Goal: Transaction & Acquisition: Subscribe to service/newsletter

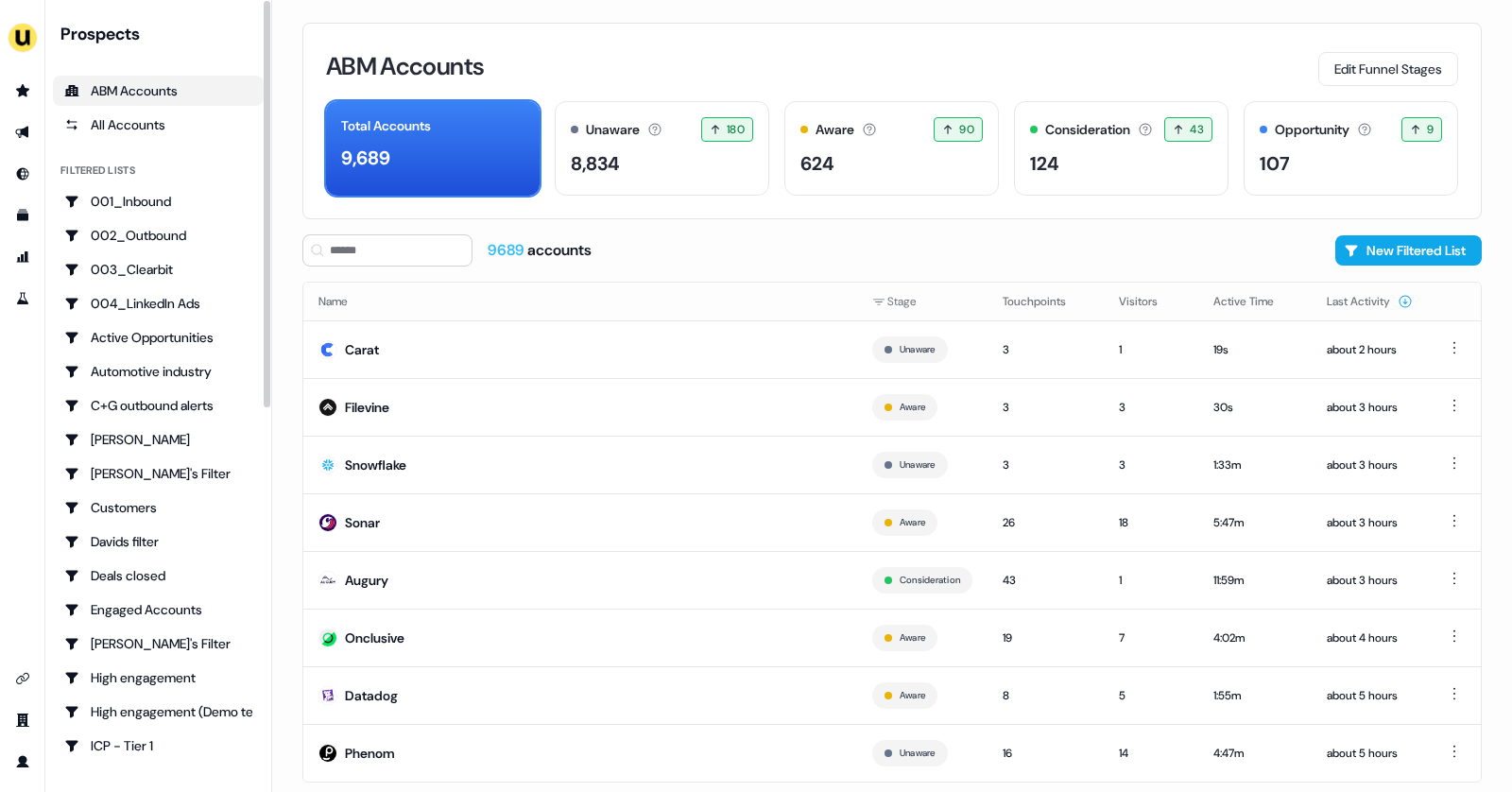
click at [163, 93] on div "ABM Accounts" at bounding box center [158, 91] width 188 height 19
click at [21, 139] on icon "Go to outbound experience" at bounding box center [23, 132] width 15 height 15
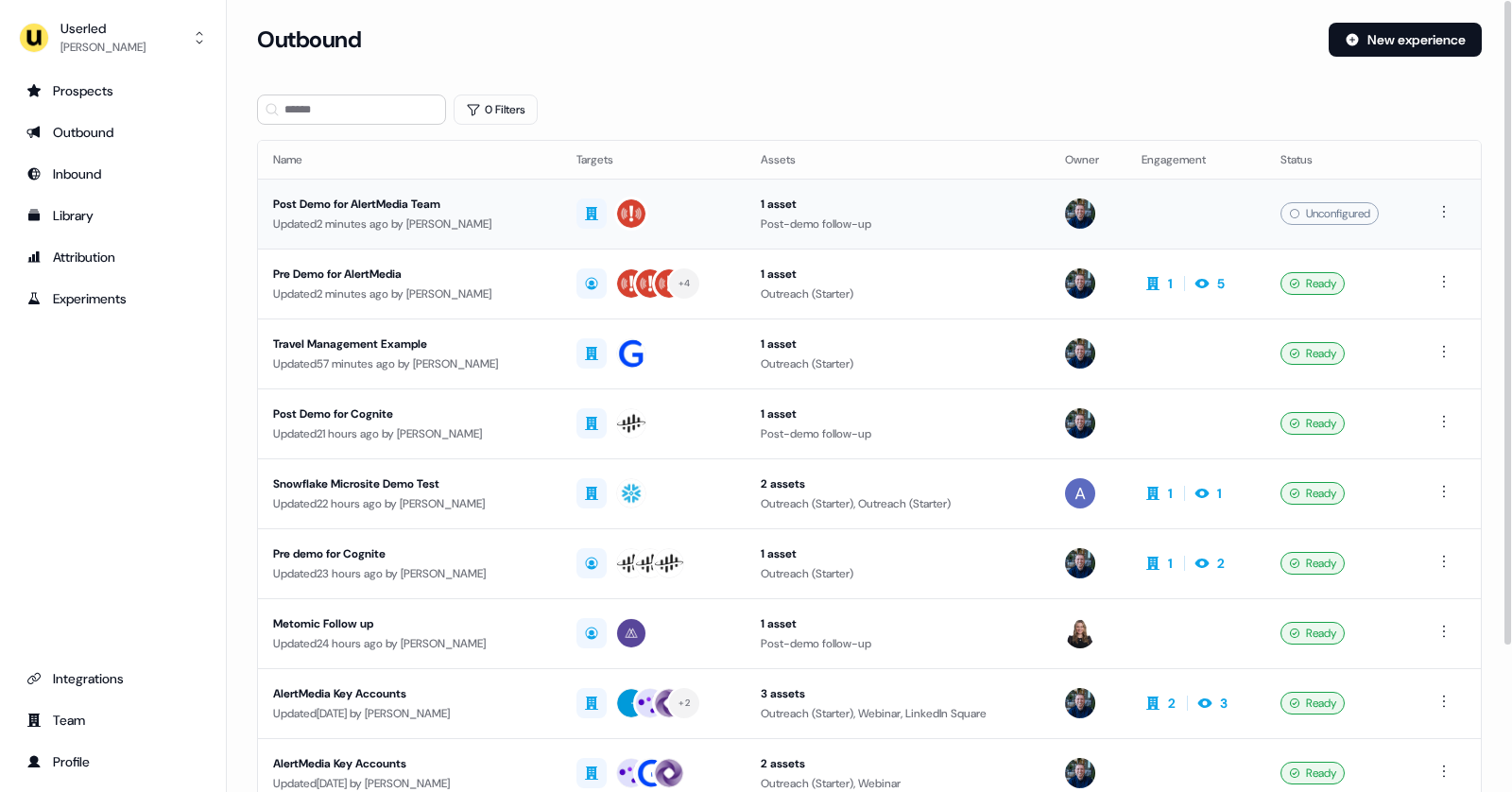
click at [450, 192] on td "Post Demo for AlertMedia Team Updated 2 minutes ago by James Johnson" at bounding box center [410, 213] width 303 height 70
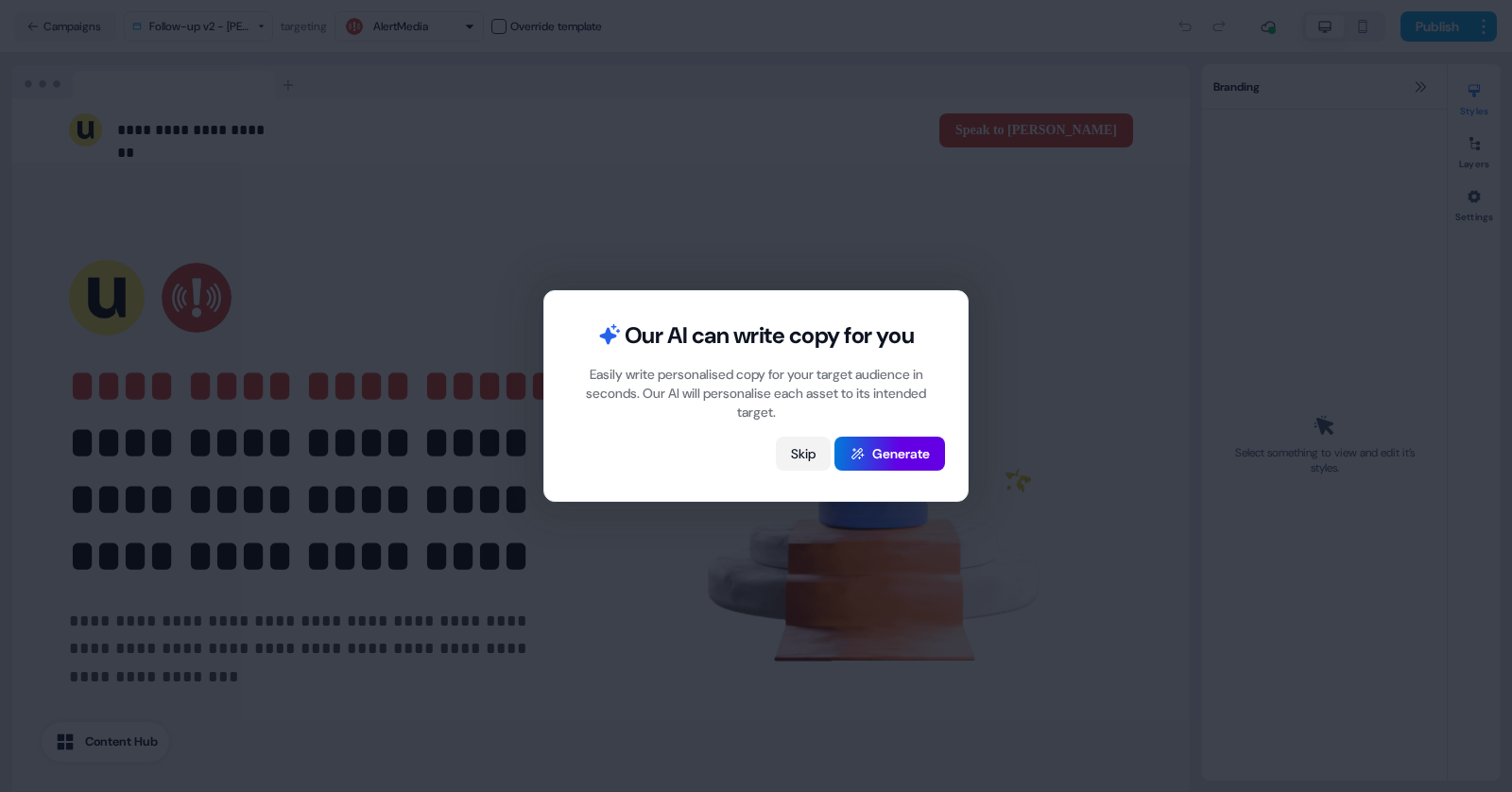
click at [797, 450] on button "Skip" at bounding box center [803, 453] width 55 height 34
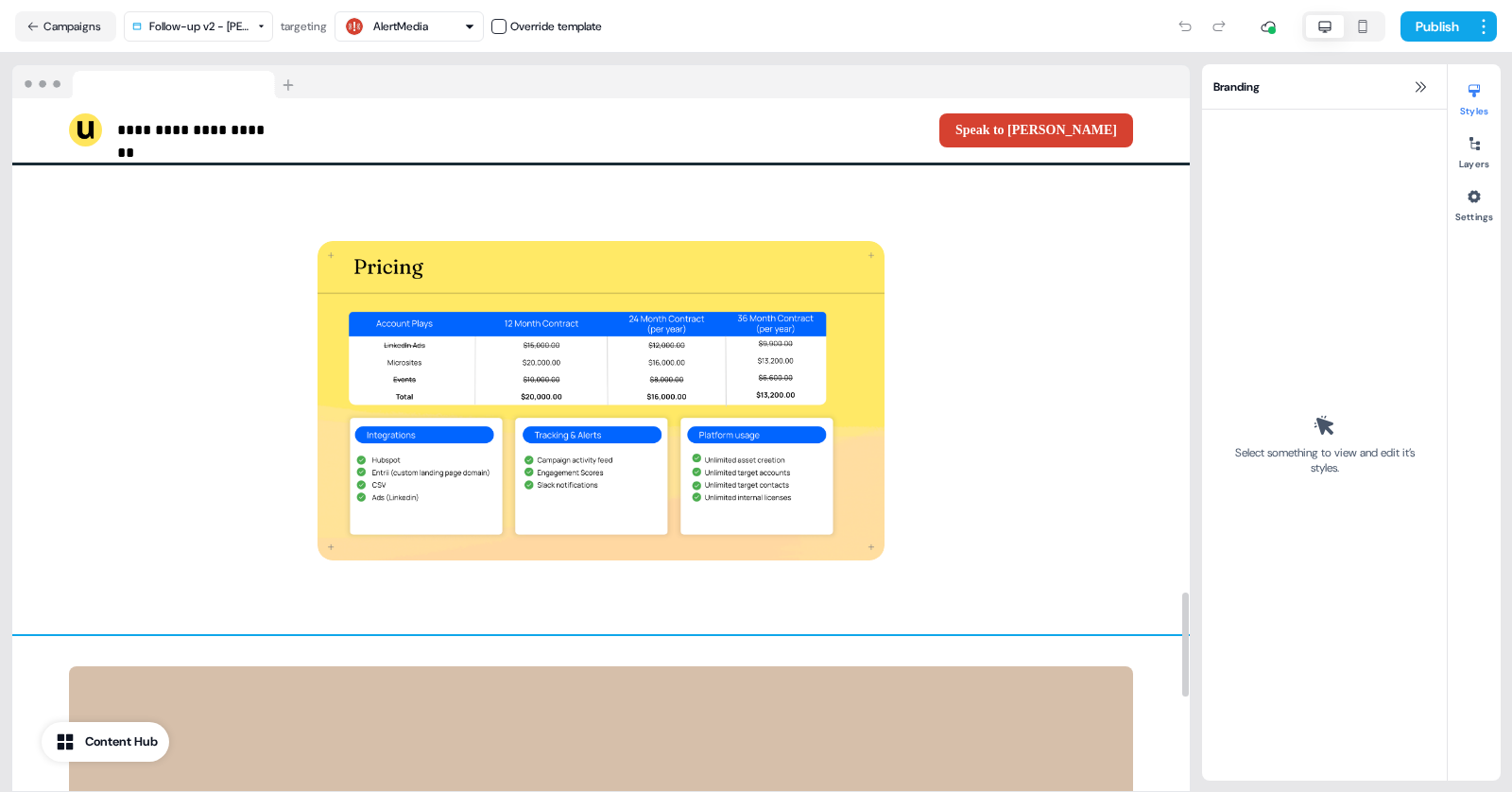
scroll to position [3269, 0]
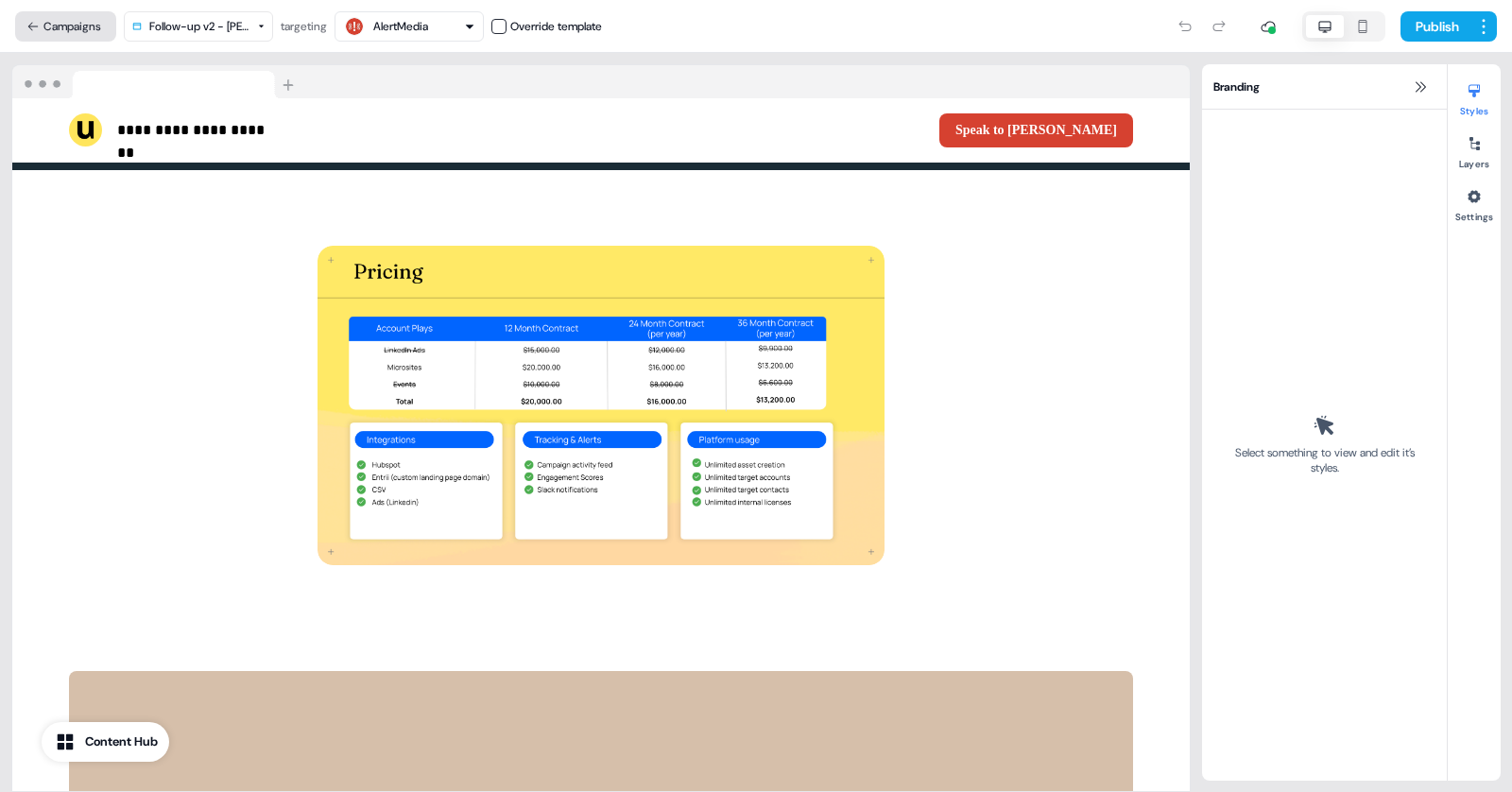
click at [52, 30] on button "Campaigns" at bounding box center [66, 26] width 101 height 30
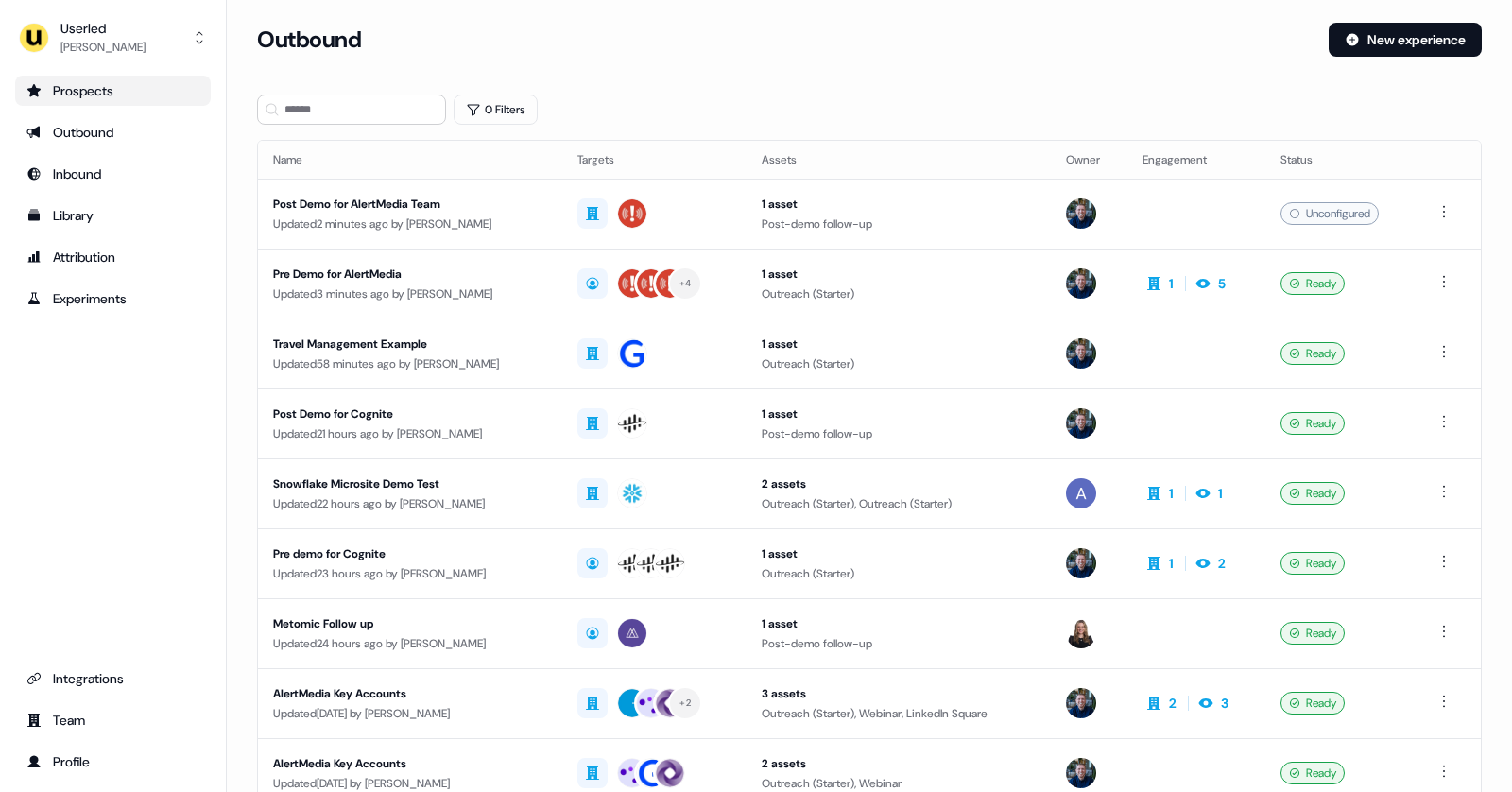
click at [121, 92] on div "Prospects" at bounding box center [112, 91] width 173 height 19
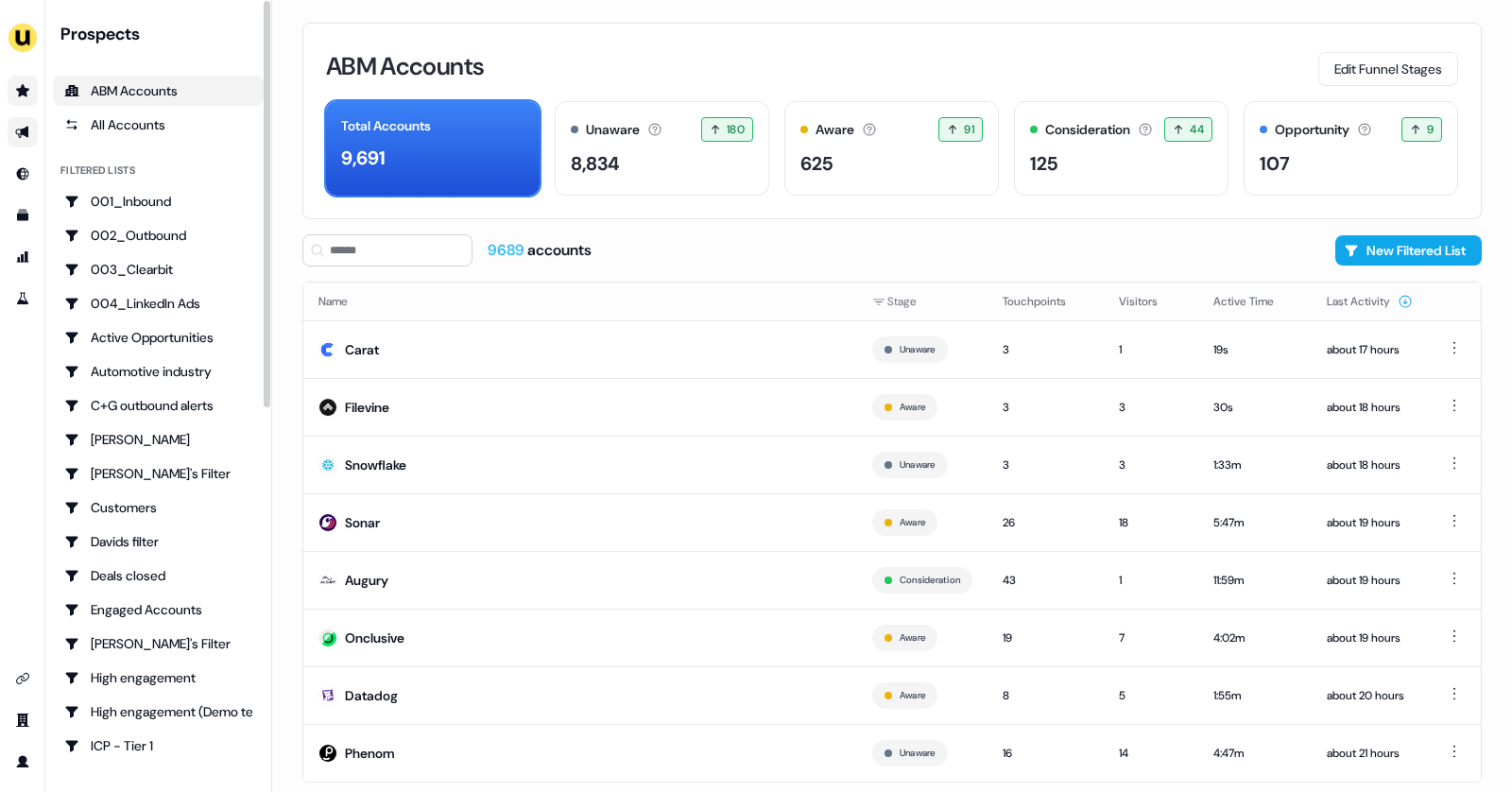
click at [17, 135] on icon "Go to outbound experience" at bounding box center [23, 132] width 15 height 15
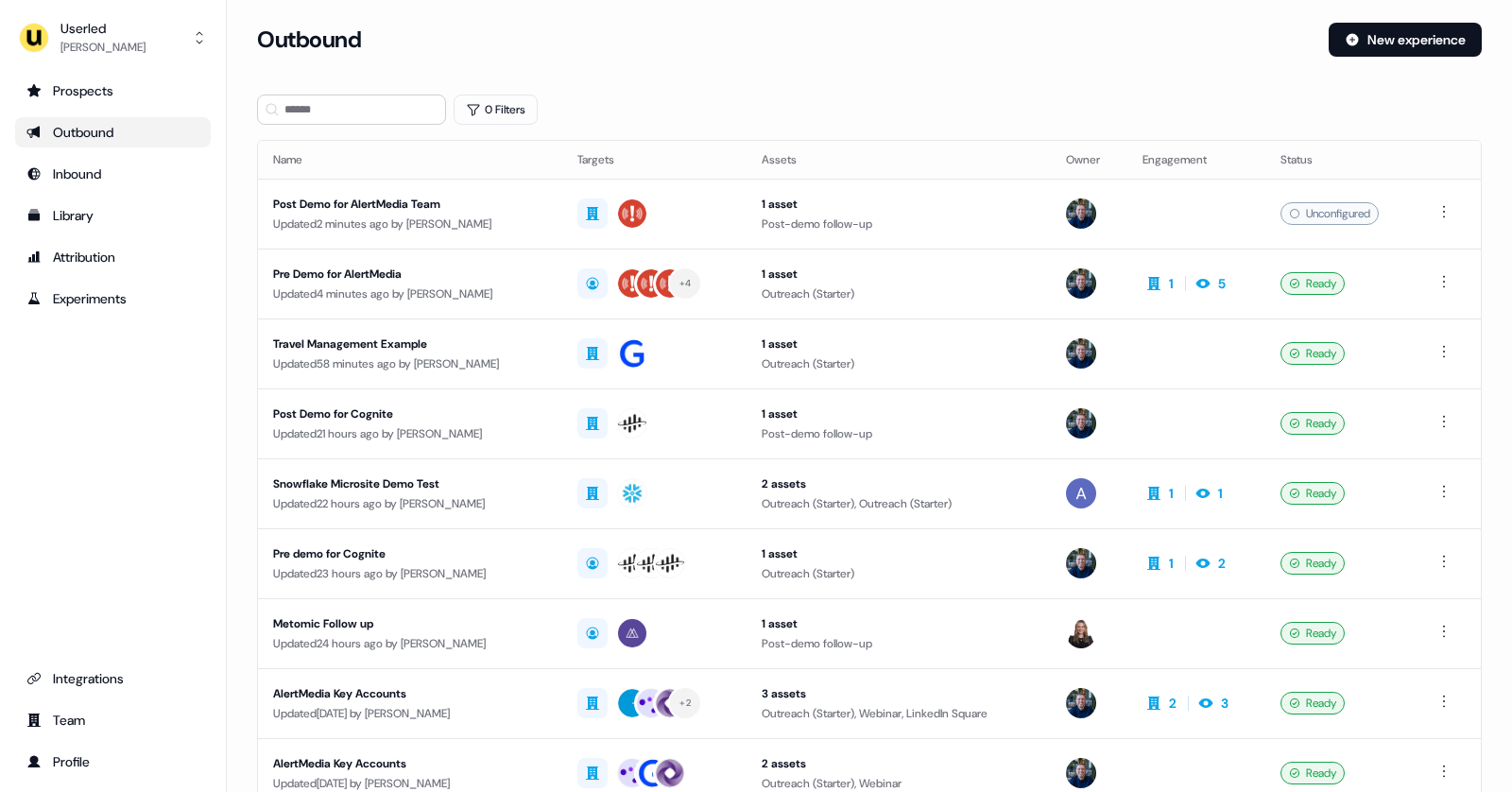
click at [103, 126] on div "Outbound" at bounding box center [112, 132] width 173 height 19
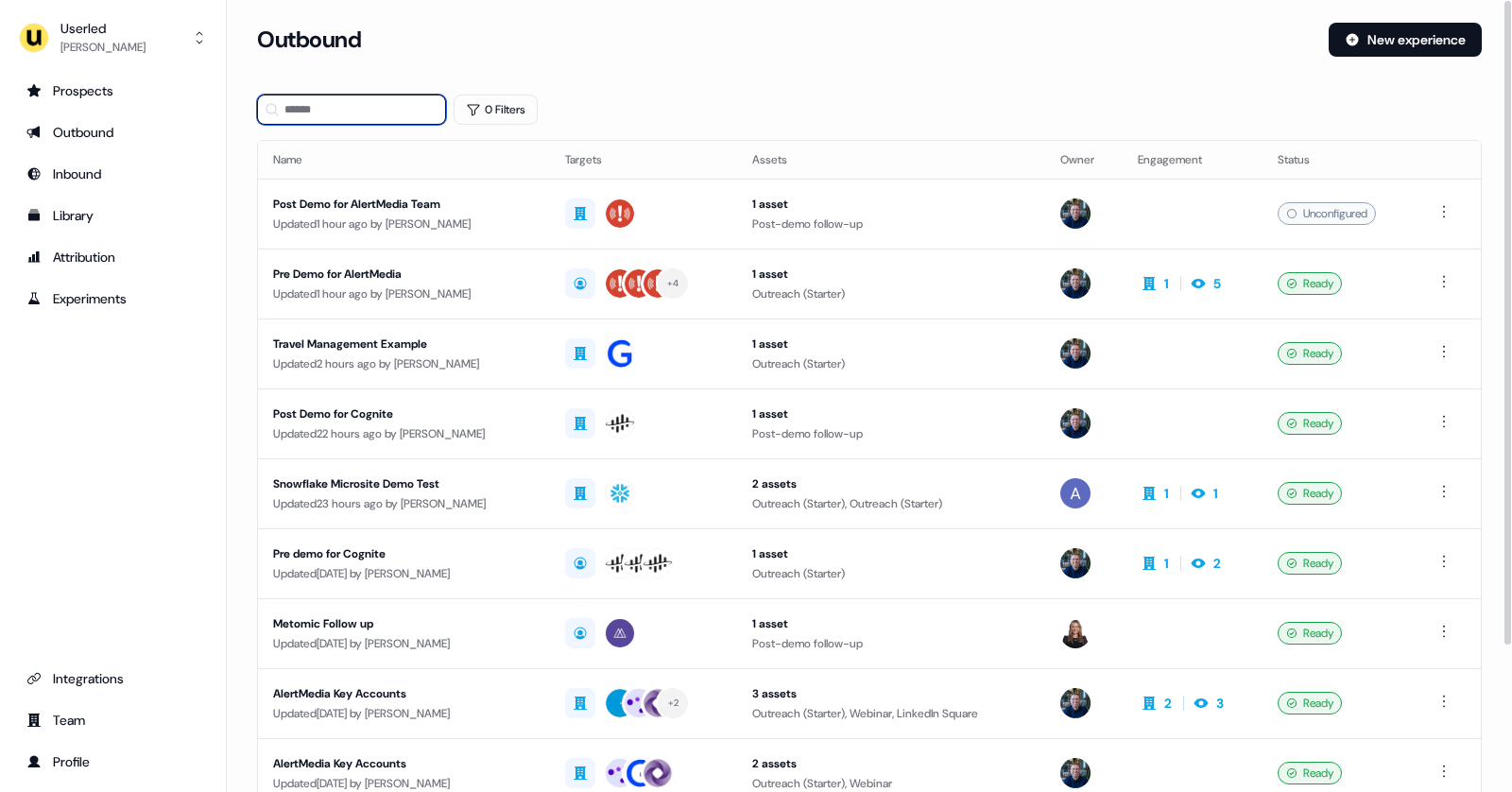
click at [349, 100] on input at bounding box center [352, 109] width 189 height 30
click at [482, 108] on button "0 Filters" at bounding box center [496, 109] width 84 height 30
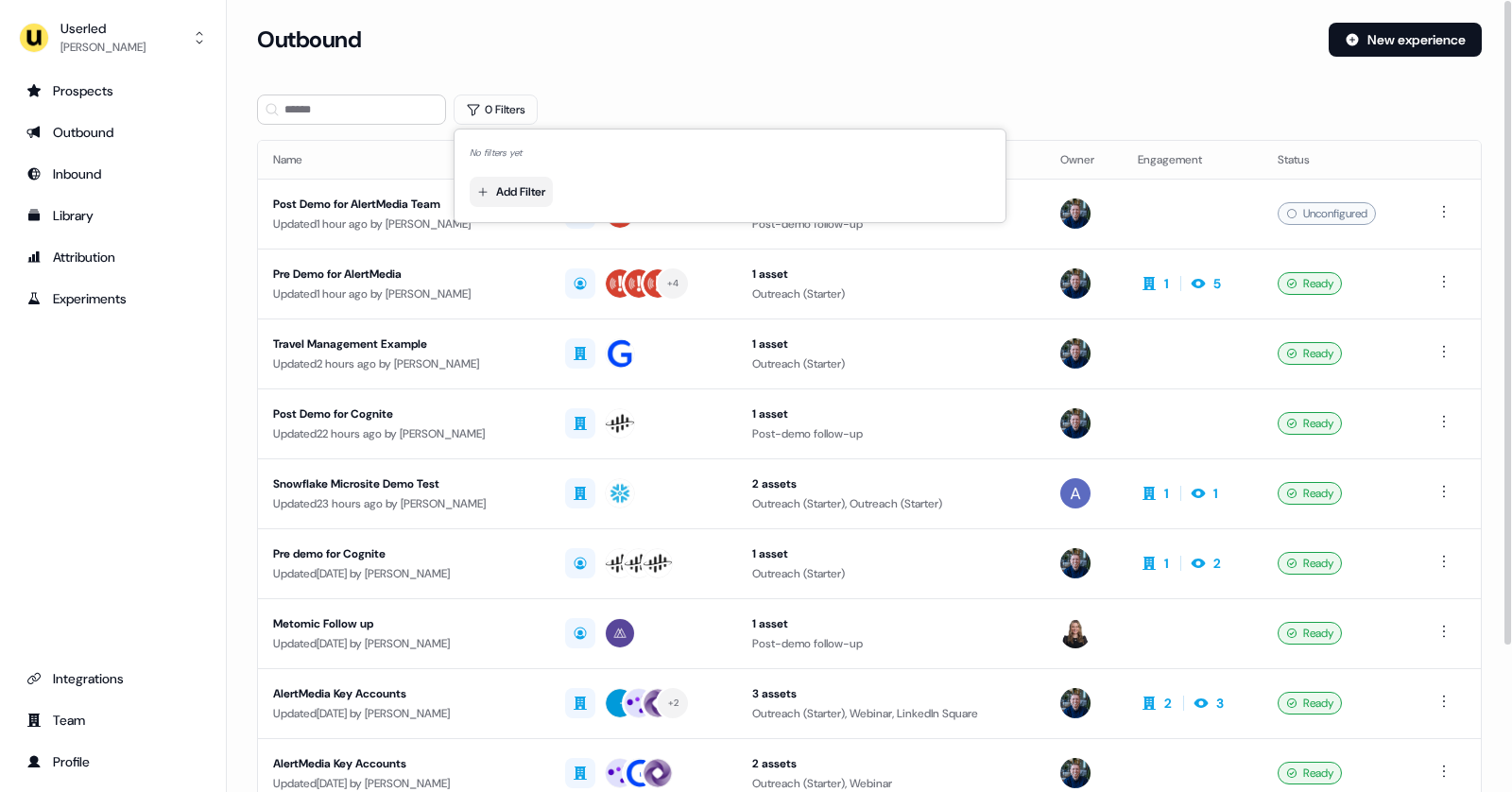
click at [533, 177] on html "For the best experience switch devices to a bigger screen. Go to [DOMAIN_NAME] …" at bounding box center [756, 396] width 1512 height 792
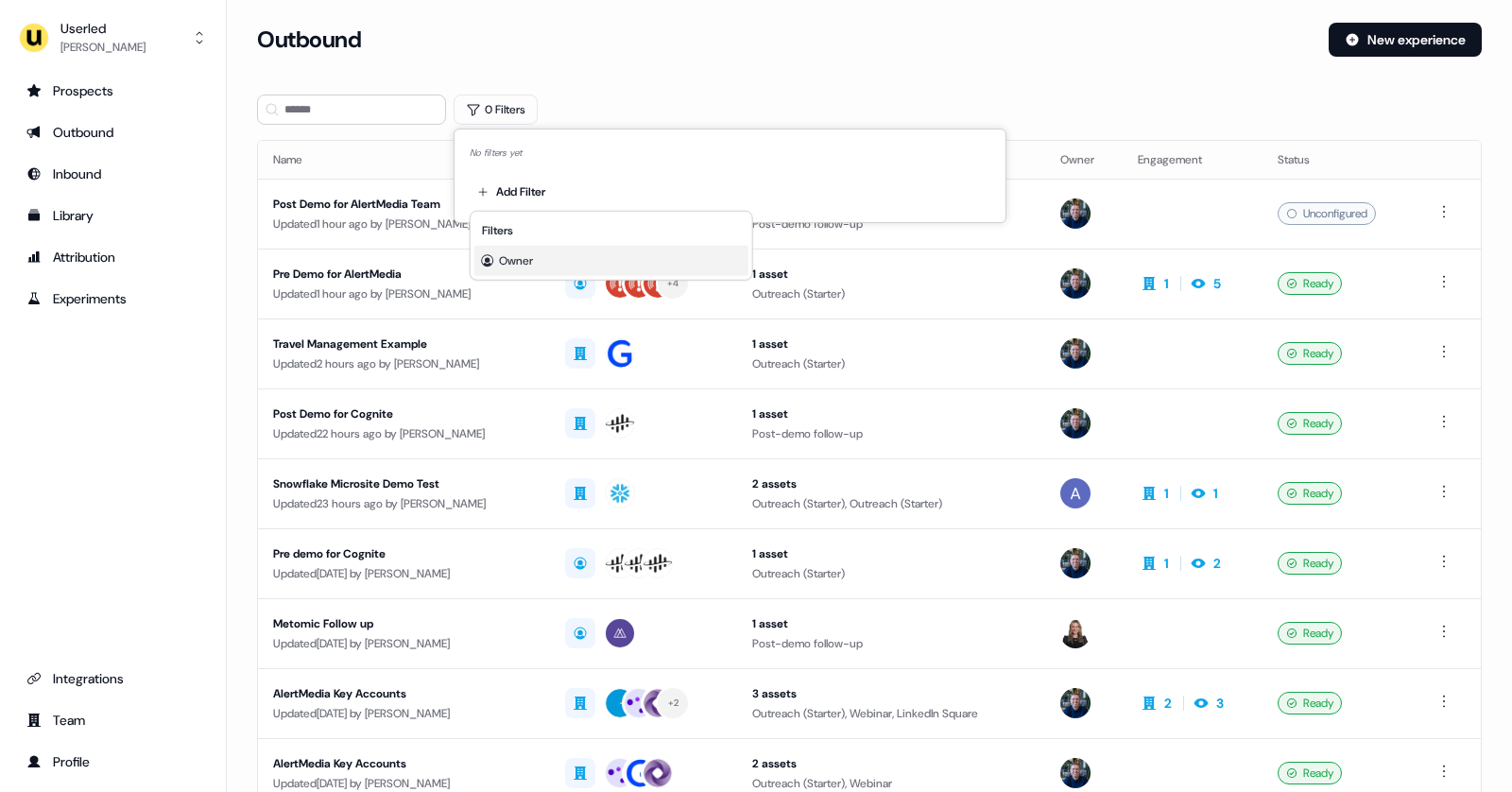
click at [506, 267] on span "Owner" at bounding box center [516, 261] width 34 height 15
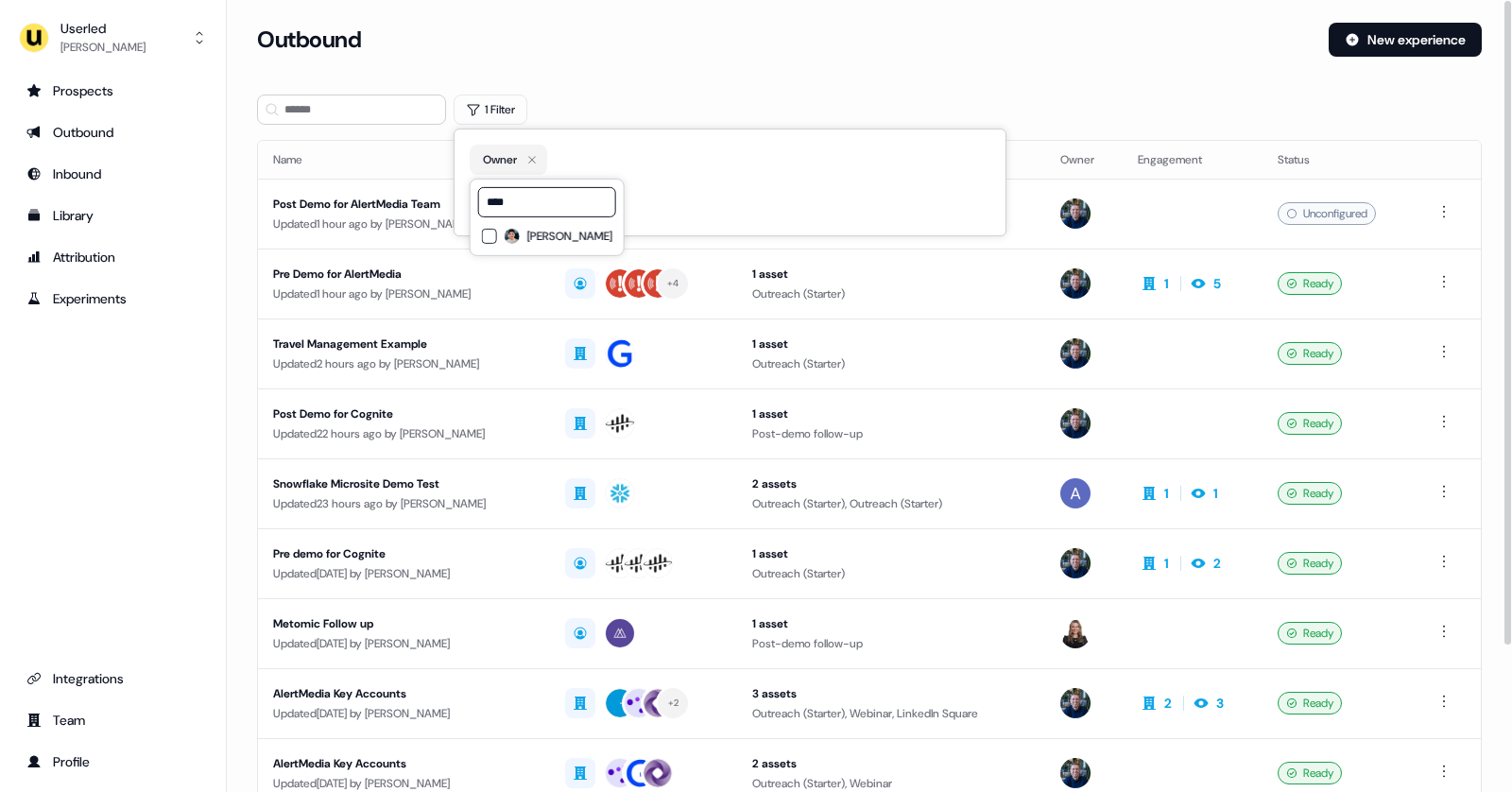
type input "****"
click at [563, 226] on div "[PERSON_NAME]" at bounding box center [547, 236] width 130 height 22
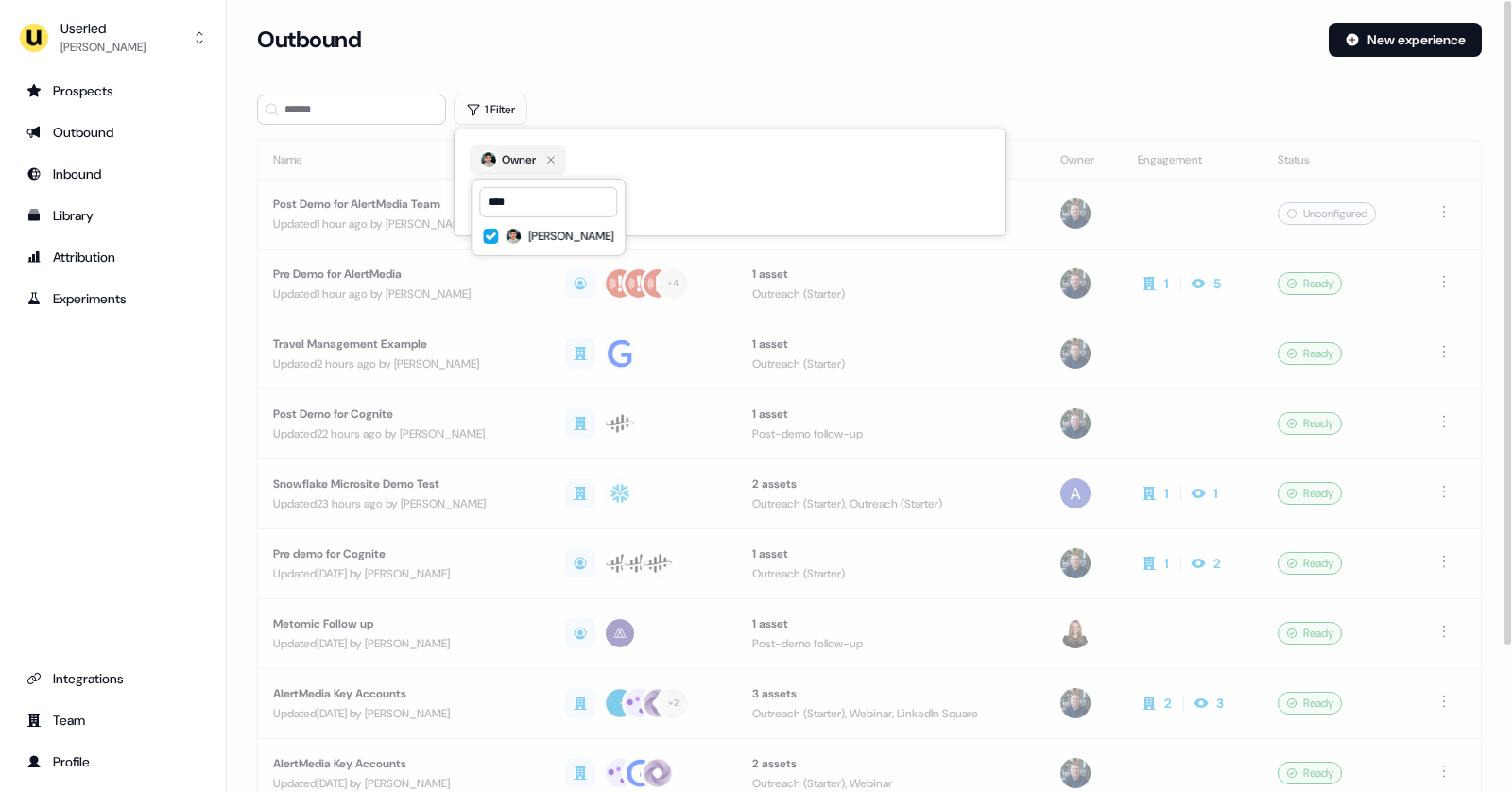
click at [702, 91] on section "Loading... Outbound New experience 1 Filter Name Targets Assets Owner Engagemen…" at bounding box center [870, 499] width 1285 height 954
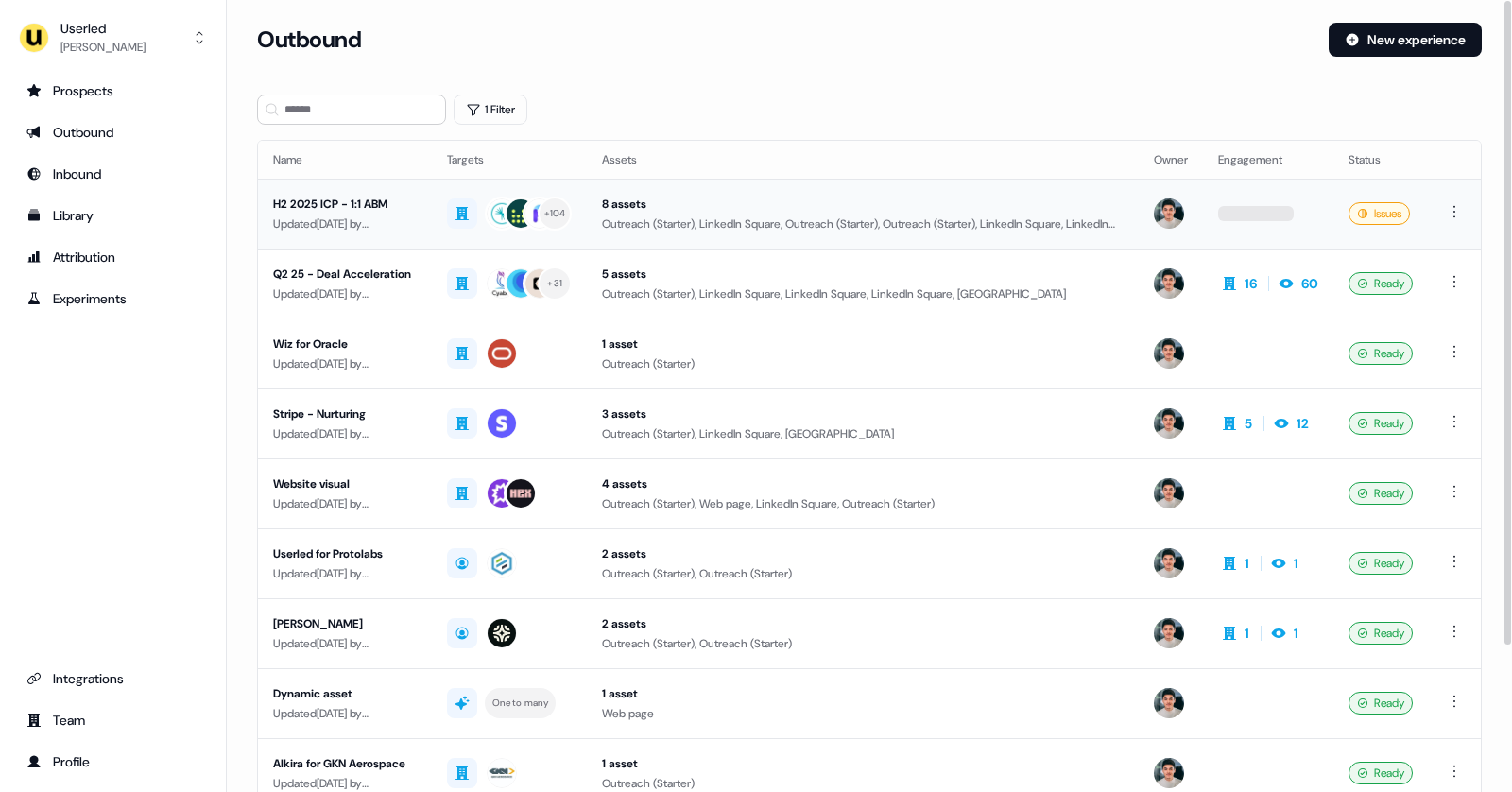
click at [416, 214] on div "Updated [DATE] by [PERSON_NAME]" at bounding box center [345, 224] width 144 height 19
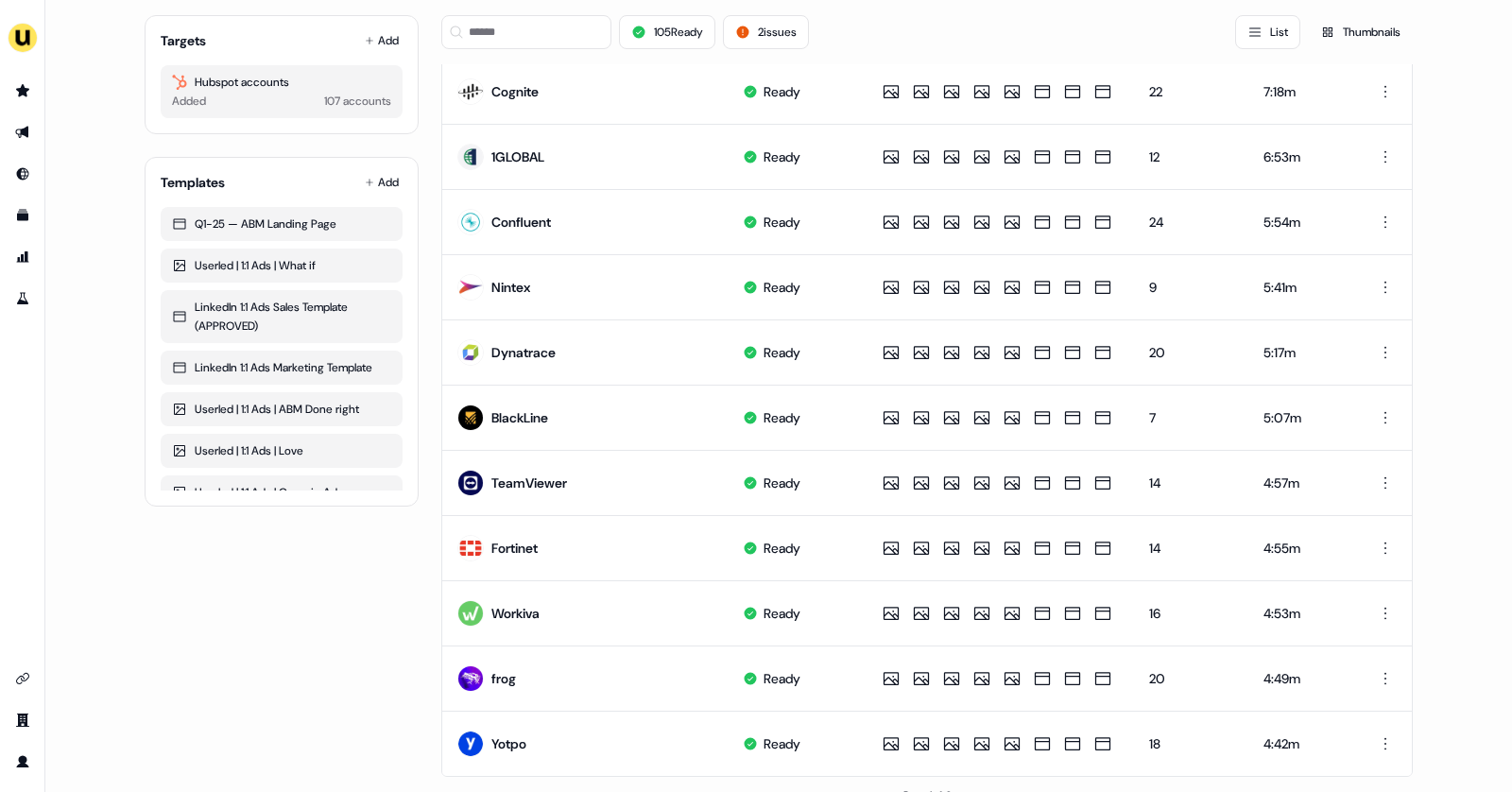
scroll to position [815, 0]
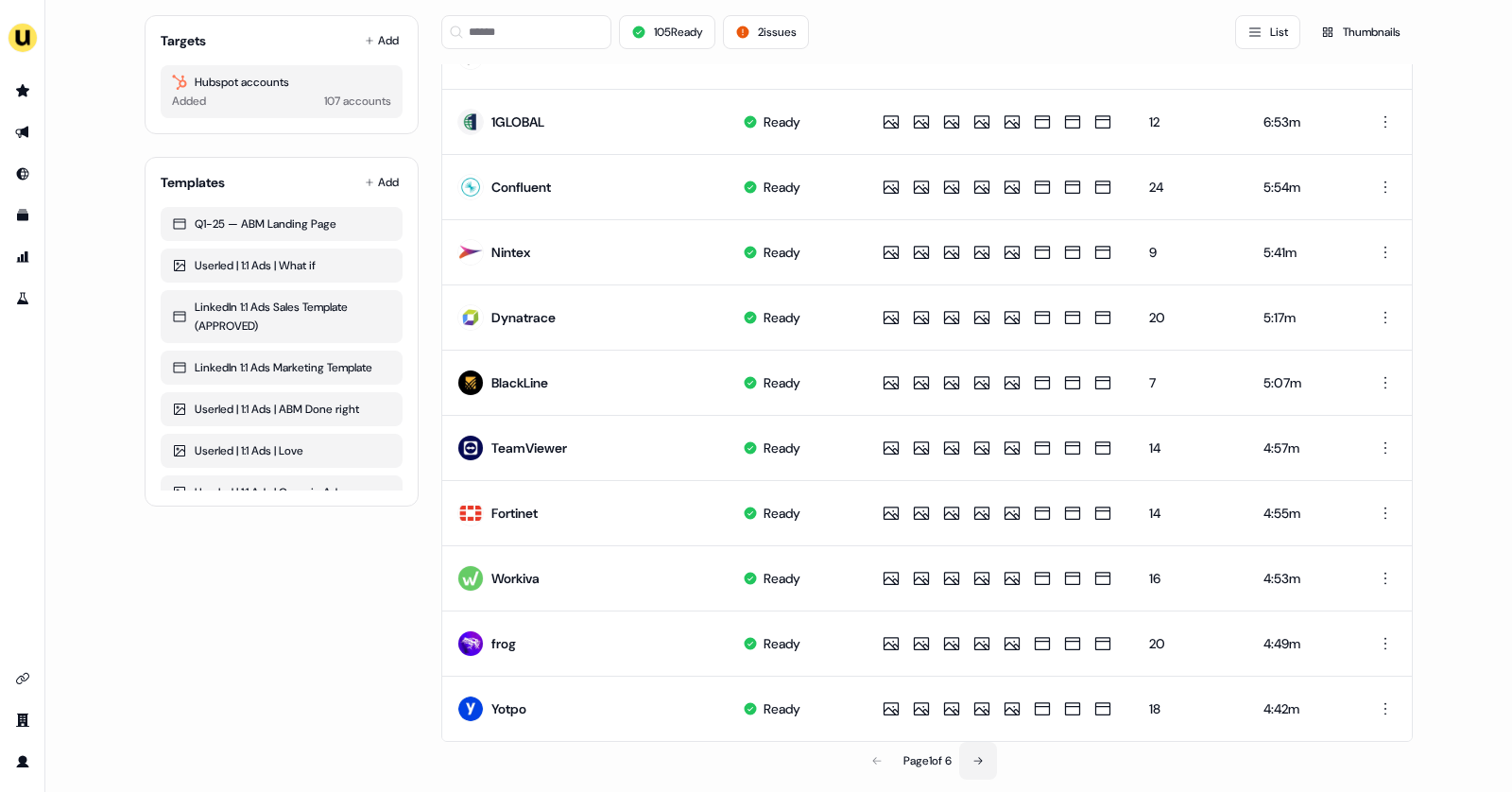
click at [983, 742] on button at bounding box center [978, 760] width 38 height 38
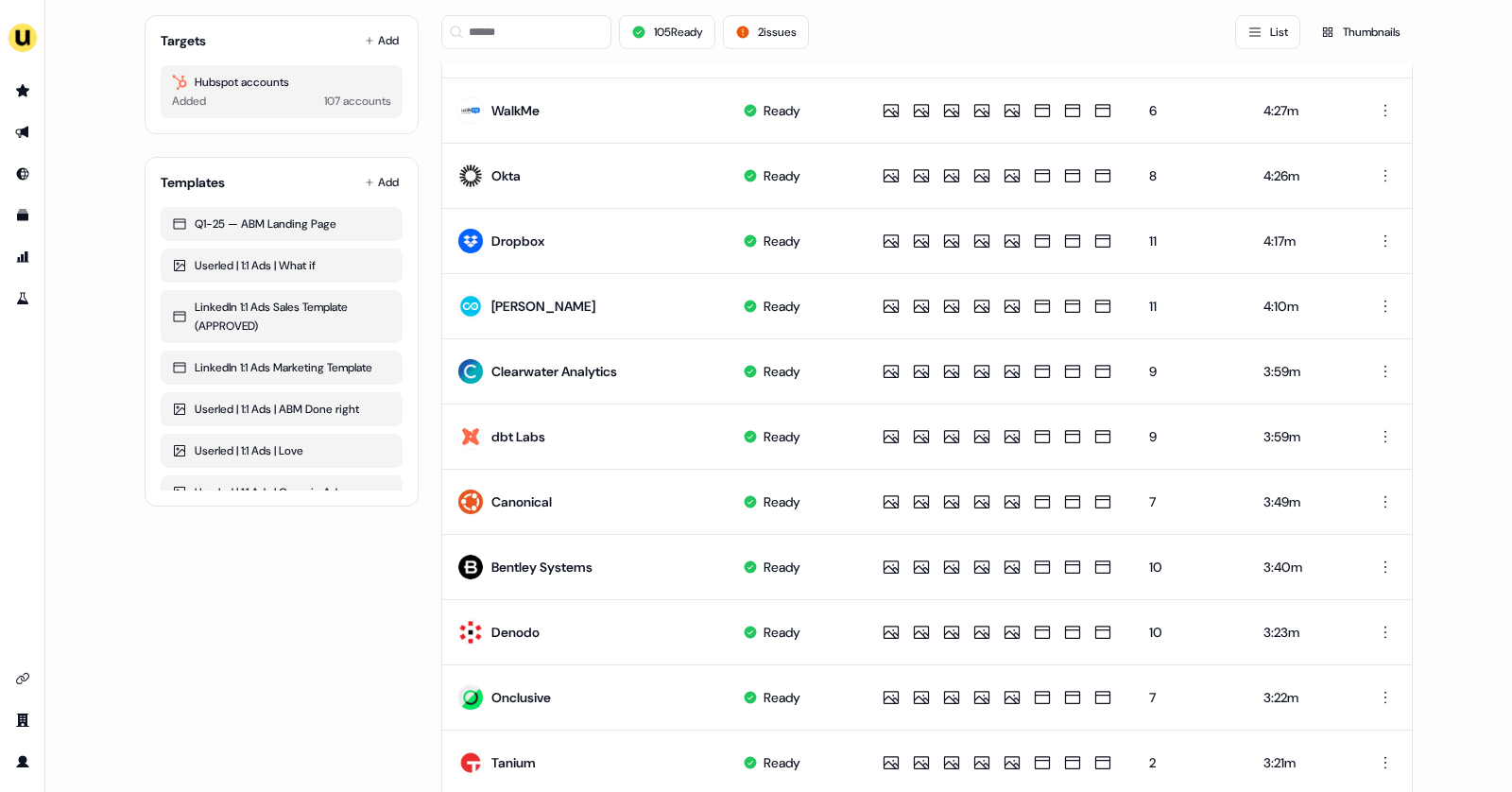
scroll to position [0, 0]
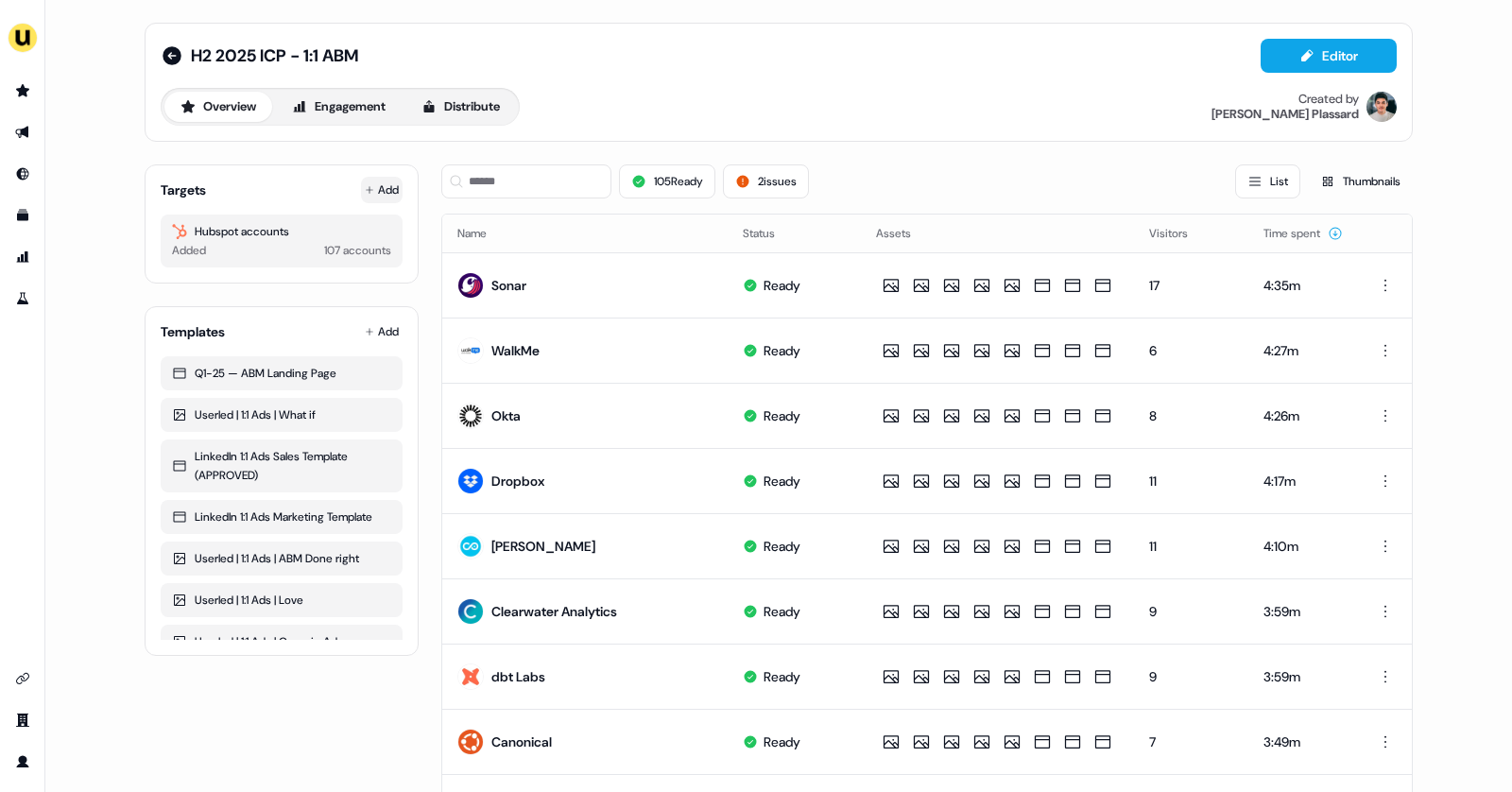
click at [384, 179] on button "Add" at bounding box center [382, 189] width 42 height 26
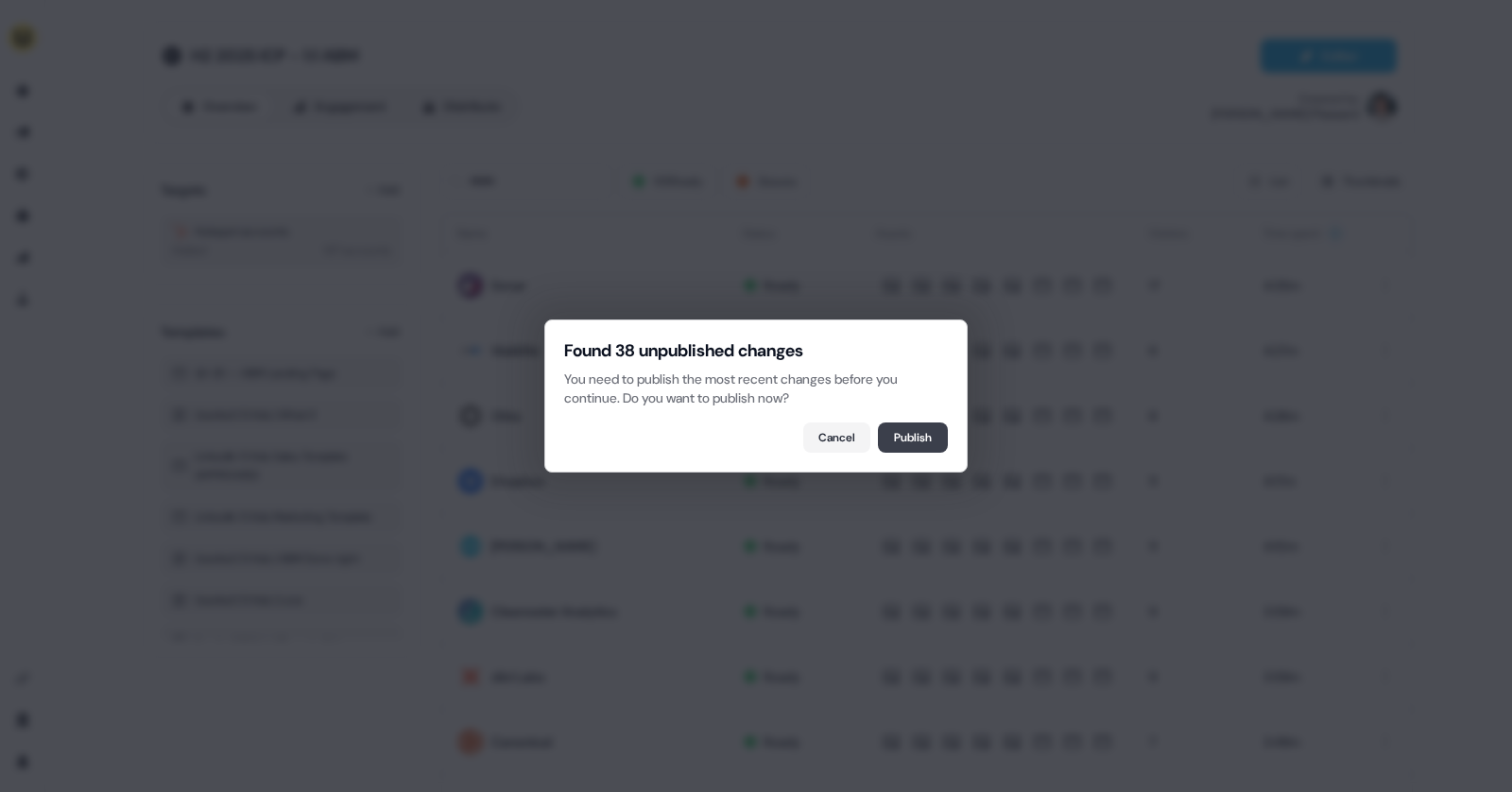
click at [906, 443] on button "Publish" at bounding box center [913, 437] width 70 height 30
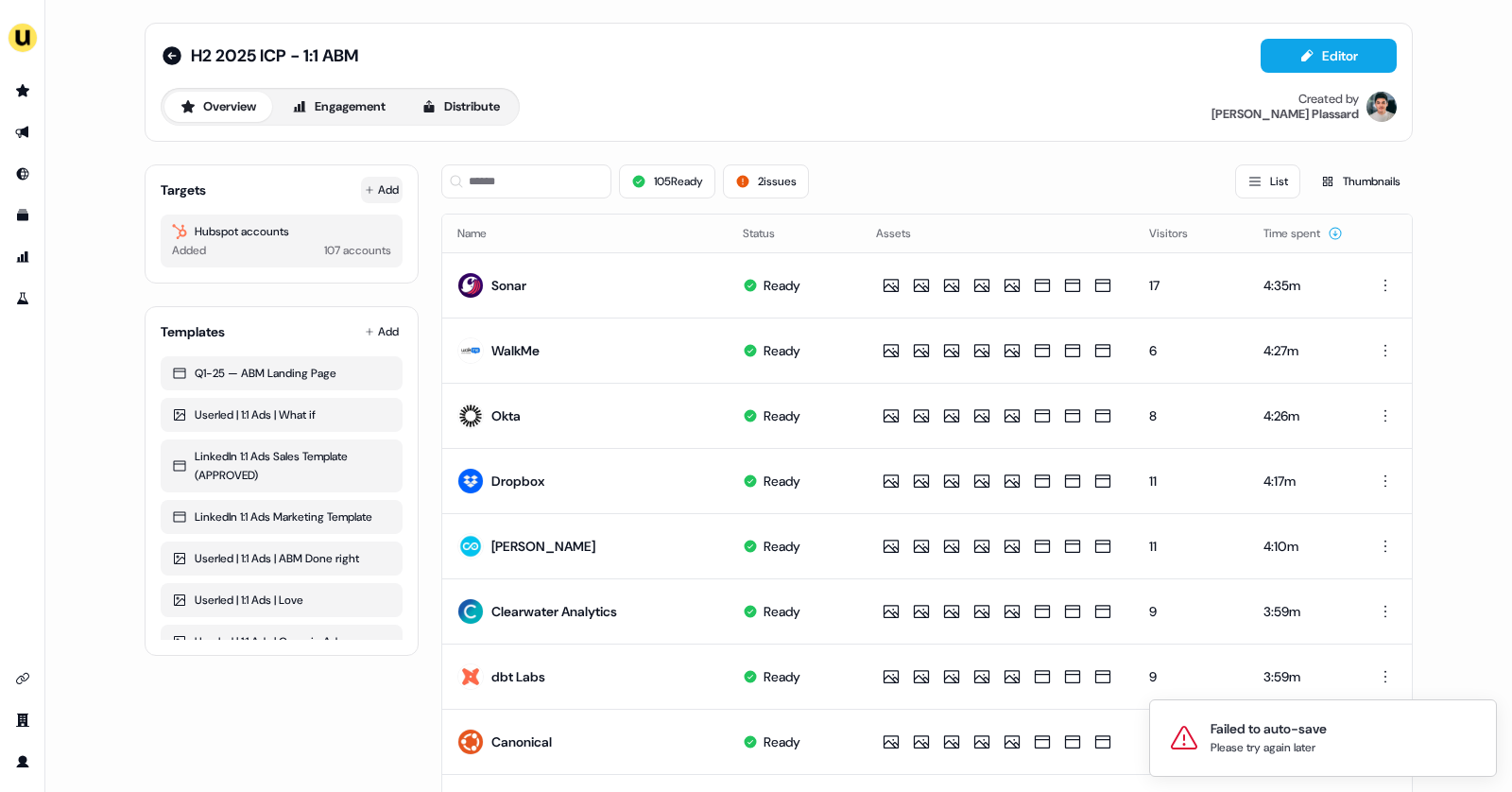
click at [377, 191] on button "Add" at bounding box center [382, 189] width 42 height 26
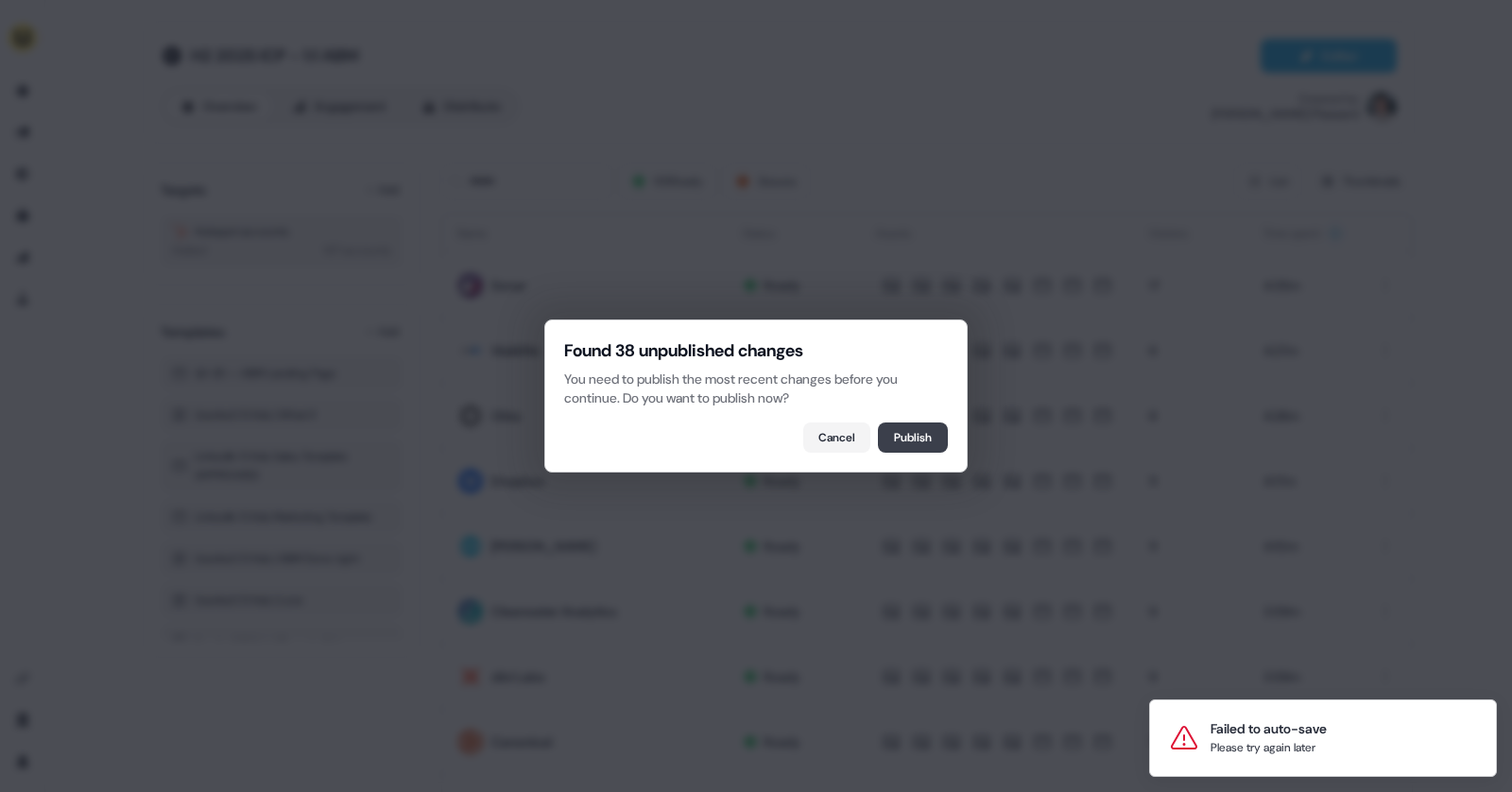
click at [934, 435] on button "Publish" at bounding box center [913, 437] width 70 height 30
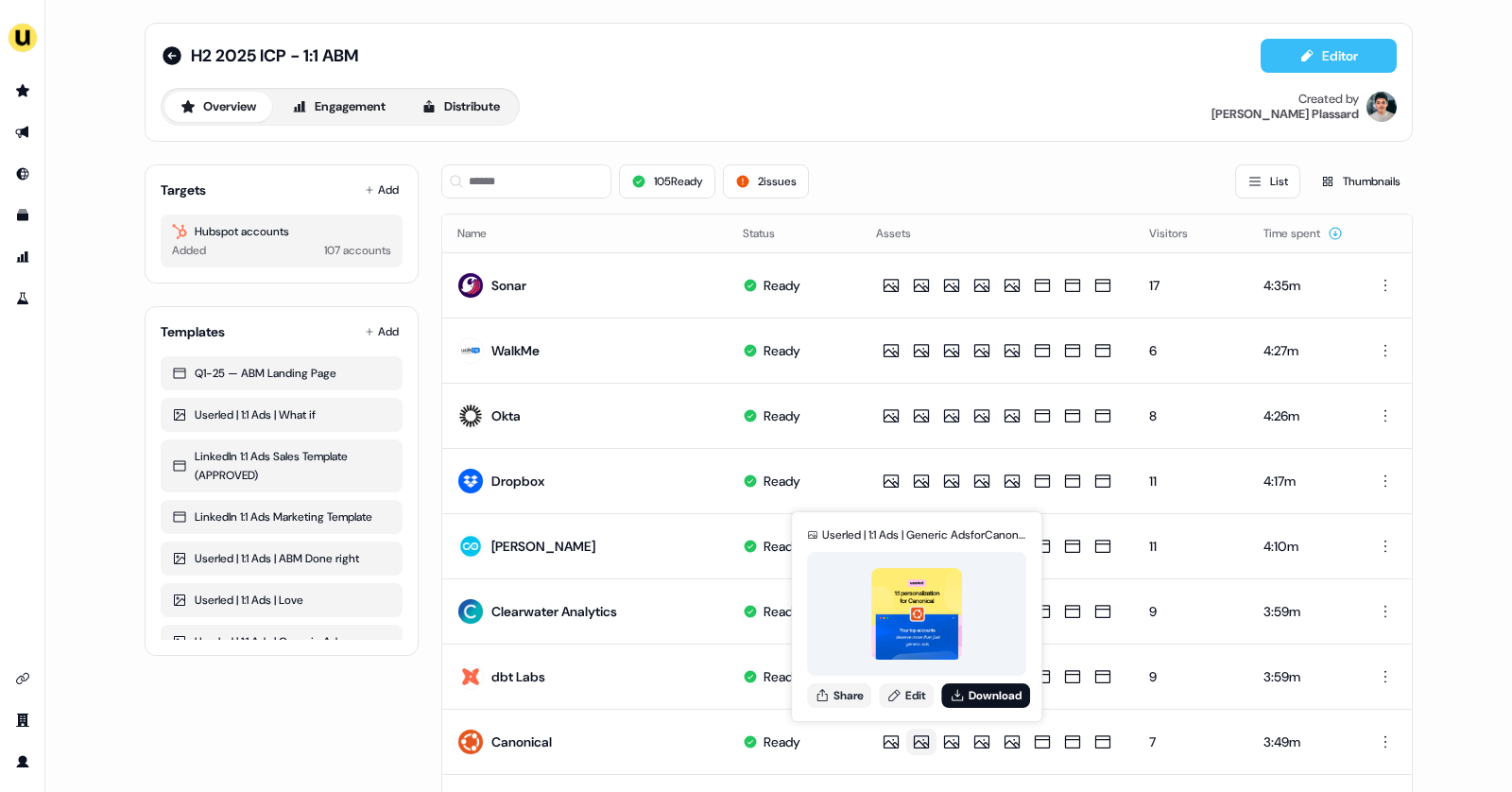
click at [1305, 50] on icon at bounding box center [1307, 56] width 15 height 15
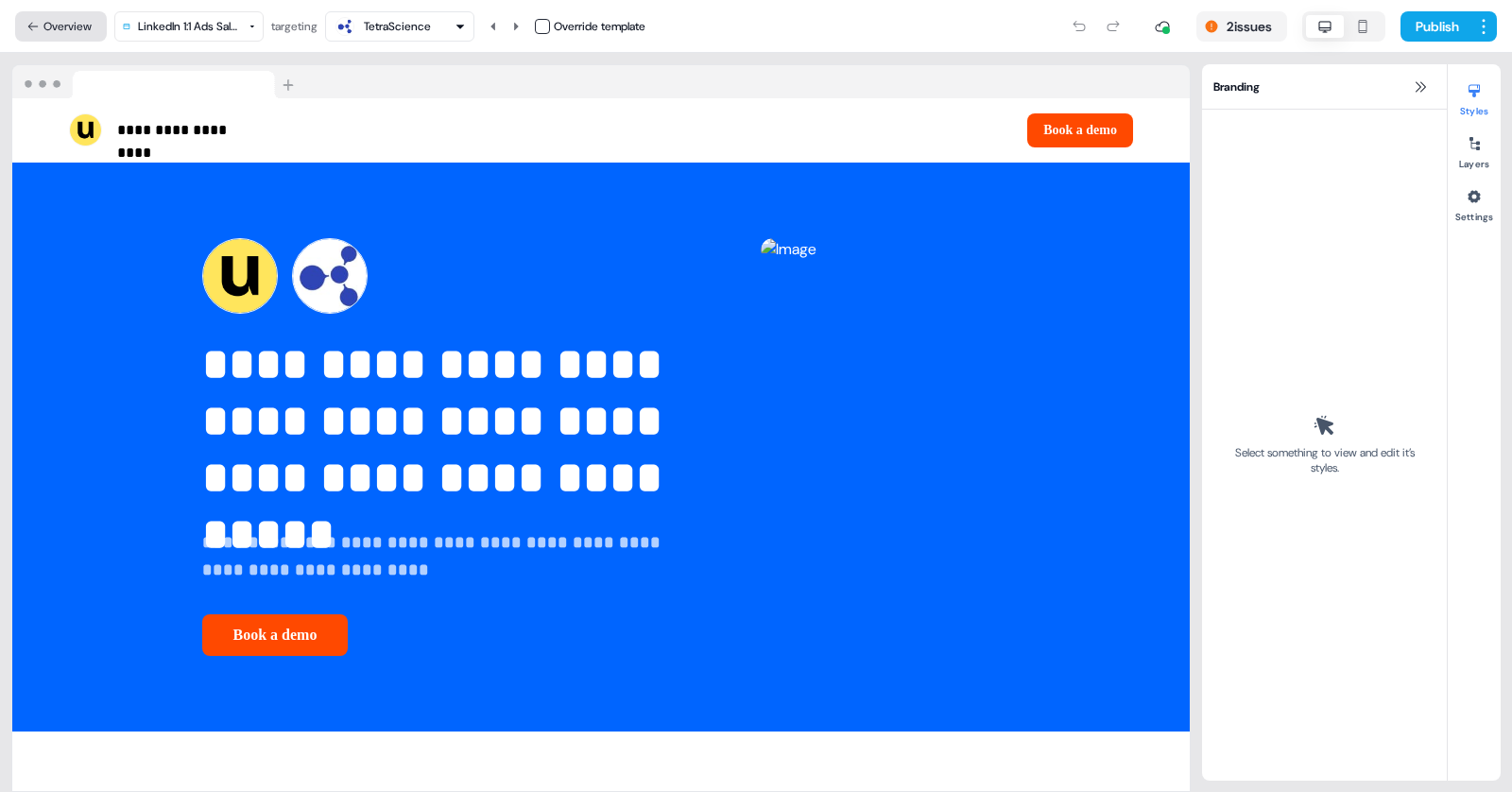
click at [71, 32] on button "Overview" at bounding box center [61, 26] width 92 height 30
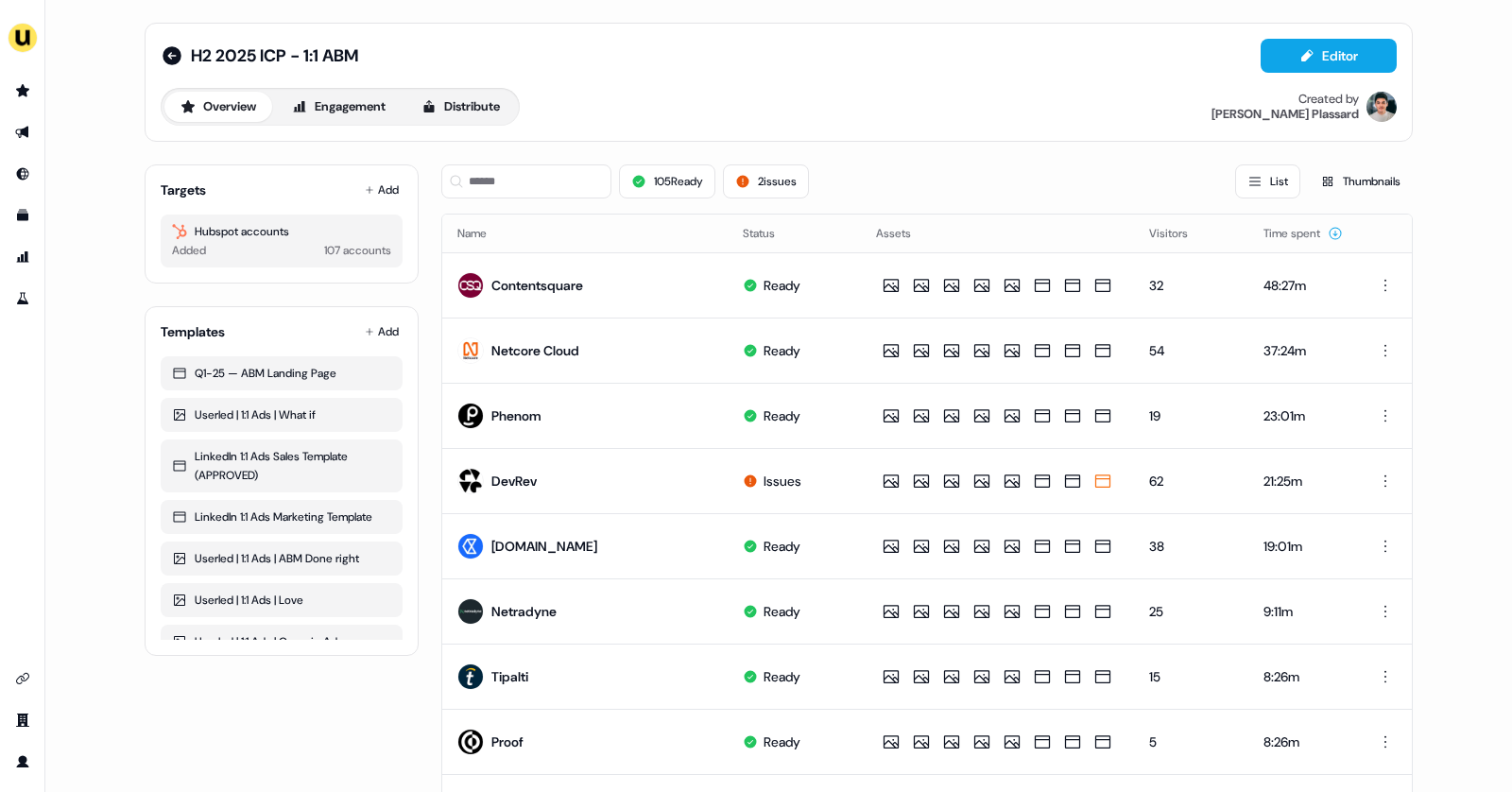
click at [357, 199] on div "Targets Add Hubspot accounts Added 107 accounts" at bounding box center [282, 223] width 274 height 119
click at [379, 188] on button "Add" at bounding box center [382, 189] width 42 height 26
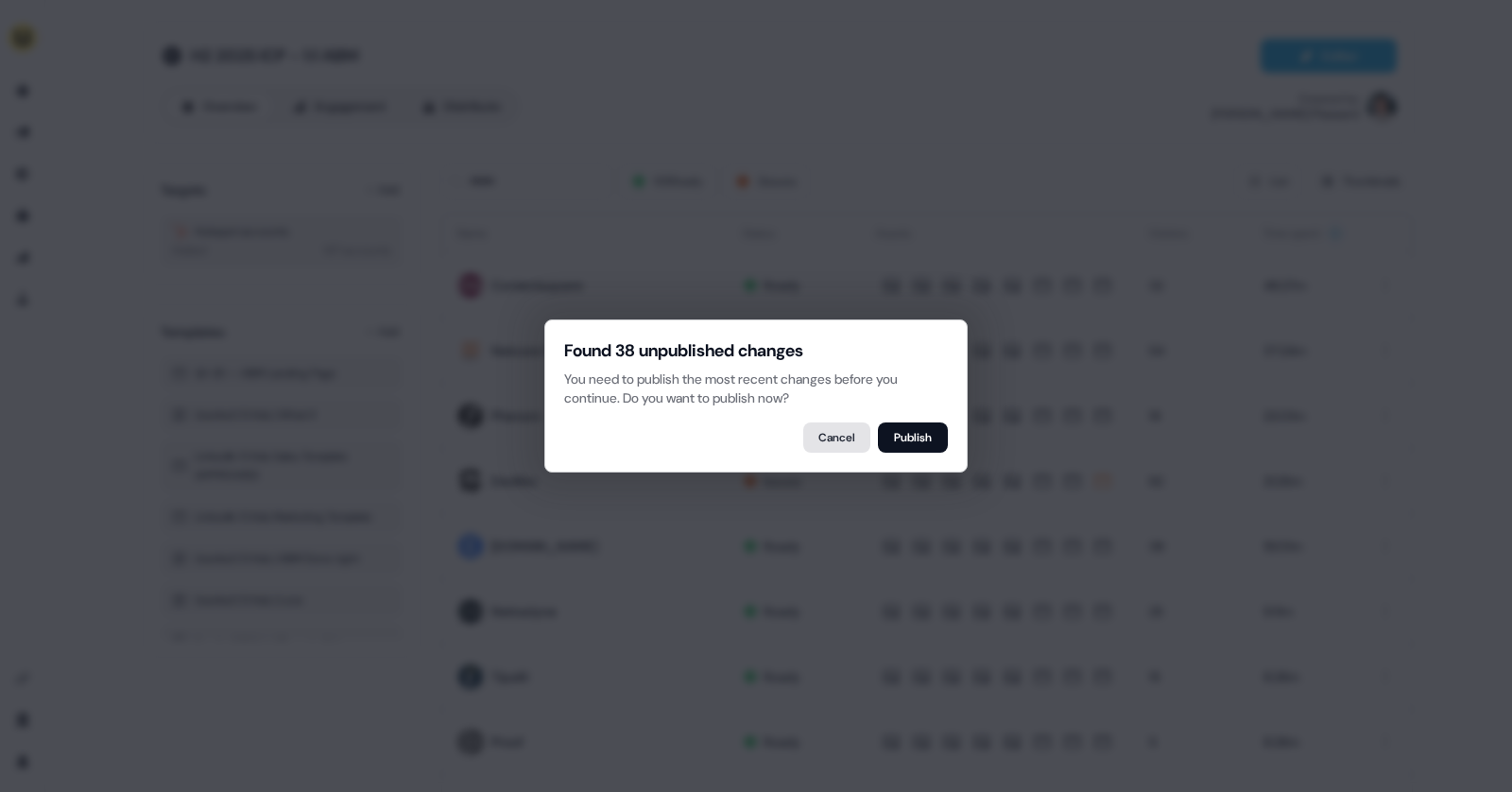
click at [829, 432] on button "Cancel" at bounding box center [837, 437] width 67 height 30
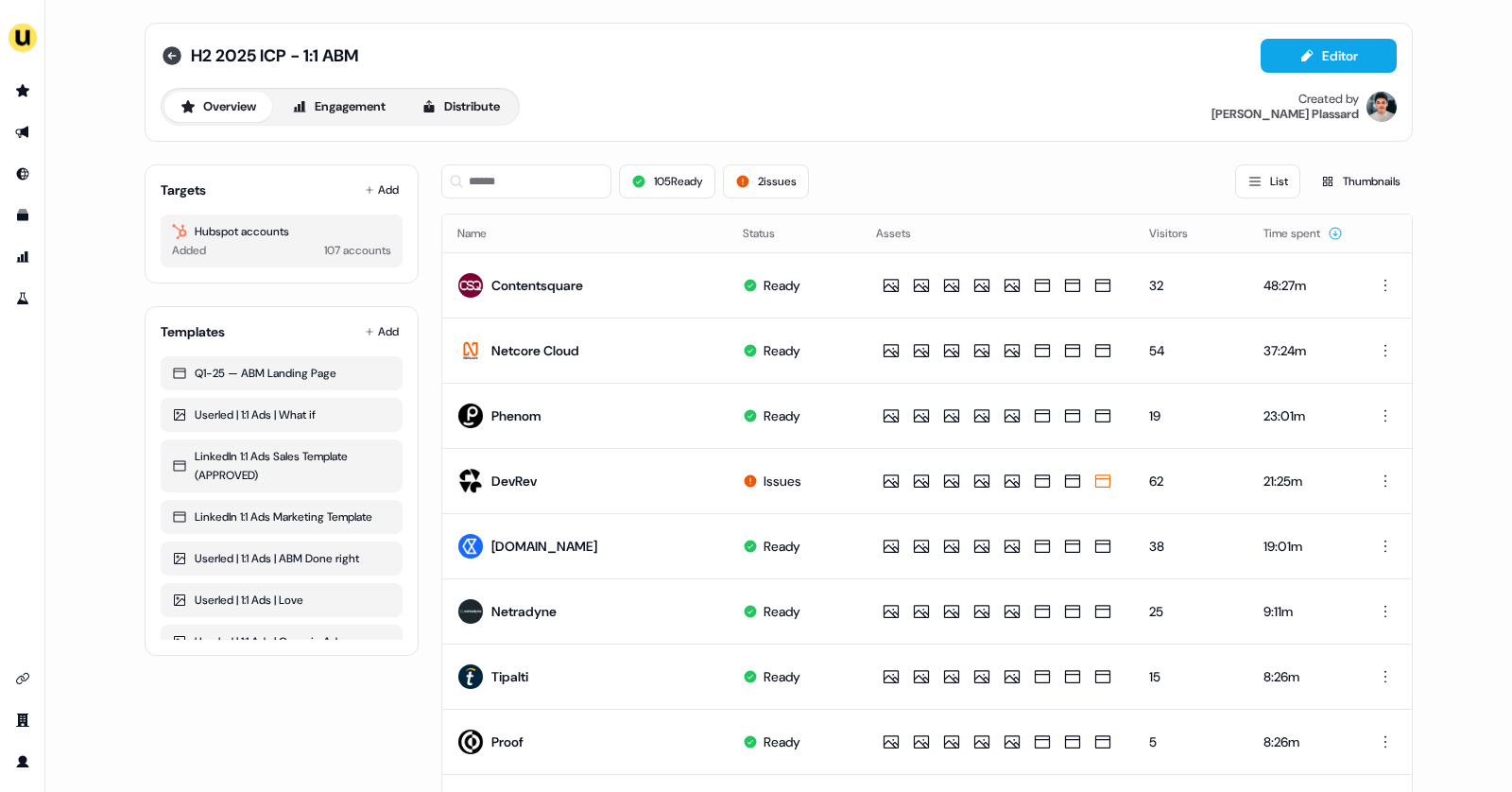
click at [171, 51] on icon at bounding box center [172, 56] width 19 height 19
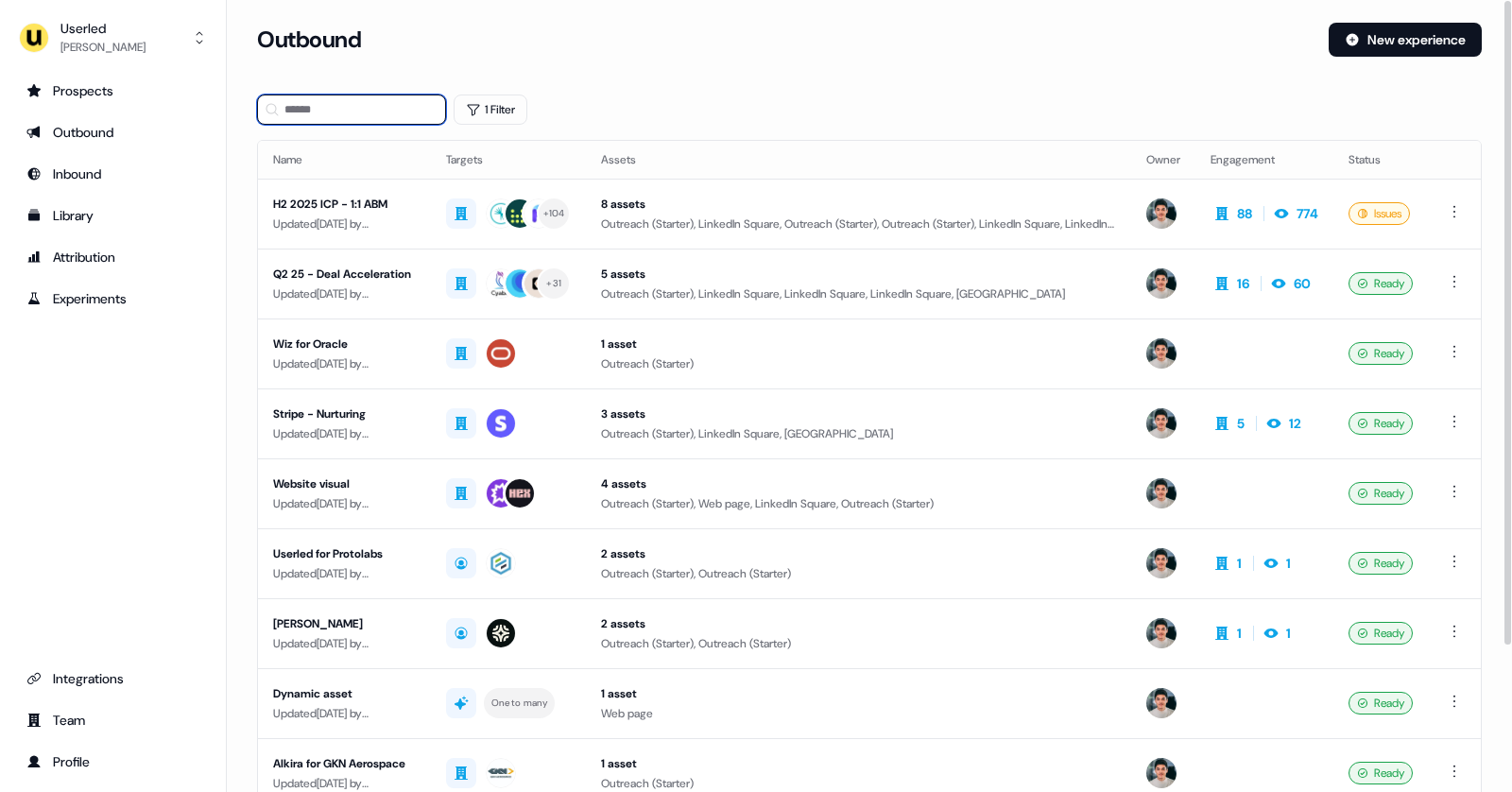
click at [336, 113] on input at bounding box center [352, 109] width 189 height 30
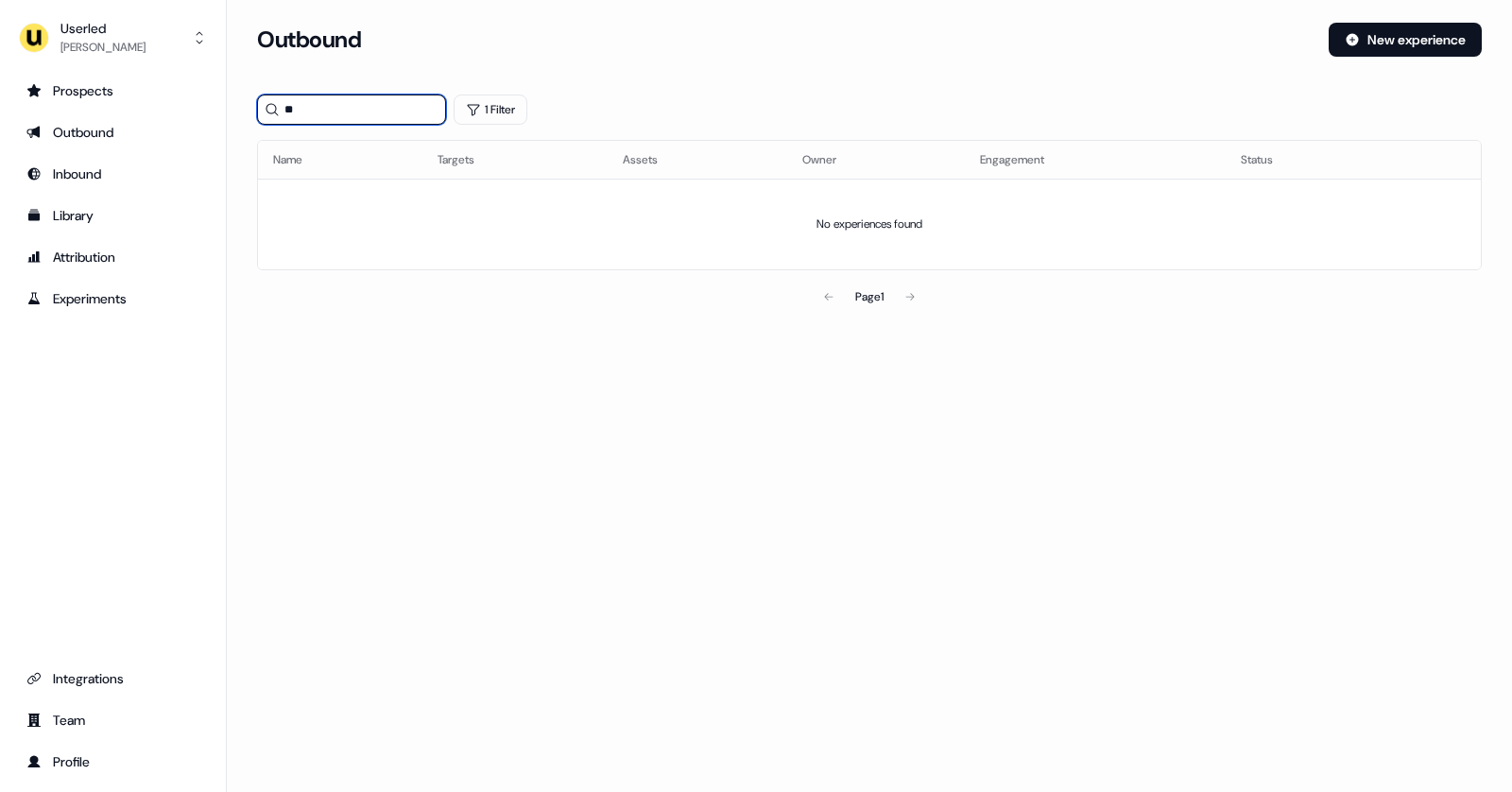
type input "*"
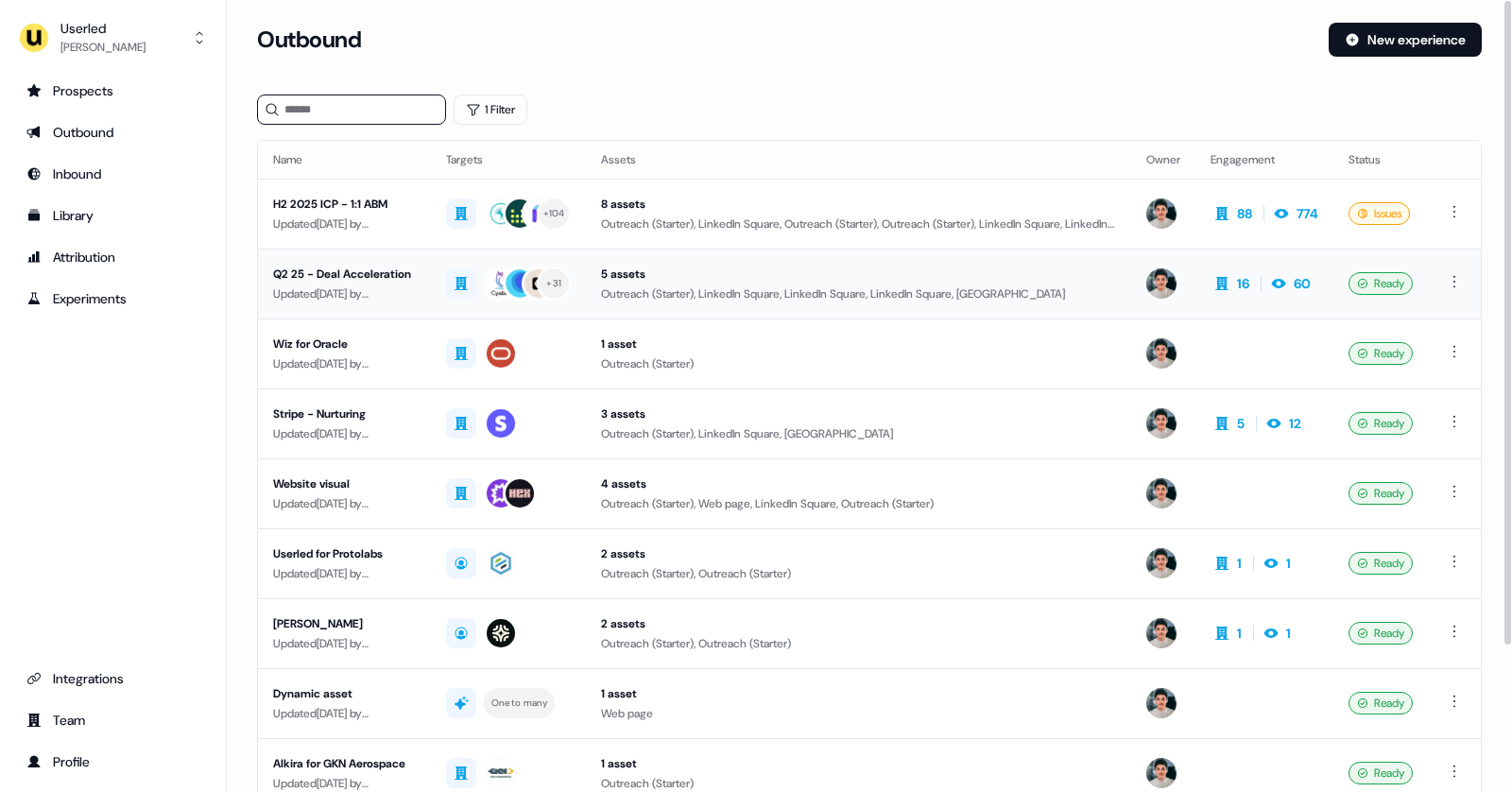
click at [431, 283] on td "Q2 25 - Deal Acceleration Updated [DATE] by [PERSON_NAME]" at bounding box center [344, 283] width 173 height 70
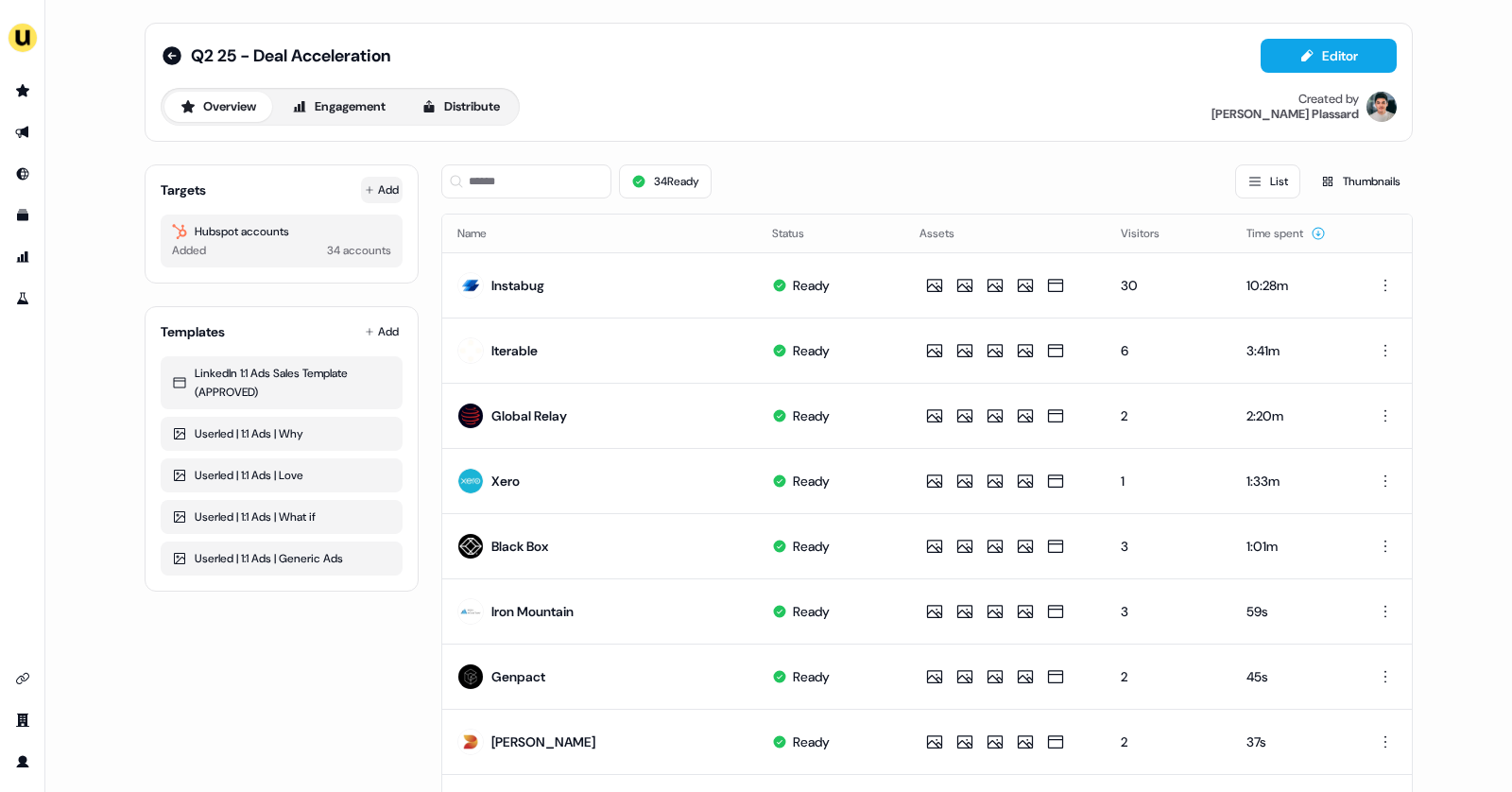
click at [373, 187] on button "Add" at bounding box center [382, 189] width 42 height 26
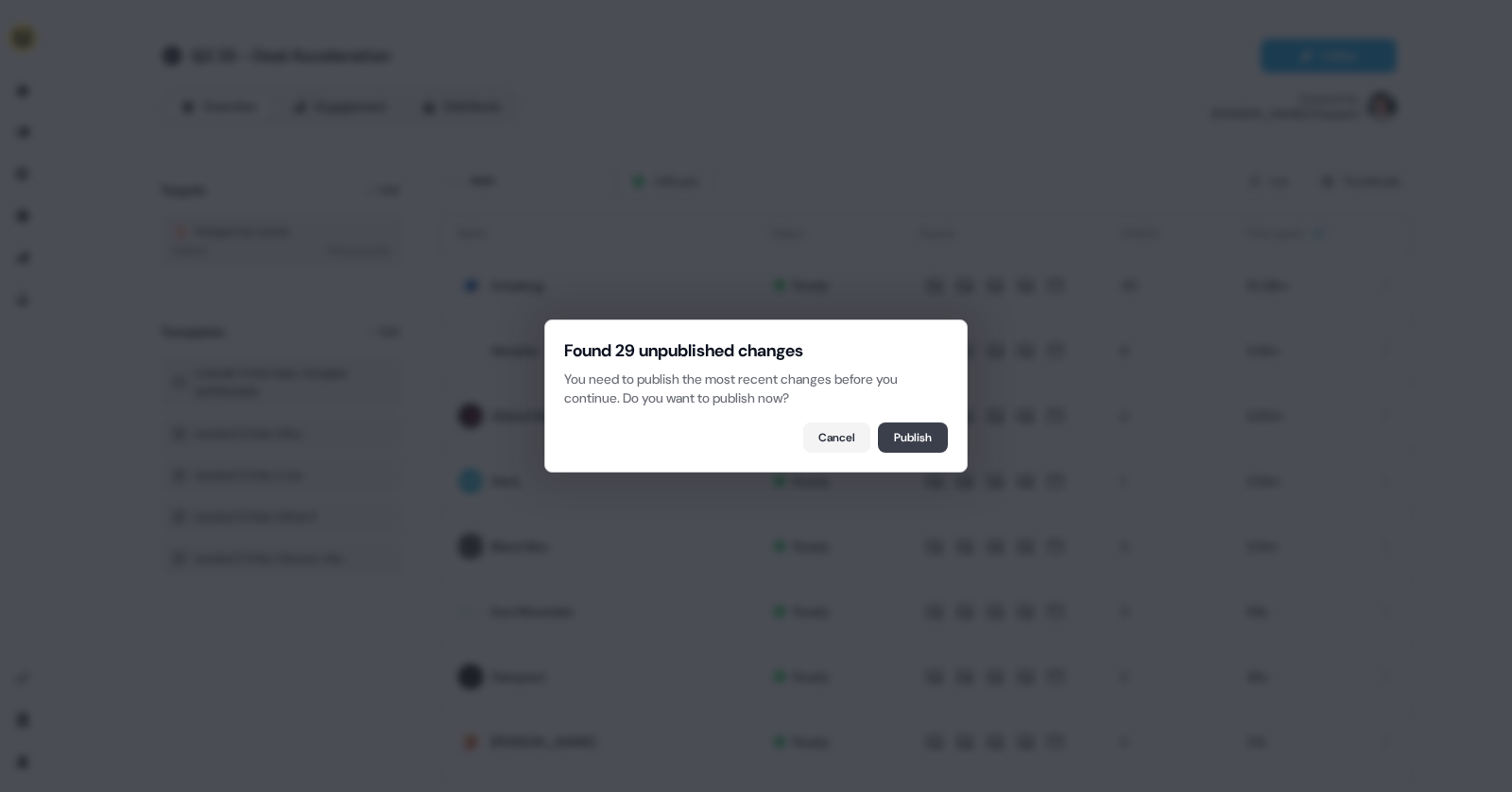
click at [920, 442] on button "Publish" at bounding box center [913, 437] width 70 height 30
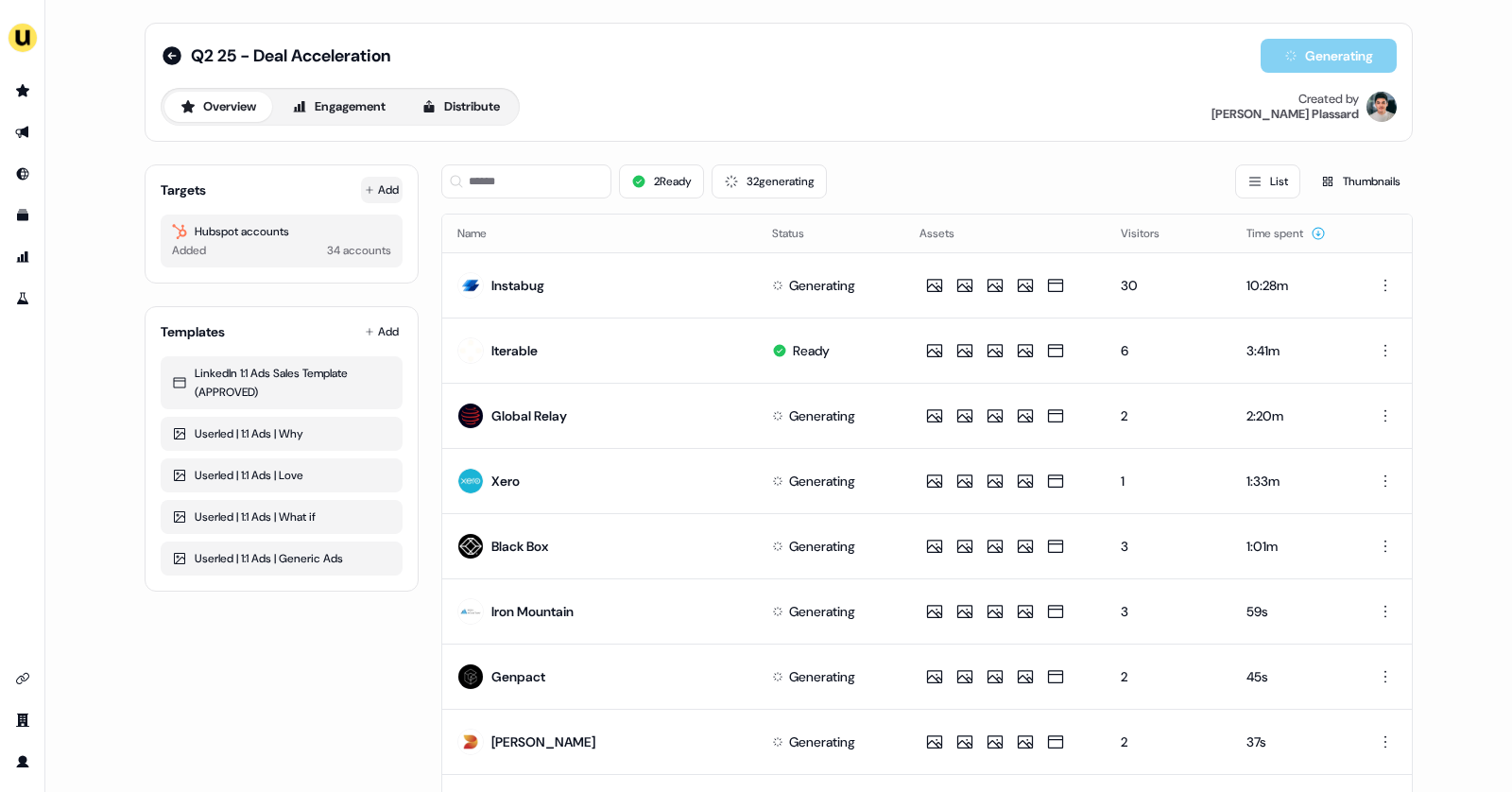
click at [375, 184] on button "Add" at bounding box center [382, 189] width 42 height 26
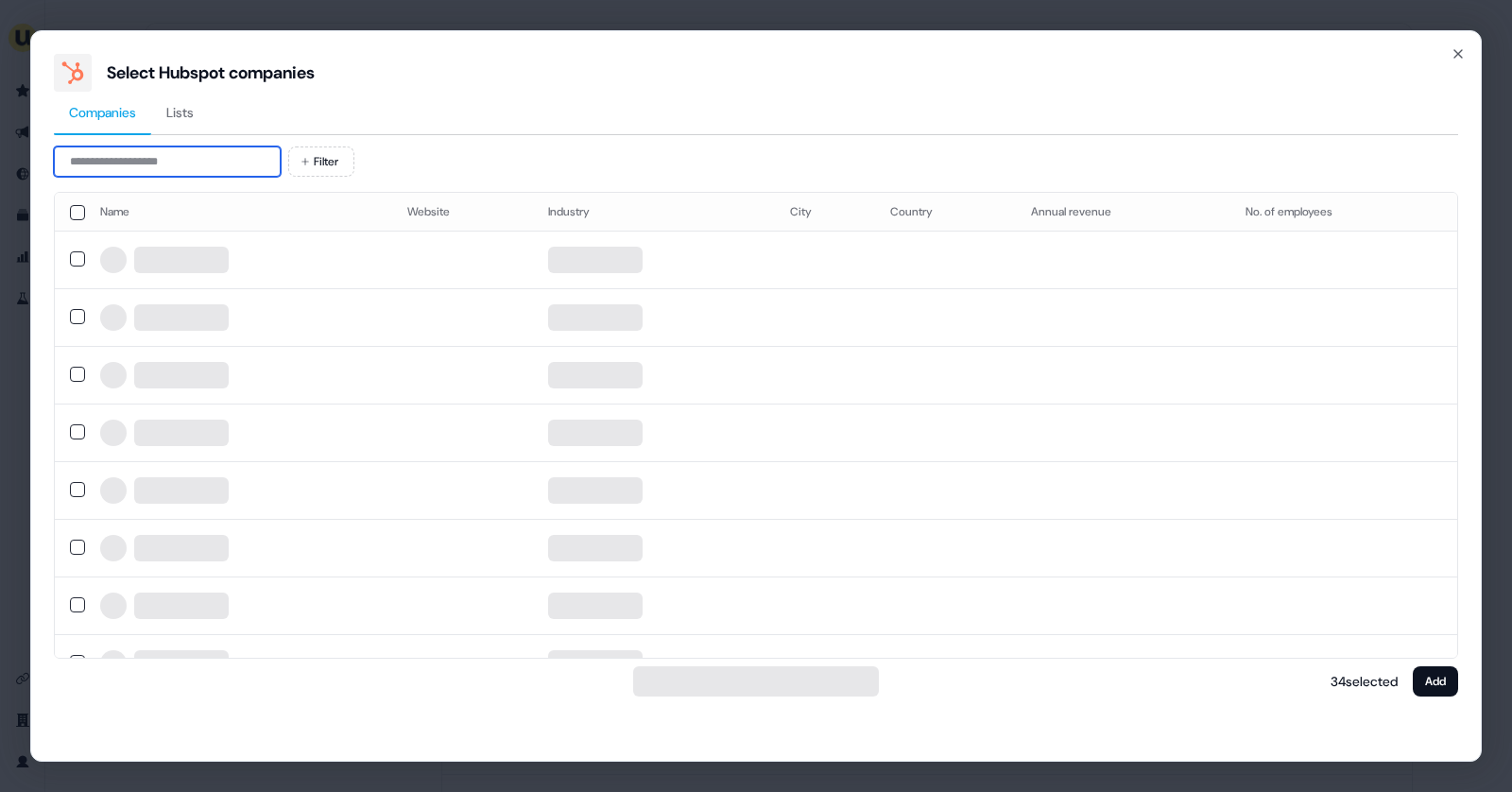
click at [128, 158] on input at bounding box center [167, 161] width 227 height 30
type input "******"
click at [1460, 53] on icon "button" at bounding box center [1459, 54] width 15 height 15
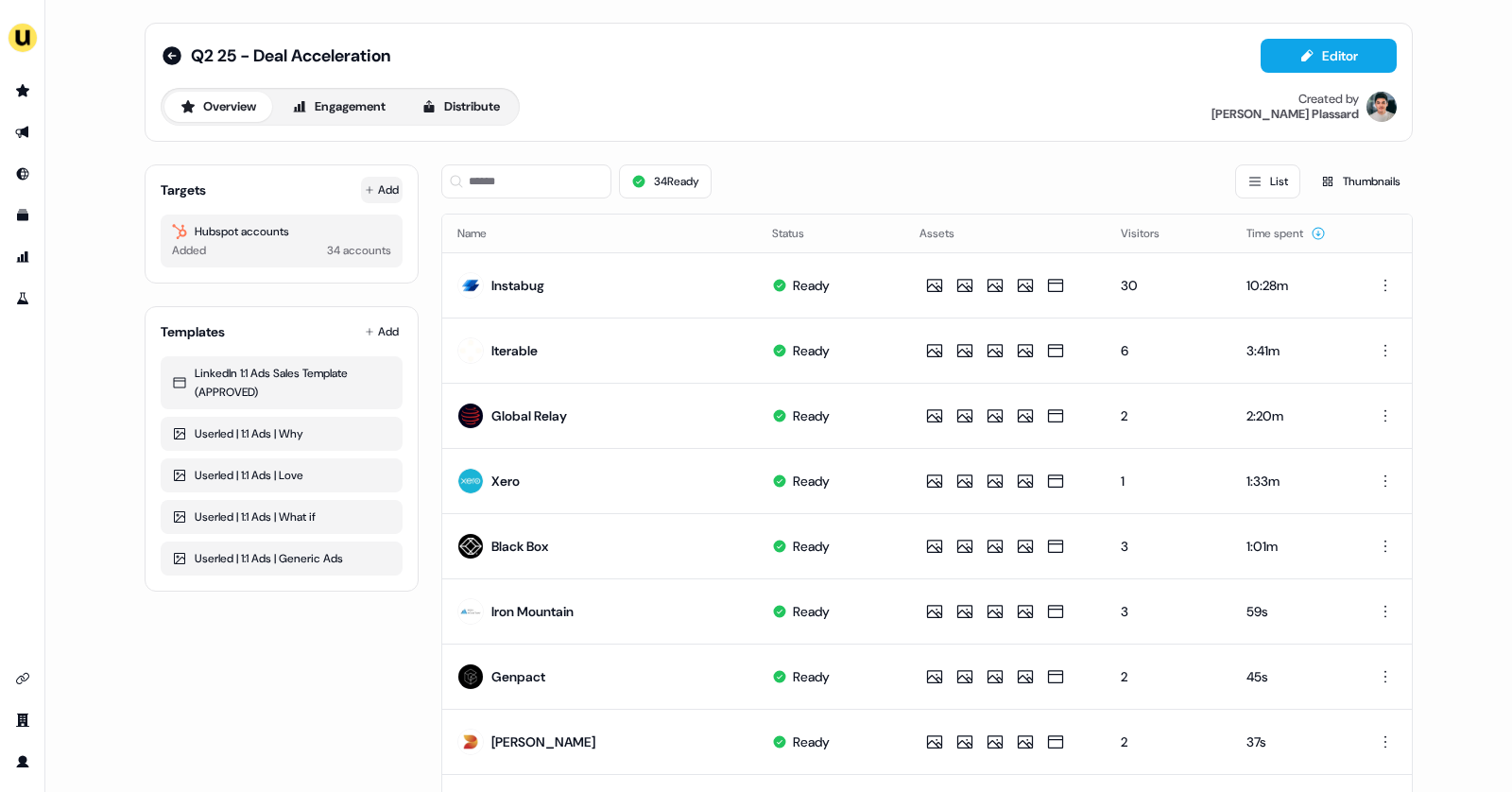
click at [382, 195] on button "Add" at bounding box center [382, 189] width 42 height 26
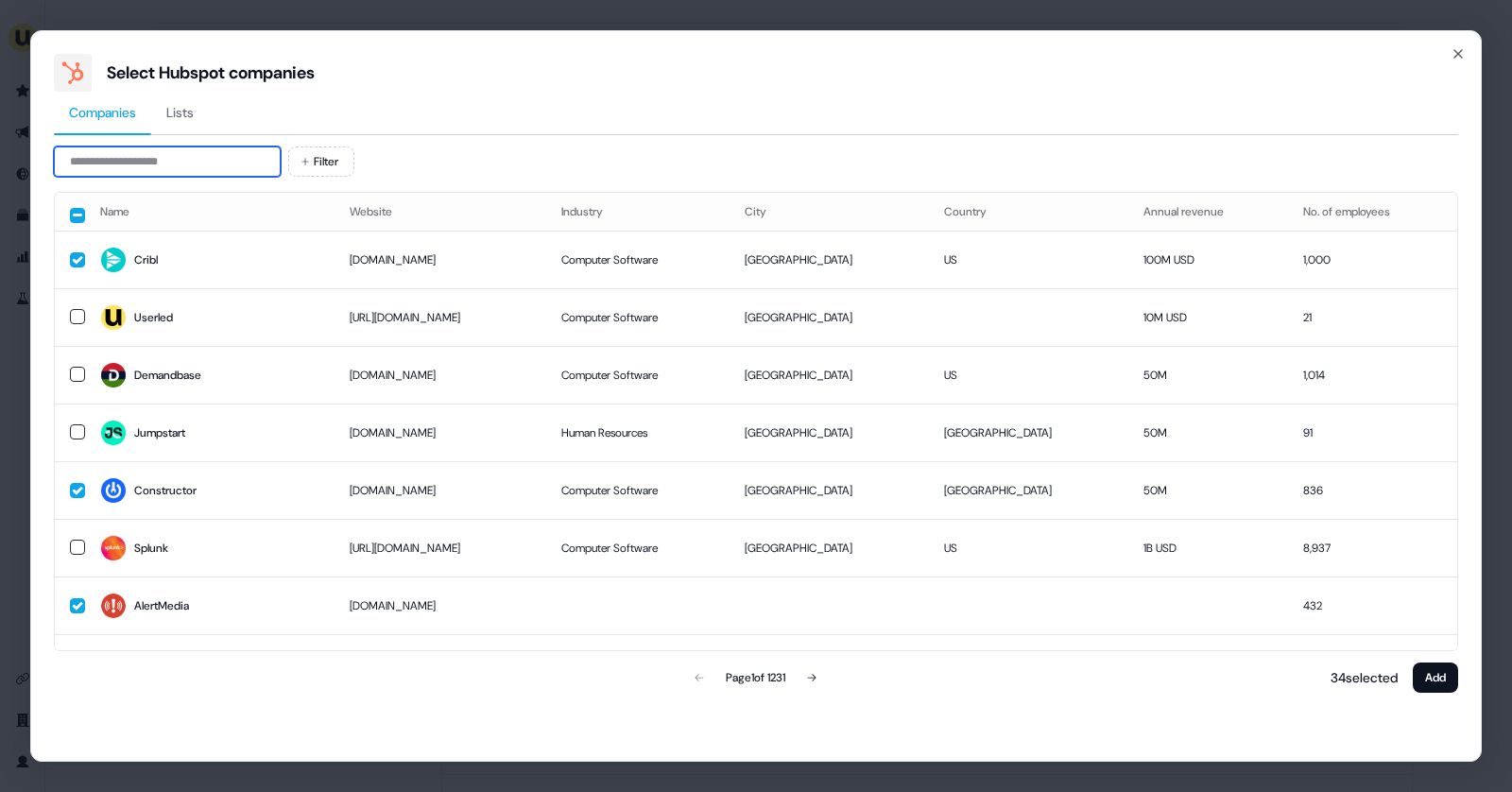
click at [182, 153] on input at bounding box center [167, 161] width 227 height 30
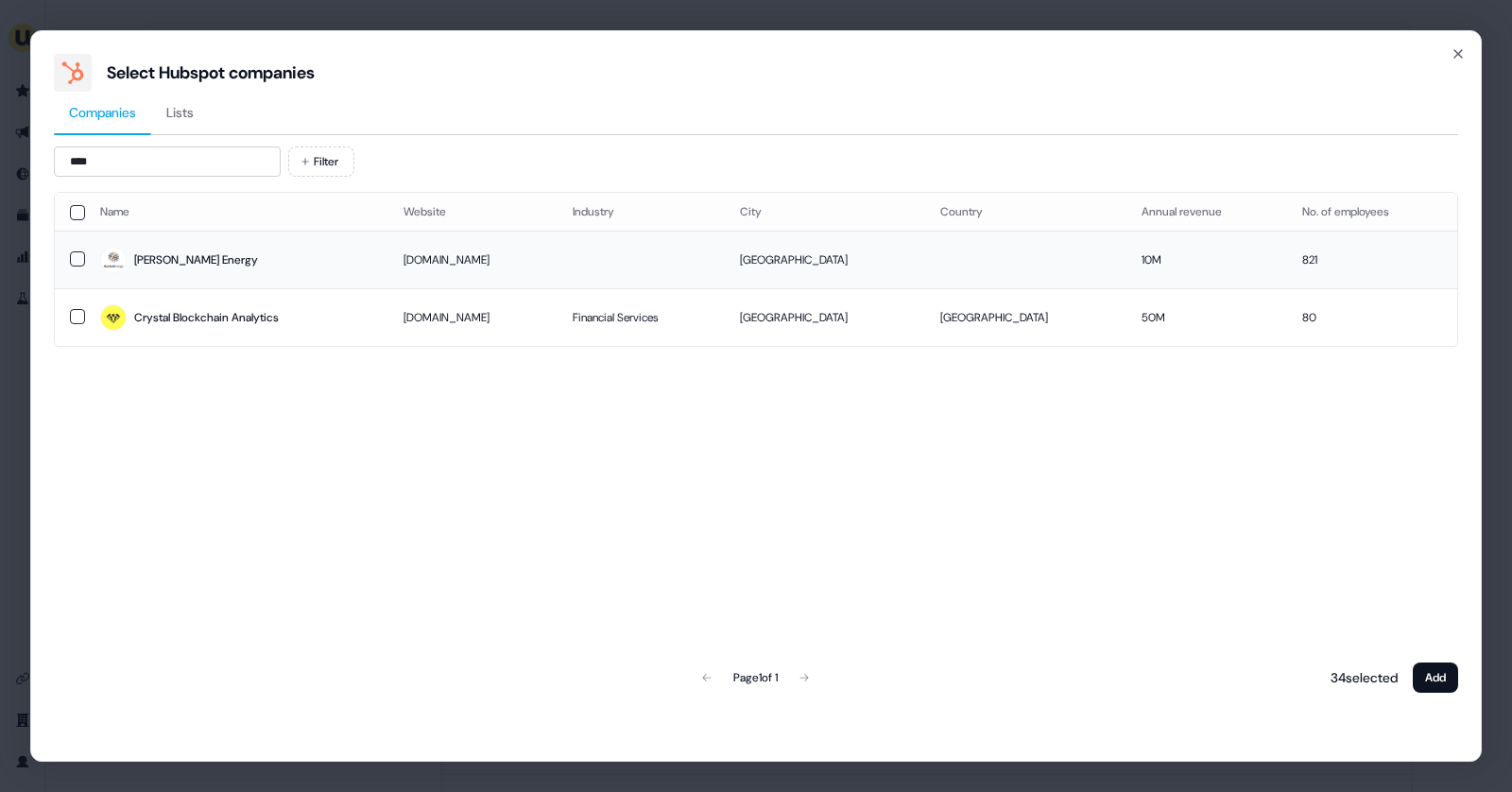
click at [103, 269] on div at bounding box center [113, 259] width 26 height 26
click at [143, 165] on input "****" at bounding box center [167, 161] width 227 height 30
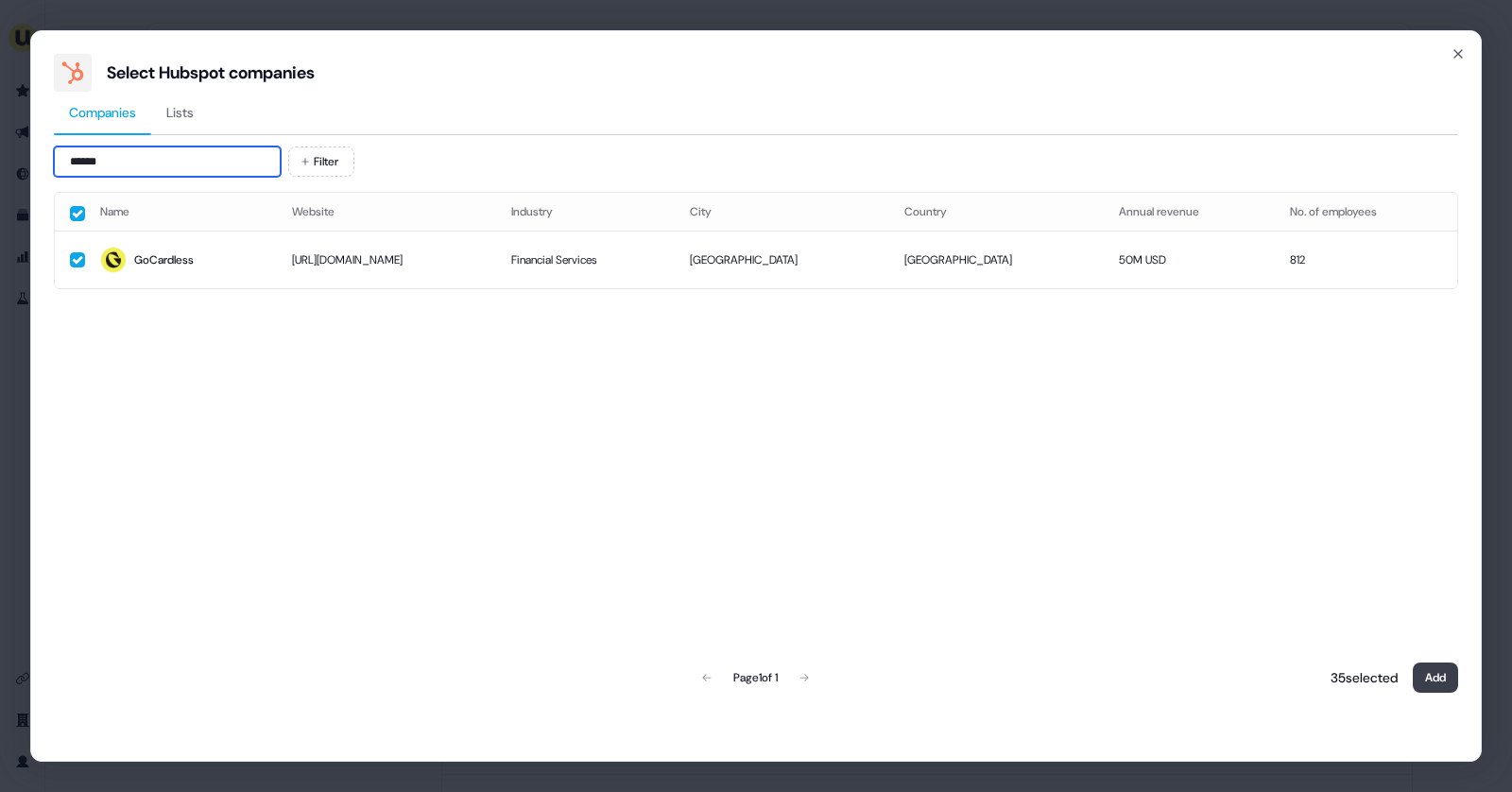
type input "******"
click at [1441, 685] on button "Add" at bounding box center [1436, 677] width 45 height 30
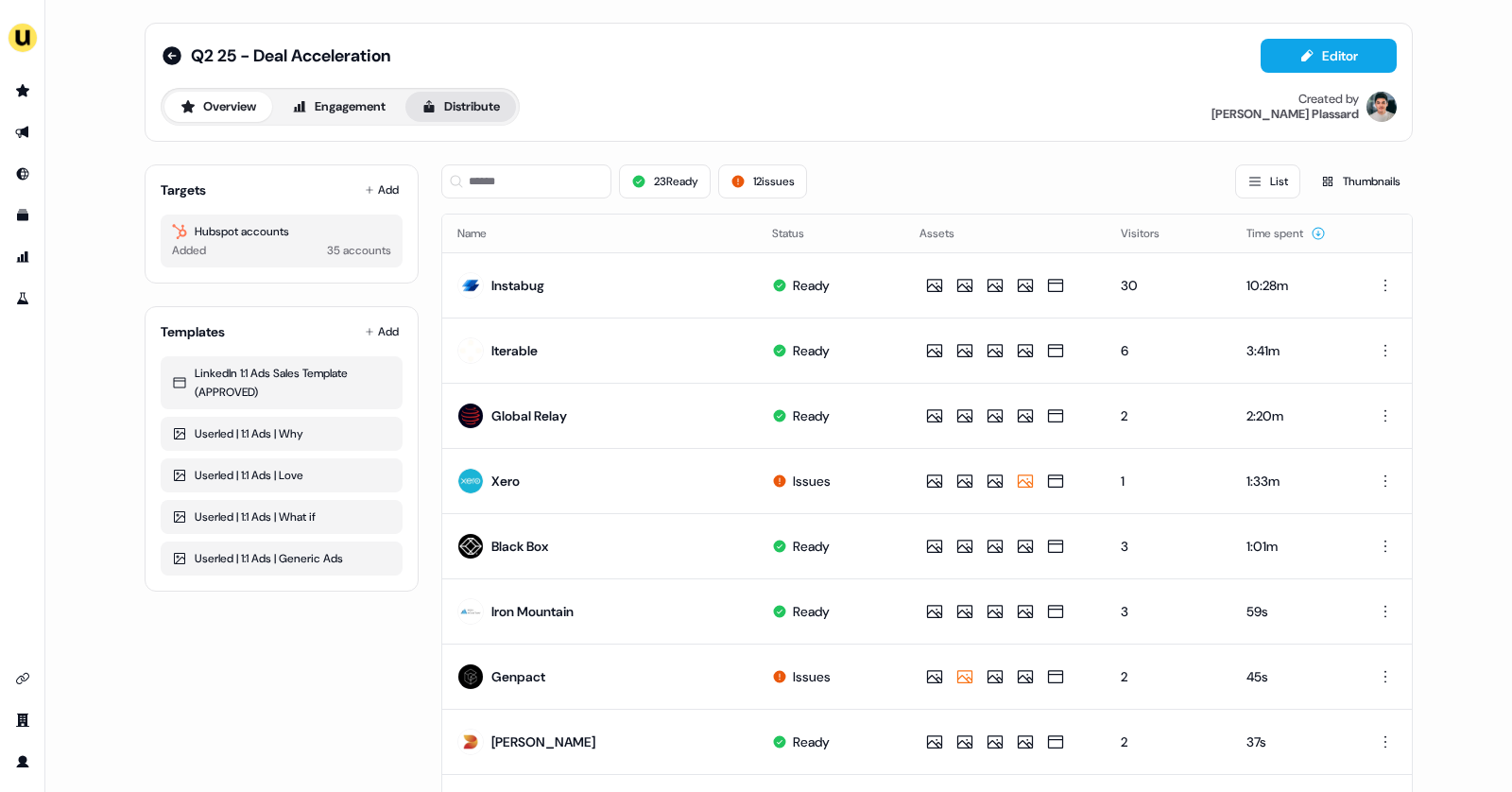
click at [455, 110] on button "Distribute" at bounding box center [461, 106] width 110 height 30
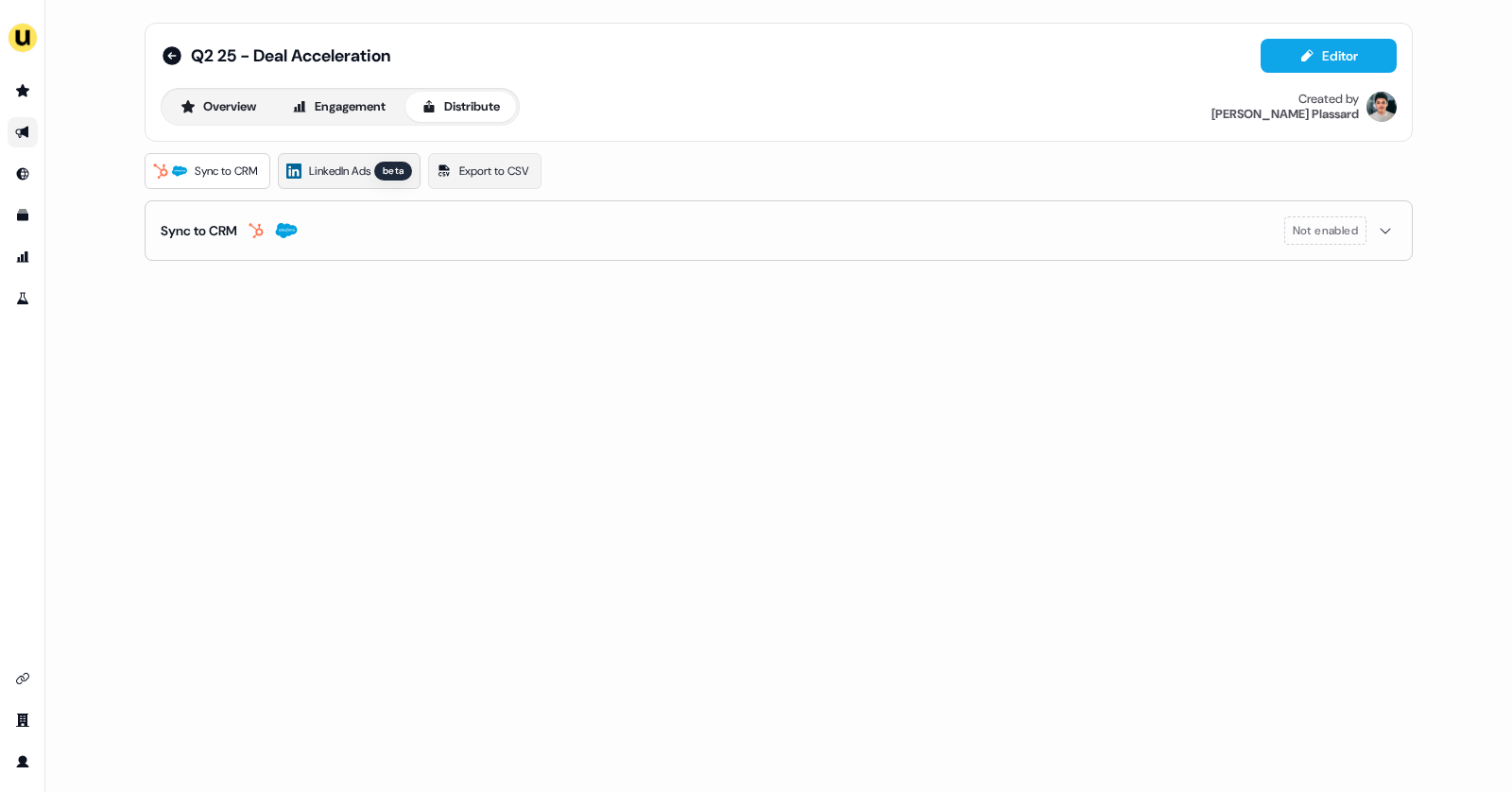
click at [340, 172] on span "LinkedIn Ads" at bounding box center [340, 171] width 62 height 19
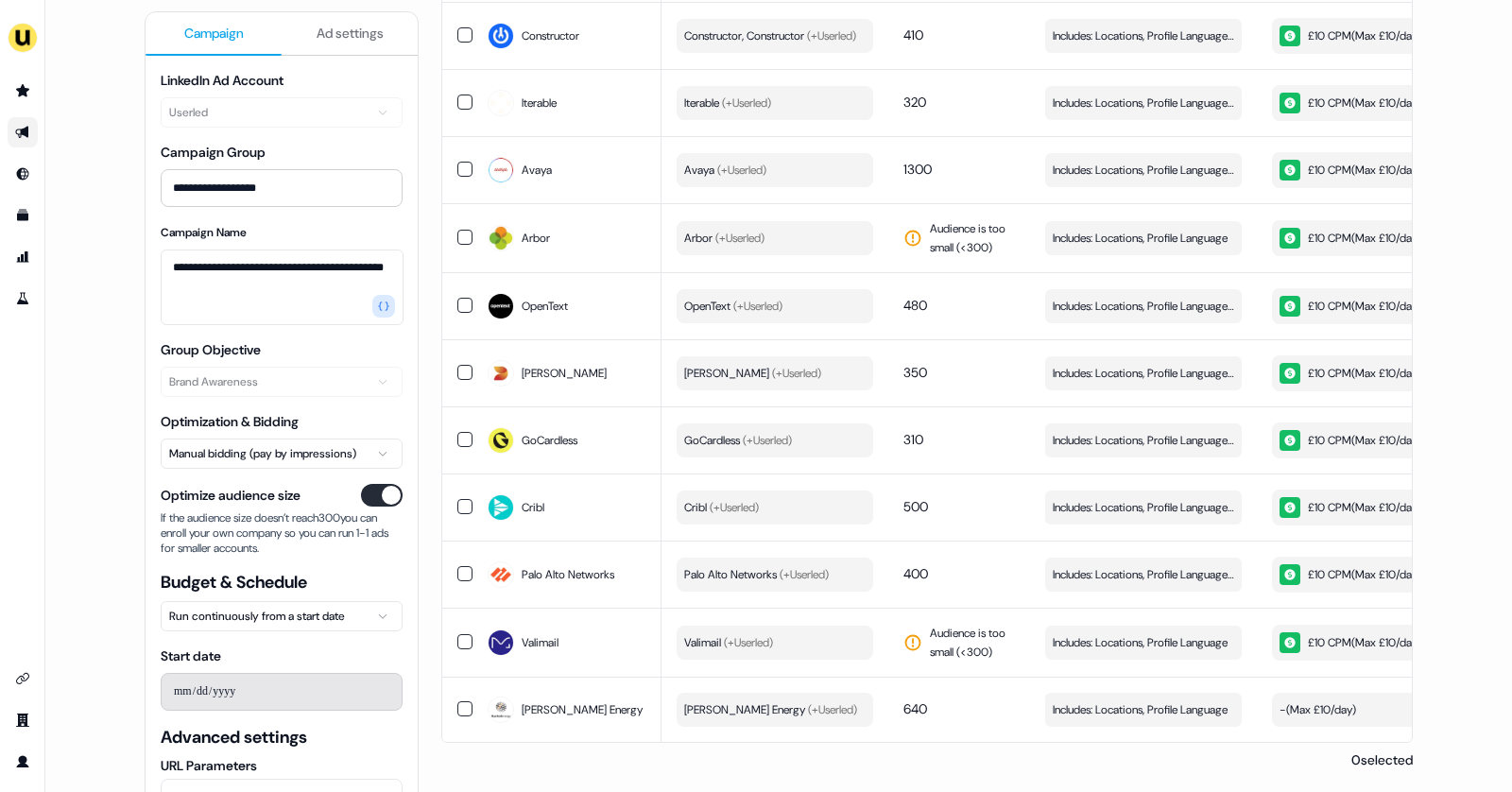
scroll to position [1916, 0]
click at [1314, 702] on div "- ( Max £10/day )" at bounding box center [1318, 710] width 76 height 19
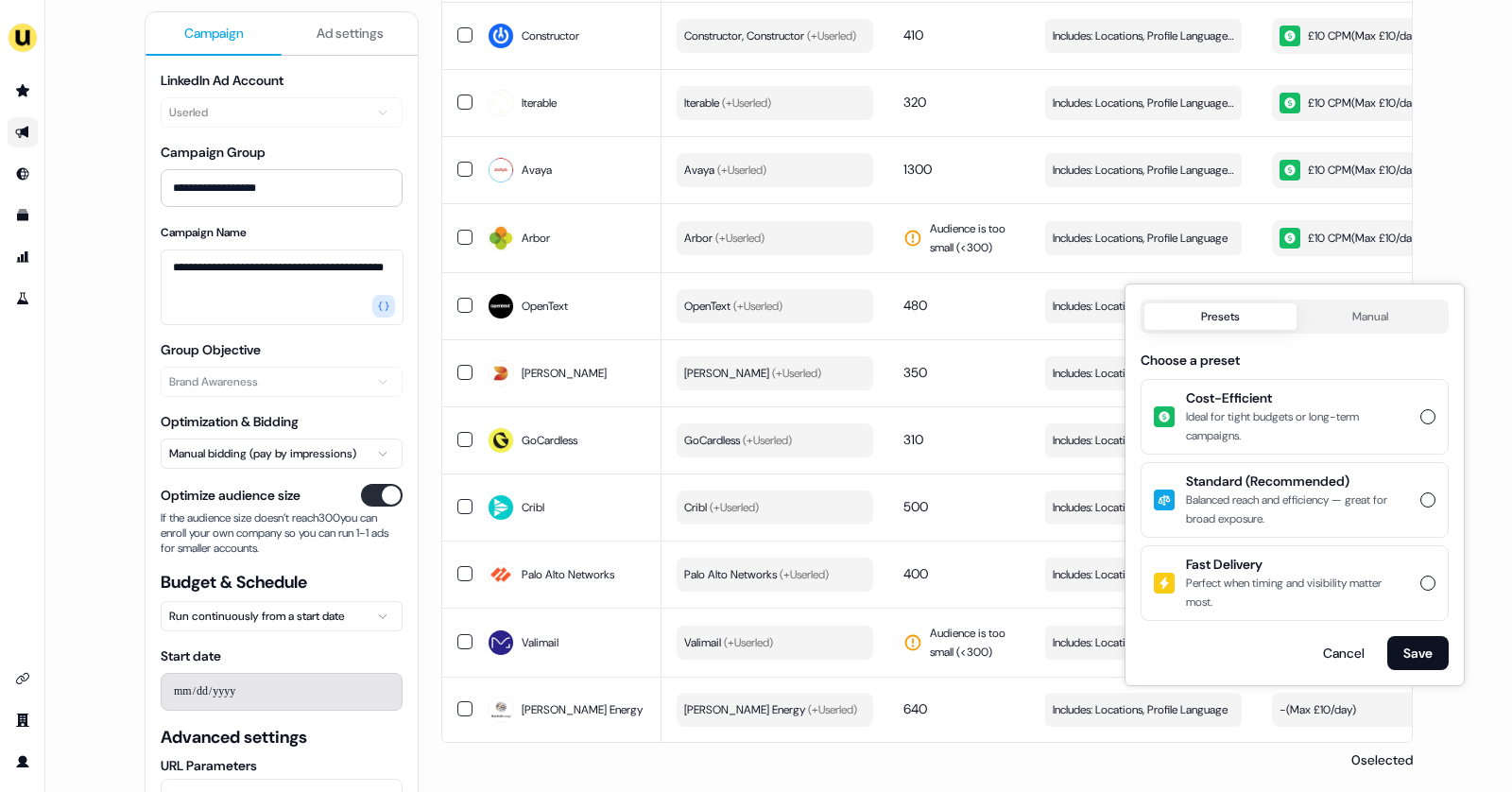
click at [1423, 416] on button "Cost-Efficient Ideal for tight budgets or long-term campaigns." at bounding box center [1428, 417] width 15 height 15
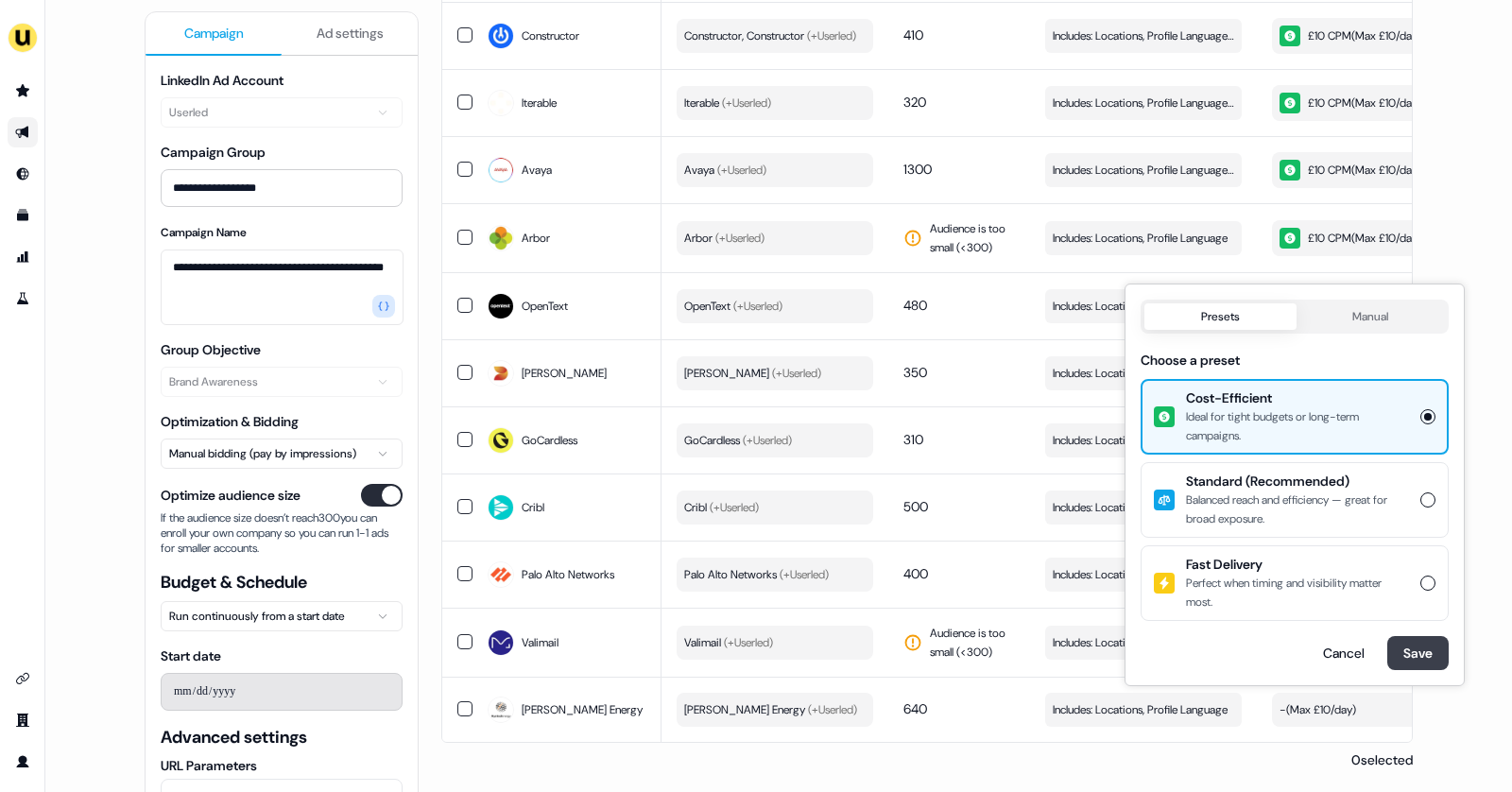
click at [1427, 644] on button "Save" at bounding box center [1418, 652] width 62 height 34
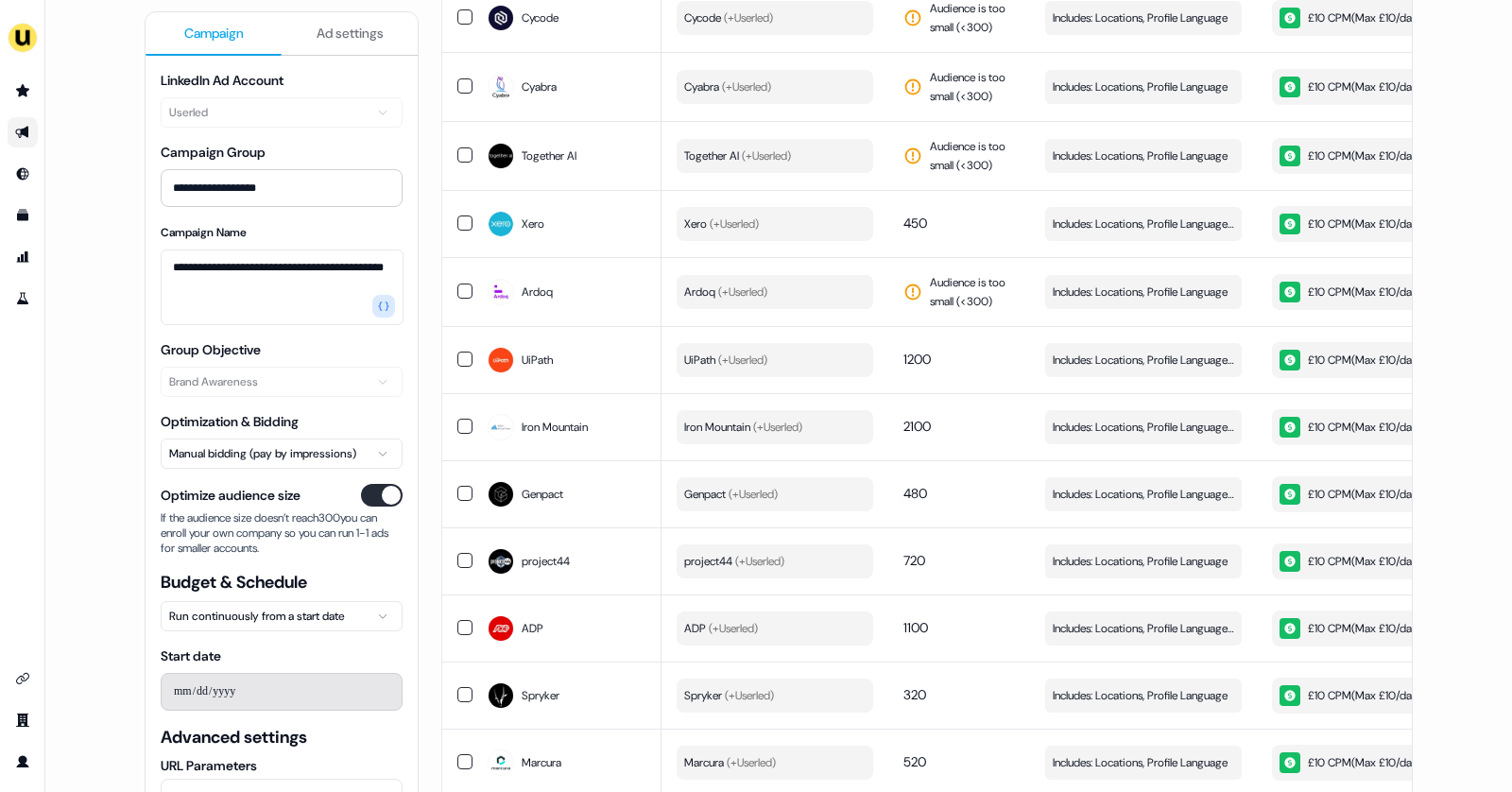
scroll to position [0, 0]
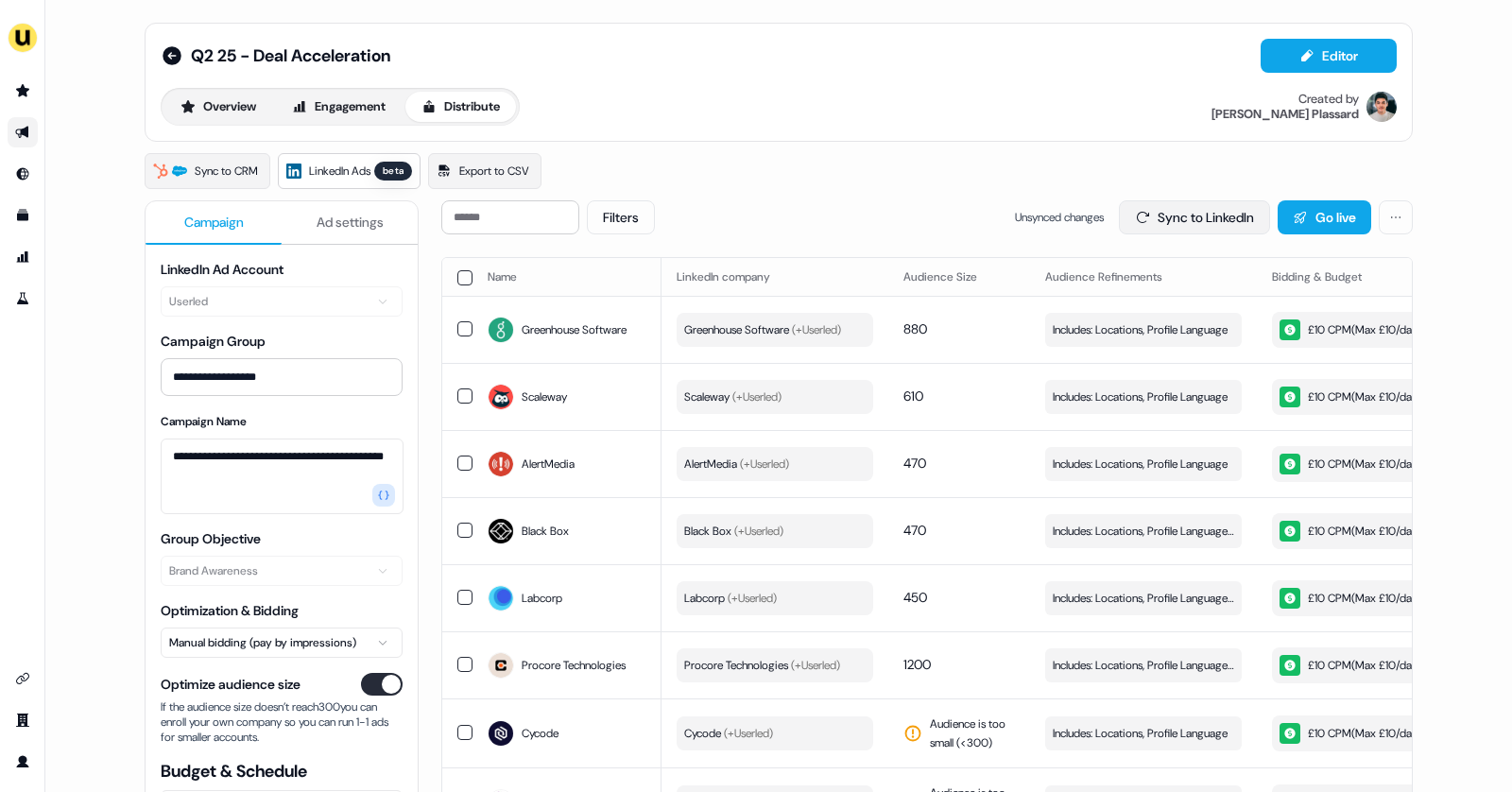
click at [1217, 213] on button "Sync to LinkedIn" at bounding box center [1194, 216] width 152 height 34
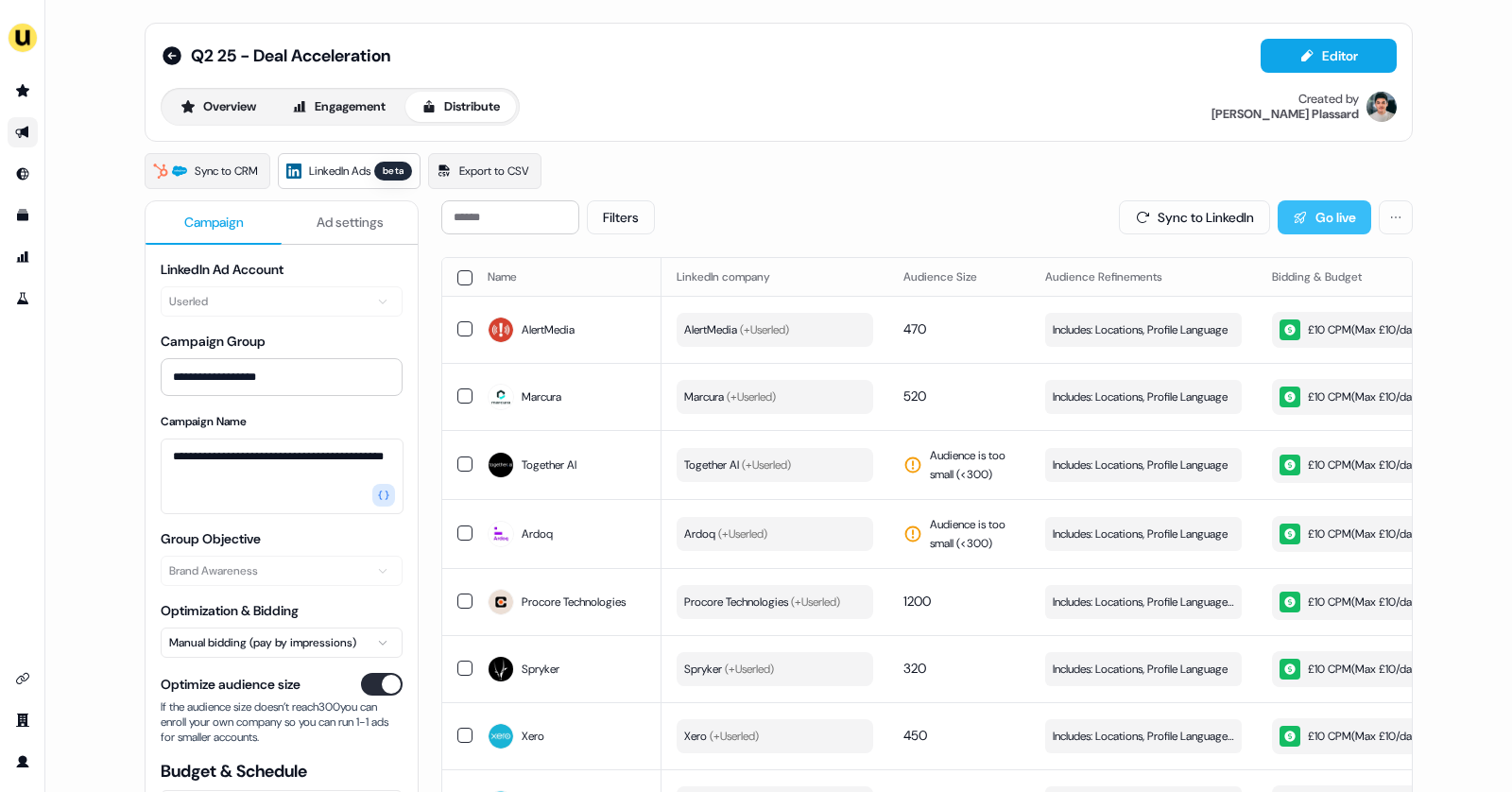
click at [1311, 203] on button "Go live" at bounding box center [1325, 216] width 94 height 34
click at [1392, 217] on html "**********" at bounding box center [756, 396] width 1512 height 792
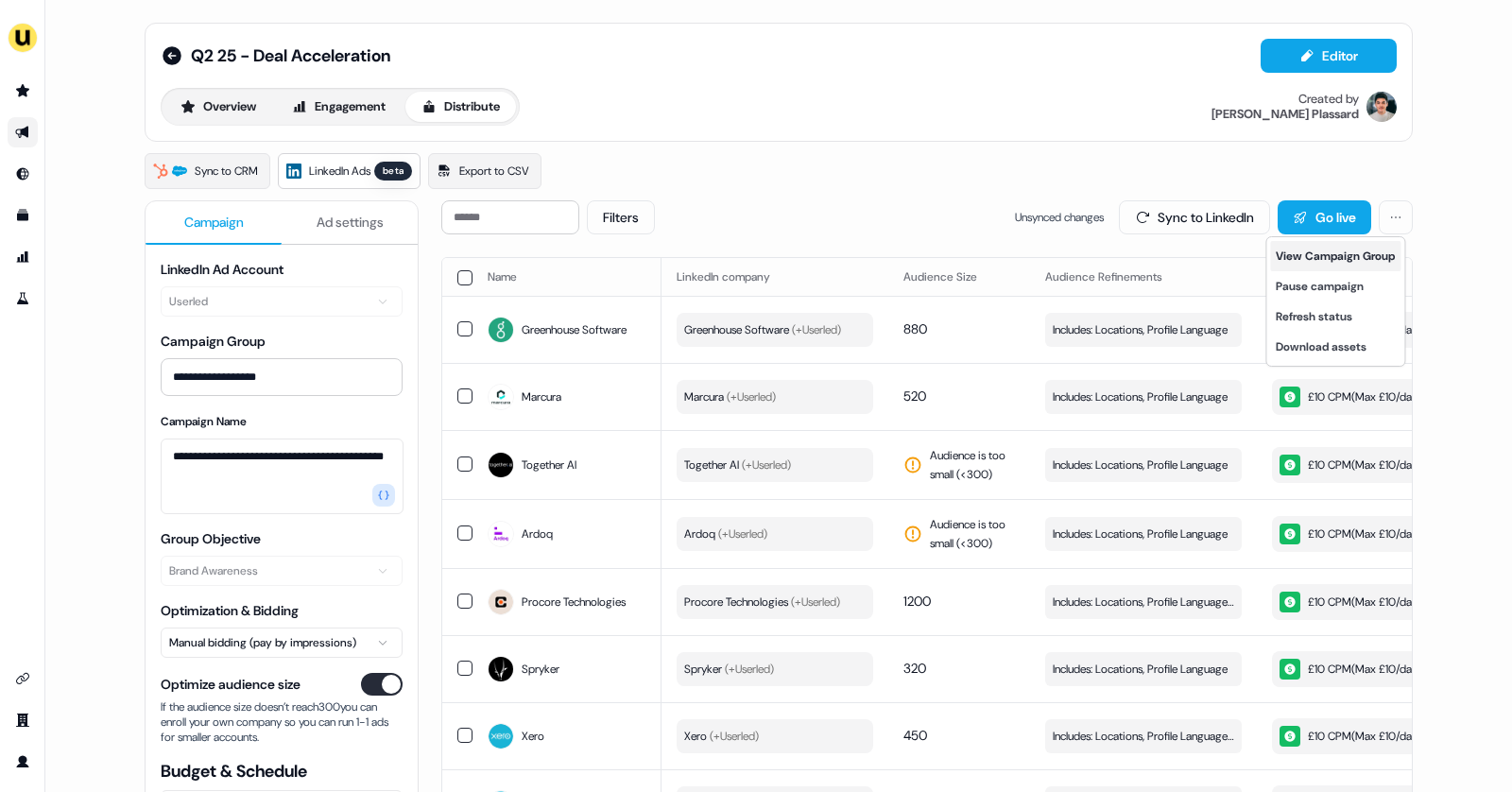
click at [1337, 258] on link "View Campaign Group" at bounding box center [1335, 255] width 130 height 30
click at [194, 105] on button "Overview" at bounding box center [218, 106] width 108 height 30
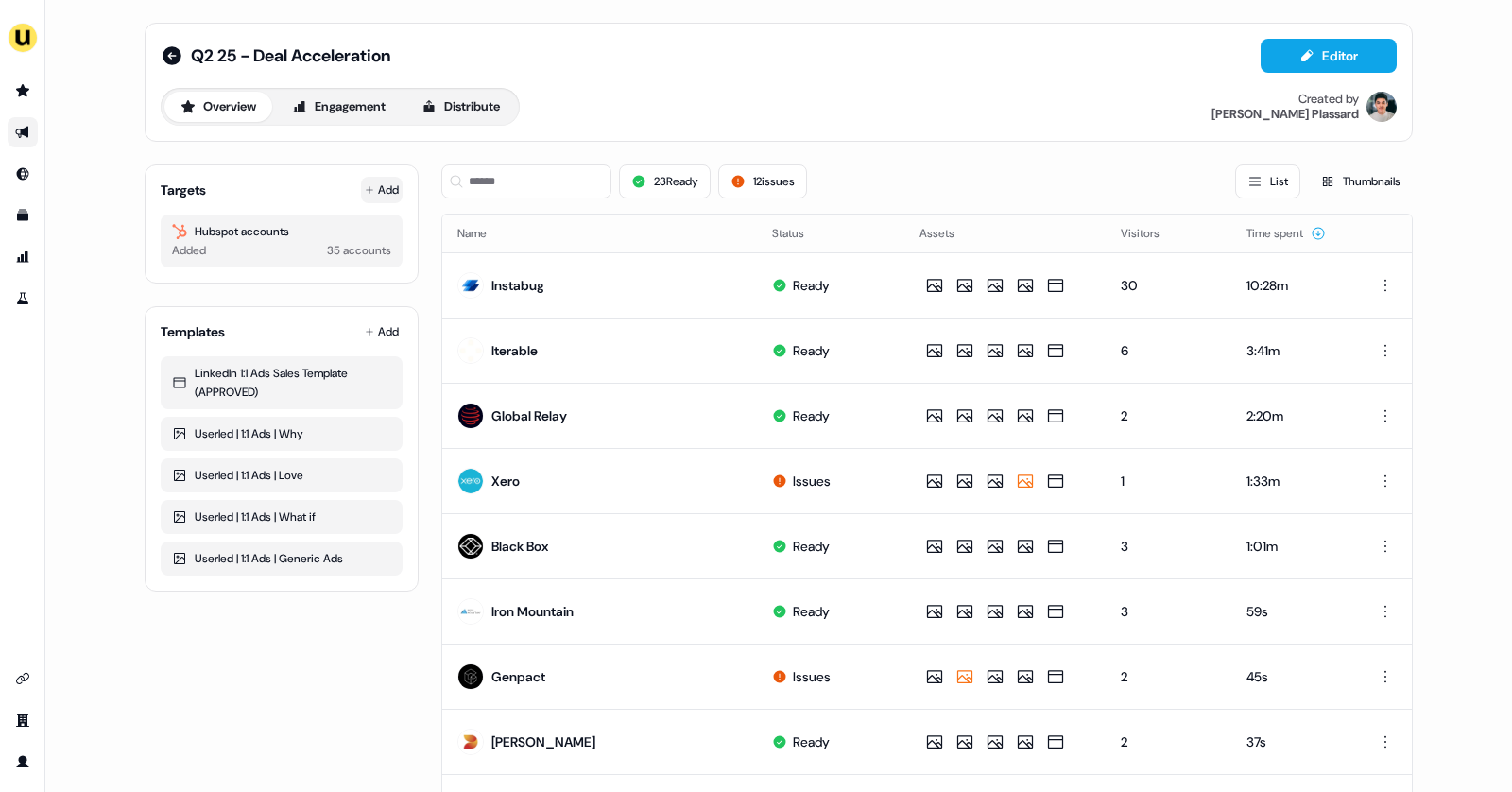
click at [383, 179] on button "Add" at bounding box center [382, 189] width 42 height 26
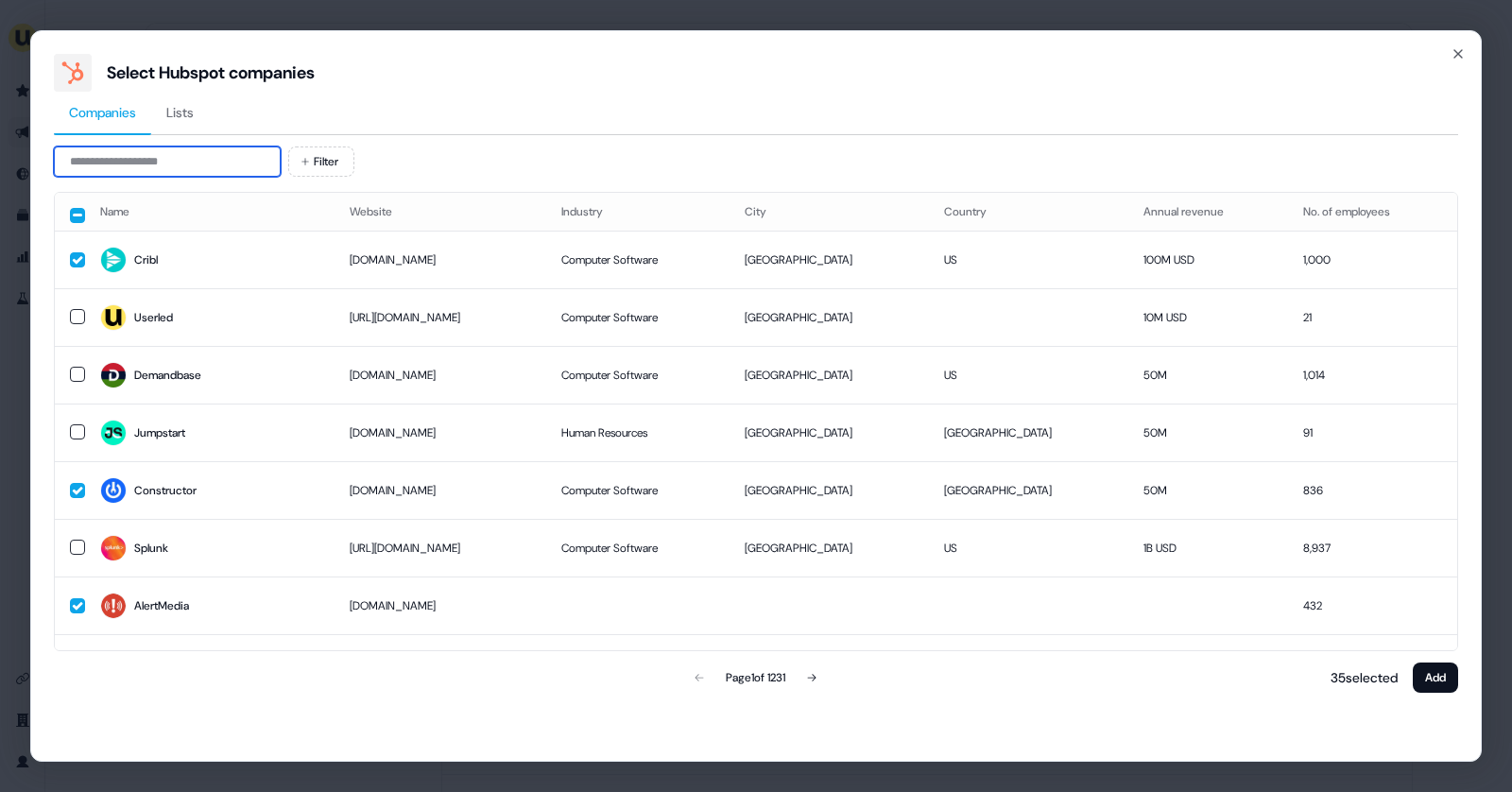
click at [148, 156] on input at bounding box center [167, 161] width 227 height 30
click at [172, 164] on input at bounding box center [167, 161] width 227 height 30
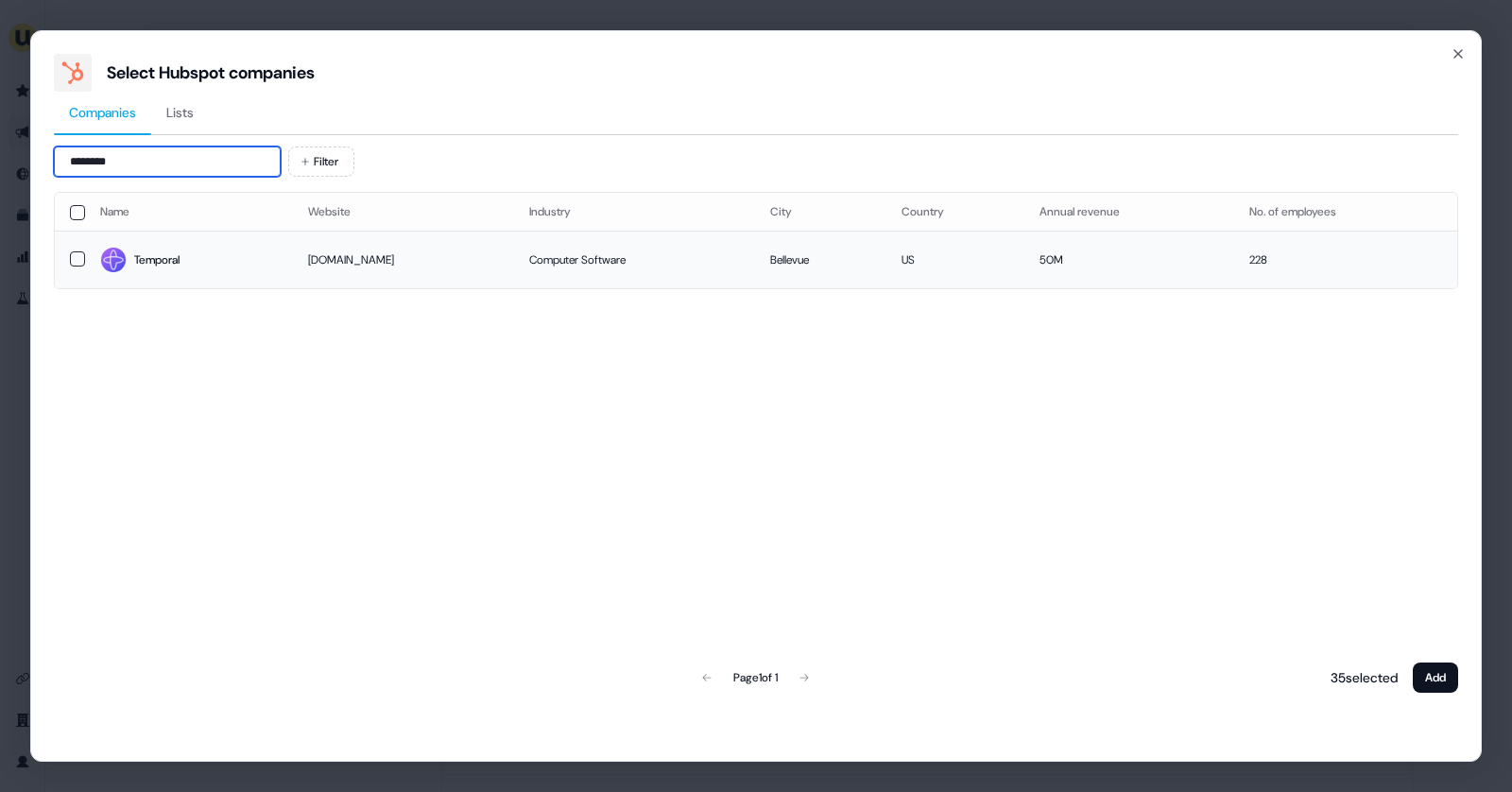
type input "********"
click at [79, 255] on button "button" at bounding box center [77, 259] width 15 height 15
click at [1426, 673] on button "Add" at bounding box center [1436, 677] width 45 height 30
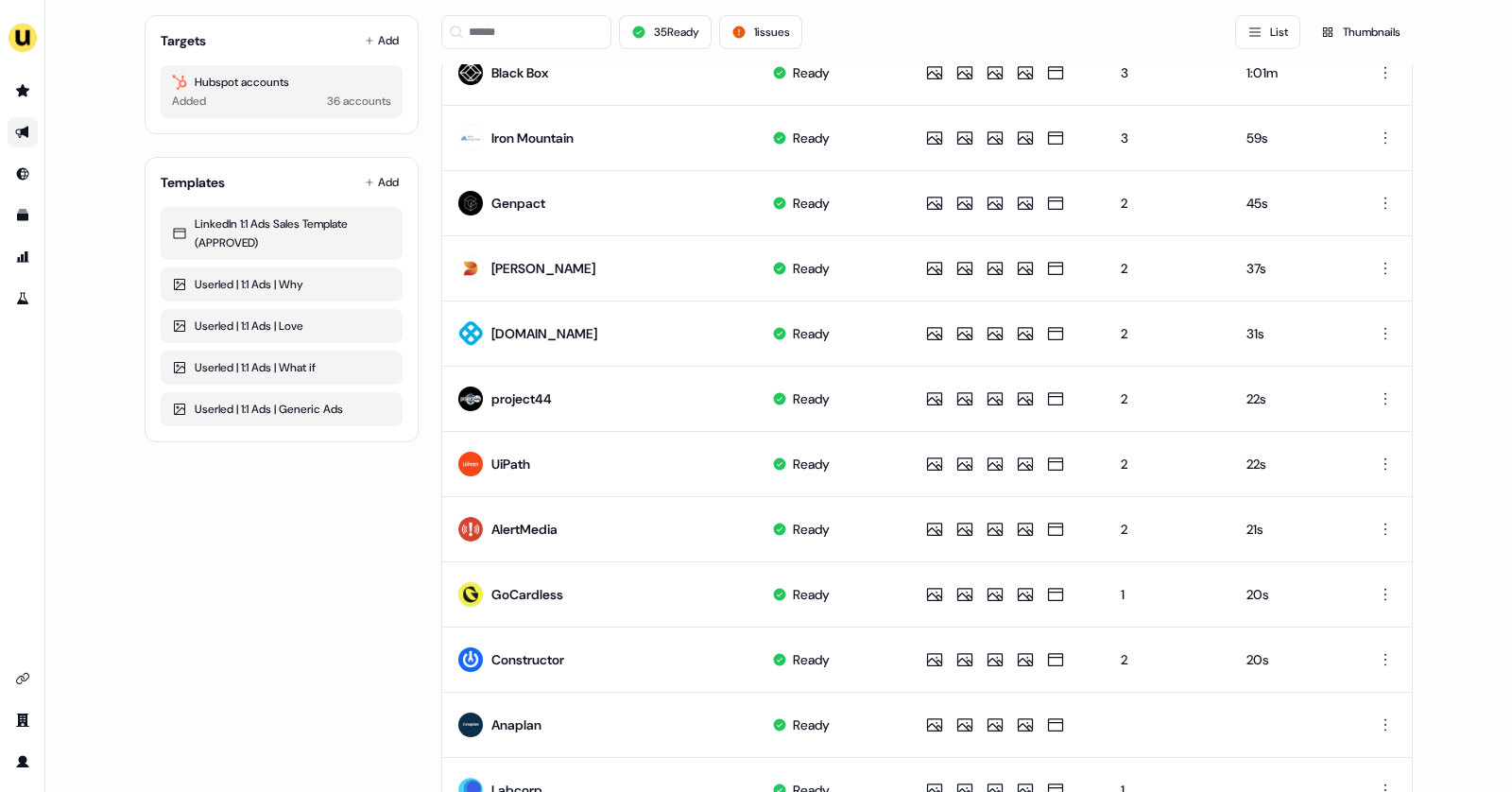
scroll to position [815, 0]
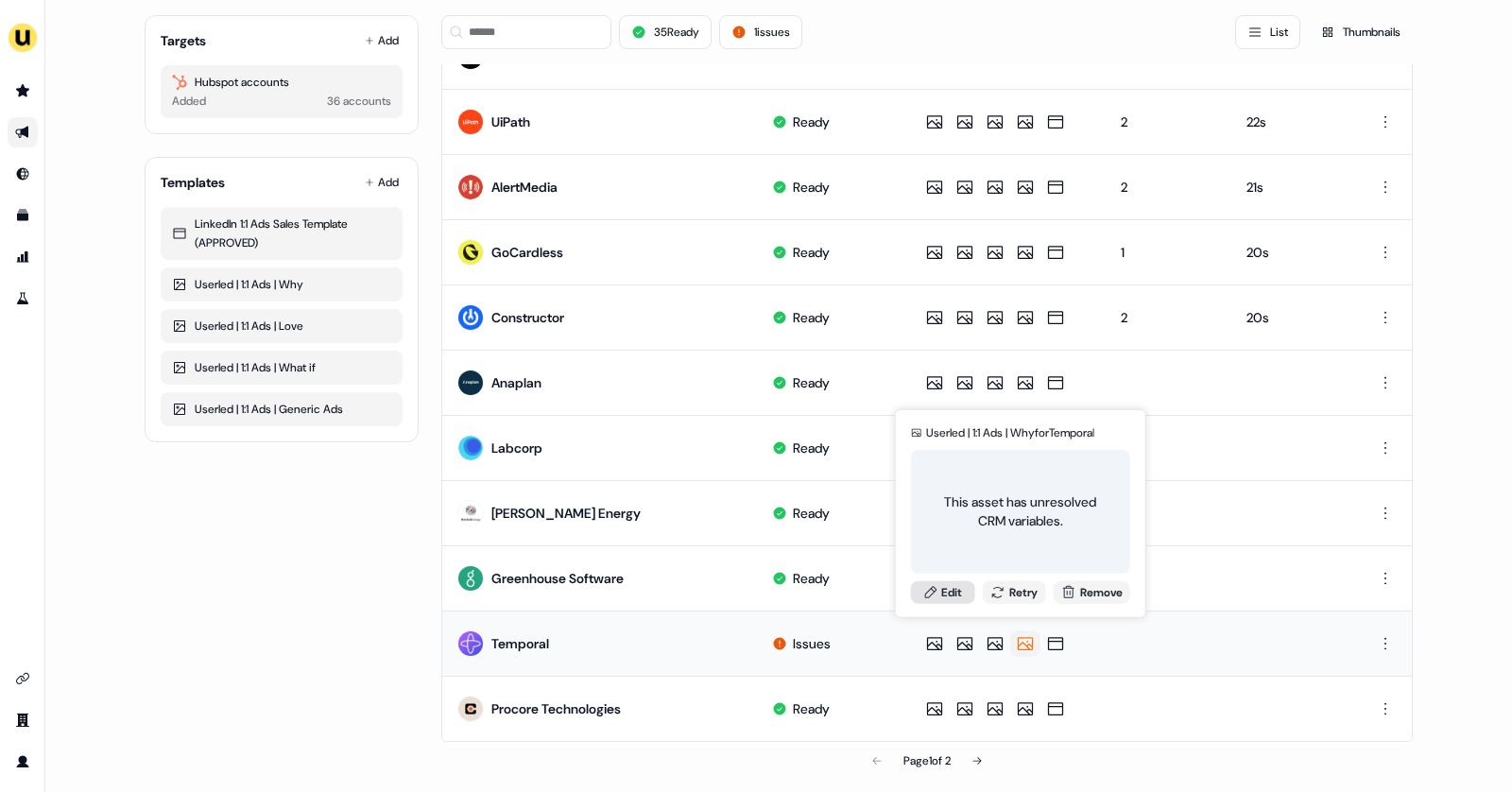
click at [958, 589] on link "Edit" at bounding box center [943, 591] width 65 height 22
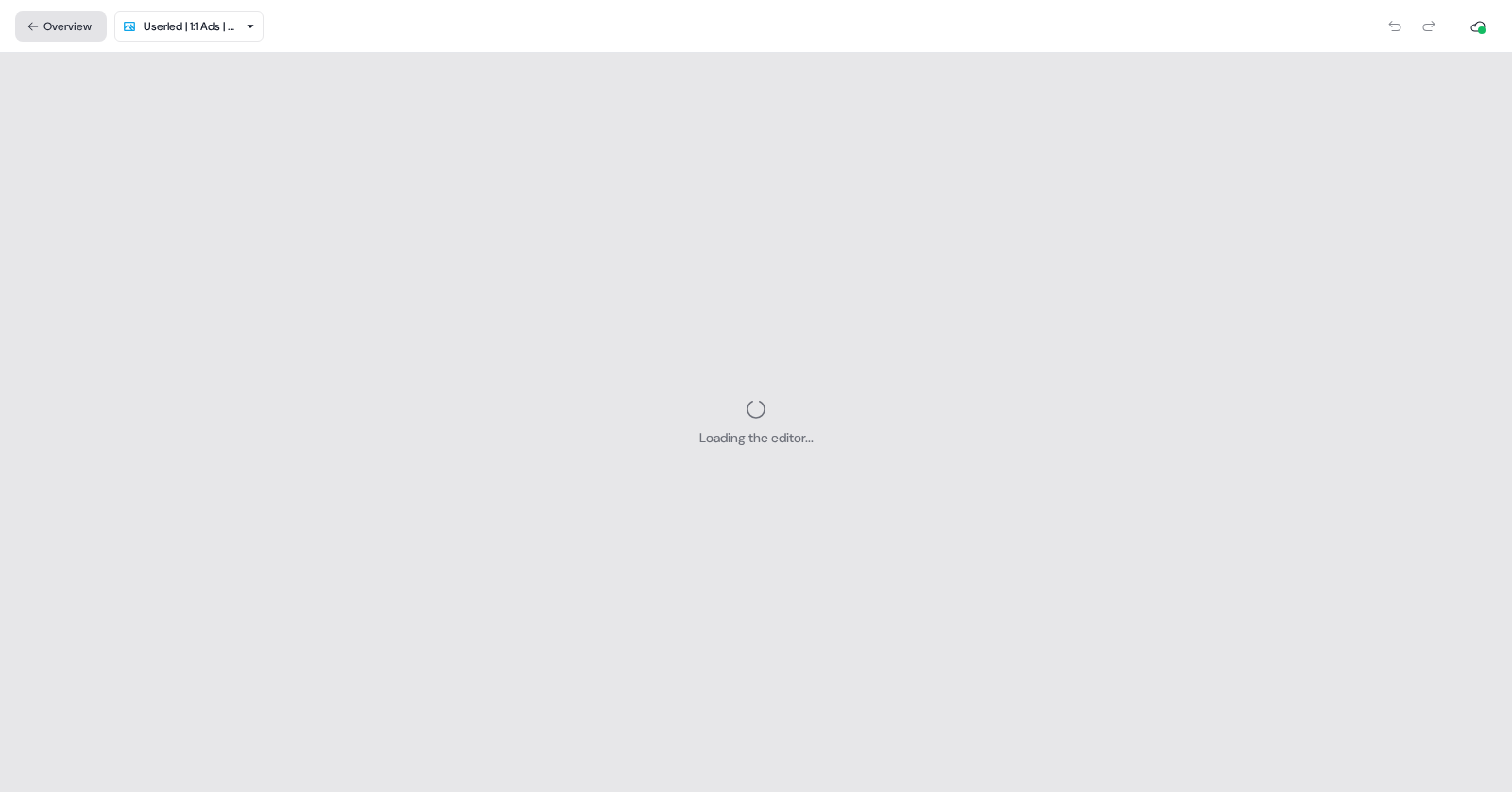
click at [68, 19] on button "Overview" at bounding box center [61, 26] width 92 height 30
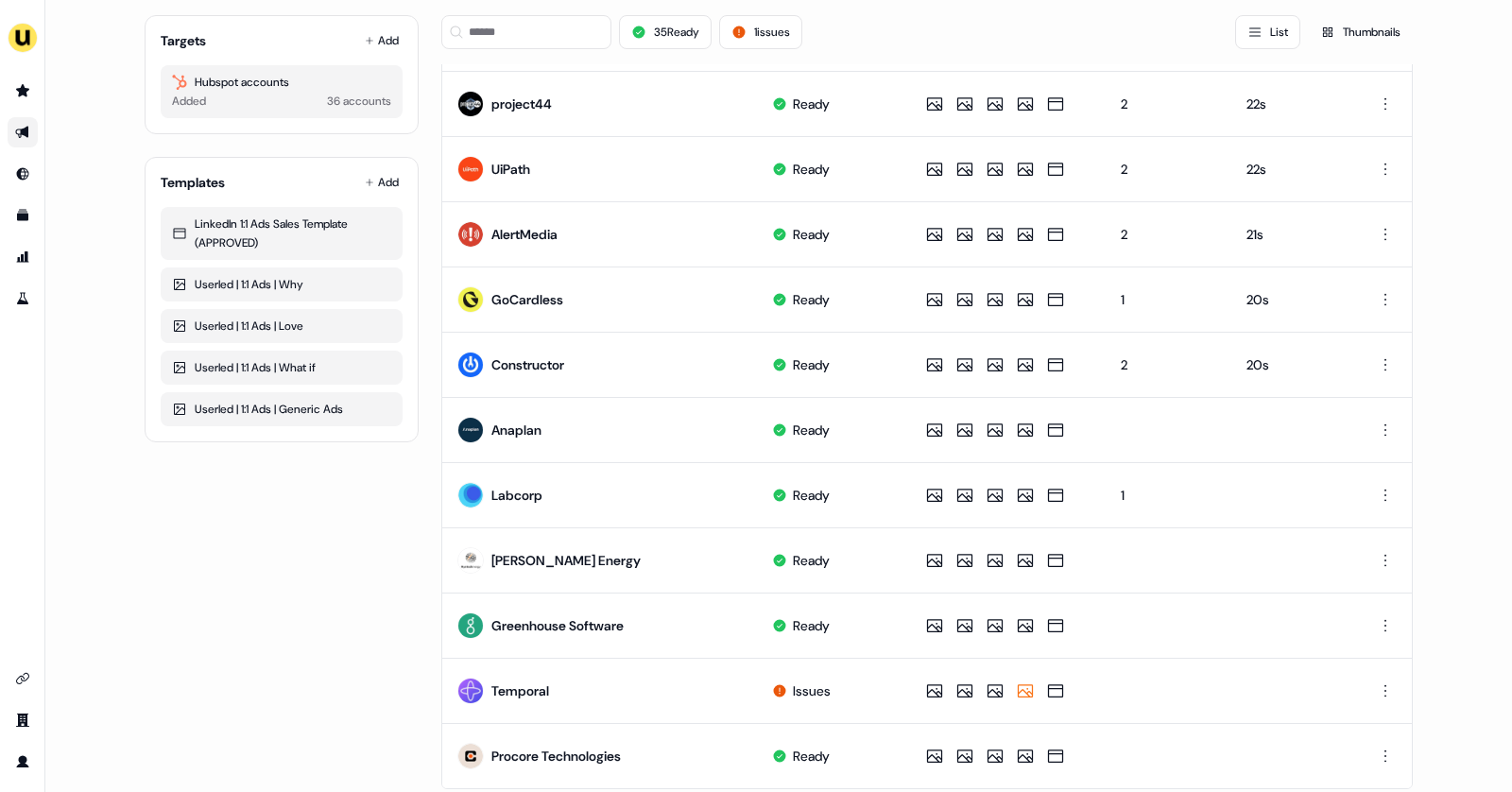
scroll to position [815, 0]
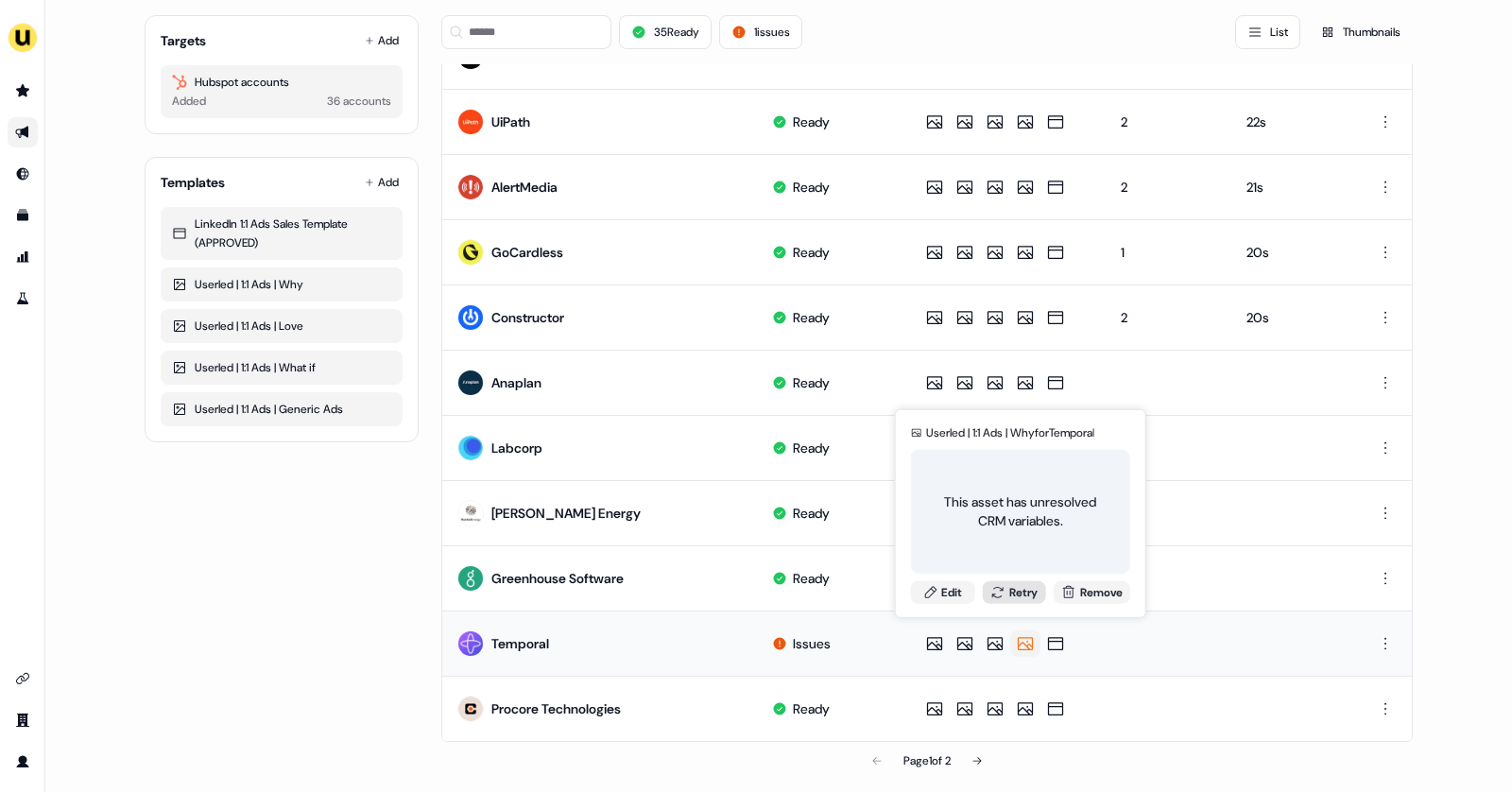
click at [1023, 588] on button "Retry" at bounding box center [1013, 591] width 65 height 22
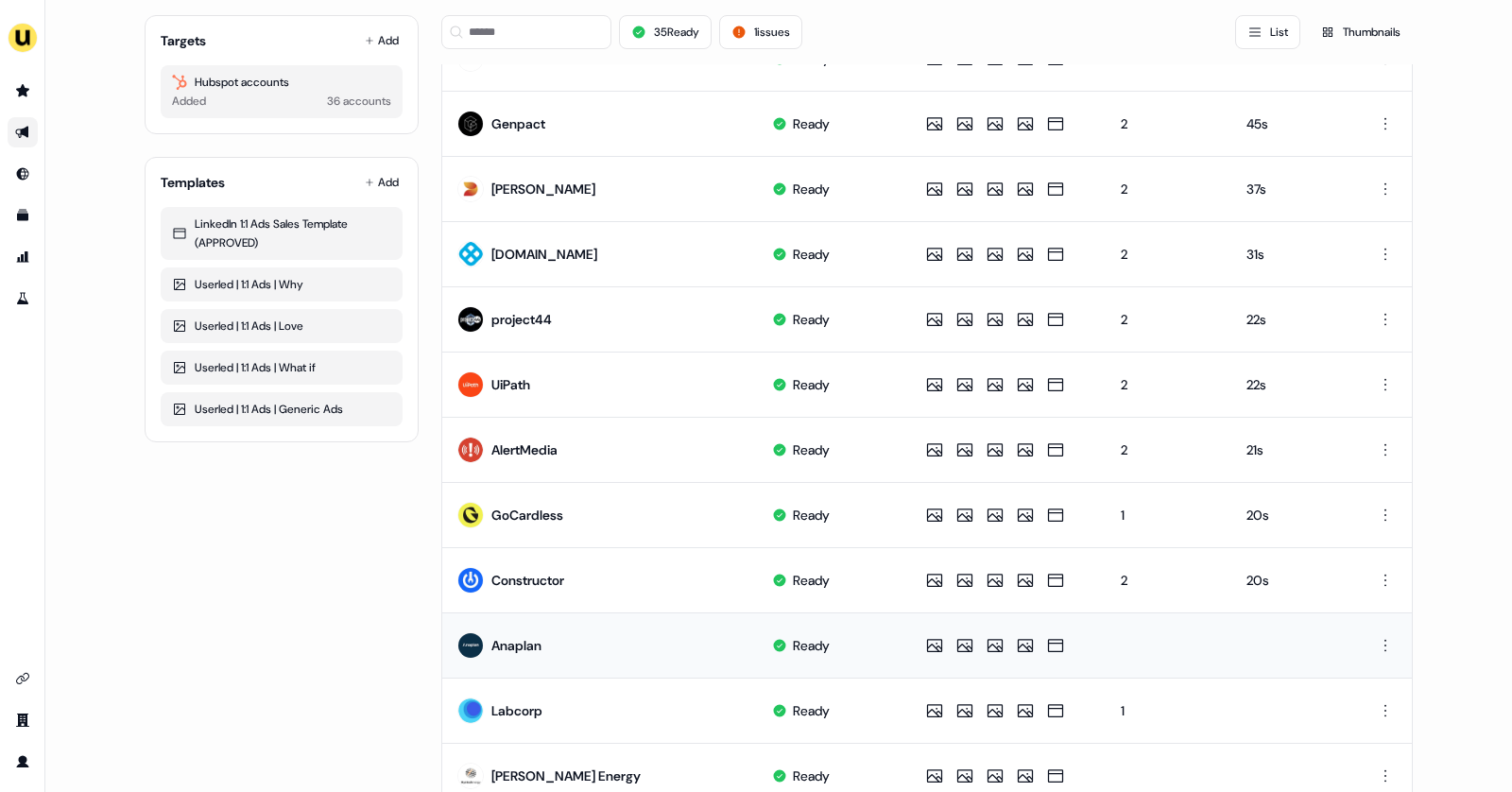
scroll to position [0, 0]
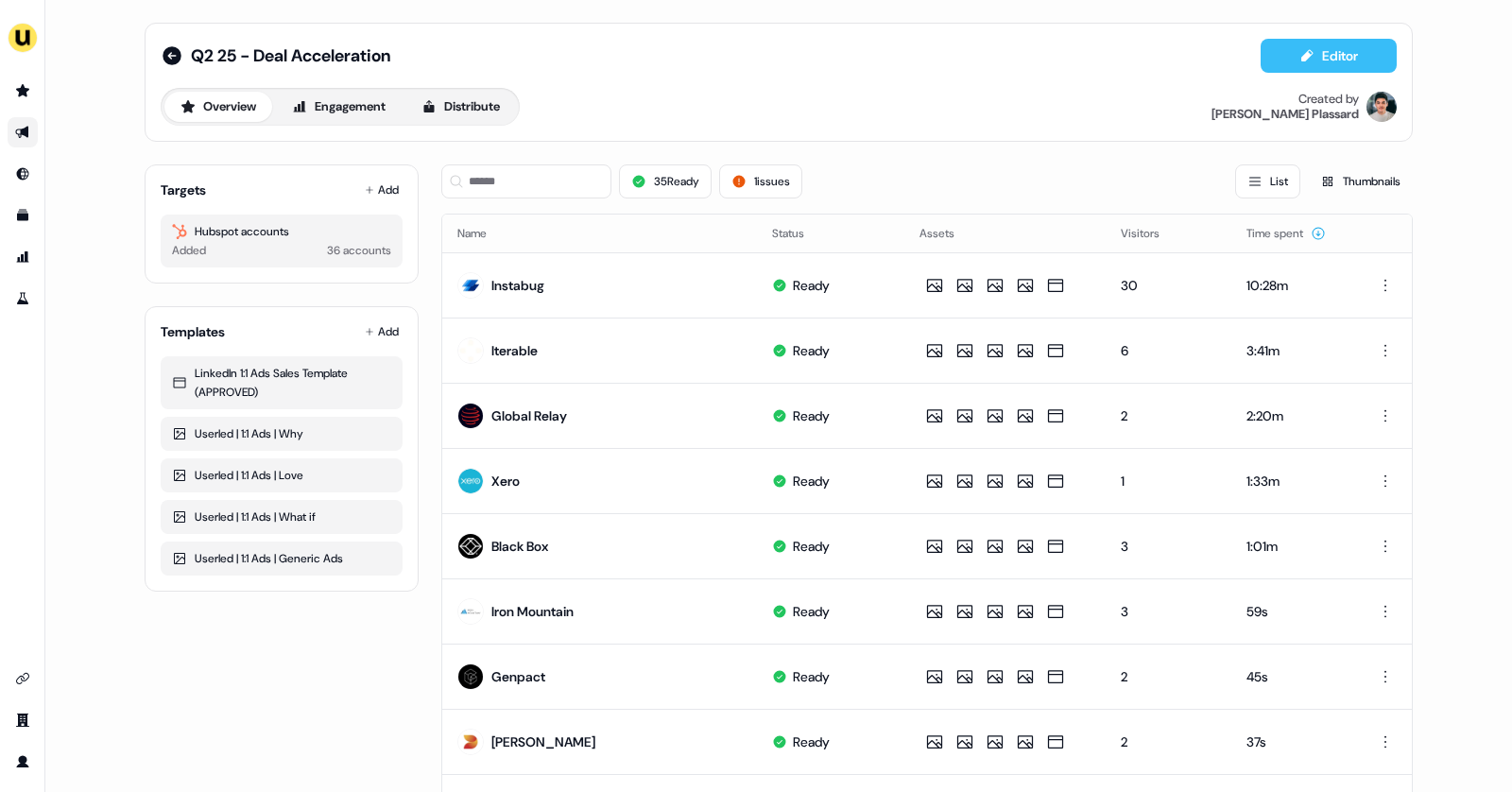
click at [1342, 49] on button "Editor" at bounding box center [1328, 55] width 136 height 34
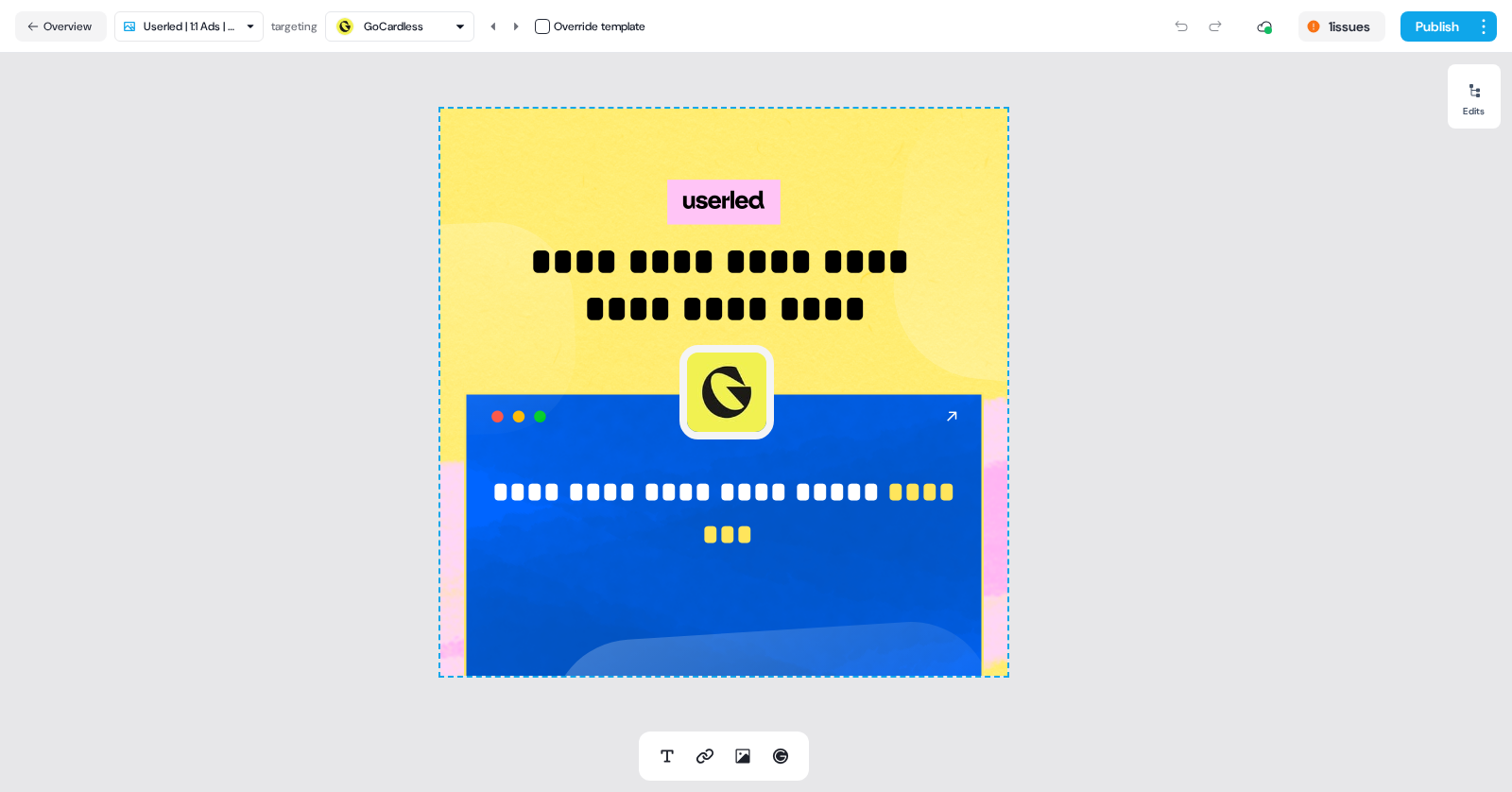
click at [369, 19] on div "GoCardless" at bounding box center [394, 27] width 60 height 19
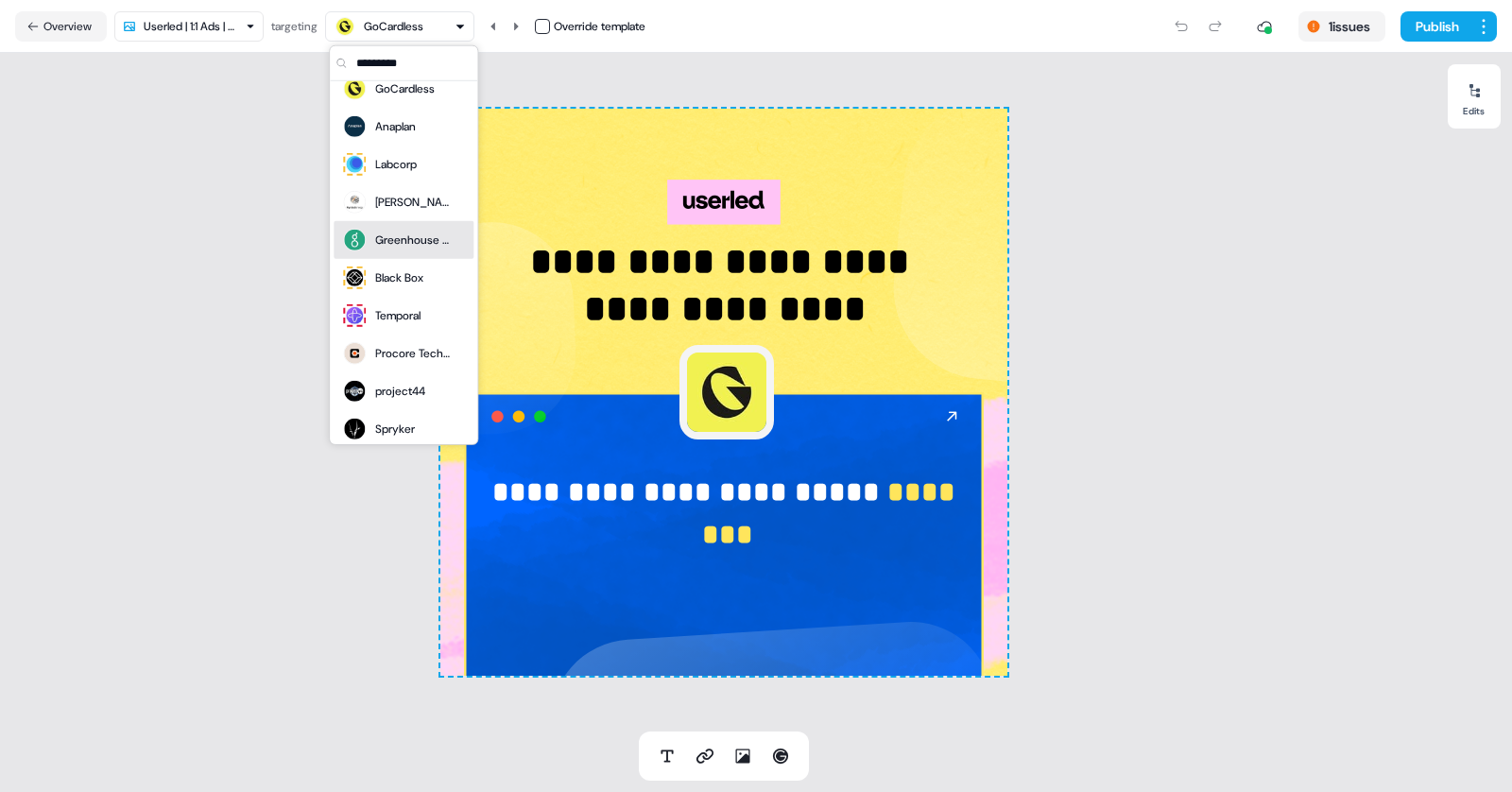
scroll to position [29, 0]
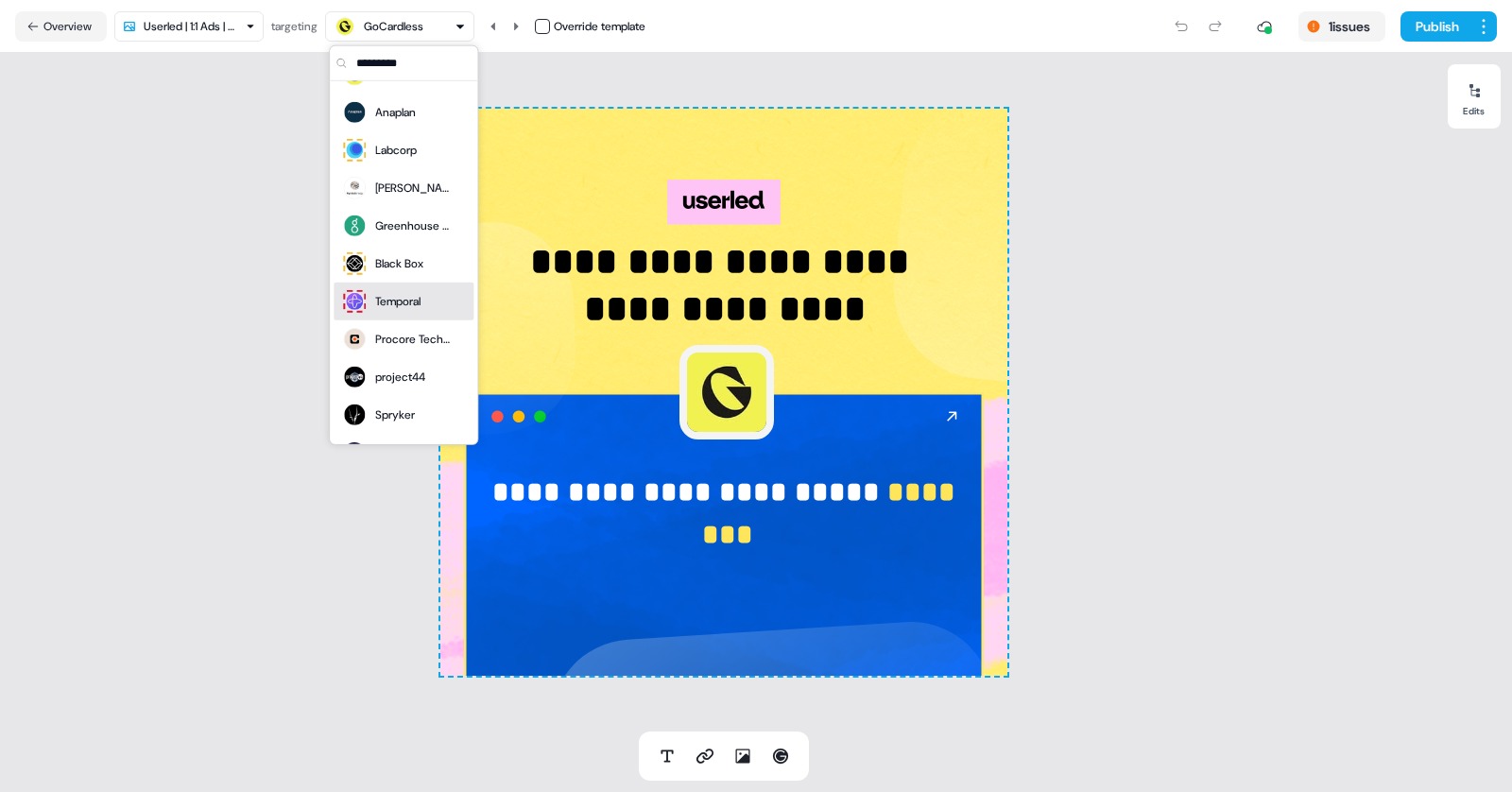
click at [399, 300] on div "Temporal" at bounding box center [397, 301] width 45 height 19
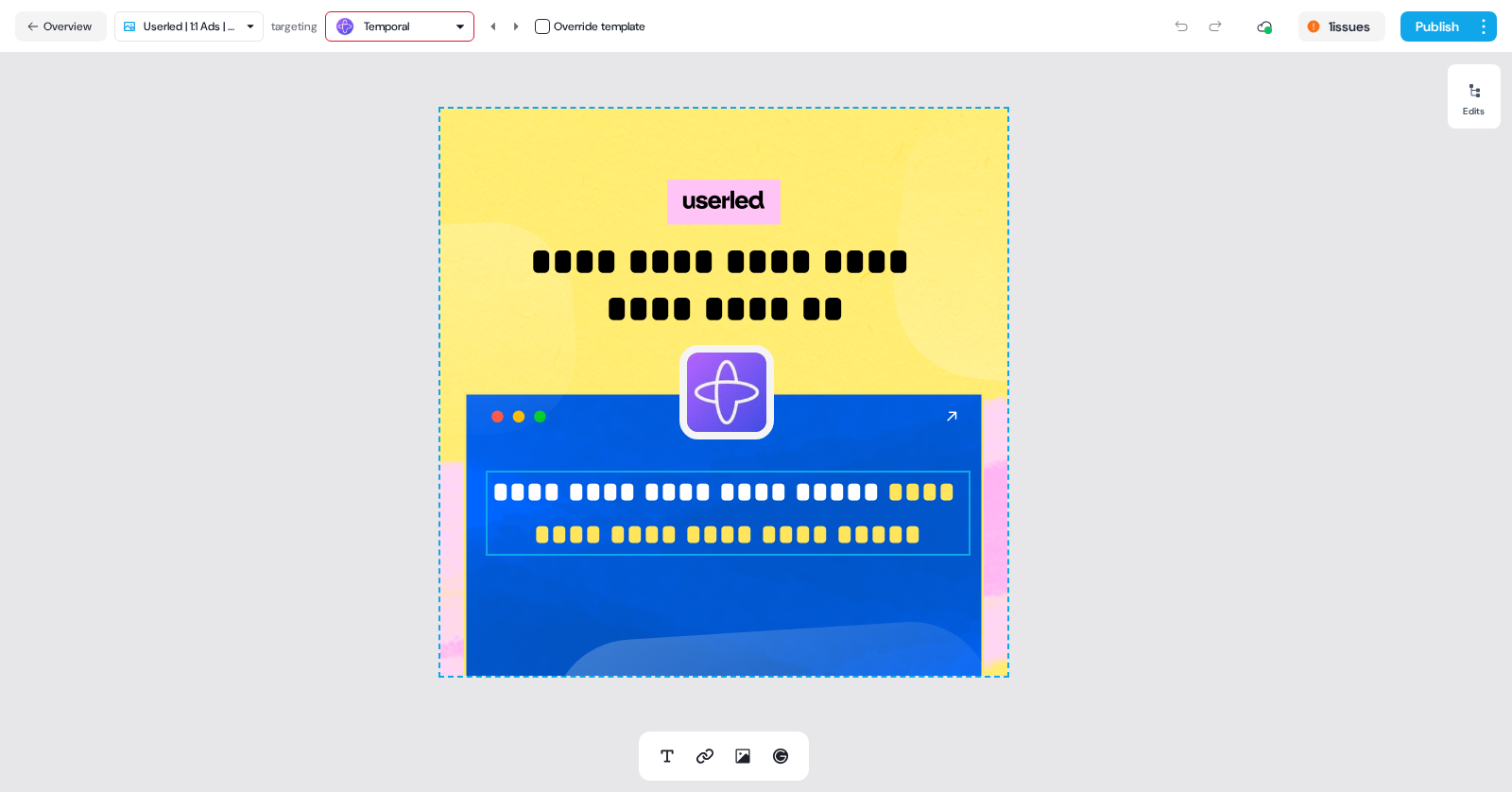
click at [842, 530] on strong "**********" at bounding box center [749, 513] width 429 height 70
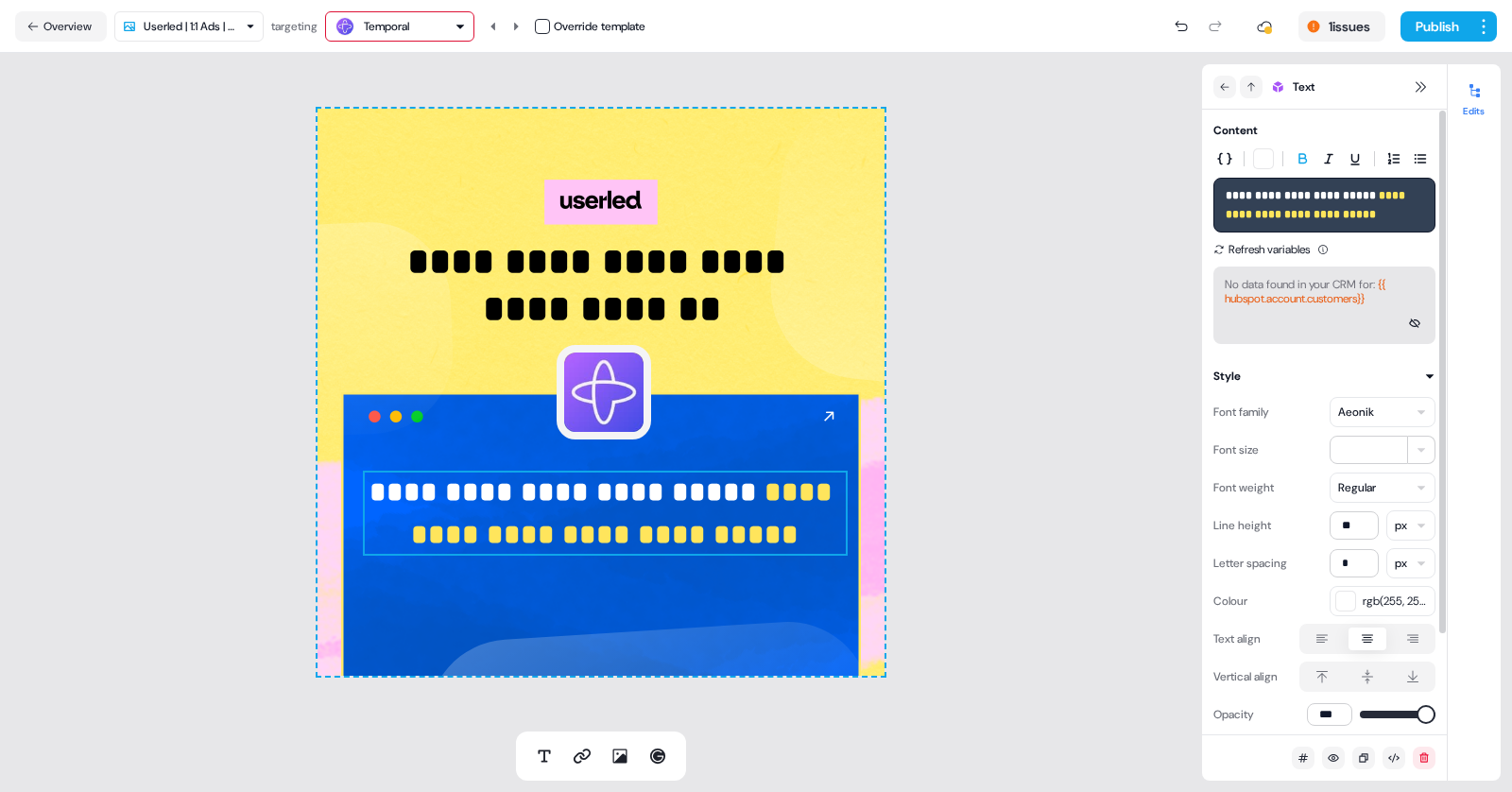
click at [1385, 295] on div "No data found in your CRM for: {{ hubspot.account.customers}}" at bounding box center [1325, 292] width 199 height 28
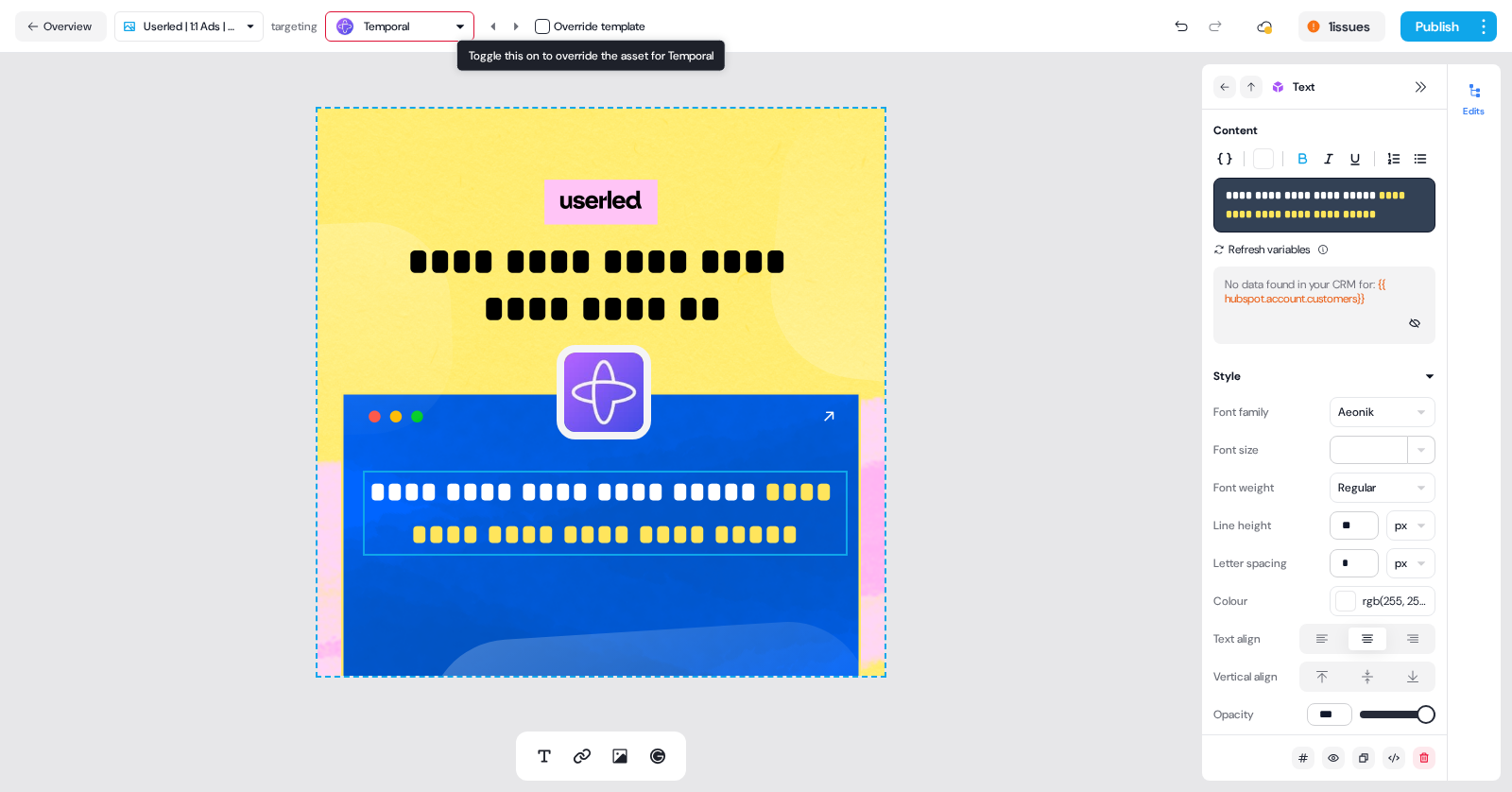
click at [555, 30] on div "Override template" at bounding box center [590, 27] width 110 height 19
click at [545, 26] on button "button" at bounding box center [543, 27] width 15 height 15
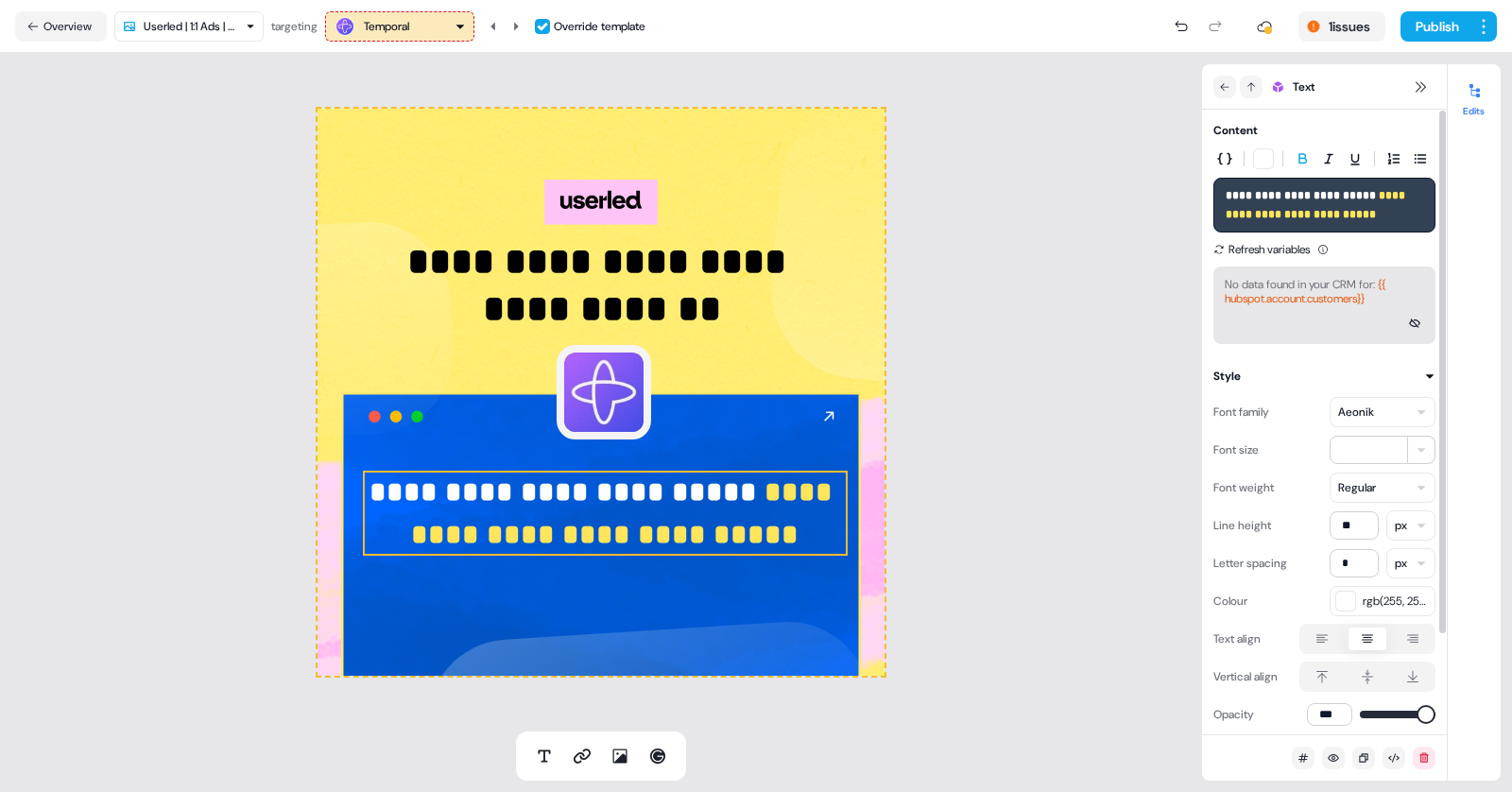
click at [1330, 306] on button "No data found in your CRM for: {{ hubspot.account.customers}}" at bounding box center [1325, 305] width 222 height 77
click at [1327, 208] on strong "**********" at bounding box center [1317, 205] width 183 height 30
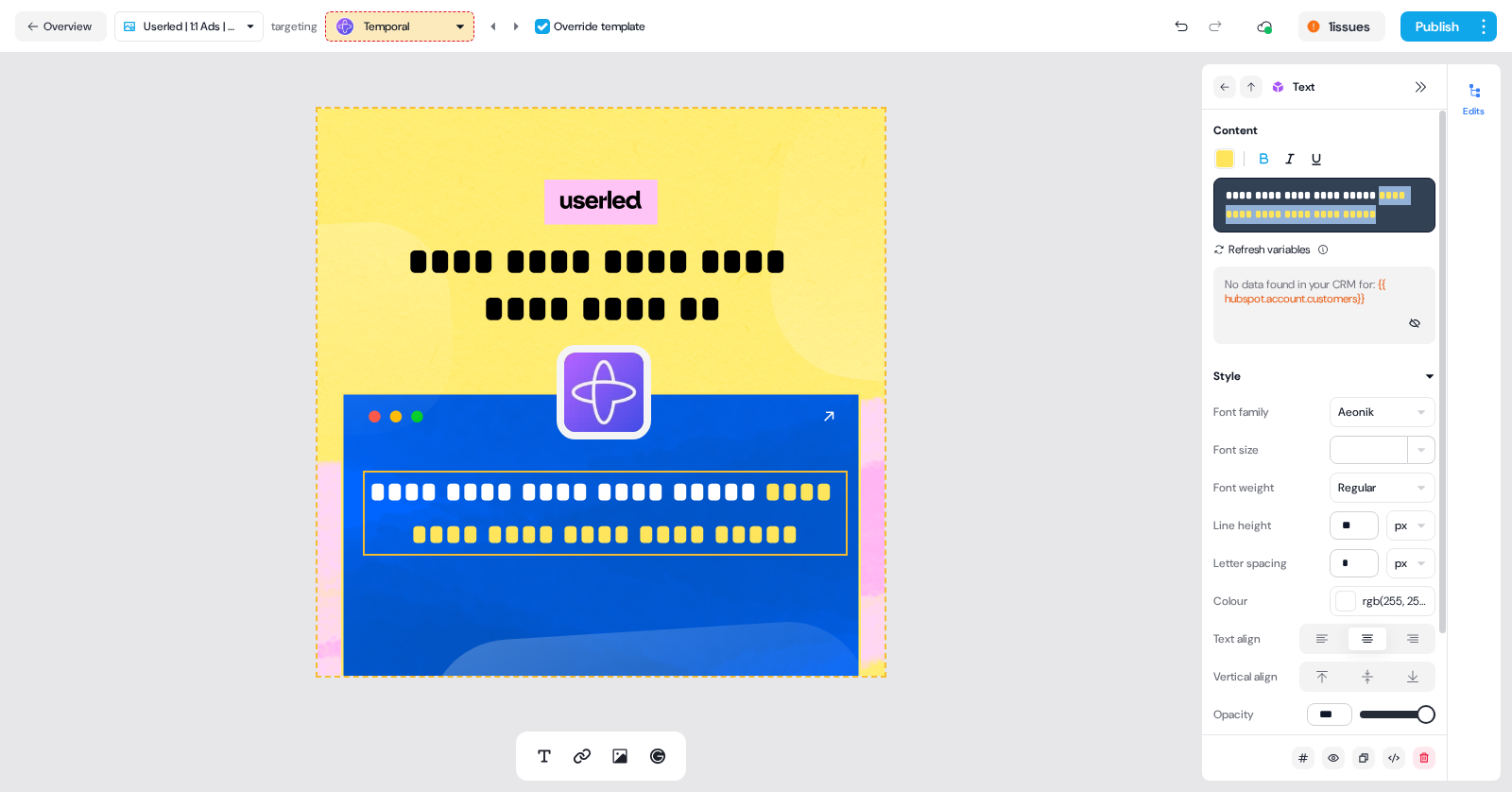
drag, startPoint x: 1405, startPoint y: 217, endPoint x: 1378, endPoint y: 194, distance: 35.5
click at [1378, 194] on p "**********" at bounding box center [1325, 205] width 197 height 38
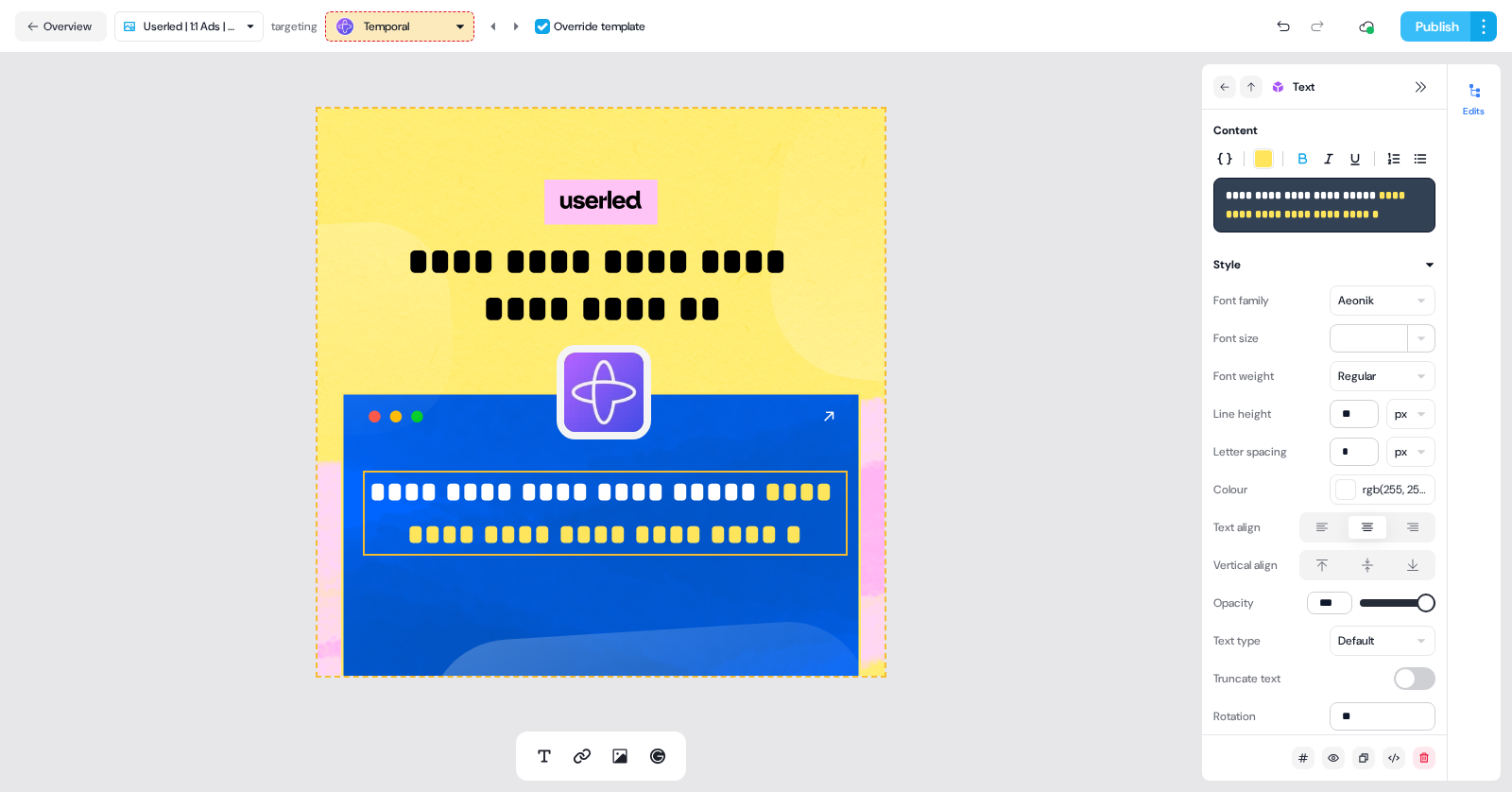
click at [1436, 25] on button "Publish" at bounding box center [1436, 26] width 70 height 30
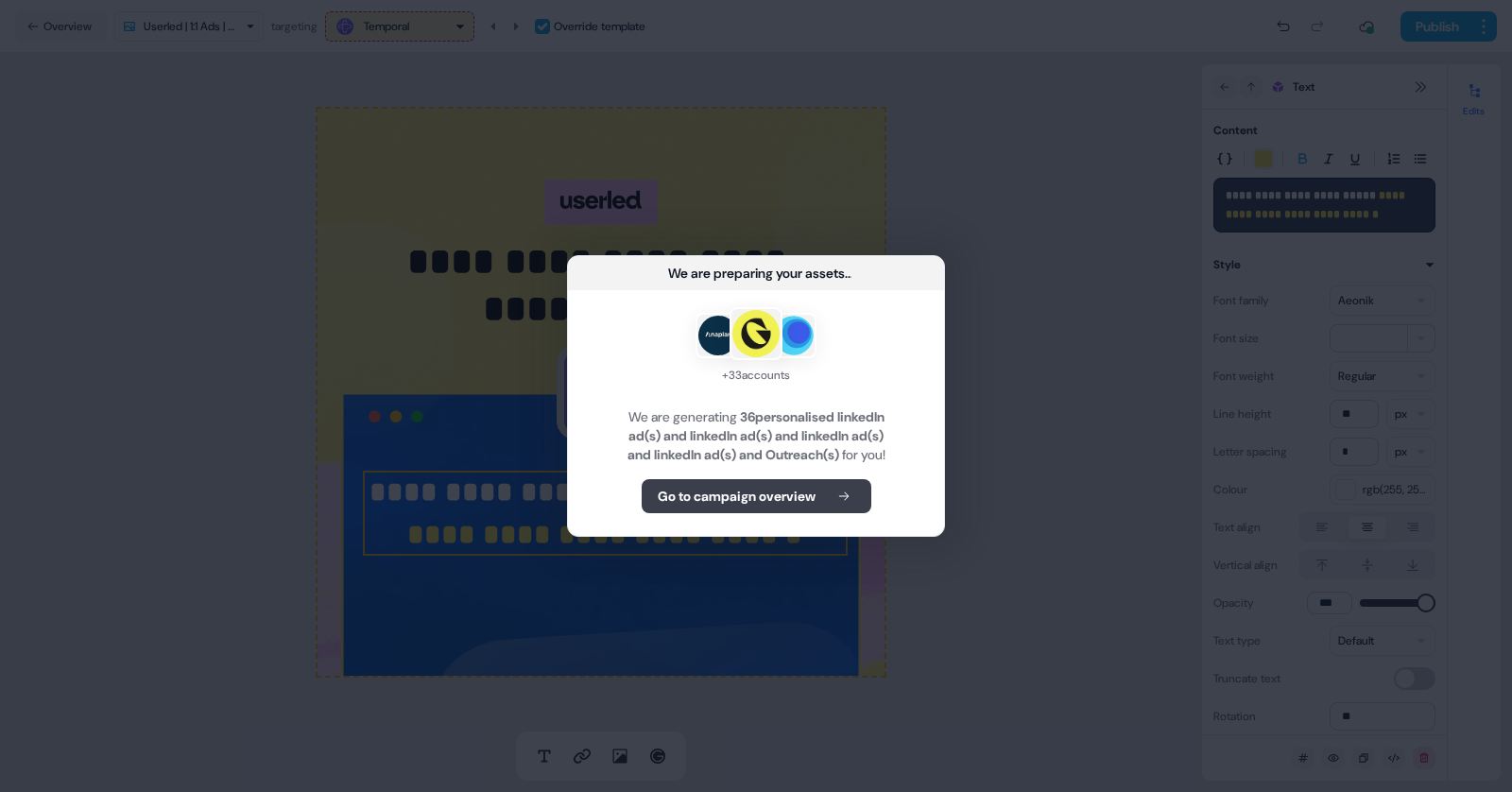
click at [806, 503] on b "Go to campaign overview" at bounding box center [736, 496] width 157 height 19
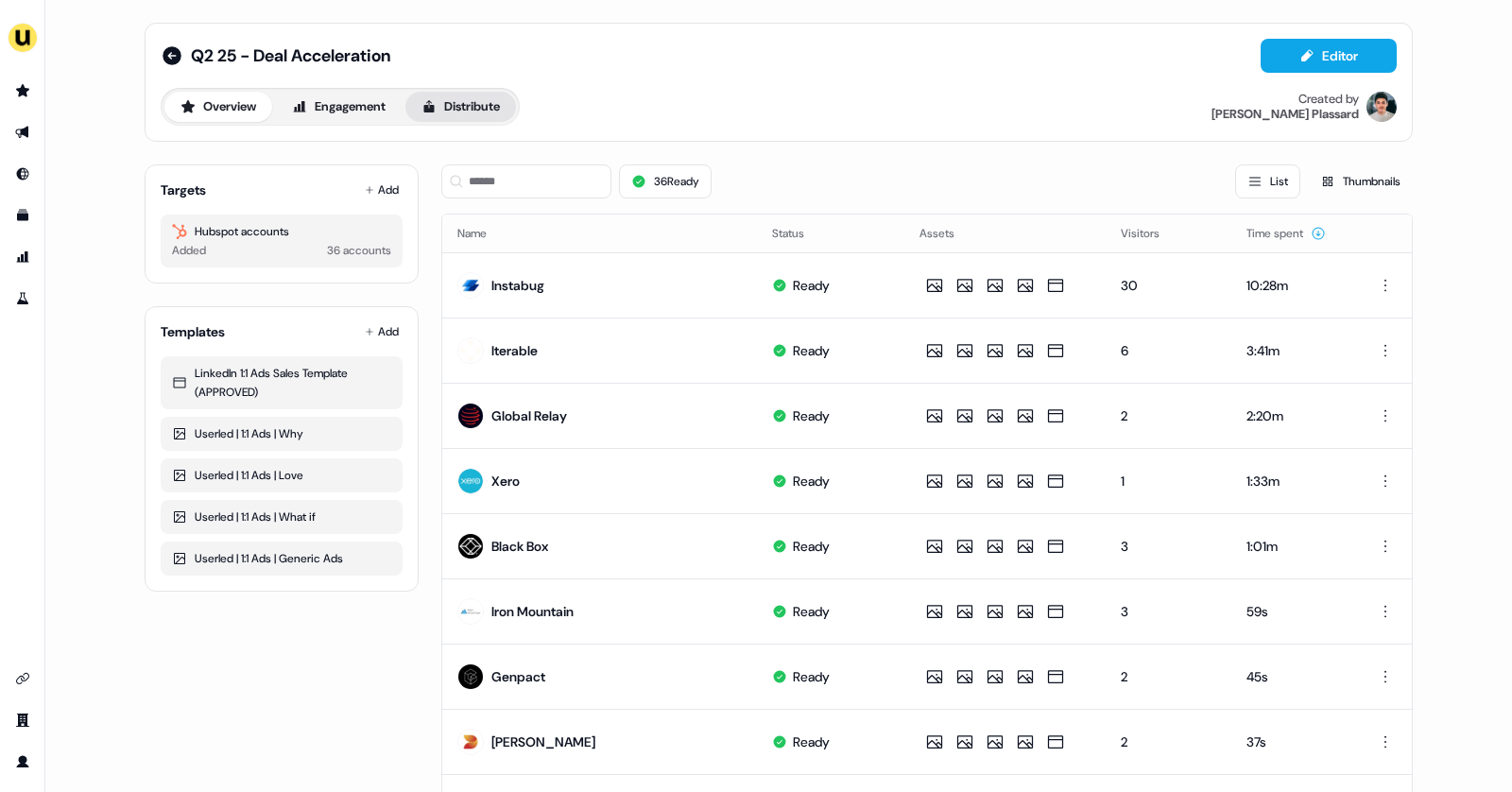
click at [463, 109] on button "Distribute" at bounding box center [461, 106] width 110 height 30
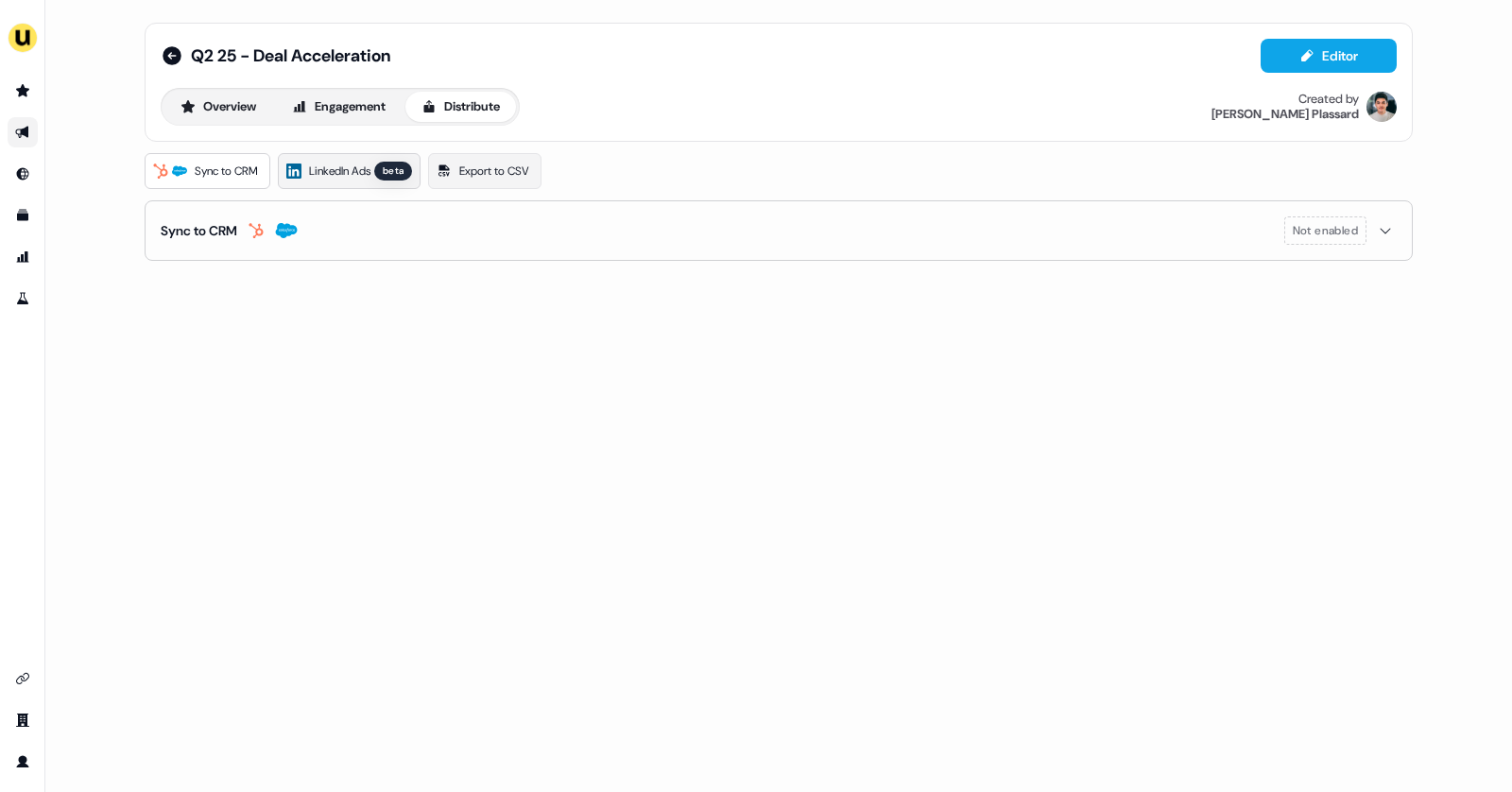
click at [329, 173] on span "LinkedIn Ads" at bounding box center [340, 171] width 62 height 19
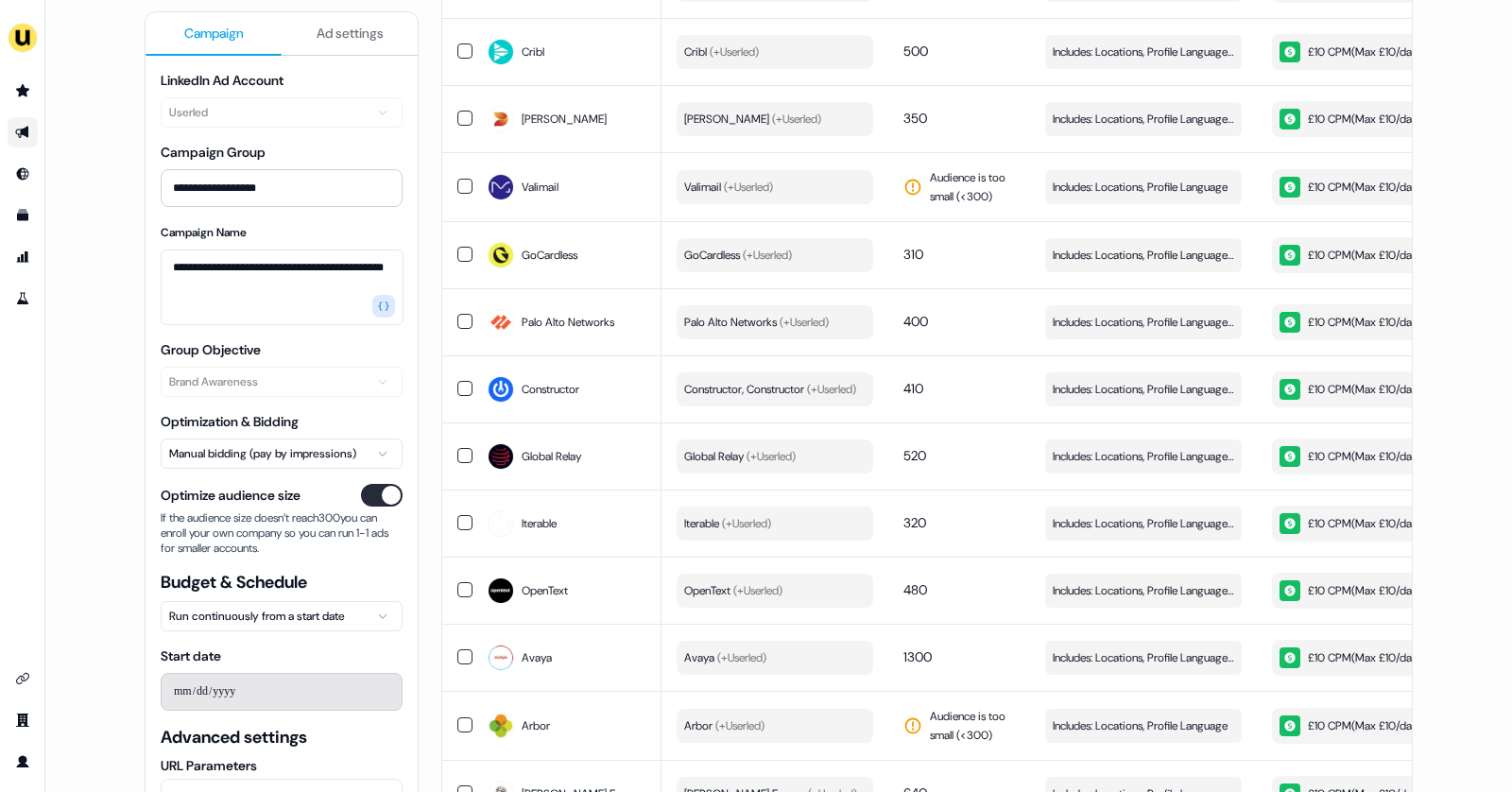
scroll to position [1986, 0]
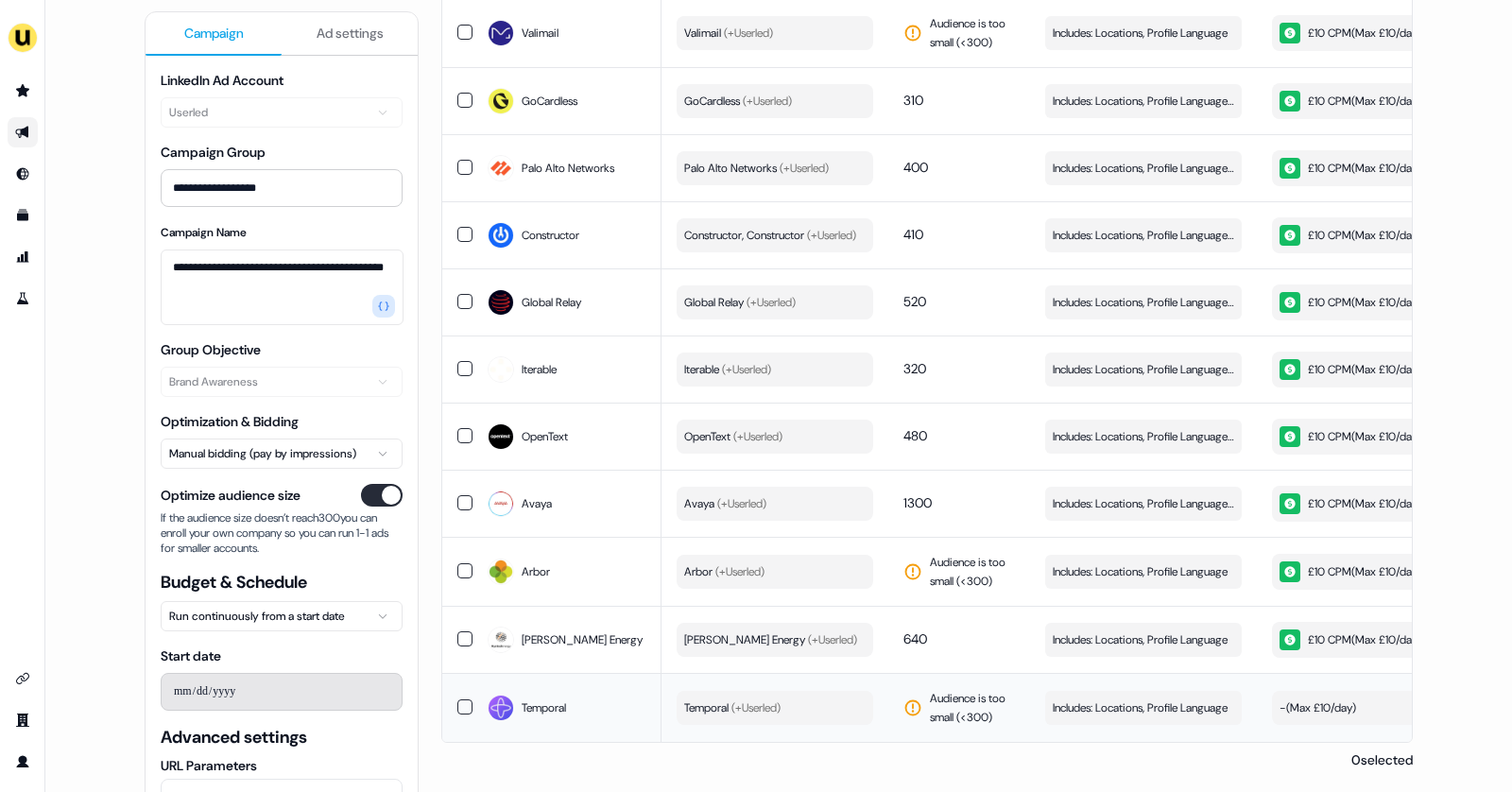
click at [458, 700] on button "button" at bounding box center [466, 707] width 15 height 15
click at [458, 704] on button "button" at bounding box center [466, 708] width 15 height 15
click at [935, 705] on span "Audience is too small (< 300 )" at bounding box center [973, 707] width 85 height 38
click at [812, 702] on button "Temporal (+ Userled )" at bounding box center [774, 707] width 196 height 34
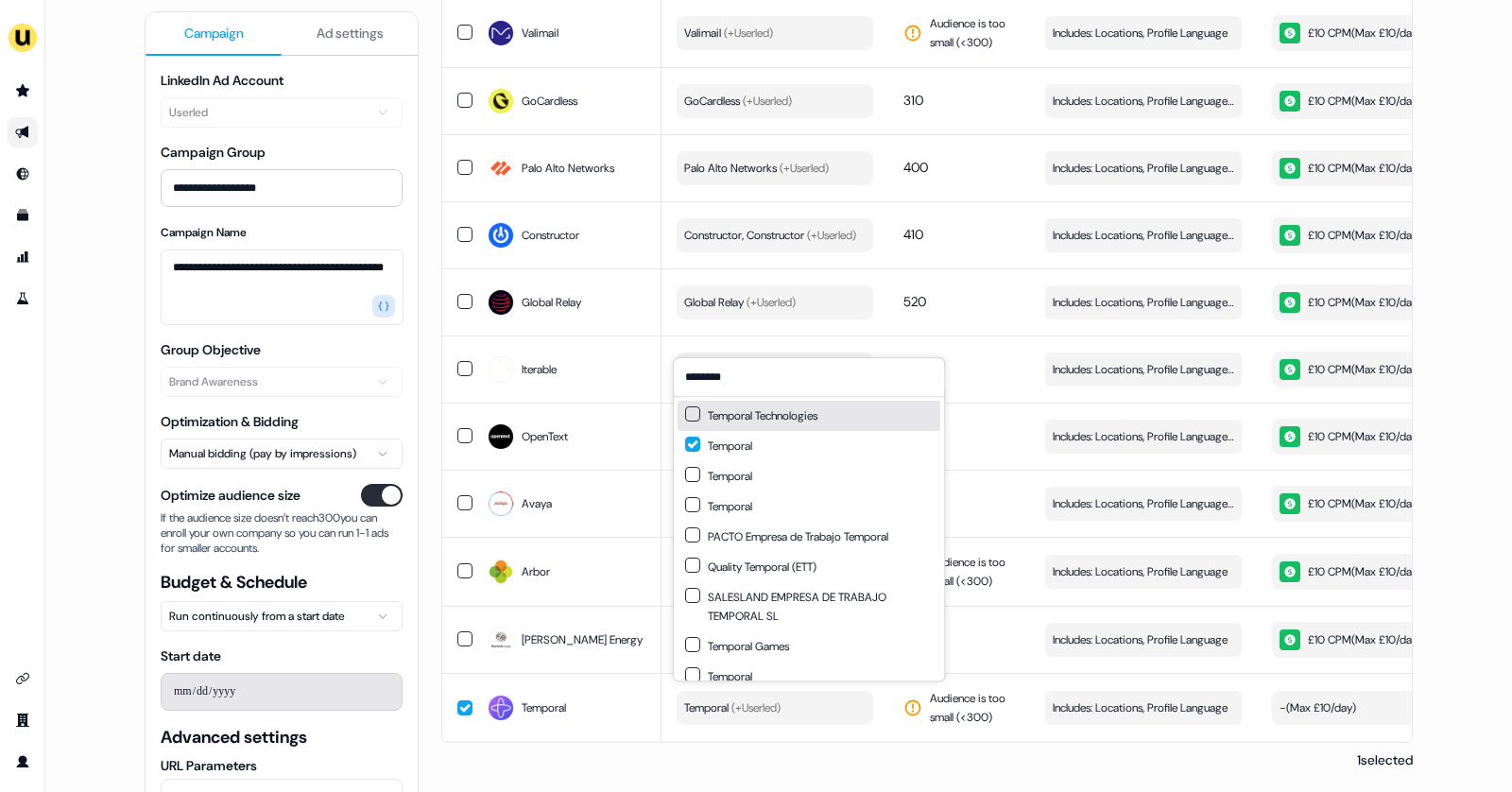
type input "********"
click at [782, 425] on div "Temporal Technologies" at bounding box center [809, 415] width 263 height 30
click at [736, 478] on div "Temporal" at bounding box center [718, 476] width 67 height 19
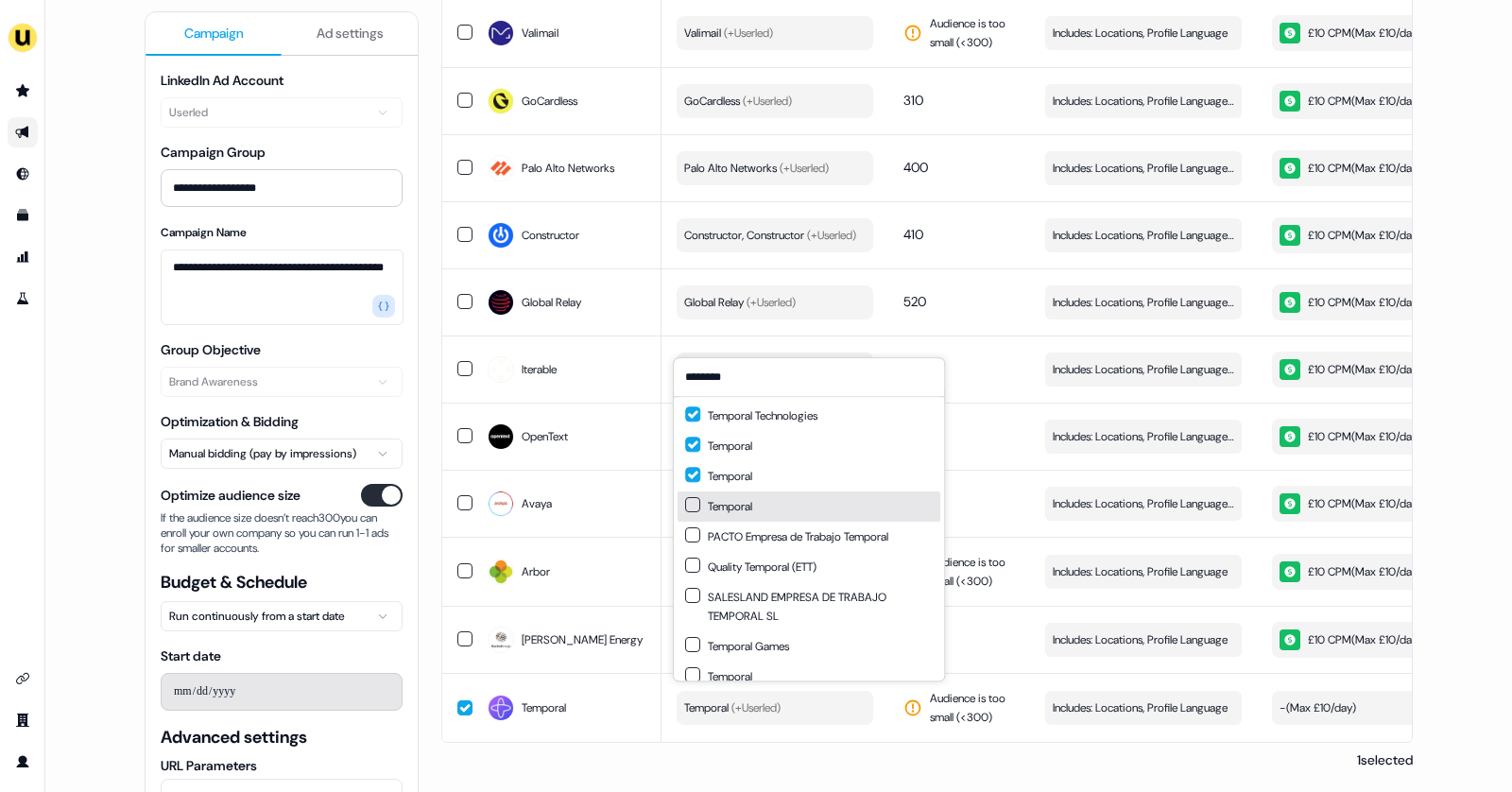
click at [735, 505] on div "Temporal" at bounding box center [718, 507] width 67 height 19
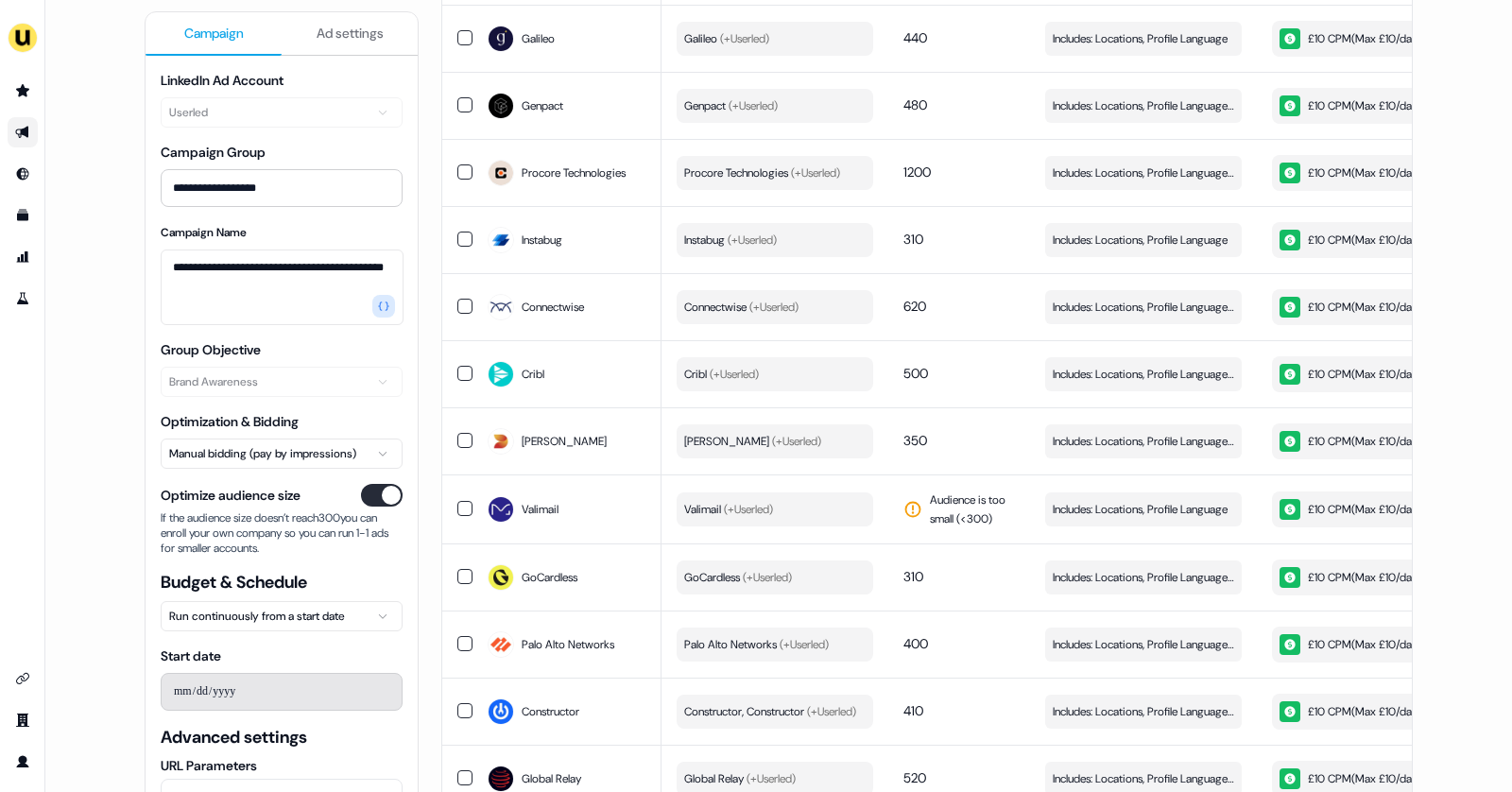
scroll to position [2001, 0]
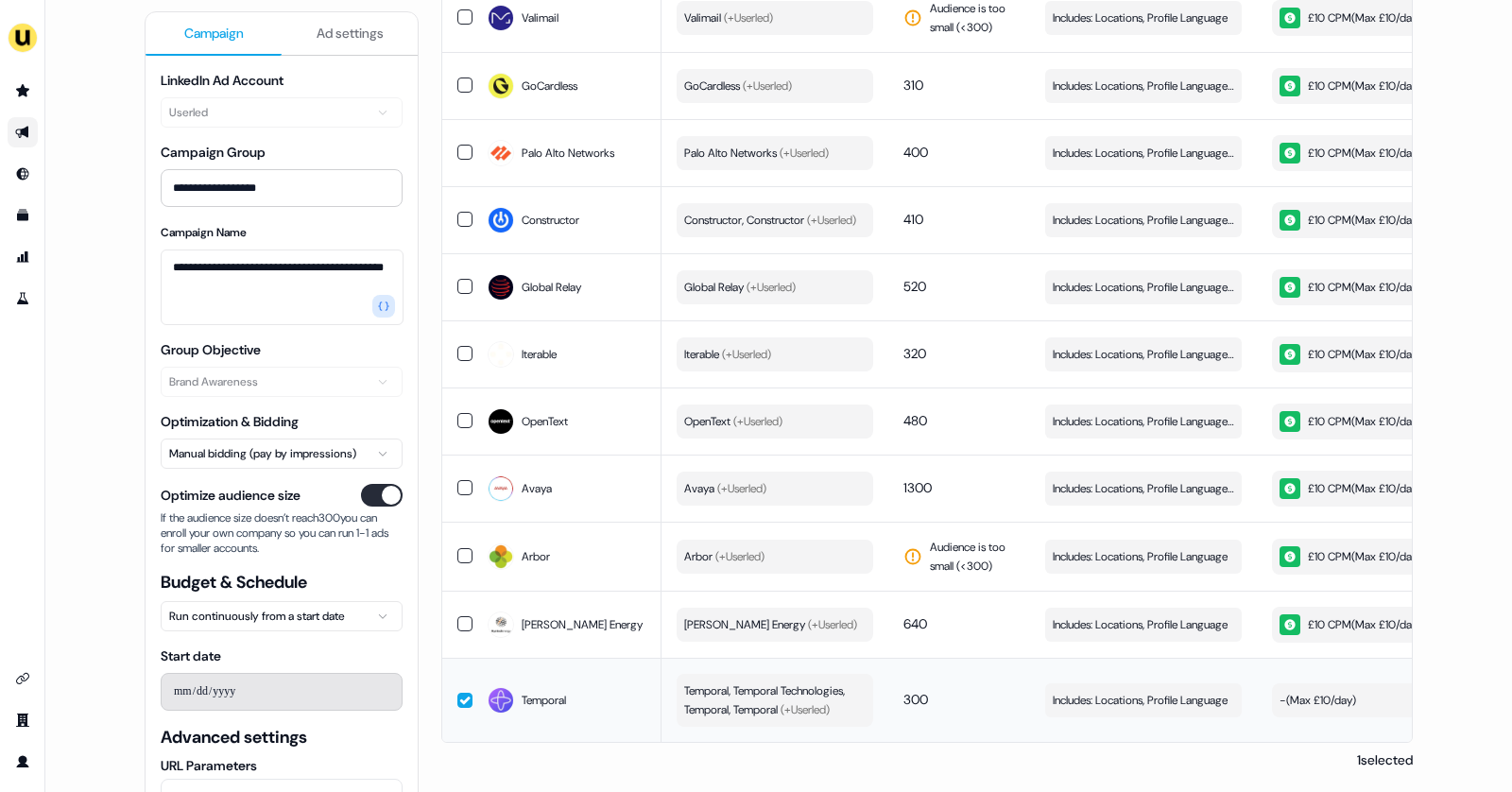
click at [1310, 693] on div "- ( Max £10/day )" at bounding box center [1318, 700] width 76 height 19
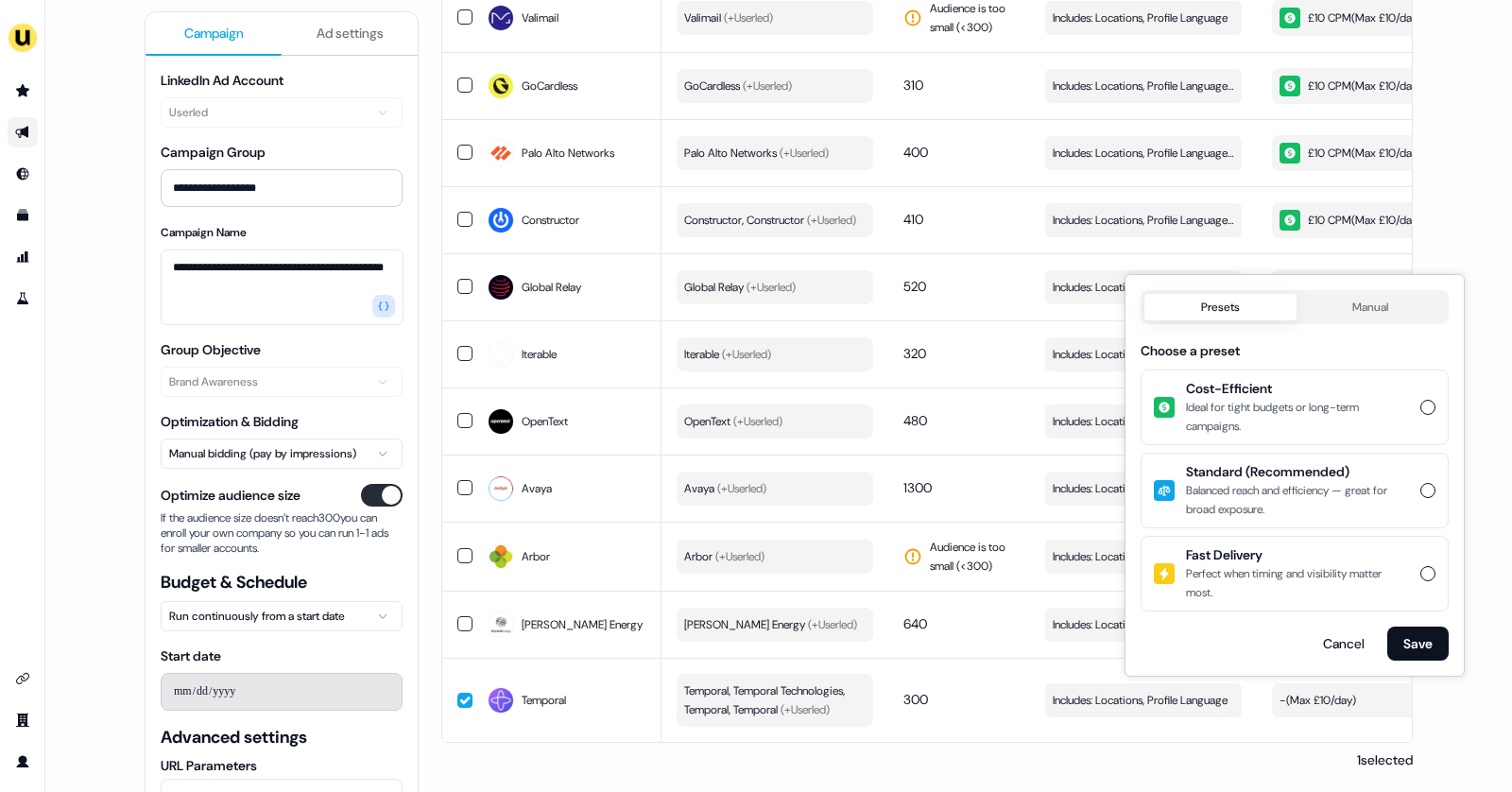
click at [1312, 423] on div "Ideal for tight budgets or long-term campaigns." at bounding box center [1298, 416] width 223 height 38
click at [1420, 414] on button "Cost-Efficient Ideal for tight budgets or long-term campaigns." at bounding box center [1428, 408] width 15 height 15
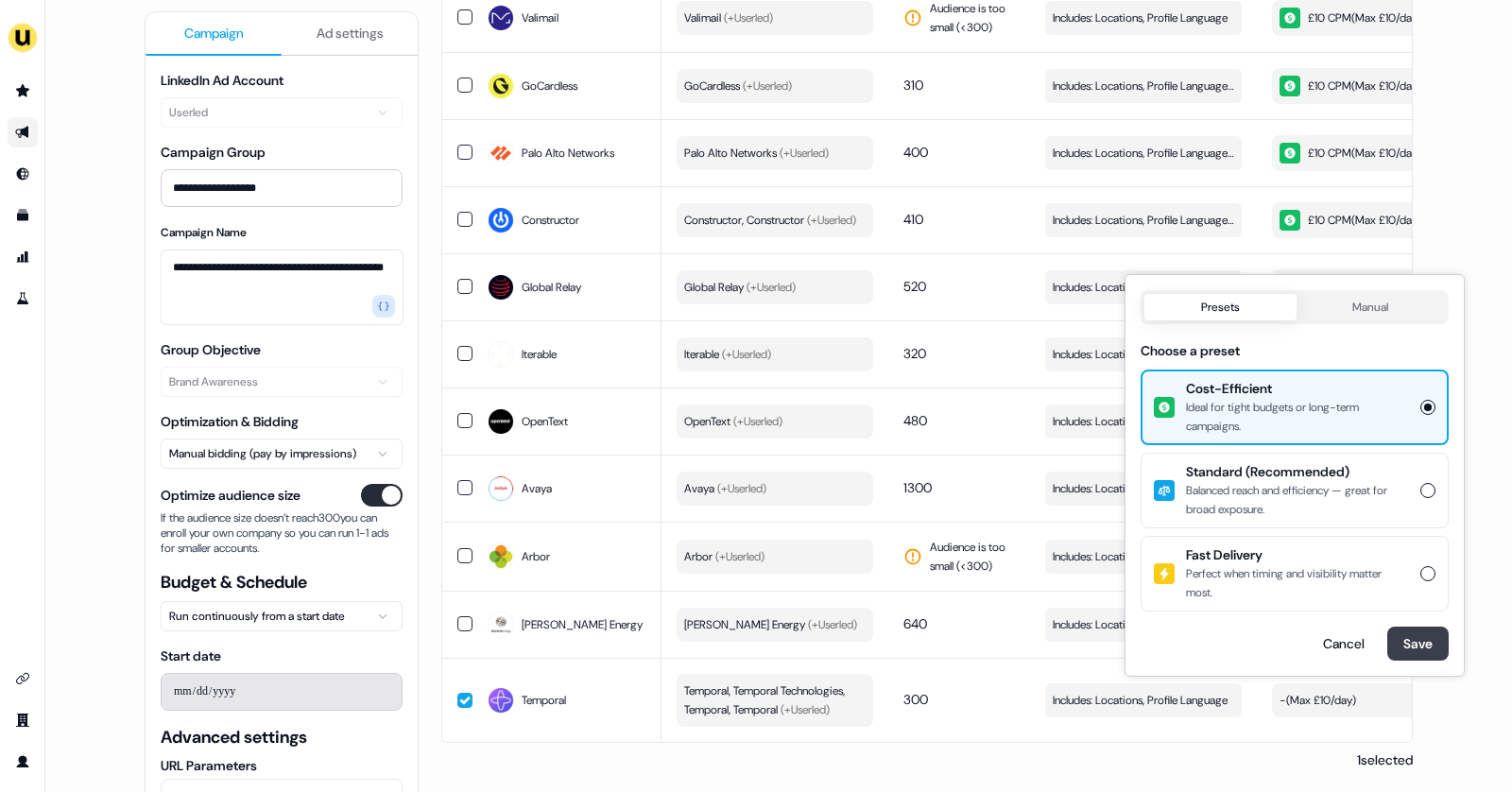
click at [1436, 645] on button "Save" at bounding box center [1418, 643] width 62 height 34
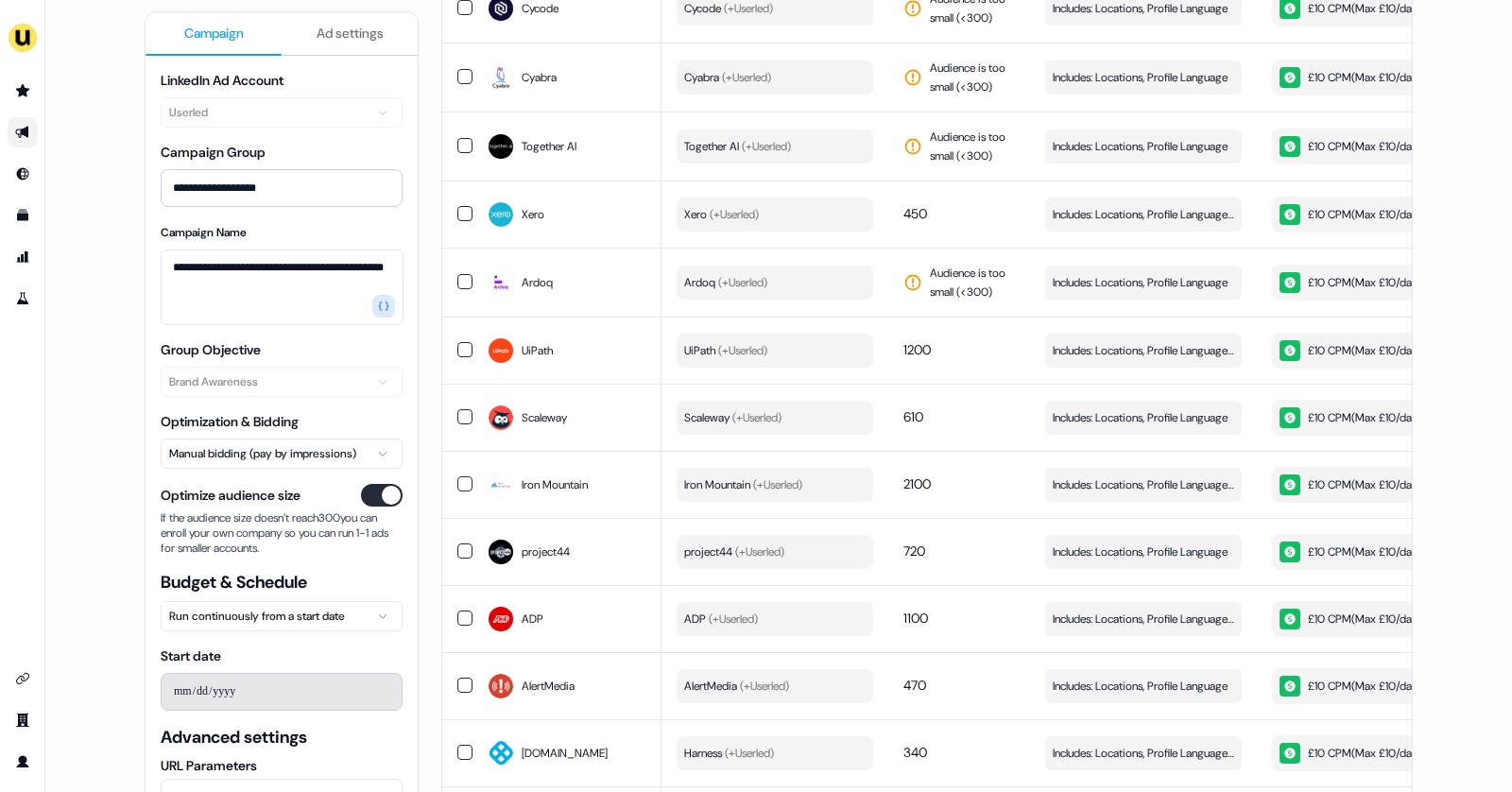
scroll to position [0, 0]
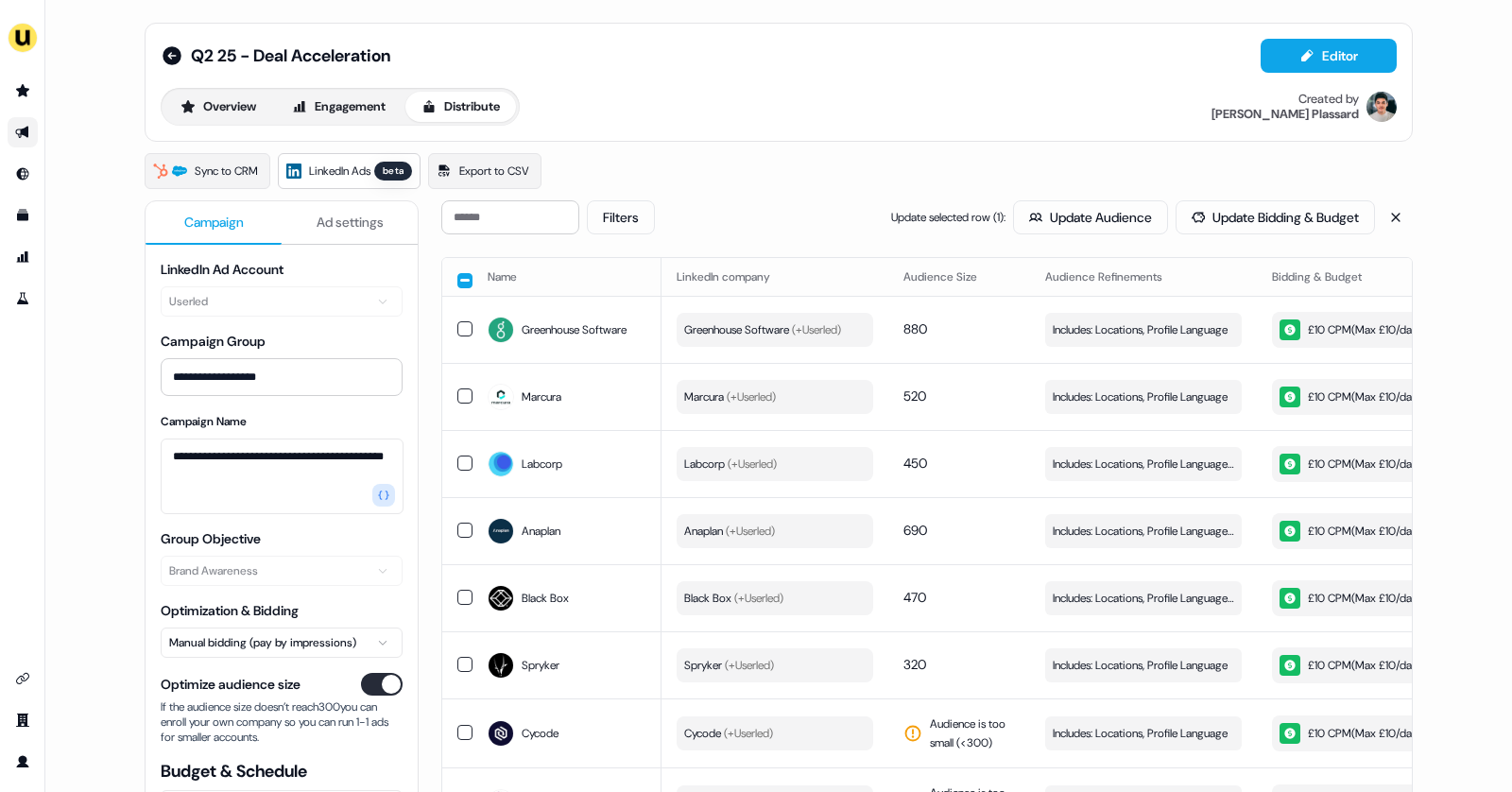
click at [350, 227] on span "Ad settings" at bounding box center [350, 222] width 67 height 19
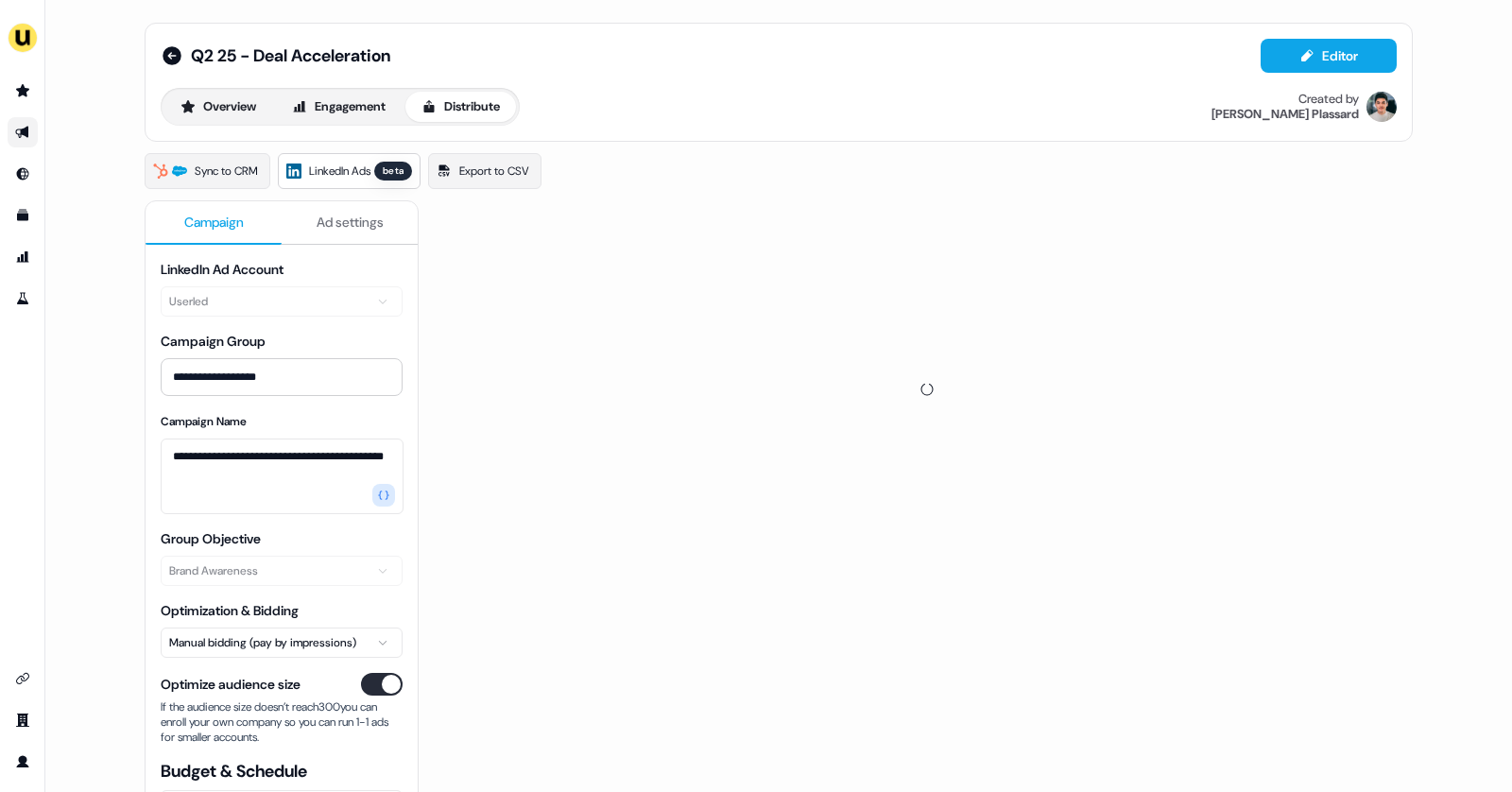
click at [221, 220] on span "Campaign" at bounding box center [214, 222] width 60 height 19
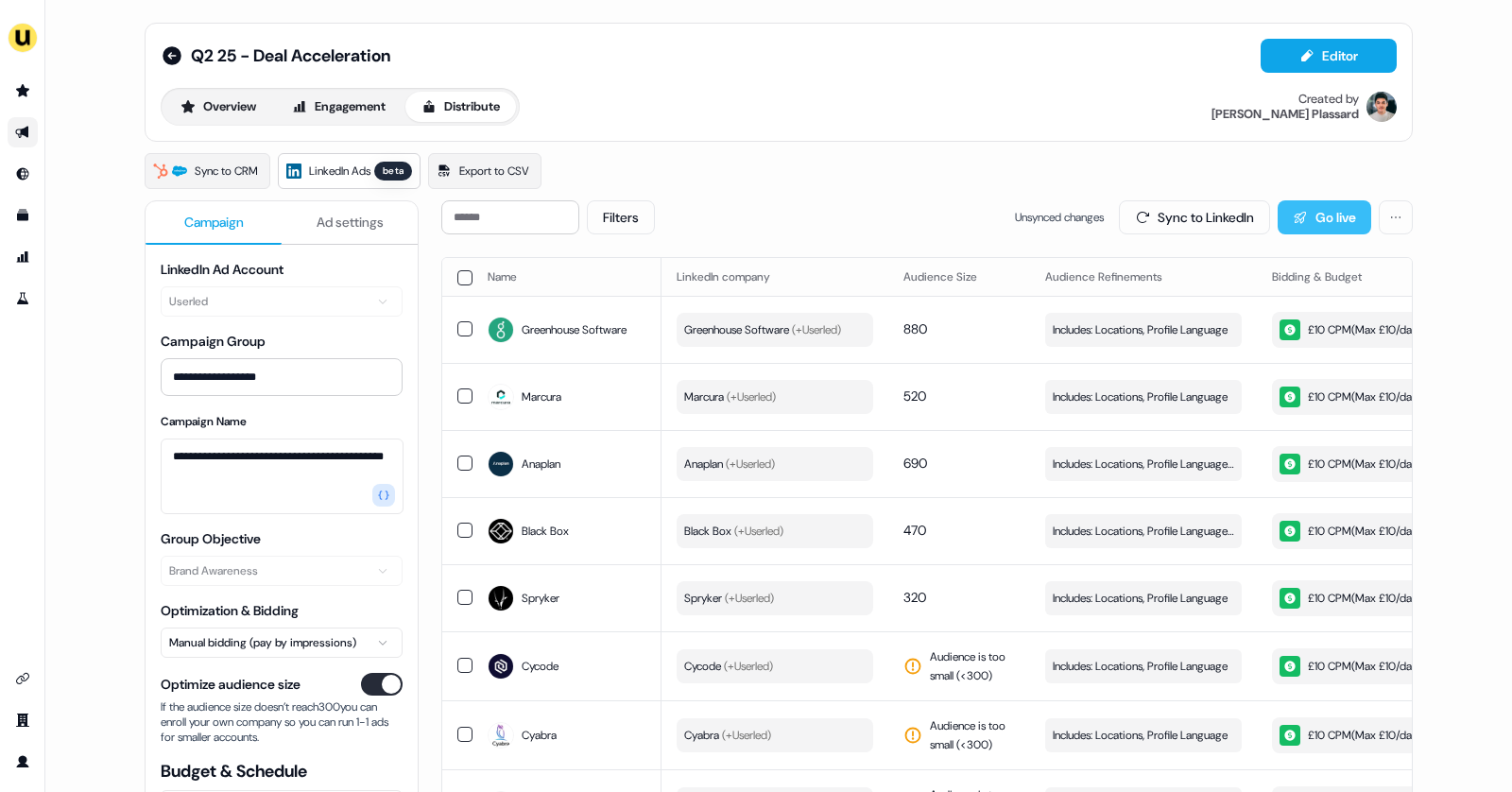
click at [1343, 216] on button "Go live" at bounding box center [1325, 216] width 94 height 34
click at [1203, 219] on button "Sync to LinkedIn" at bounding box center [1194, 216] width 152 height 34
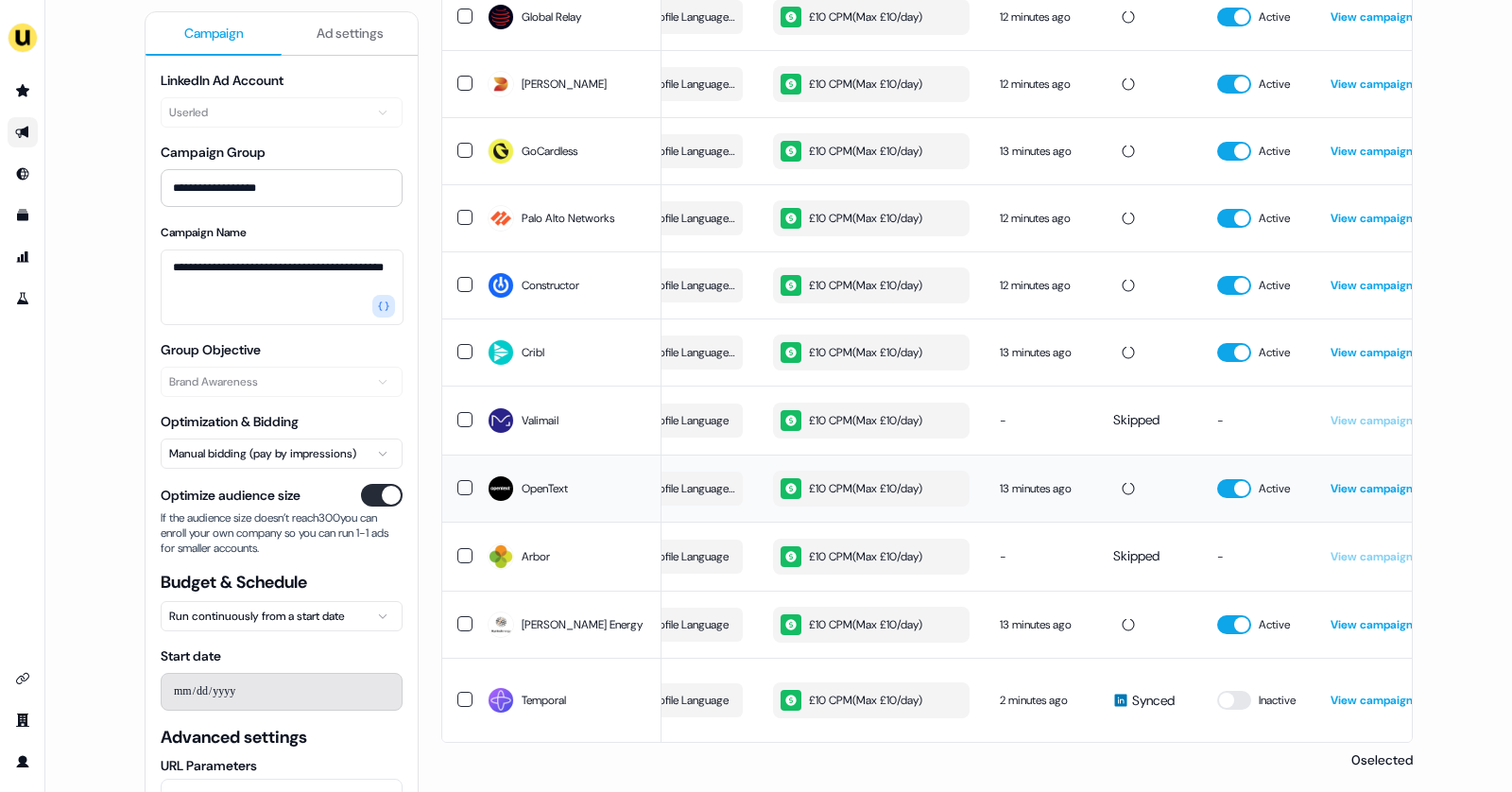
scroll to position [0, 497]
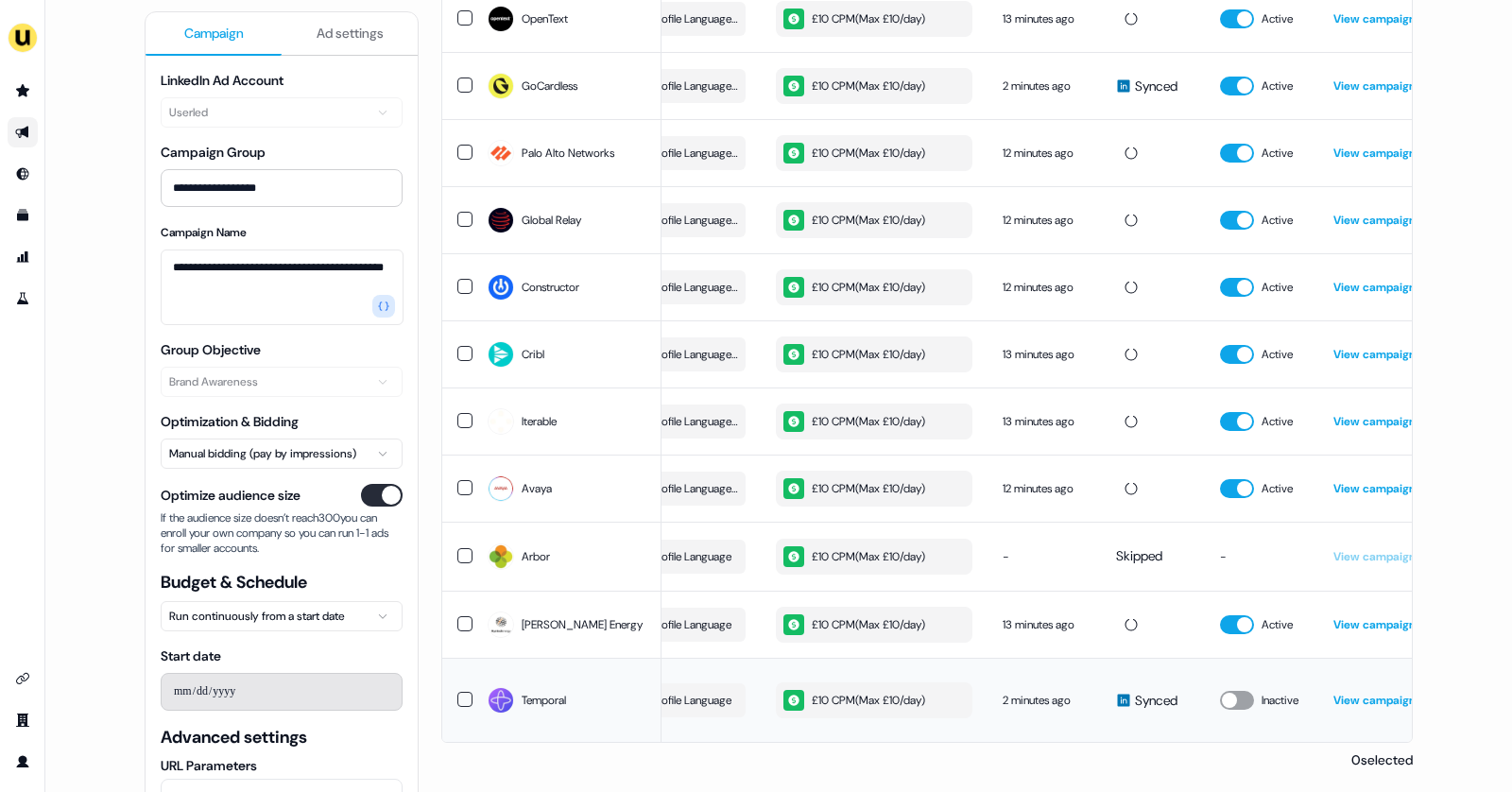
click at [1241, 693] on button "button" at bounding box center [1237, 700] width 34 height 19
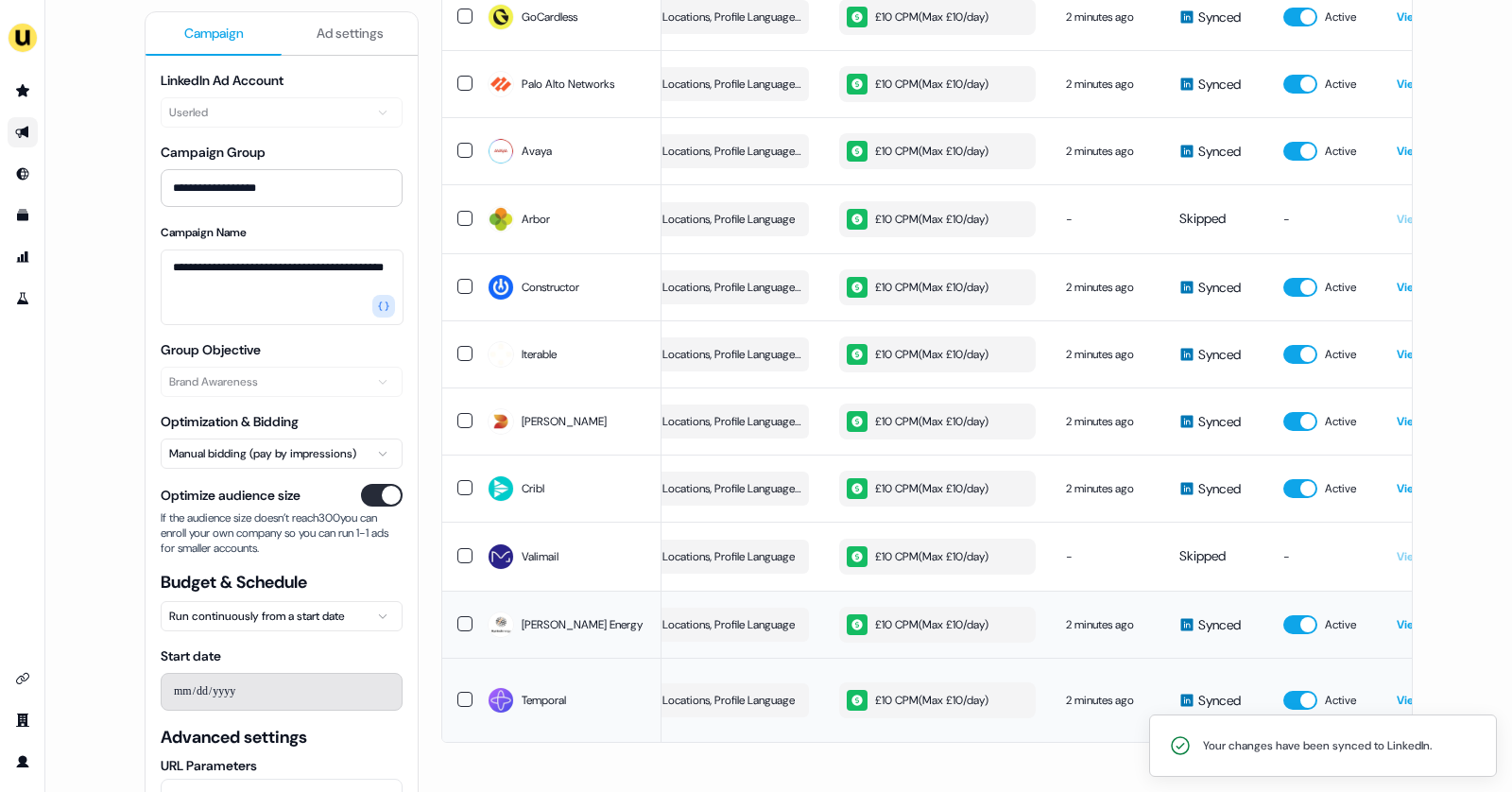
scroll to position [0, 534]
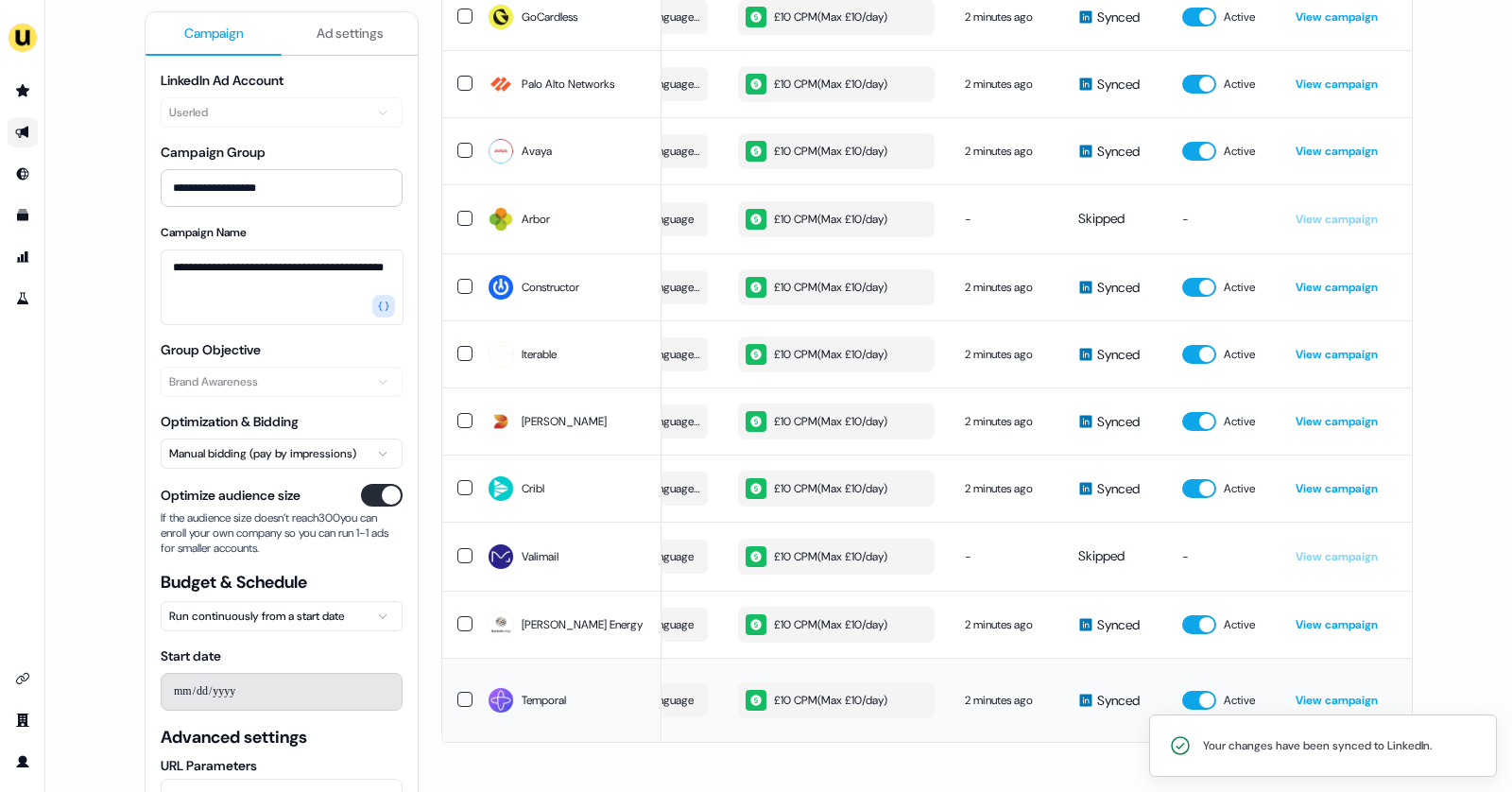
click at [1305, 694] on link "View campaign" at bounding box center [1336, 700] width 82 height 15
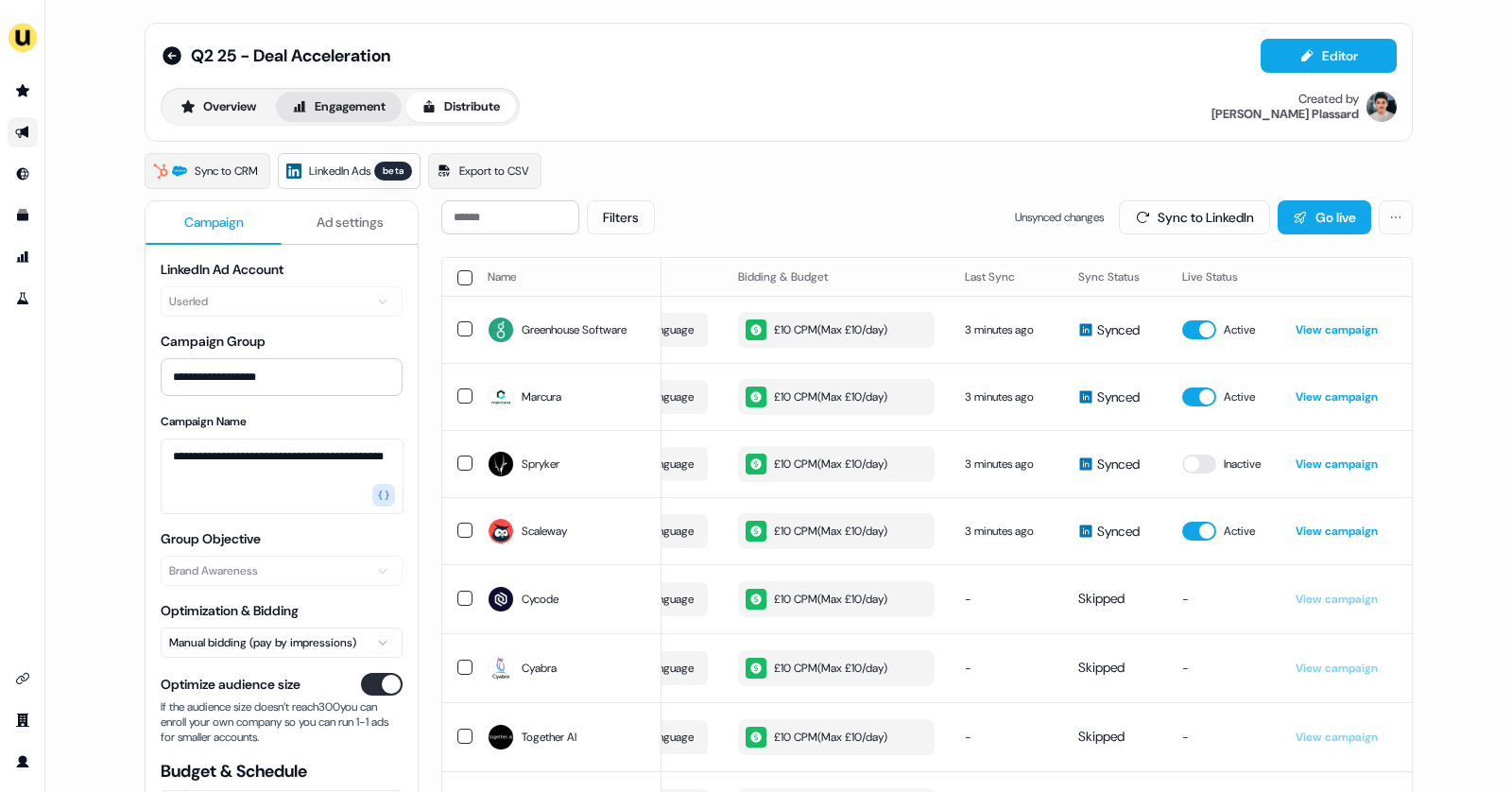
click at [353, 92] on button "Engagement" at bounding box center [339, 106] width 126 height 30
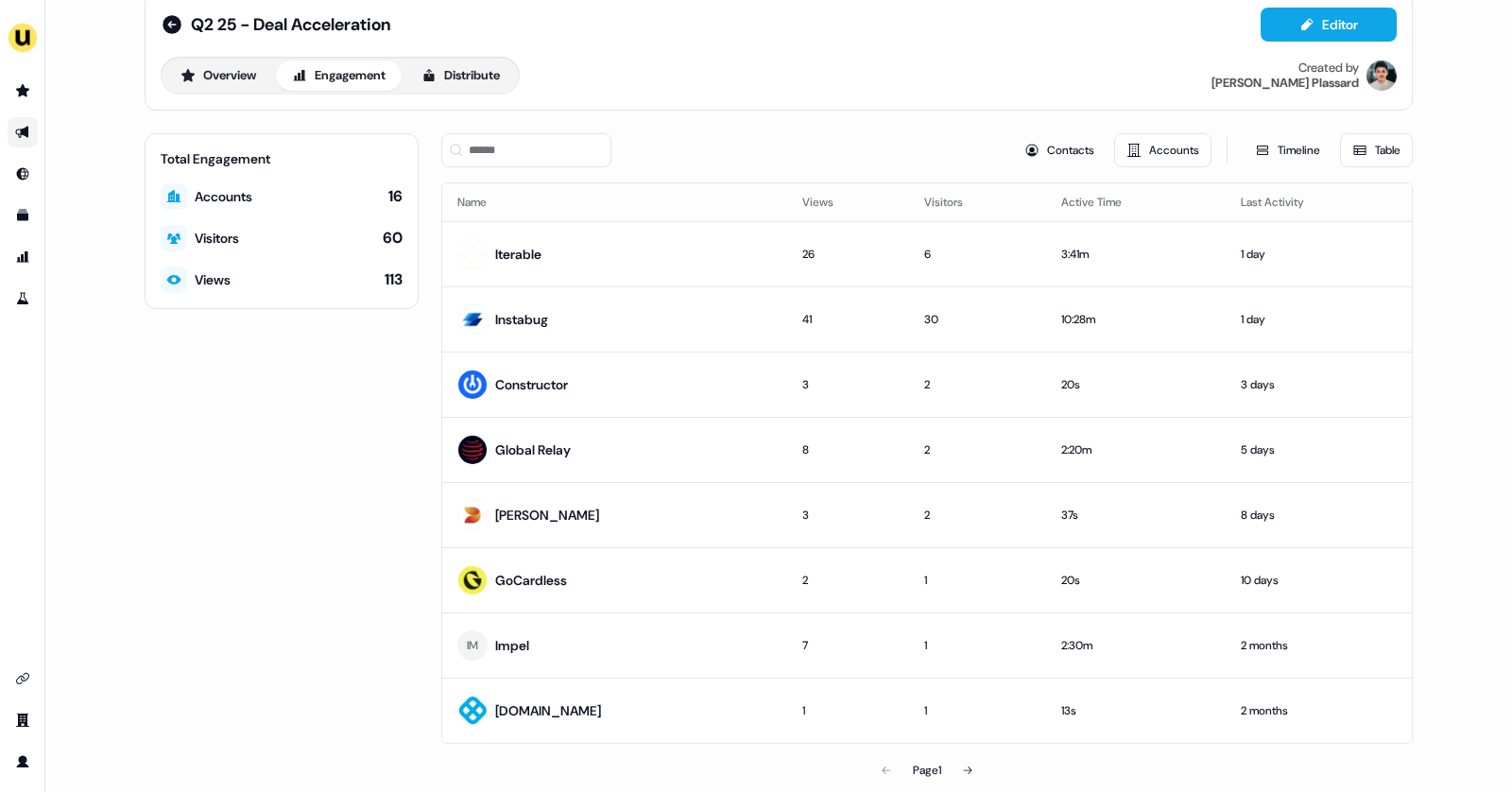
scroll to position [45, 0]
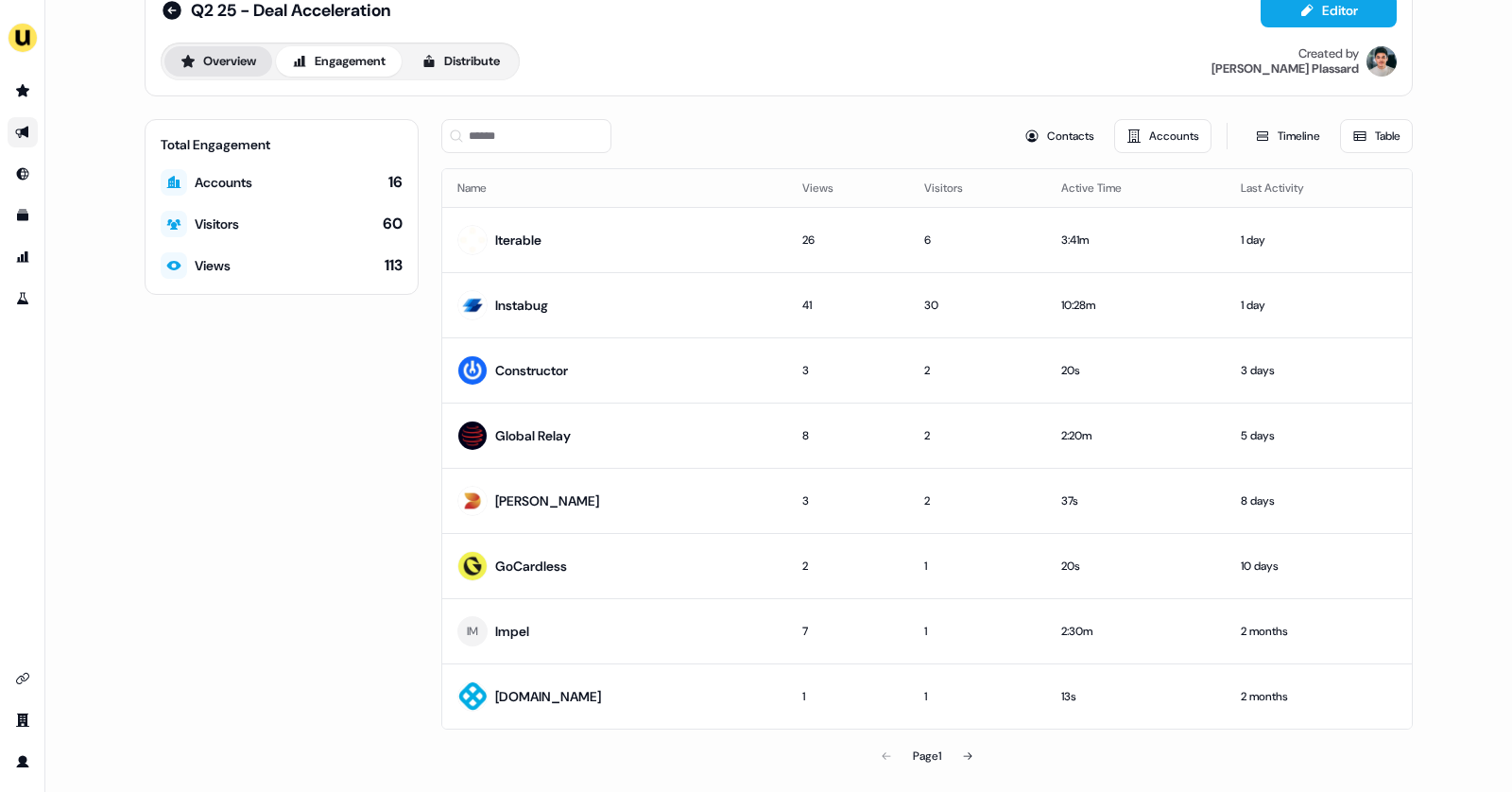
click at [204, 66] on button "Overview" at bounding box center [218, 61] width 108 height 30
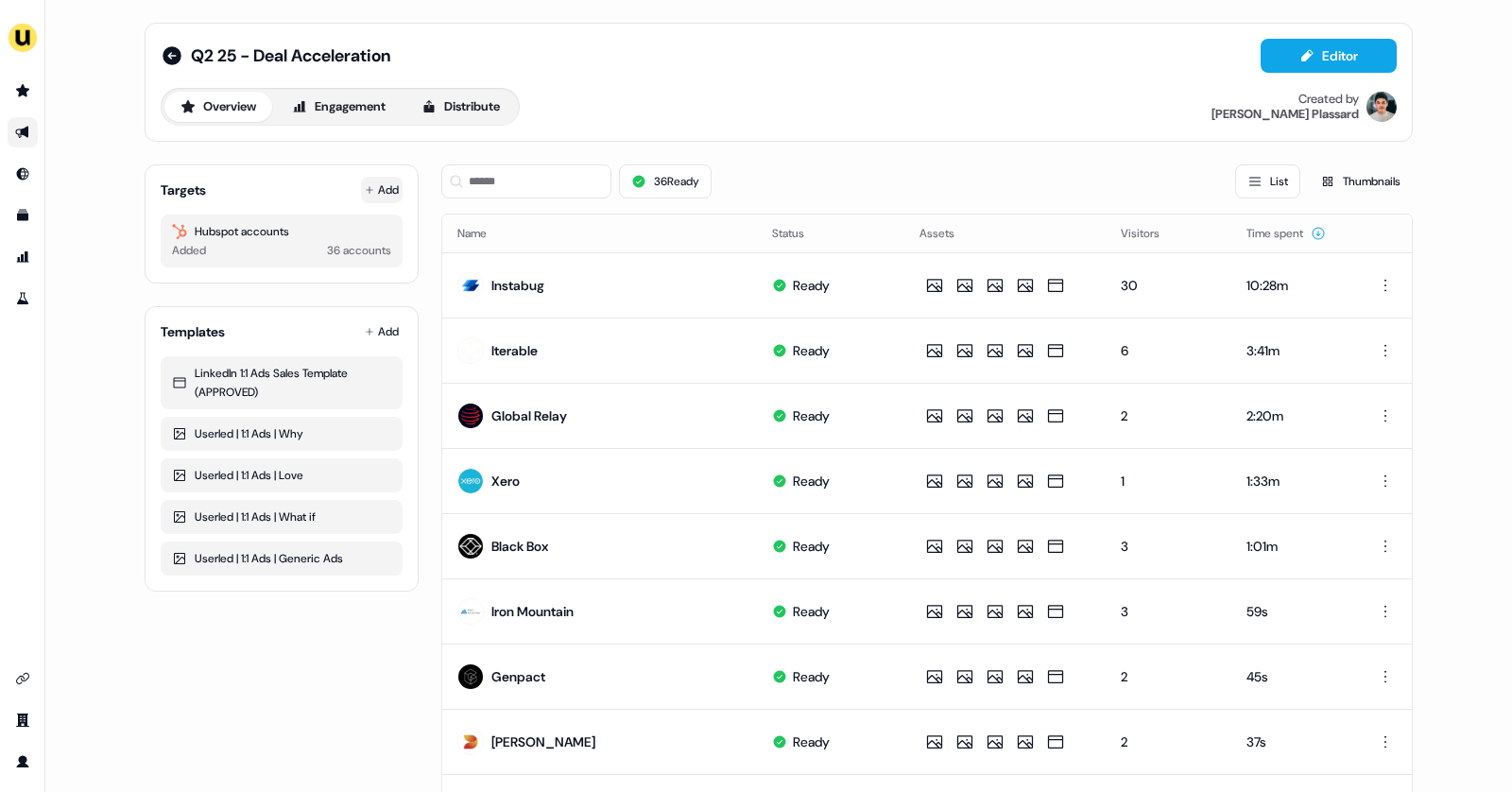
click at [382, 194] on button "Add" at bounding box center [382, 189] width 42 height 26
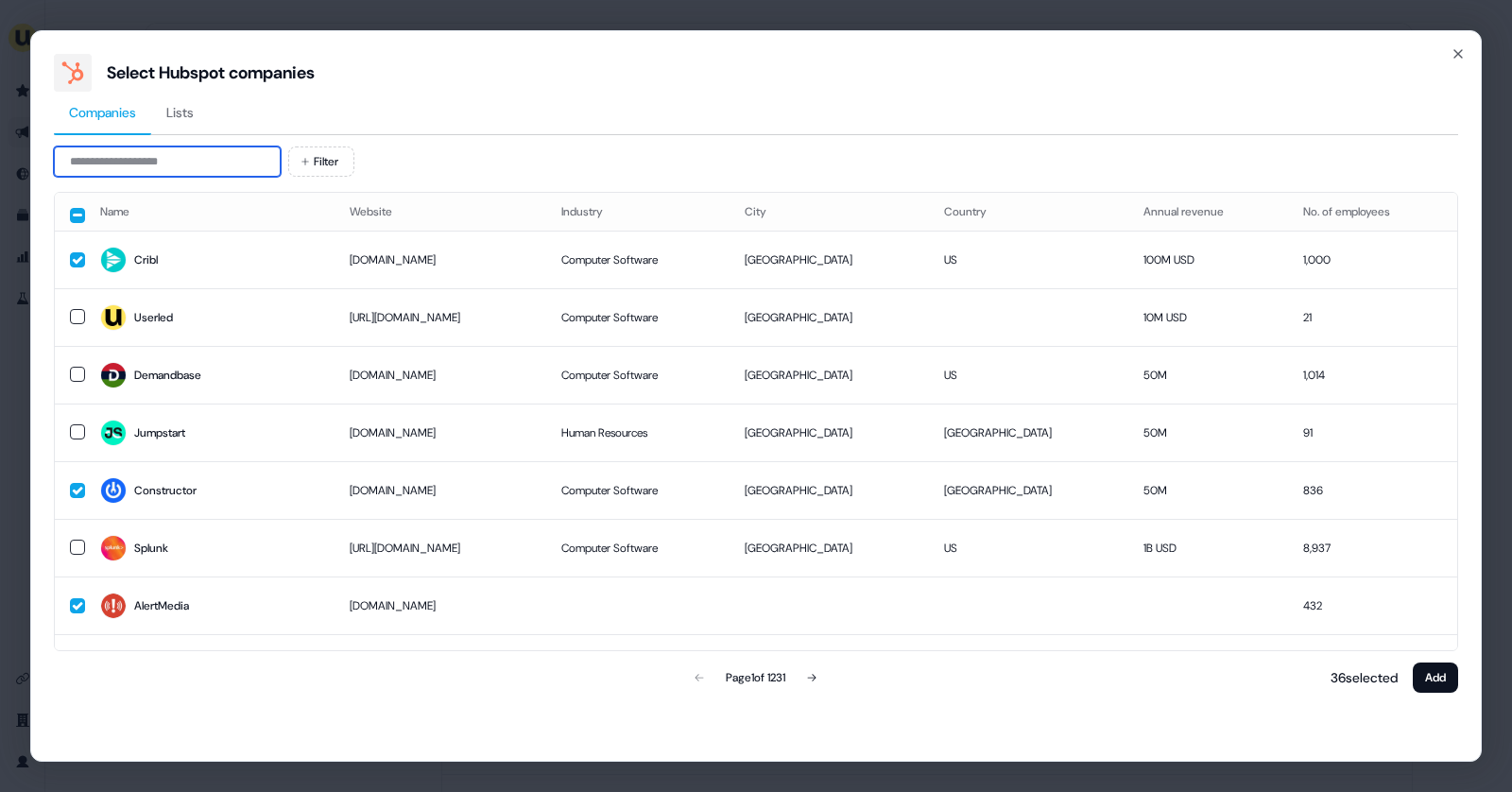
click at [192, 161] on input at bounding box center [167, 161] width 227 height 30
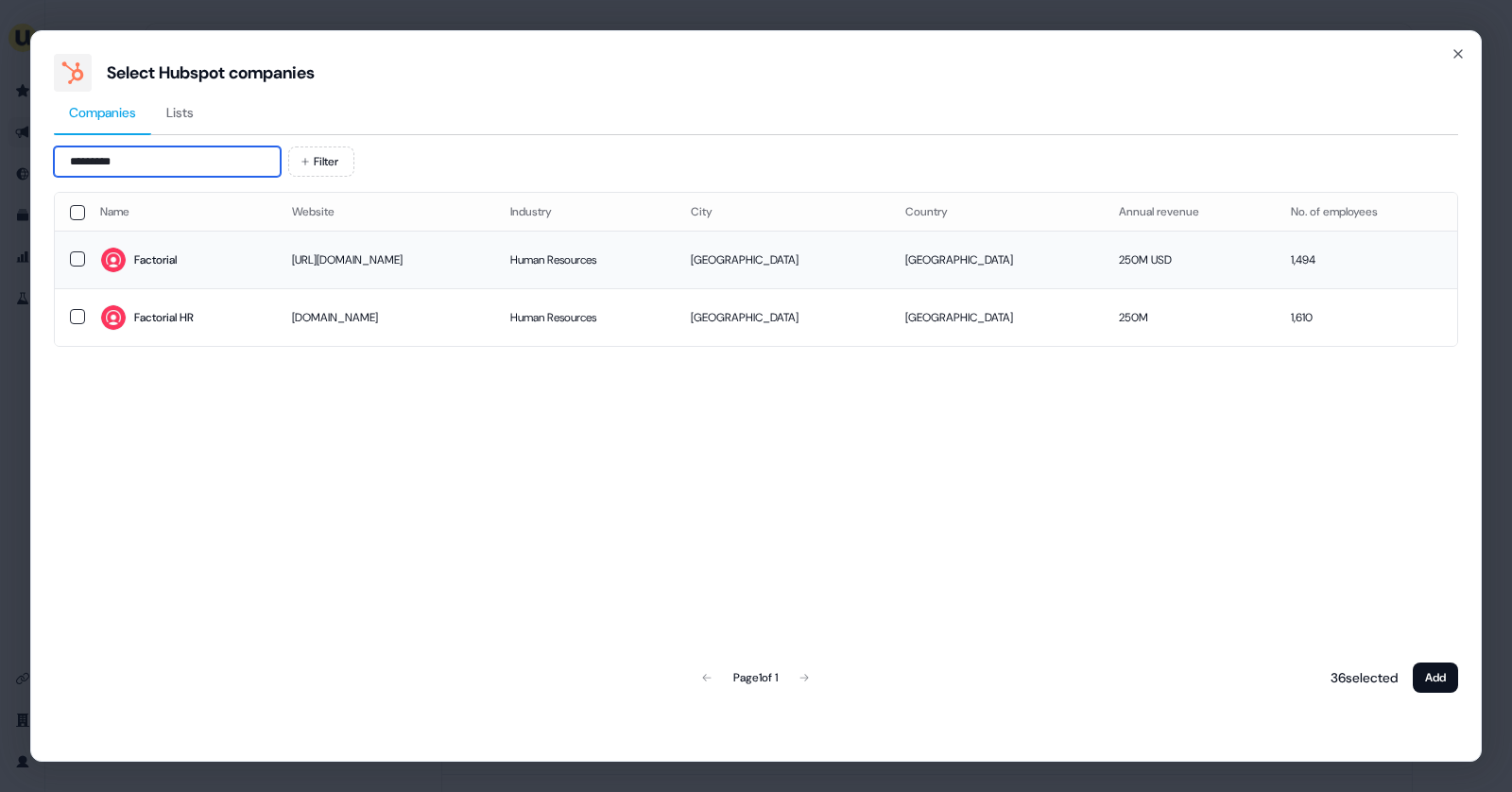
type input "*********"
click at [75, 264] on button "button" at bounding box center [77, 259] width 15 height 15
click at [147, 316] on div "Factorial HR" at bounding box center [164, 318] width 60 height 19
click at [80, 263] on button "button" at bounding box center [77, 260] width 15 height 15
click at [1435, 688] on button "Add" at bounding box center [1436, 677] width 45 height 30
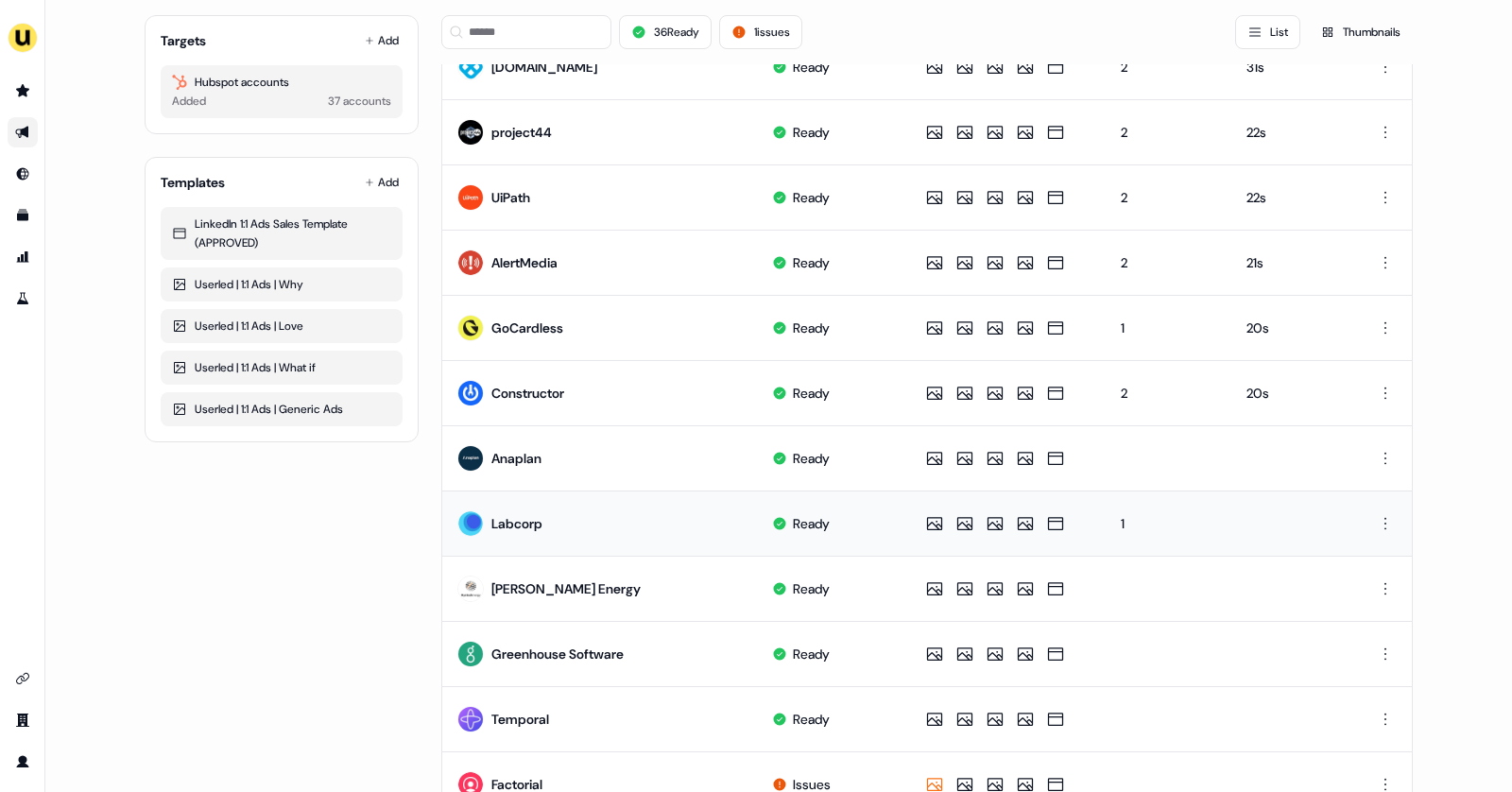
scroll to position [815, 0]
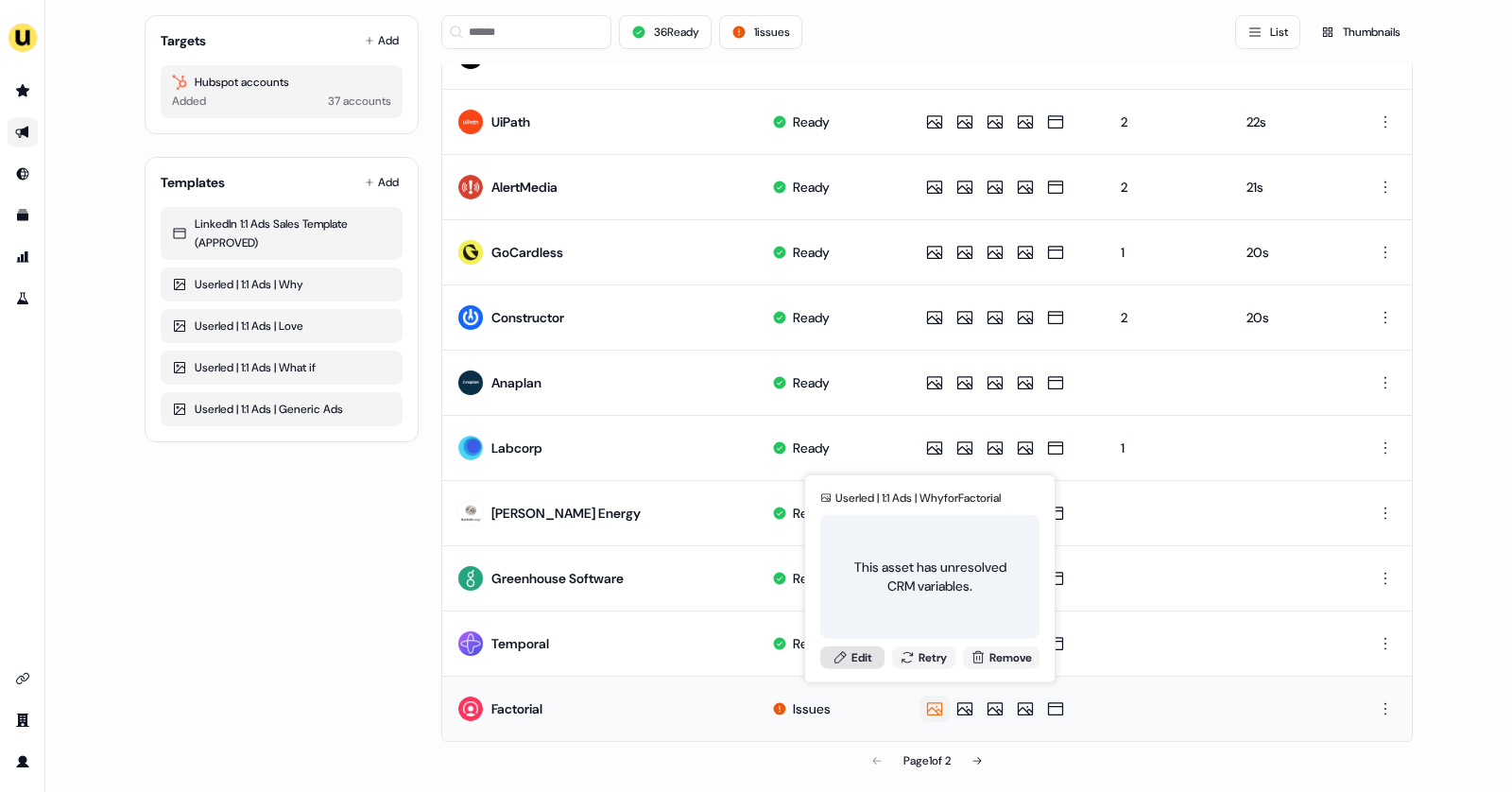
click at [869, 657] on link "Edit" at bounding box center [852, 656] width 65 height 22
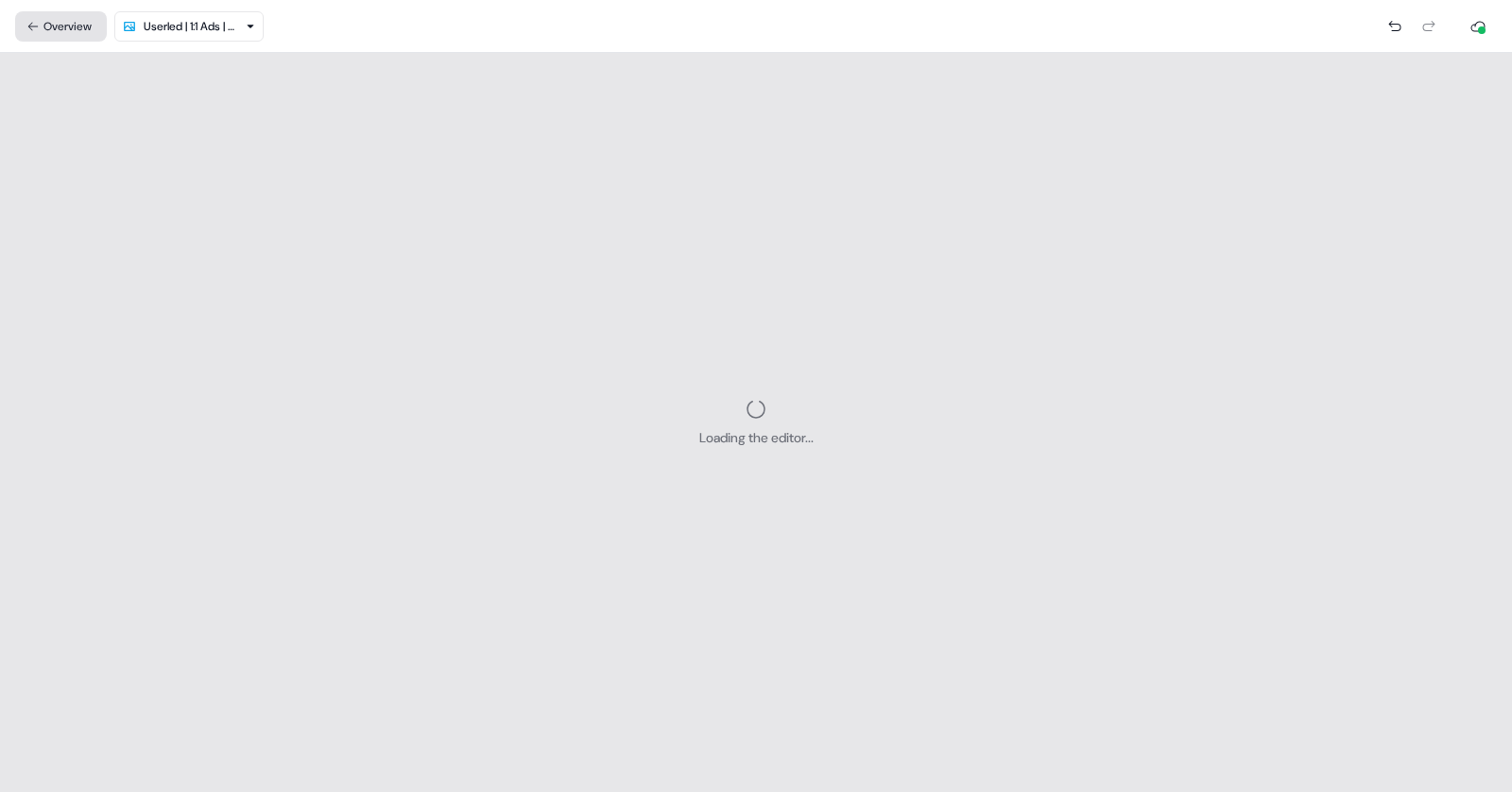
click at [83, 29] on button "Overview" at bounding box center [61, 26] width 92 height 30
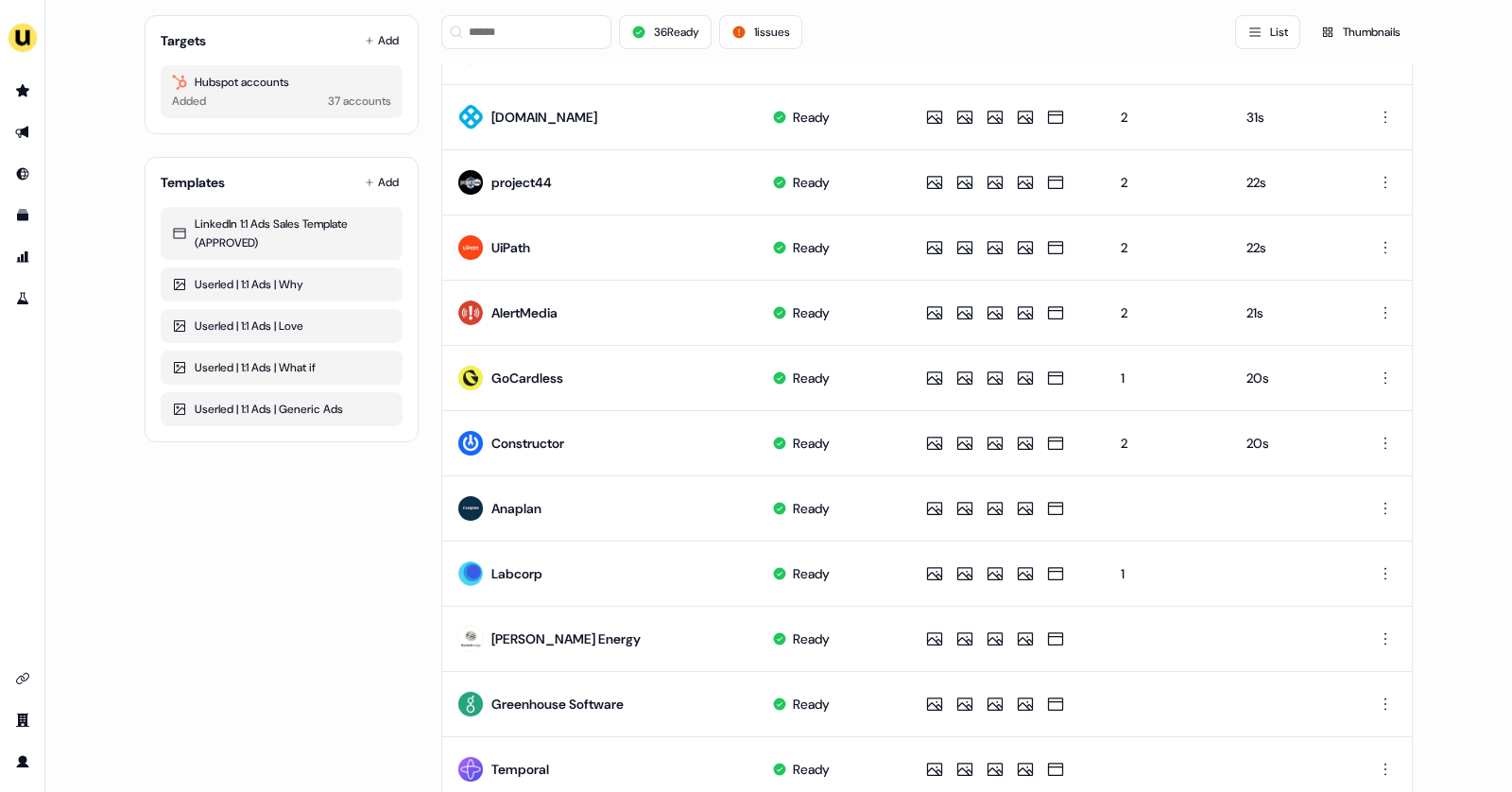
scroll to position [815, 0]
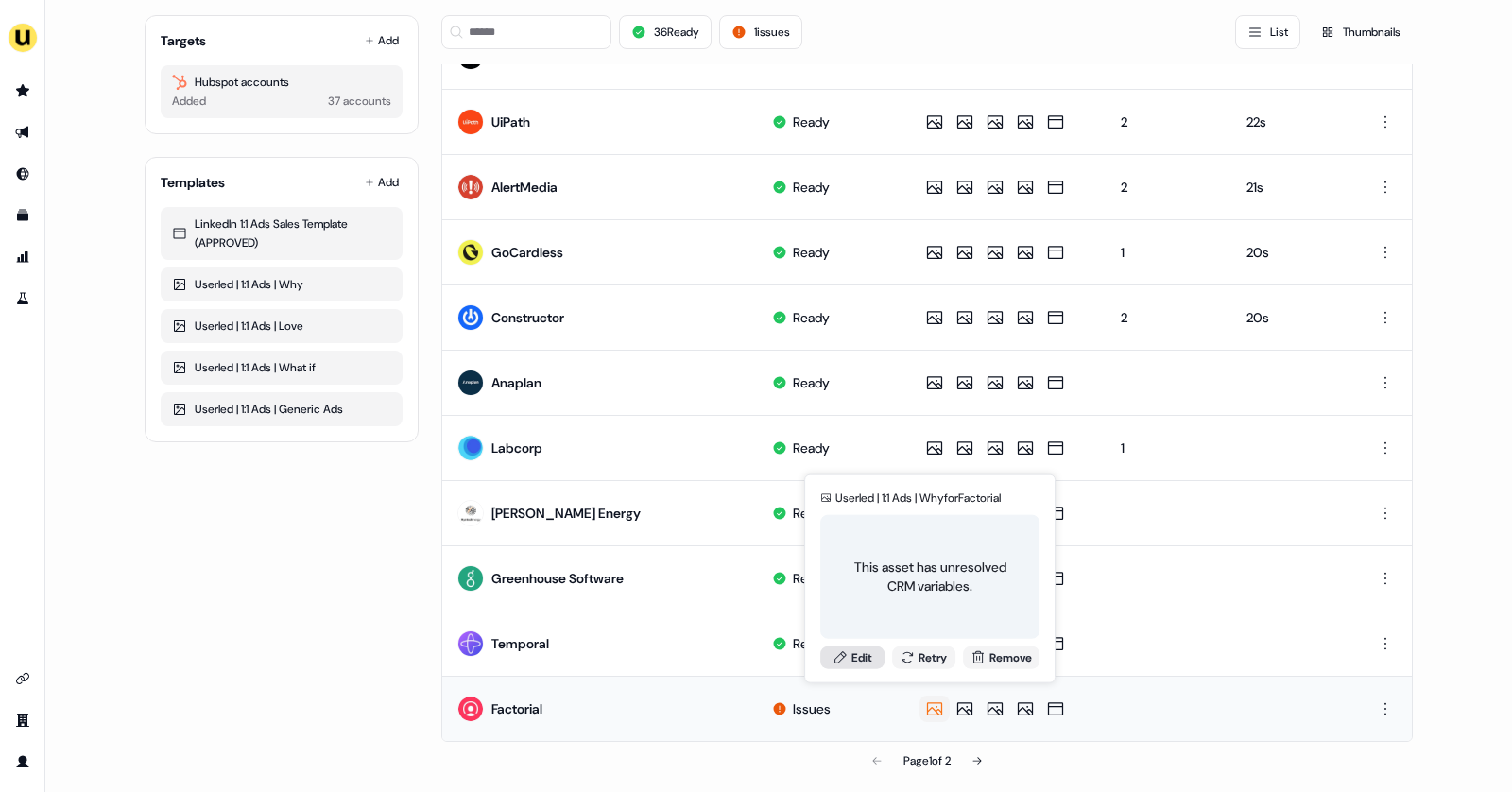
click at [860, 660] on link "Edit" at bounding box center [852, 656] width 65 height 22
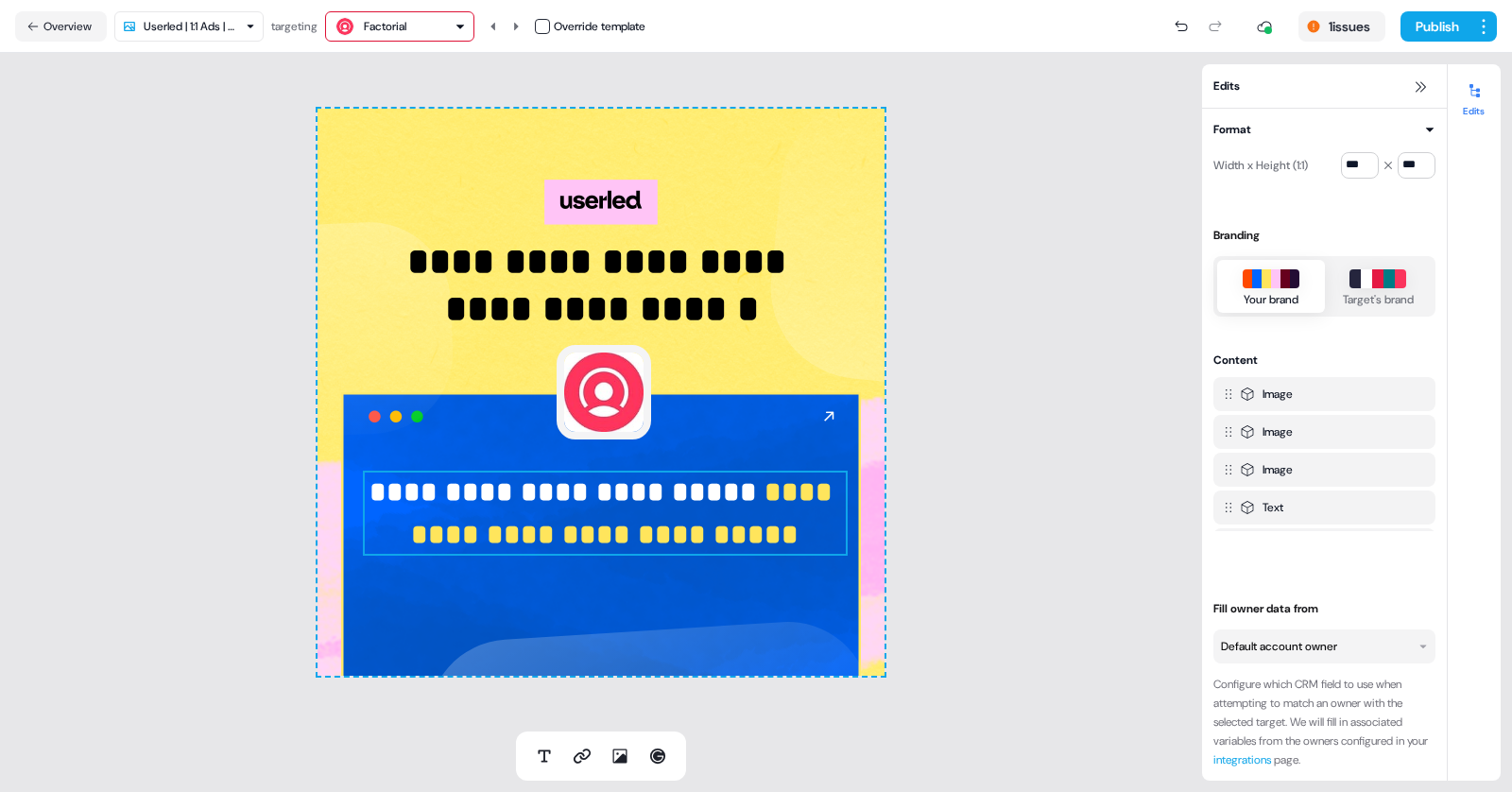
click at [734, 518] on strong "**********" at bounding box center [626, 513] width 429 height 70
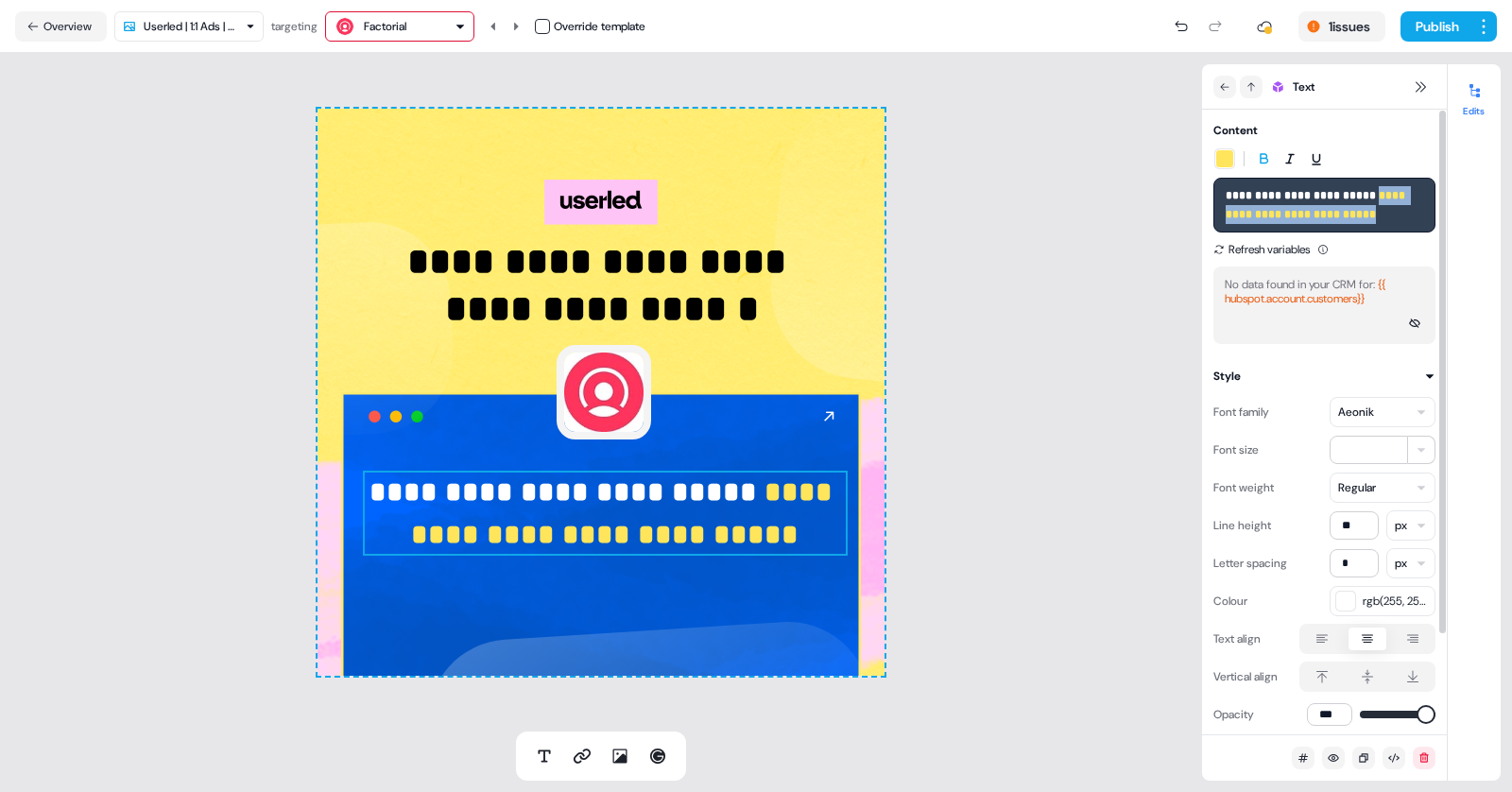
drag, startPoint x: 1412, startPoint y: 213, endPoint x: 1379, endPoint y: 192, distance: 39.1
click at [1379, 192] on p "**********" at bounding box center [1325, 205] width 197 height 38
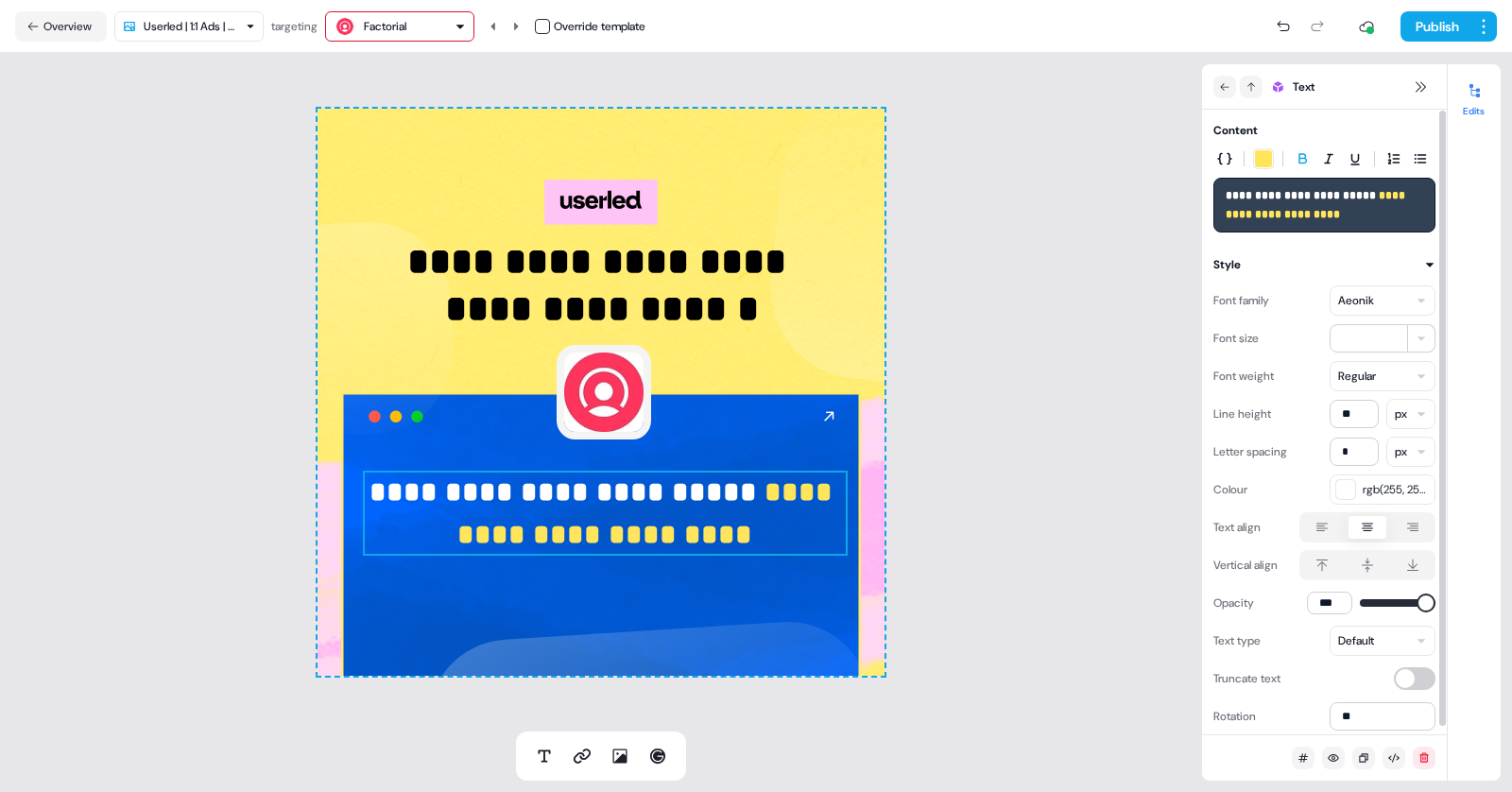
click at [1409, 195] on strong "**********" at bounding box center [1317, 205] width 183 height 30
click at [1436, 16] on button "Publish" at bounding box center [1436, 26] width 70 height 30
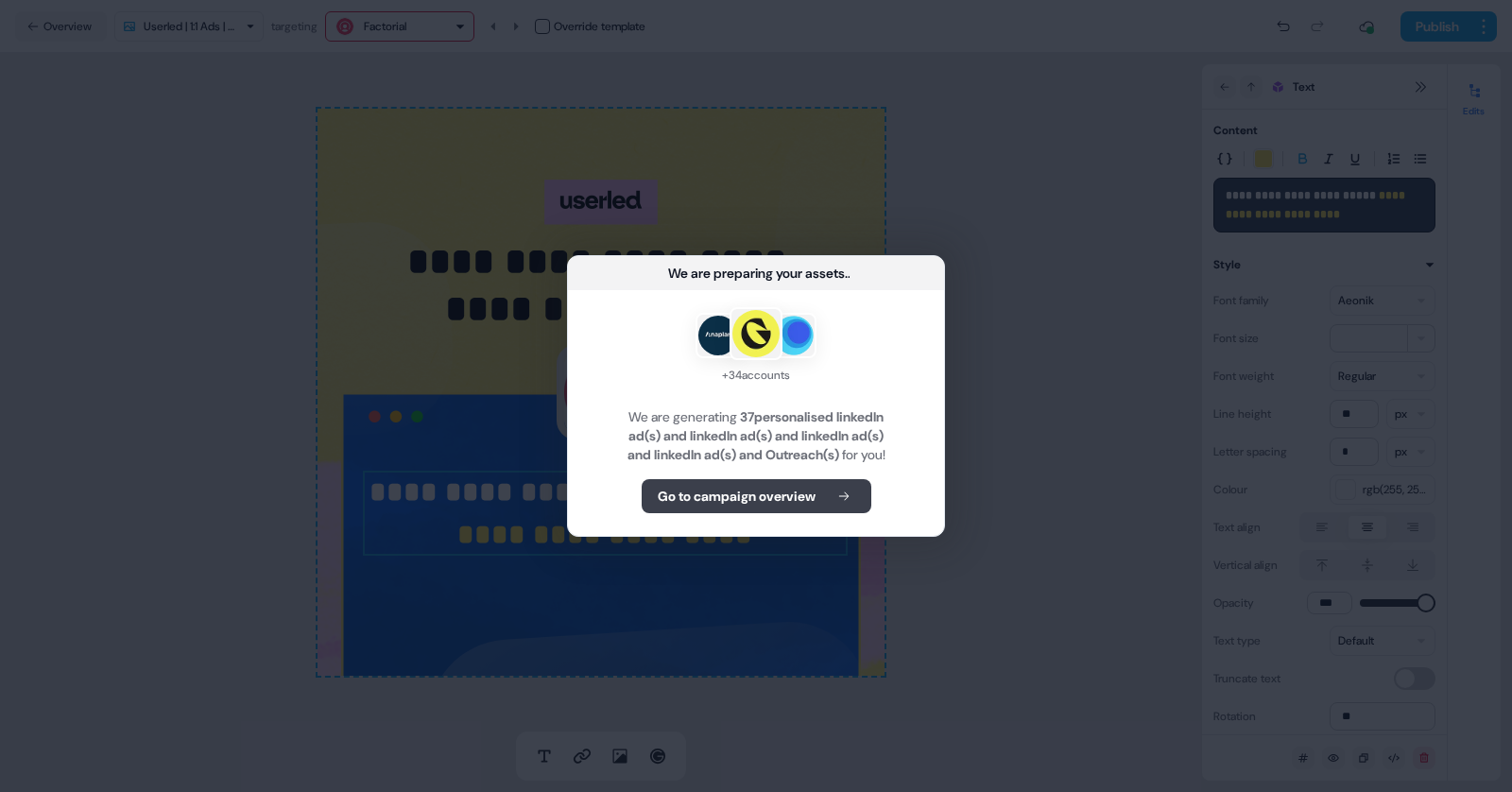
click at [805, 505] on b "Go to campaign overview" at bounding box center [736, 496] width 157 height 19
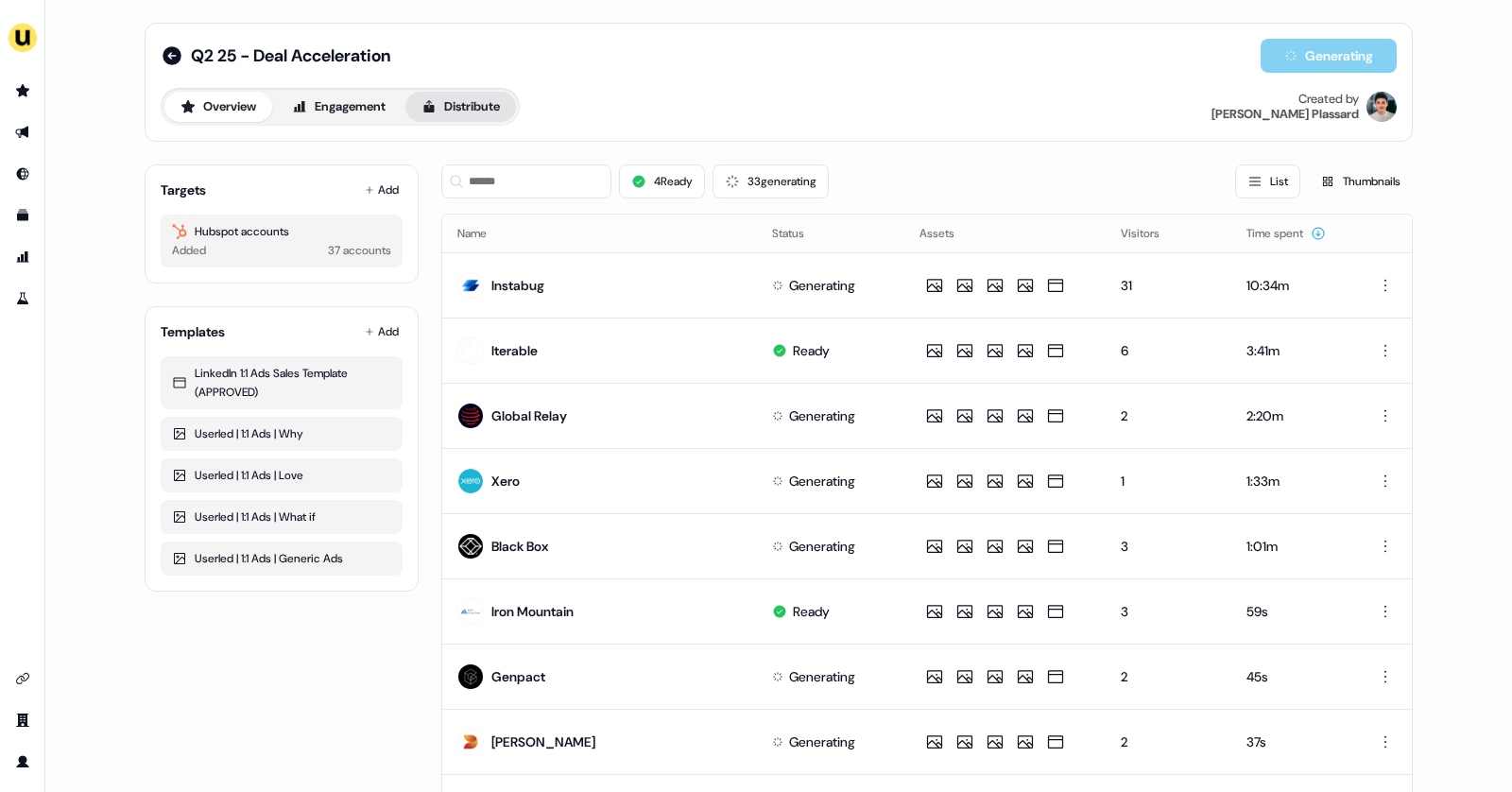
click at [462, 99] on button "Distribute" at bounding box center [461, 106] width 110 height 30
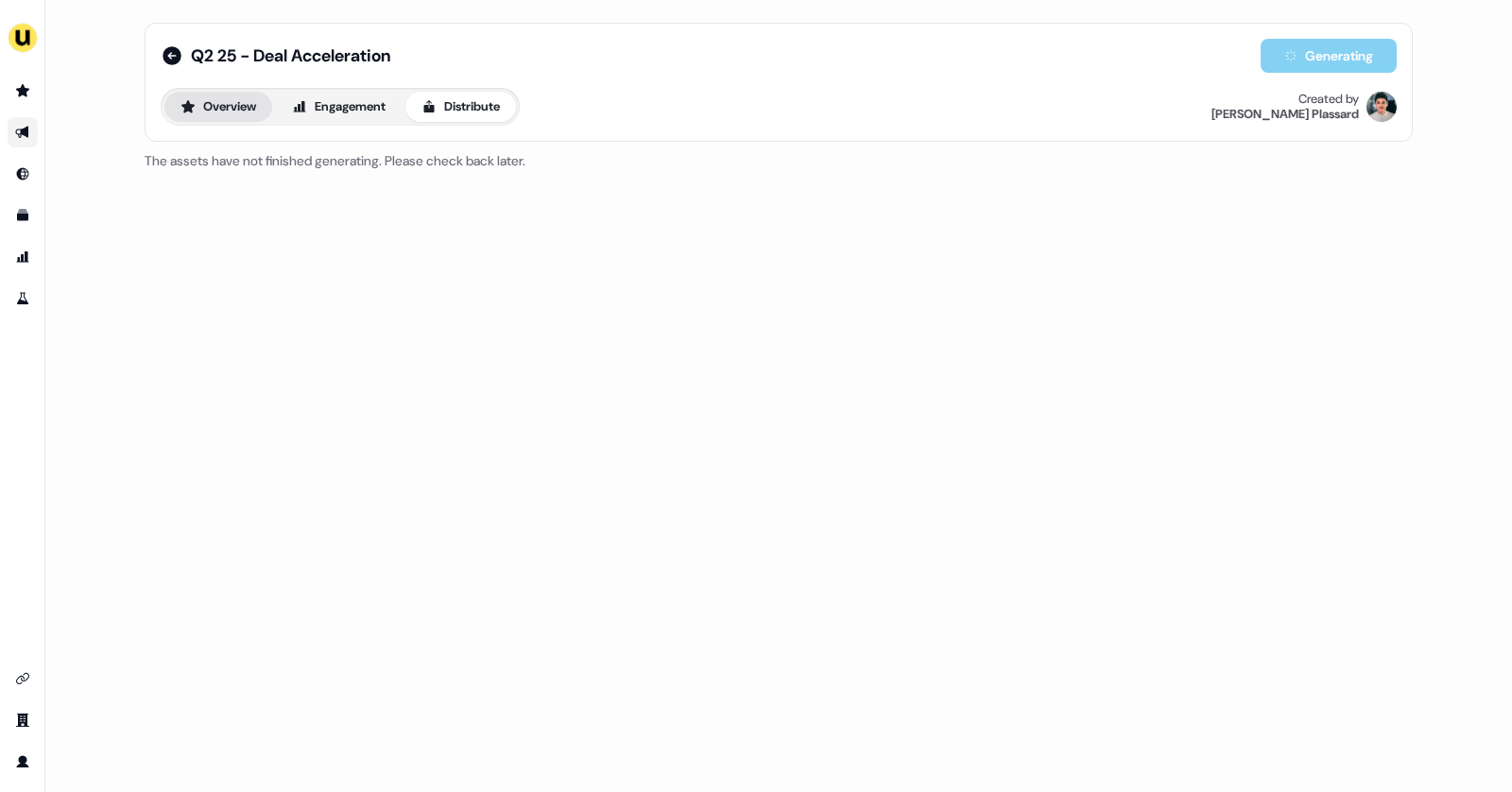
click at [224, 109] on button "Overview" at bounding box center [218, 106] width 108 height 30
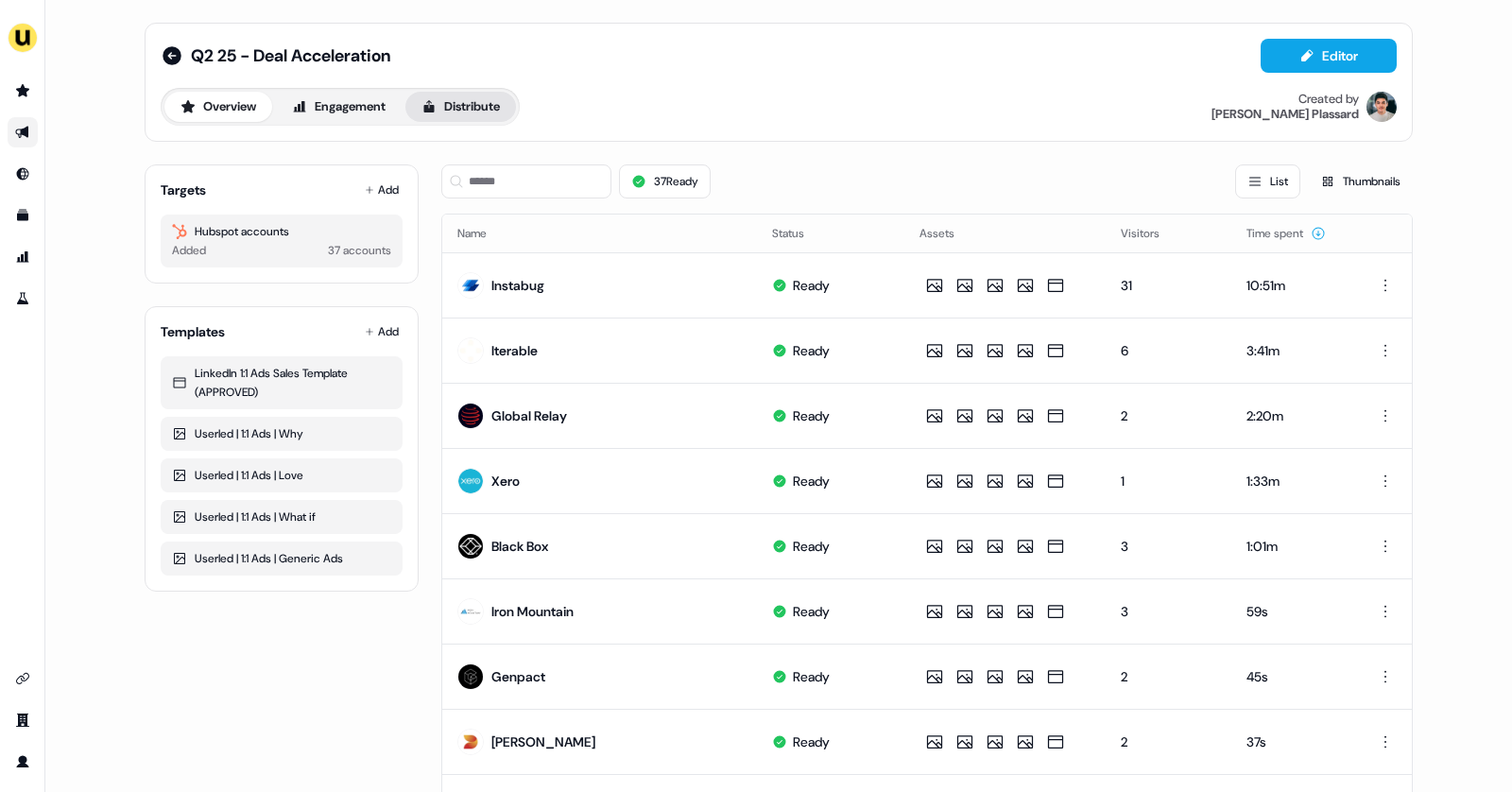
click at [463, 101] on button "Distribute" at bounding box center [461, 106] width 110 height 30
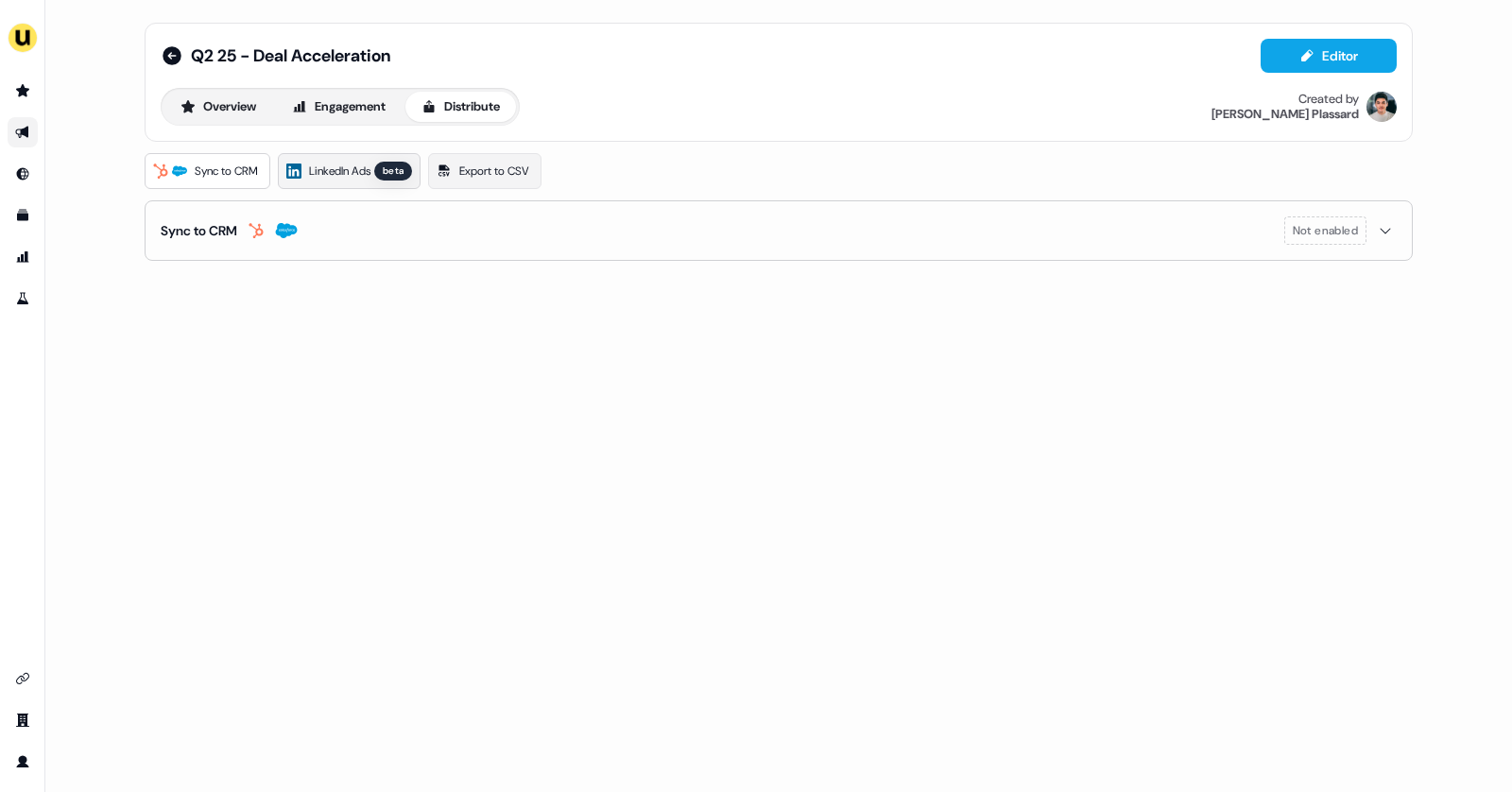
click at [336, 181] on link "LinkedIn Ads beta" at bounding box center [350, 170] width 143 height 36
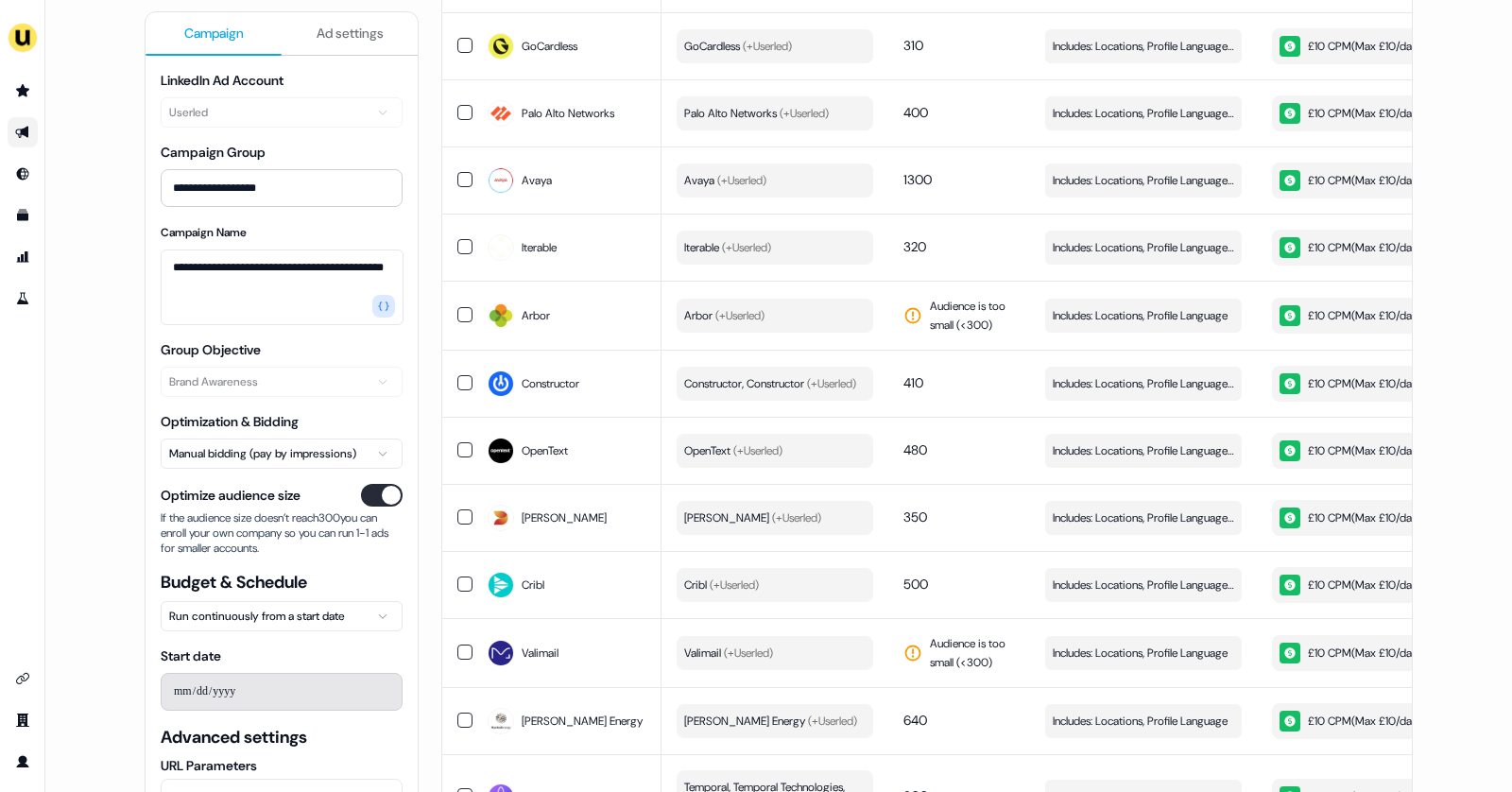
scroll to position [2070, 0]
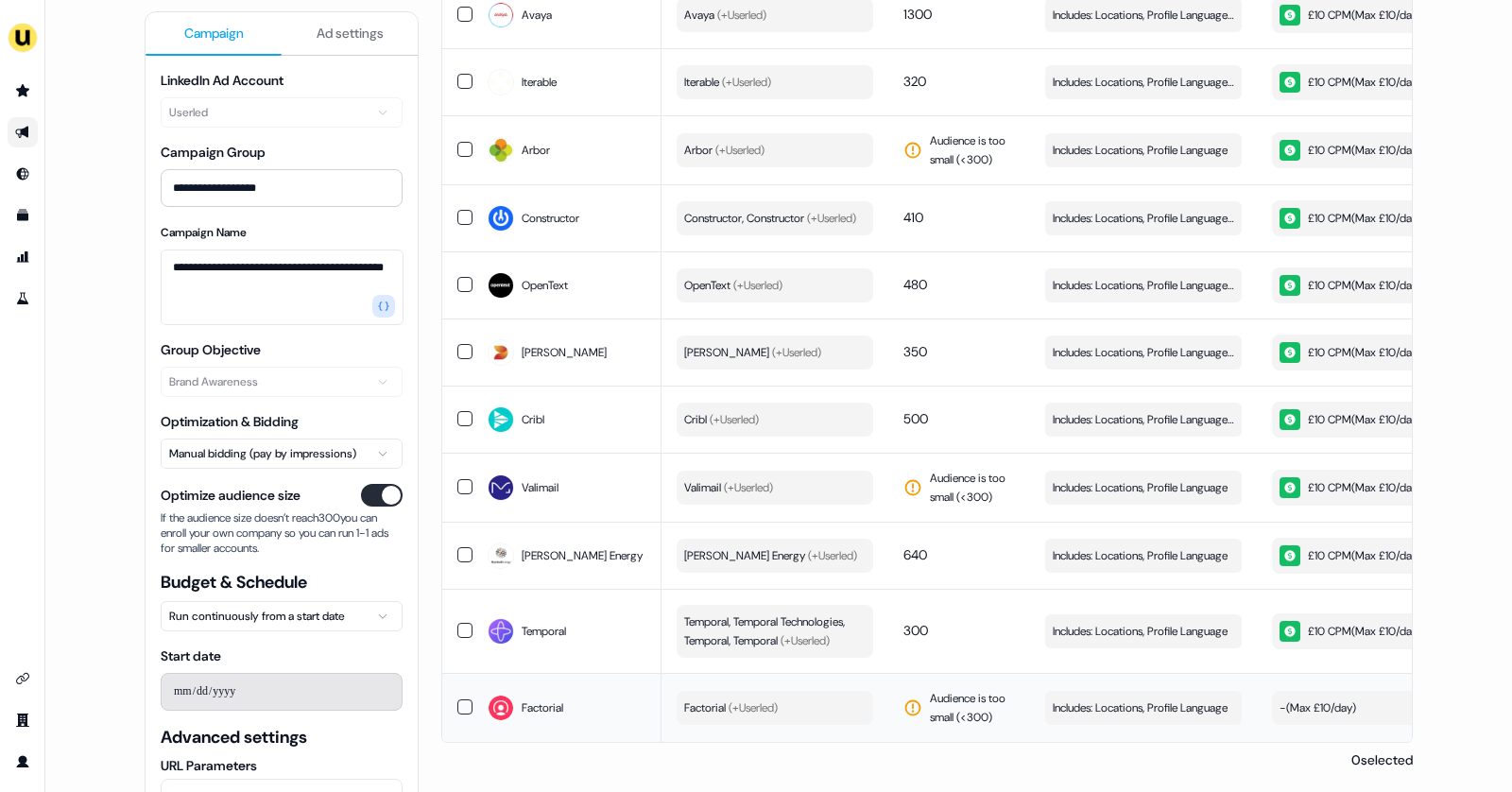
click at [792, 698] on button "Factorial (+ Userled )" at bounding box center [774, 707] width 196 height 34
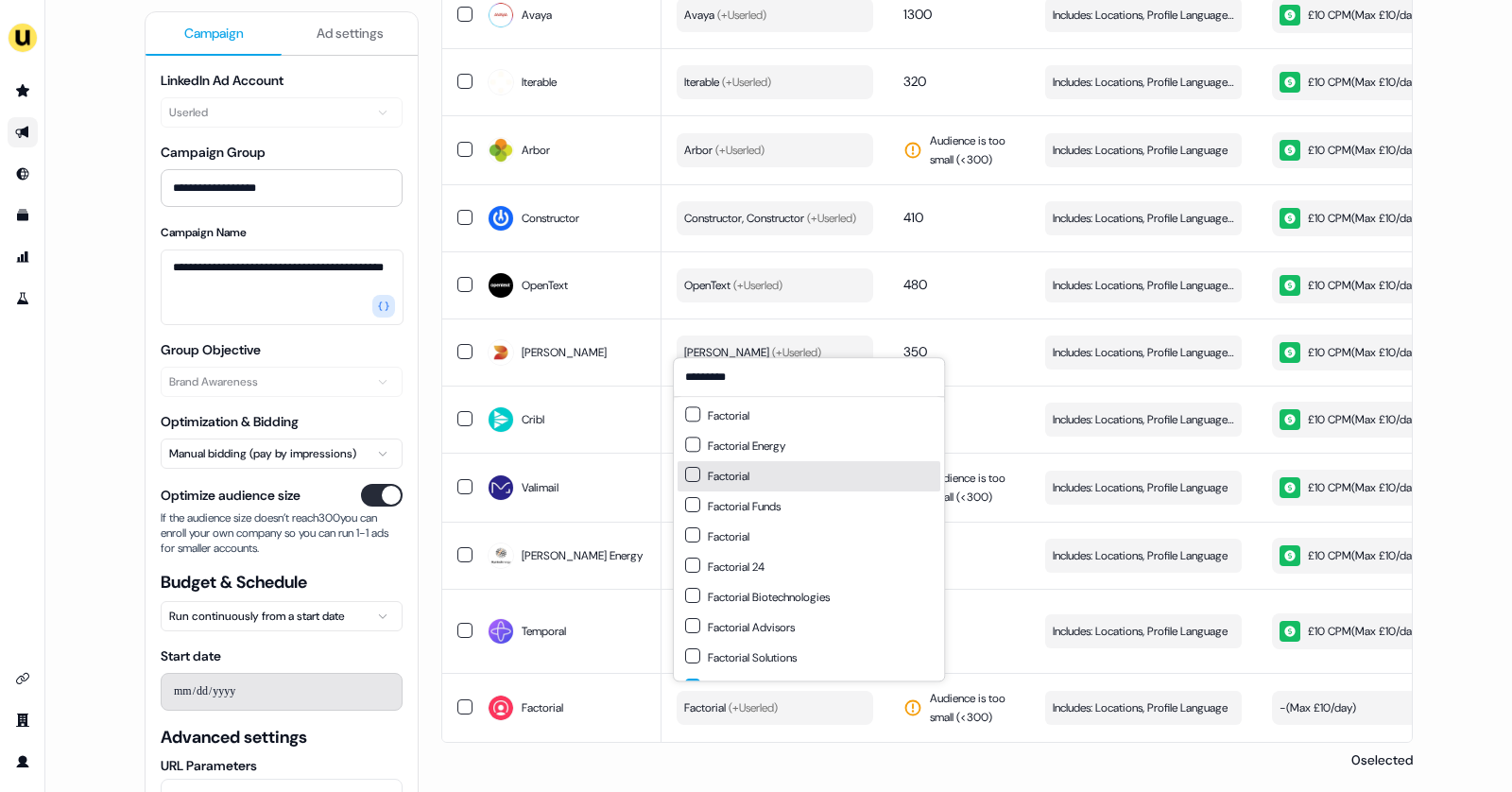
type input "*********"
click at [753, 471] on div "Factorial" at bounding box center [809, 475] width 263 height 30
click at [771, 411] on div "Factorial" at bounding box center [809, 415] width 263 height 30
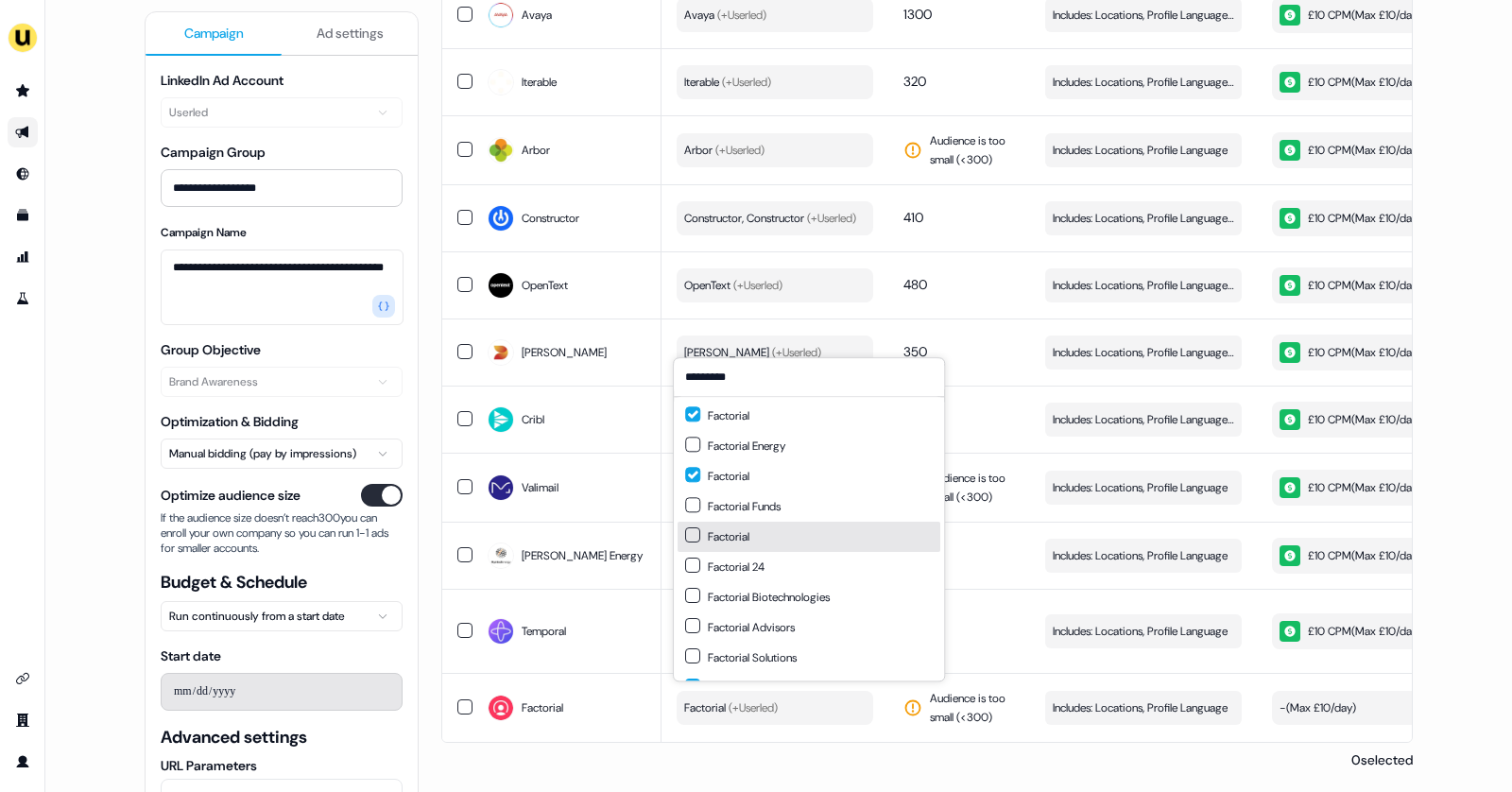
click at [762, 539] on div "Factorial" at bounding box center [809, 536] width 263 height 30
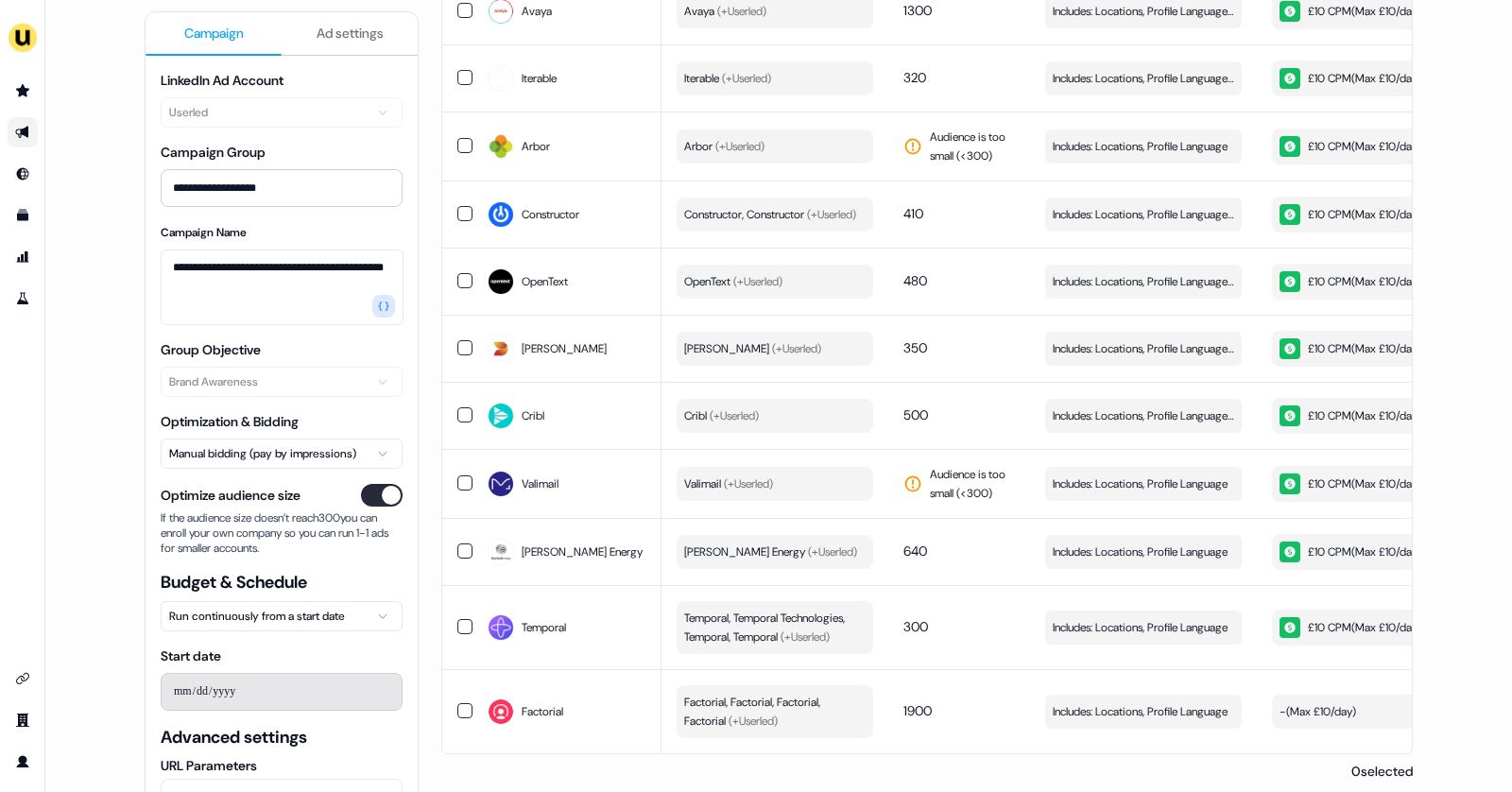
click at [375, 495] on button "Optimize audience size" at bounding box center [382, 495] width 42 height 22
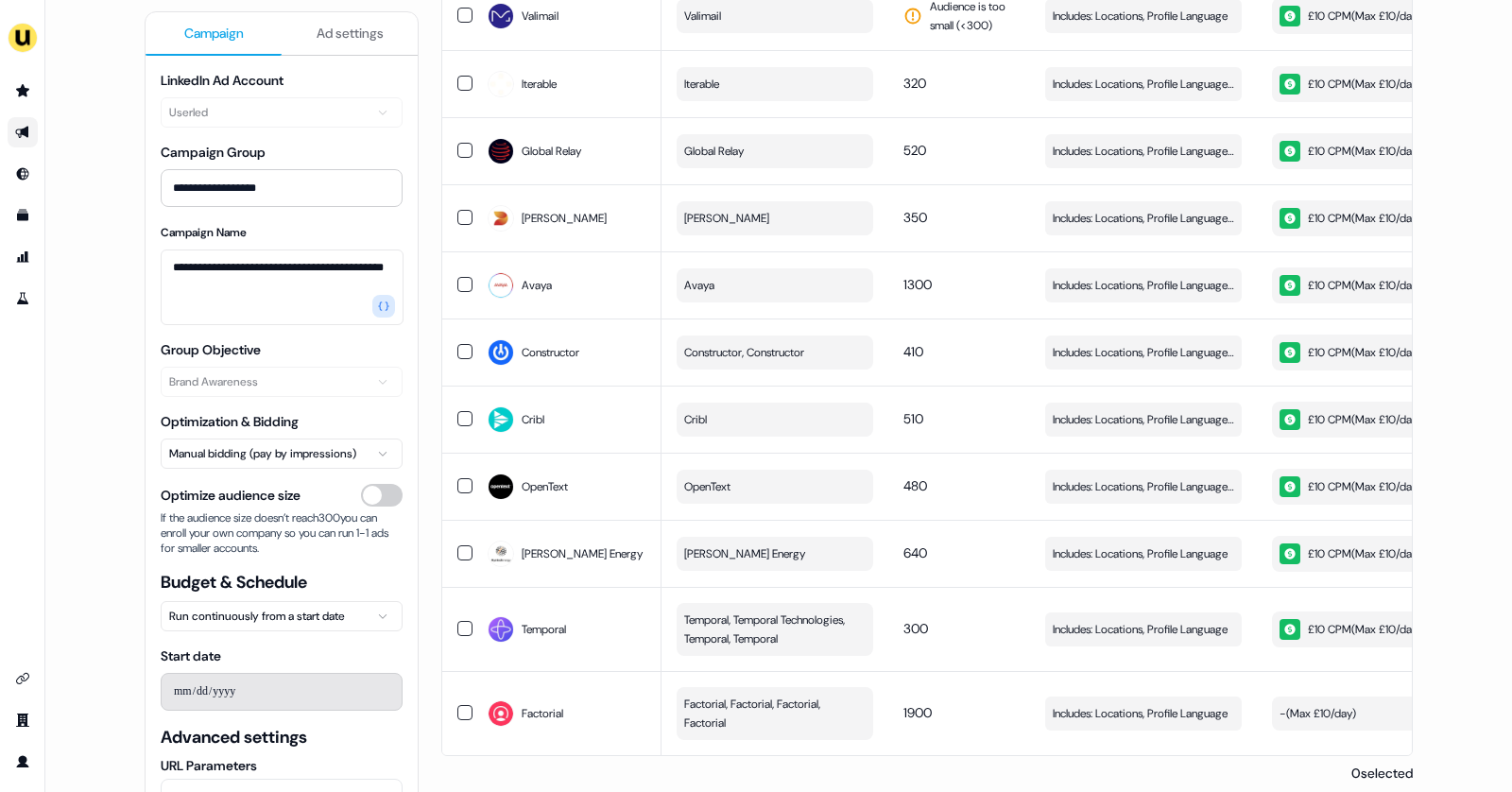
click at [382, 489] on button "Optimize audience size" at bounding box center [382, 495] width 42 height 22
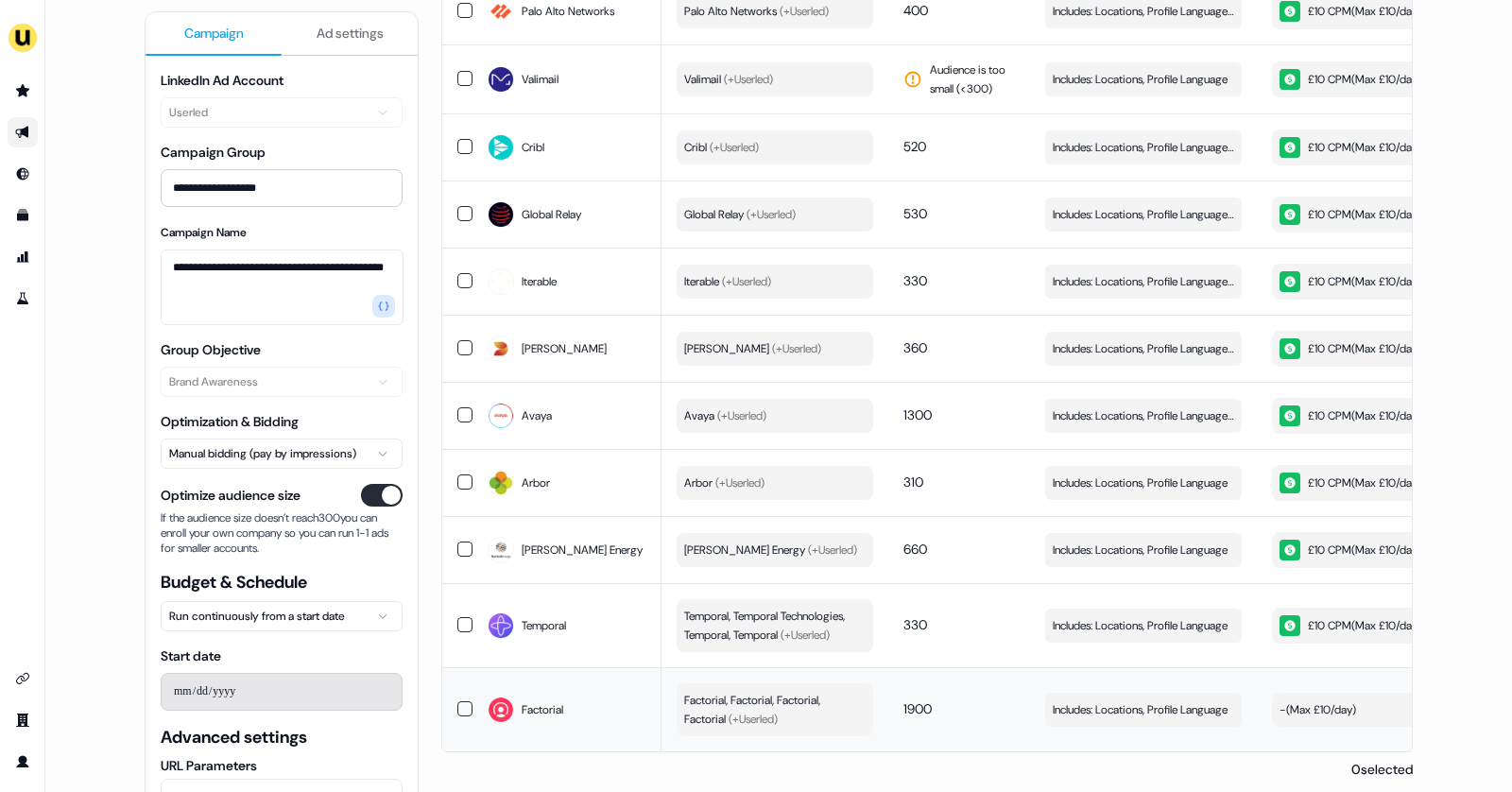
click at [462, 707] on button "button" at bounding box center [466, 709] width 15 height 15
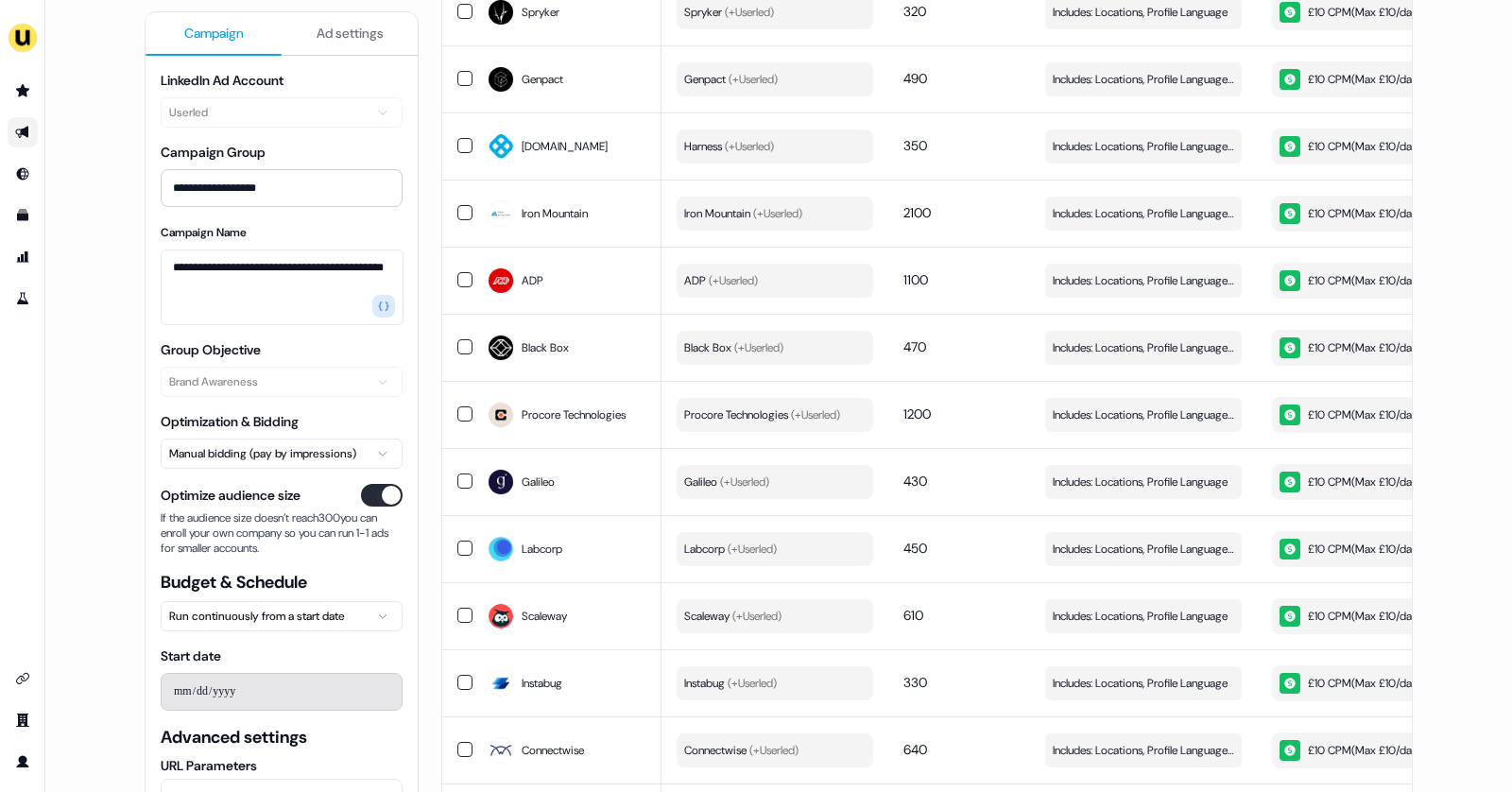
scroll to position [2083, 0]
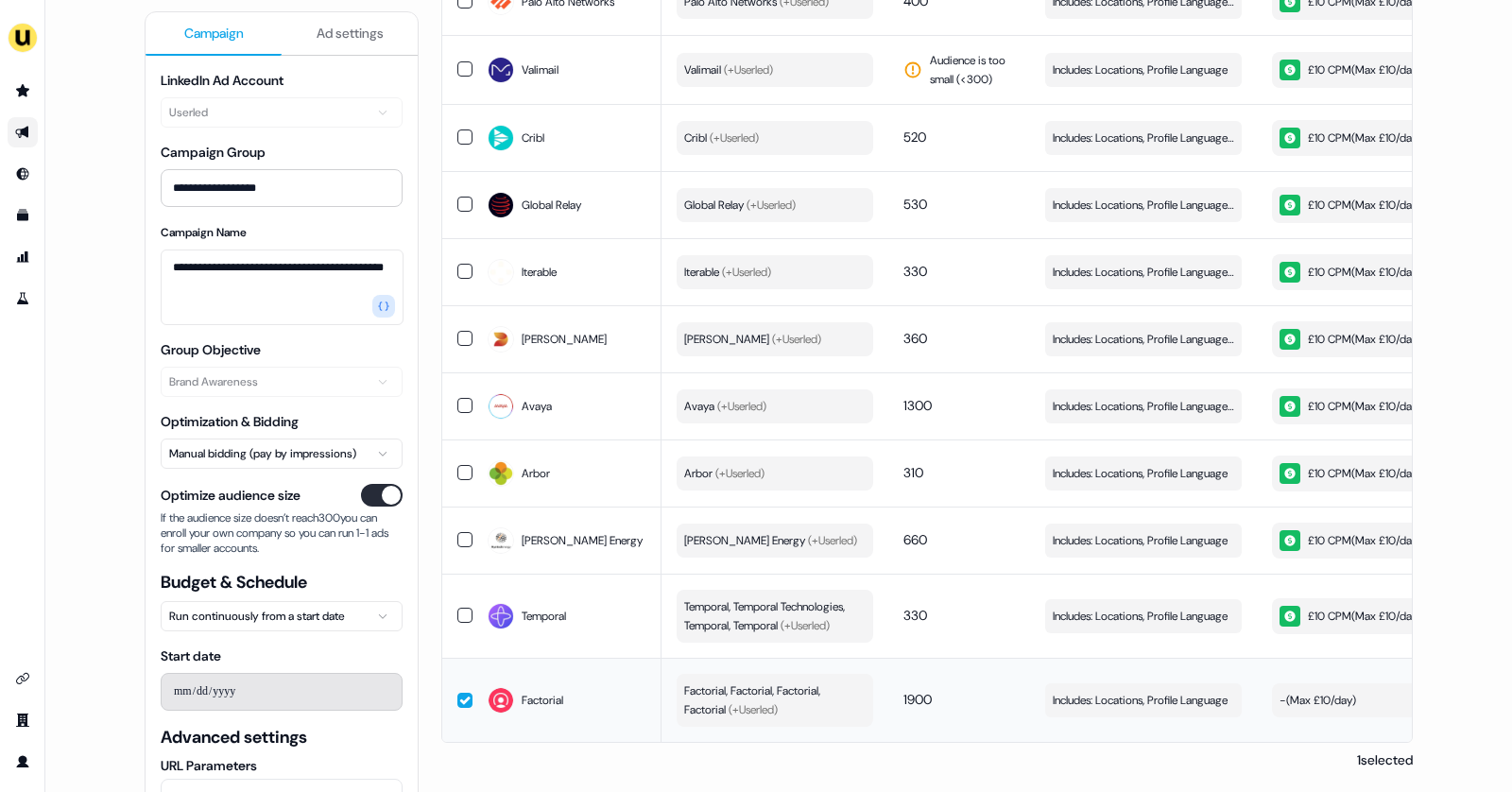
click at [1298, 683] on button "- ( Max £10/day )" at bounding box center [1370, 699] width 196 height 34
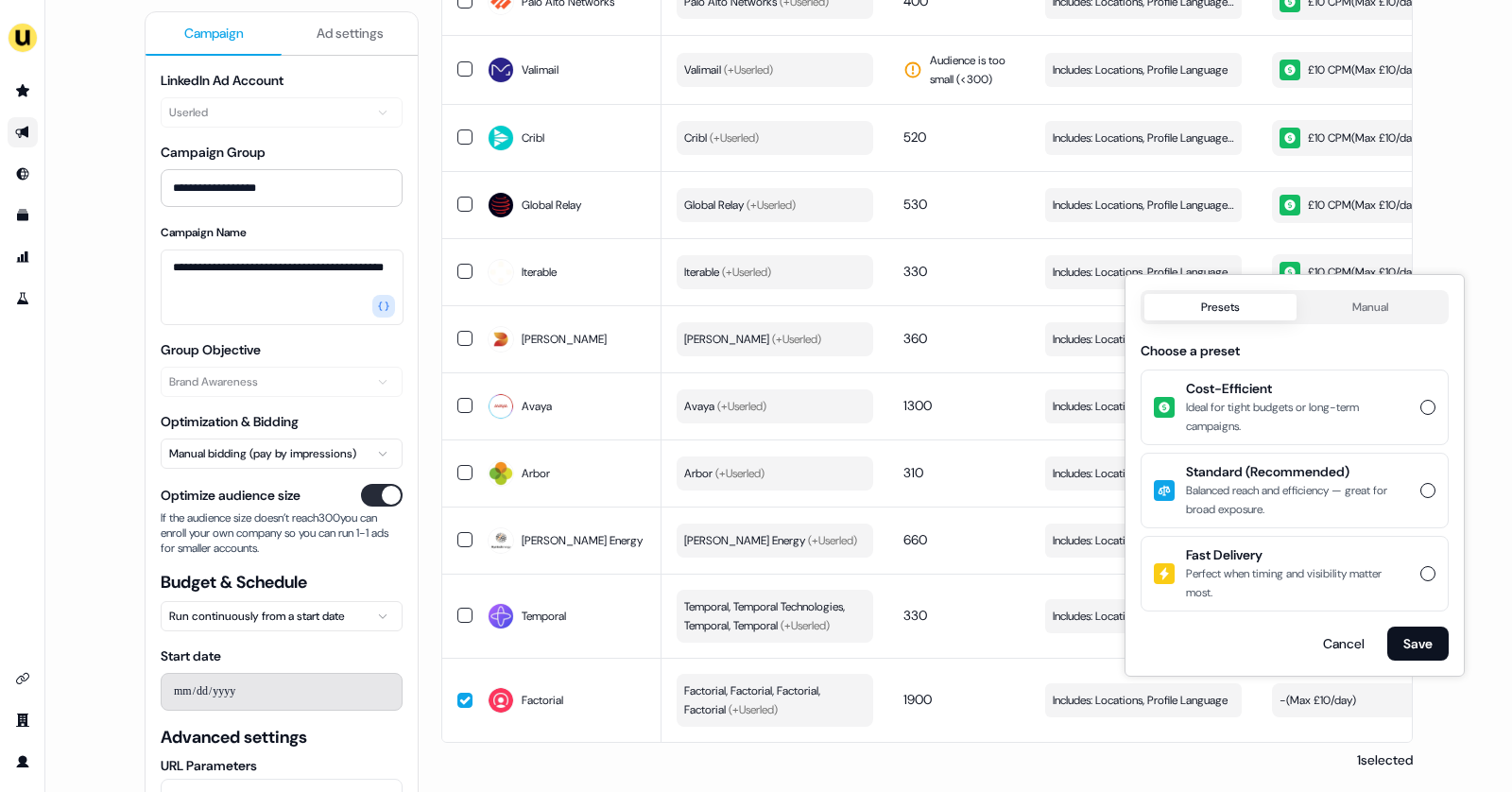
click at [1224, 391] on span "Cost-Efficient" at bounding box center [1298, 388] width 223 height 19
click at [1420, 400] on button "Cost-Efficient Ideal for tight budgets or long-term campaigns." at bounding box center [1428, 408] width 15 height 15
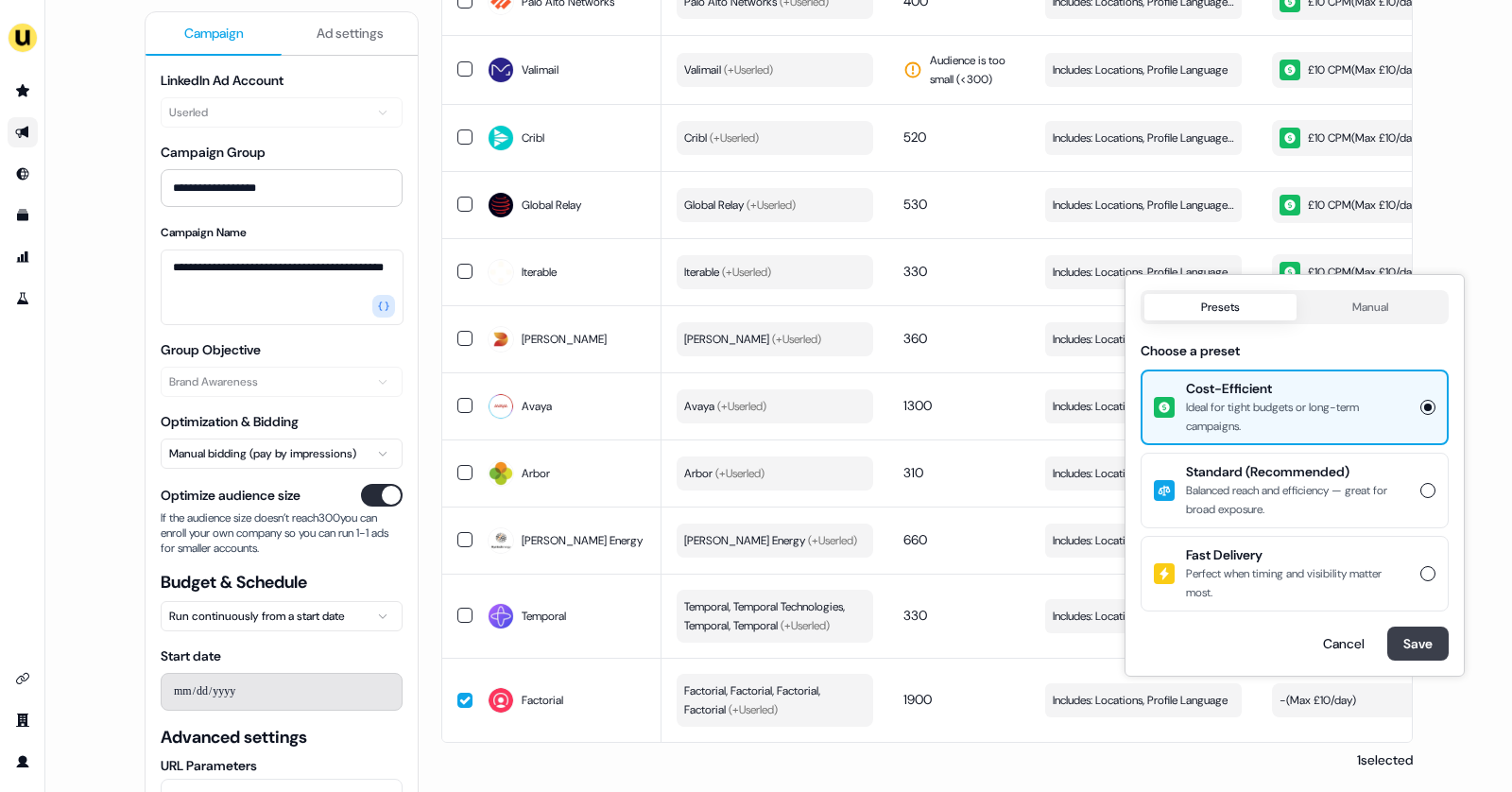
click at [1415, 636] on button "Save" at bounding box center [1418, 643] width 62 height 34
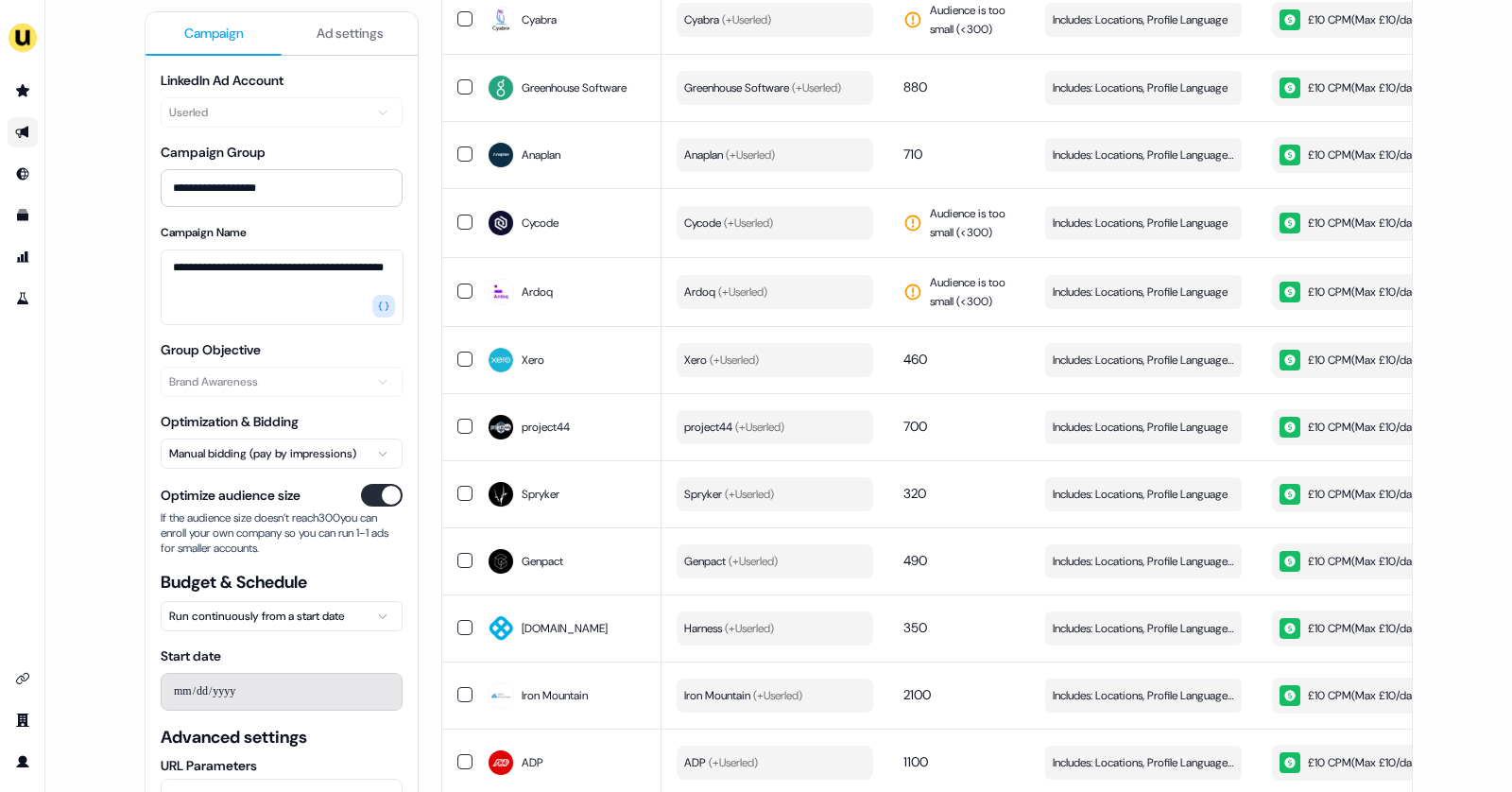
scroll to position [0, 0]
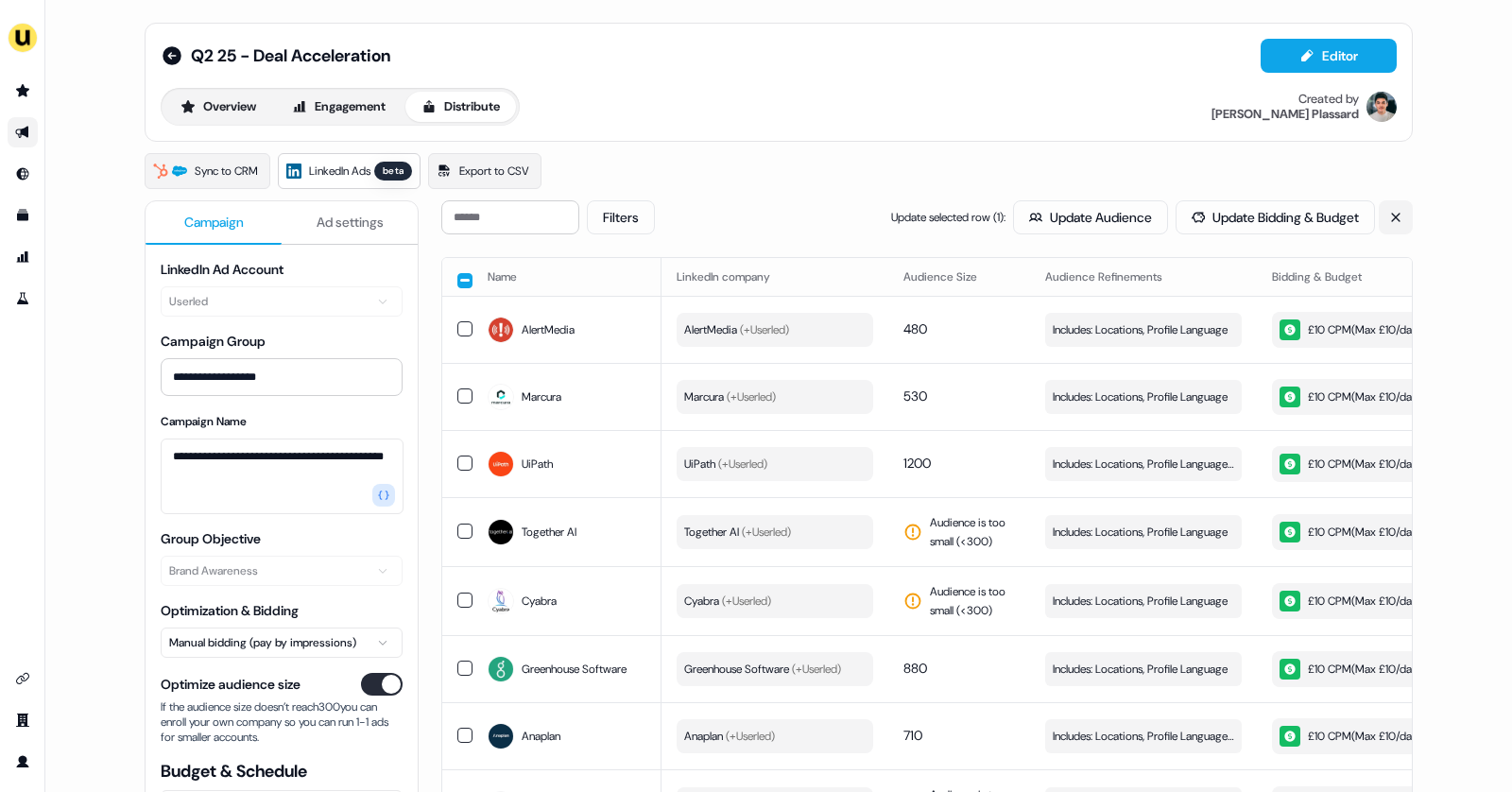
click at [1396, 214] on icon at bounding box center [1396, 217] width 14 height 14
click at [1220, 216] on button "Sync to LinkedIn" at bounding box center [1194, 216] width 152 height 34
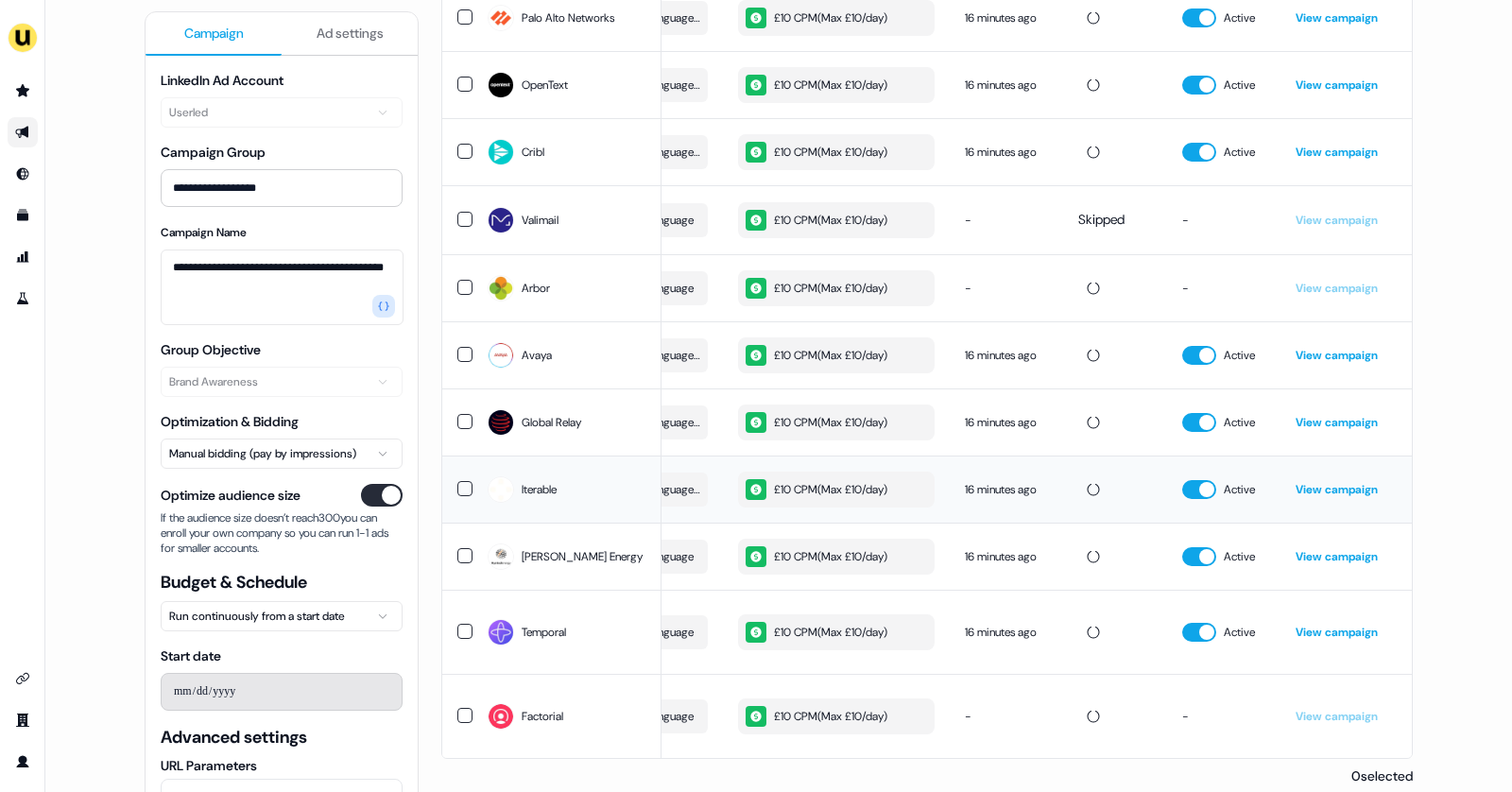
scroll to position [2062, 0]
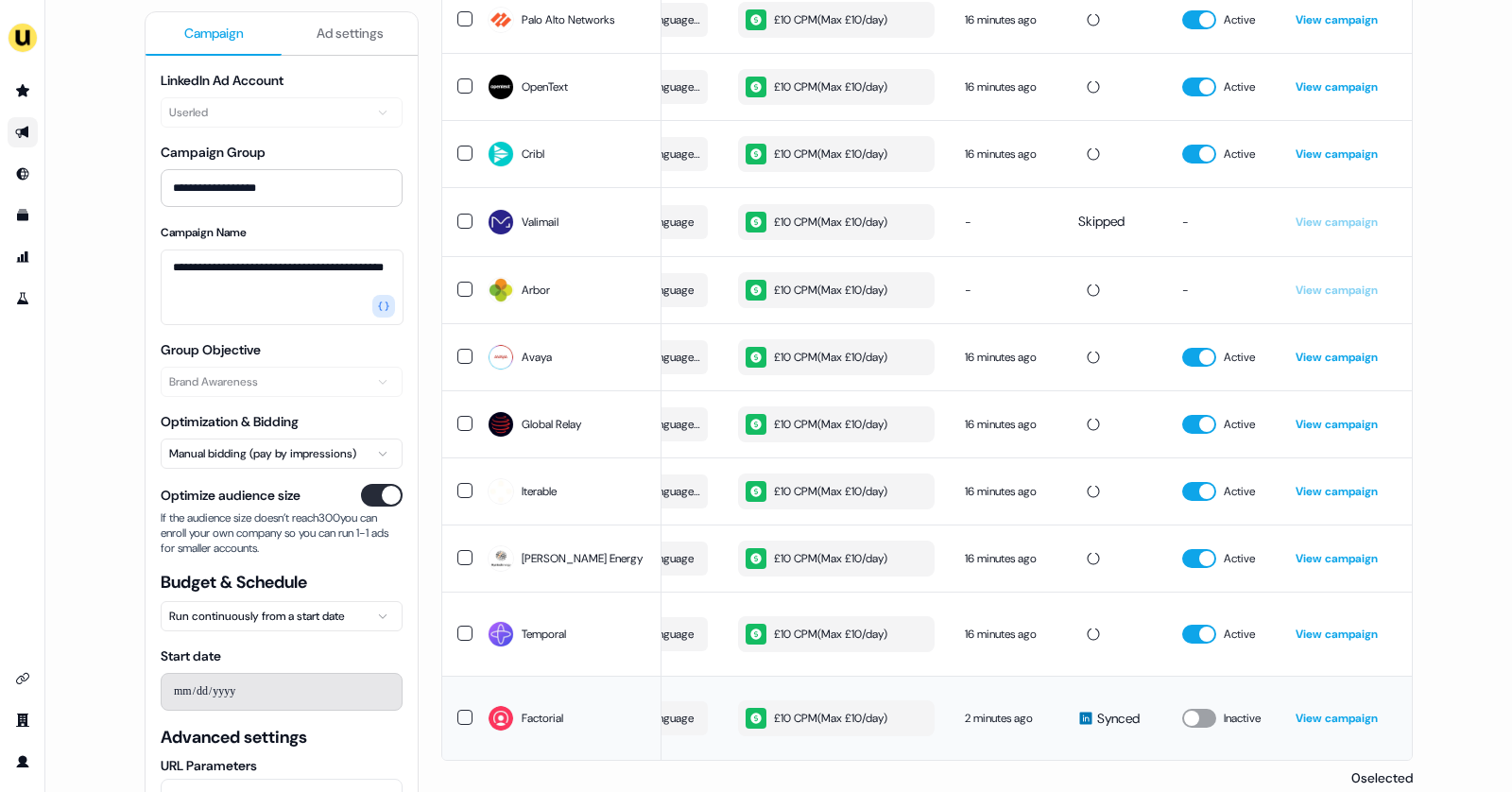
click at [1206, 719] on button "button" at bounding box center [1199, 719] width 34 height 19
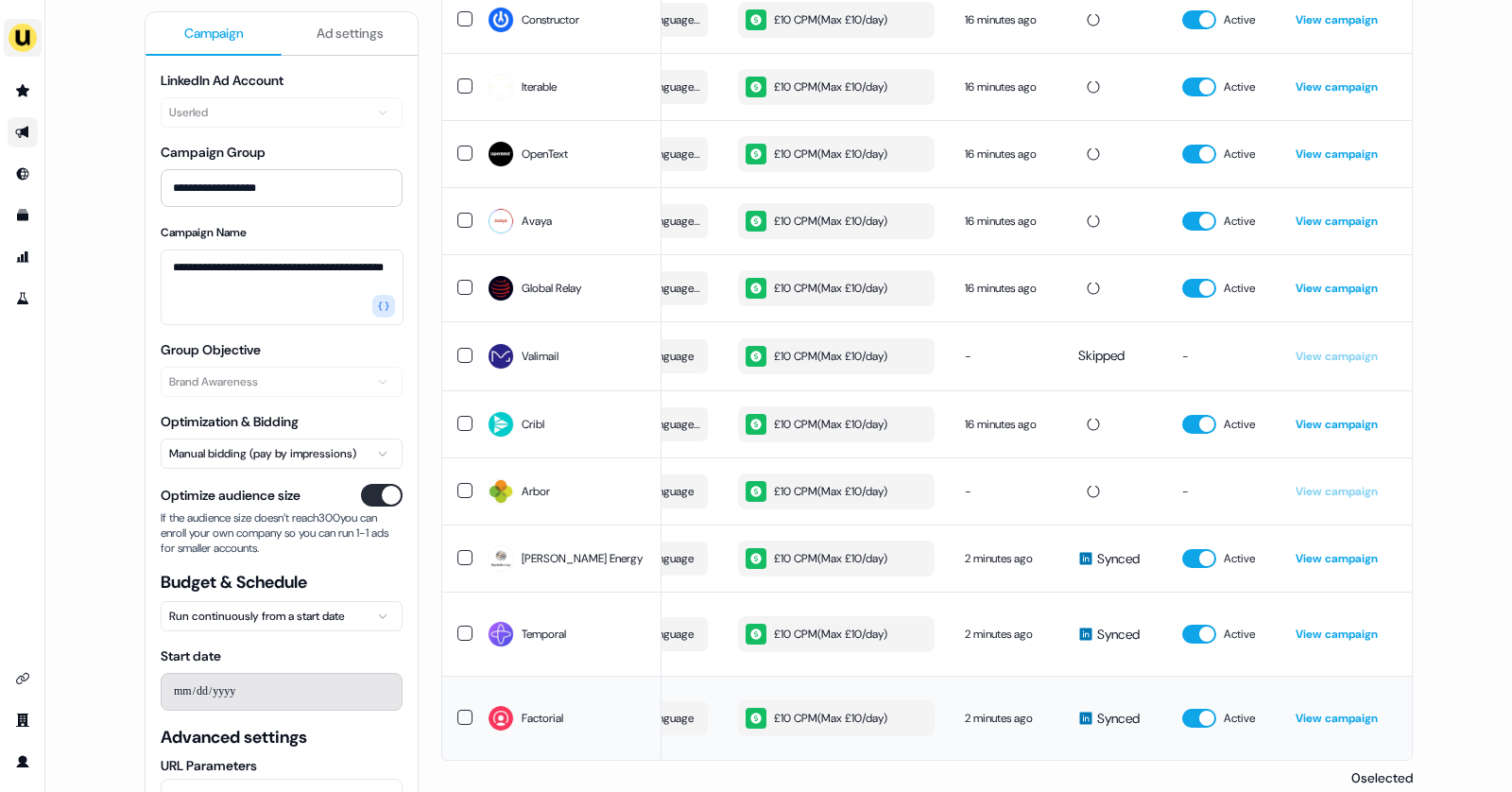
click at [24, 43] on img "side nav menu" at bounding box center [22, 37] width 30 height 30
click at [85, 85] on div "Impersonate (Admin)" at bounding box center [98, 88] width 180 height 34
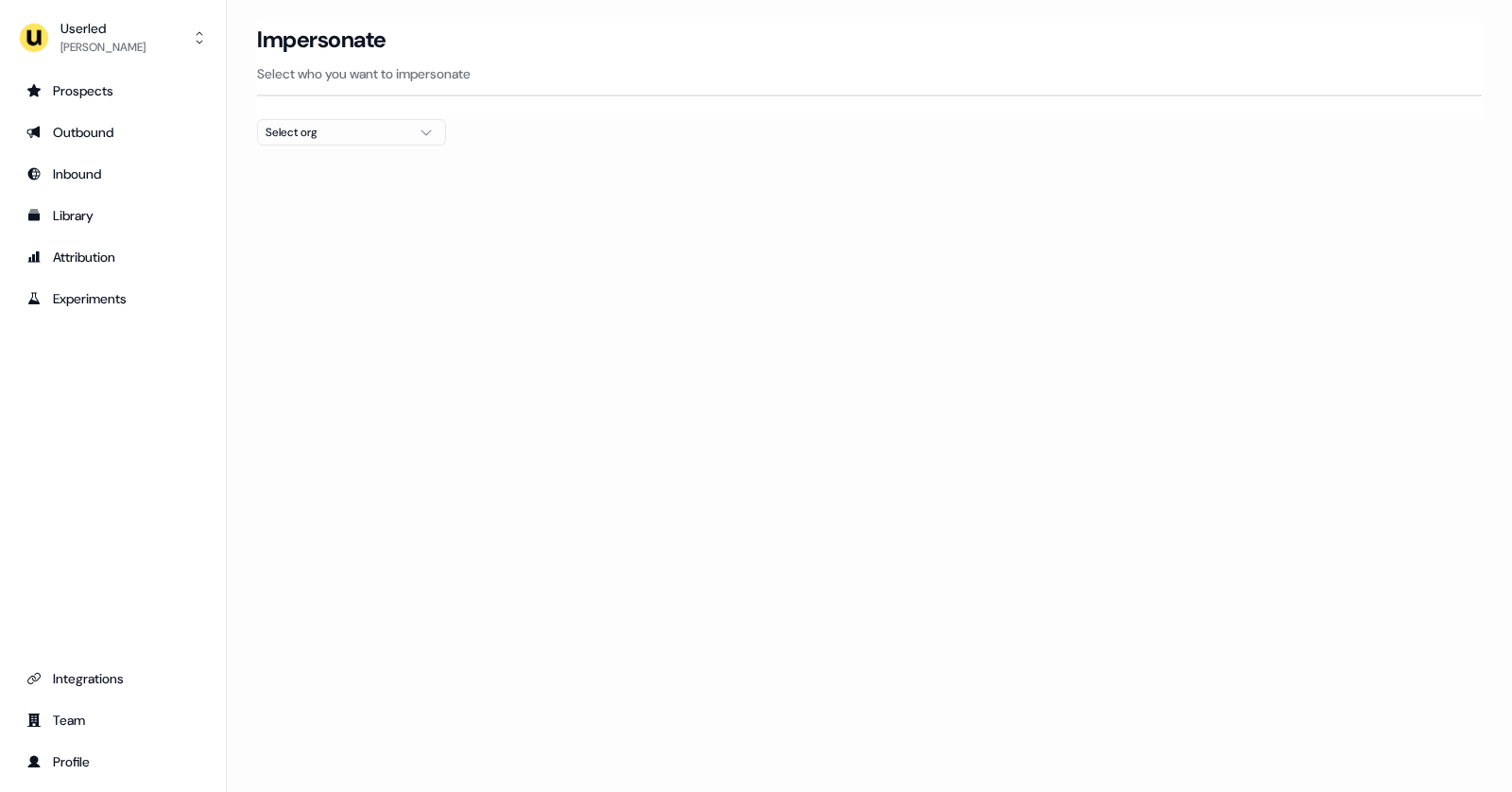
click at [283, 133] on div "Select org" at bounding box center [336, 132] width 142 height 19
type input "*******"
click at [300, 210] on div "Elastic" at bounding box center [352, 199] width 187 height 30
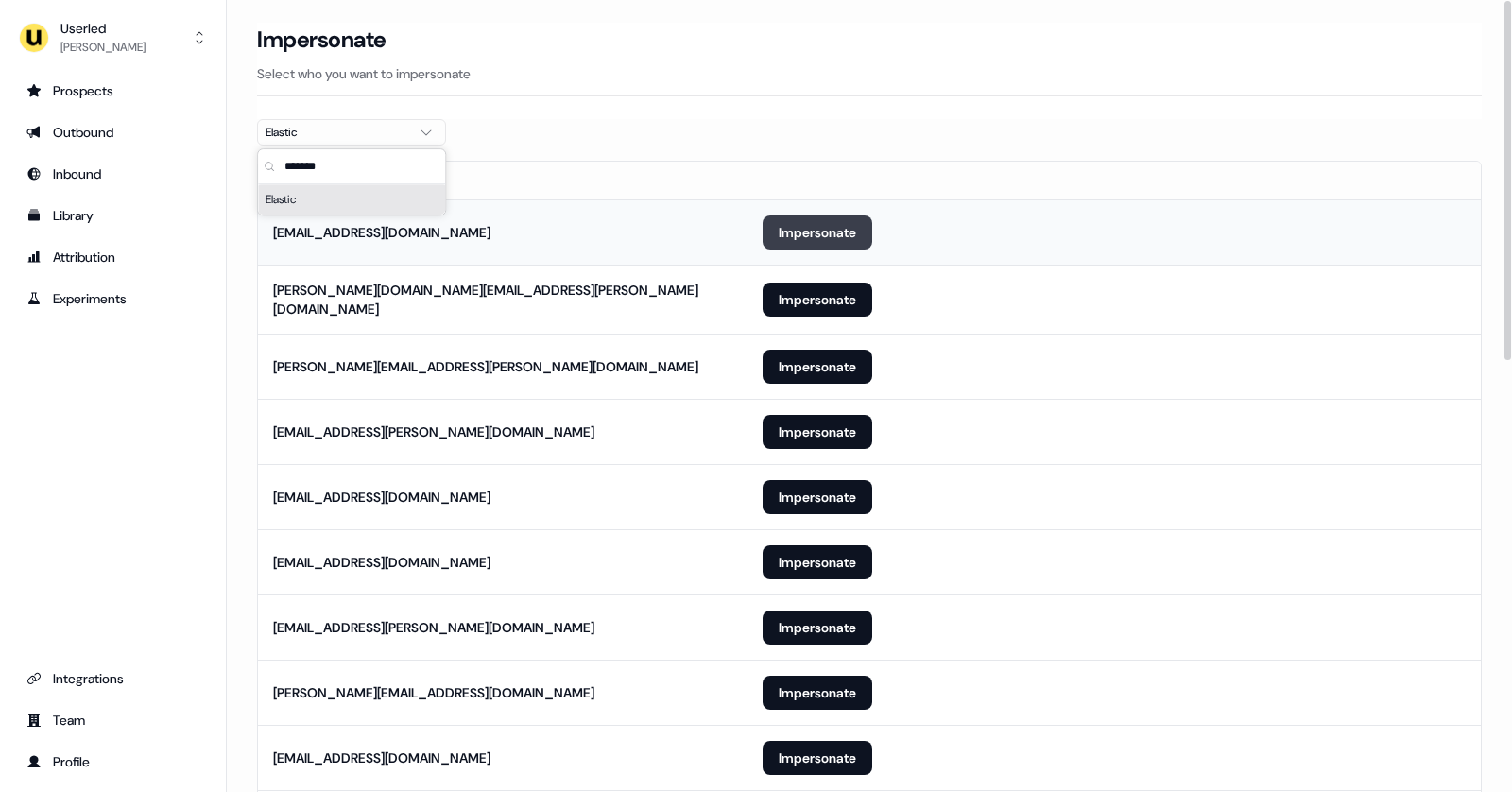
click at [838, 221] on button "Impersonate" at bounding box center [816, 232] width 109 height 34
